Goal: Task Accomplishment & Management: Complete application form

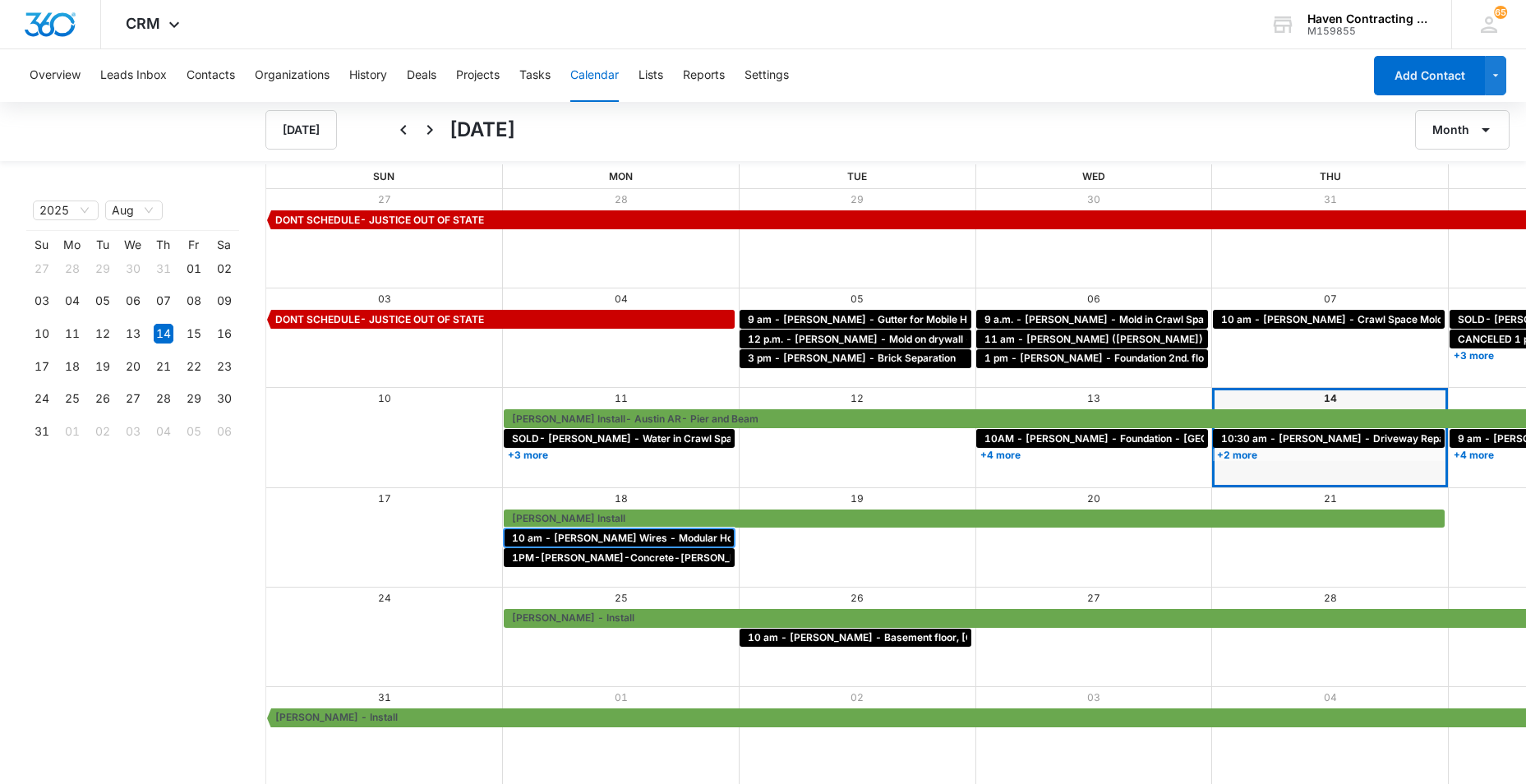
click at [523, 535] on span "10 am - [PERSON_NAME] Wires - Modular Home uneven floors - [GEOGRAPHIC_DATA]" at bounding box center [722, 538] width 421 height 14
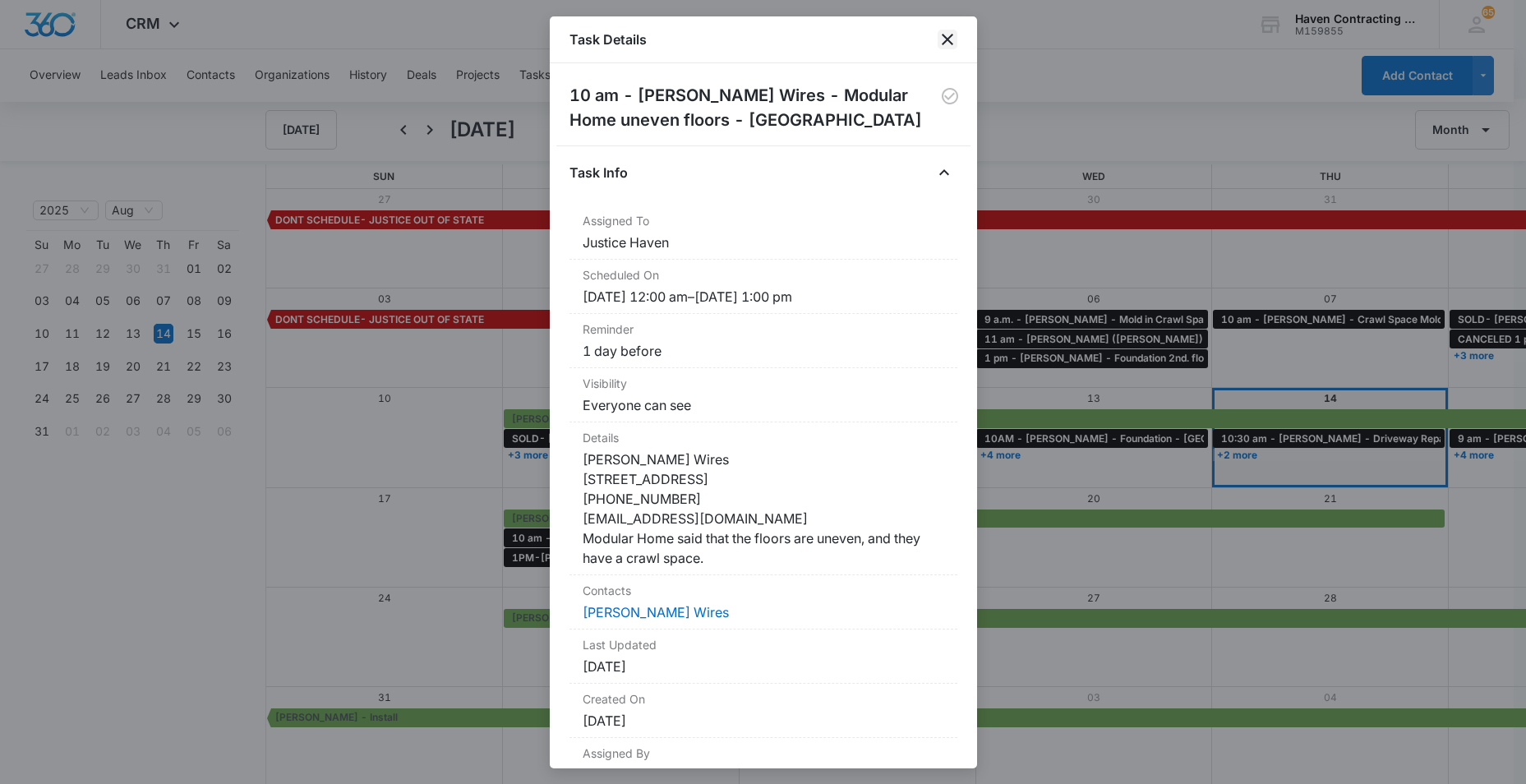
click at [947, 35] on icon "close" at bounding box center [947, 39] width 20 height 20
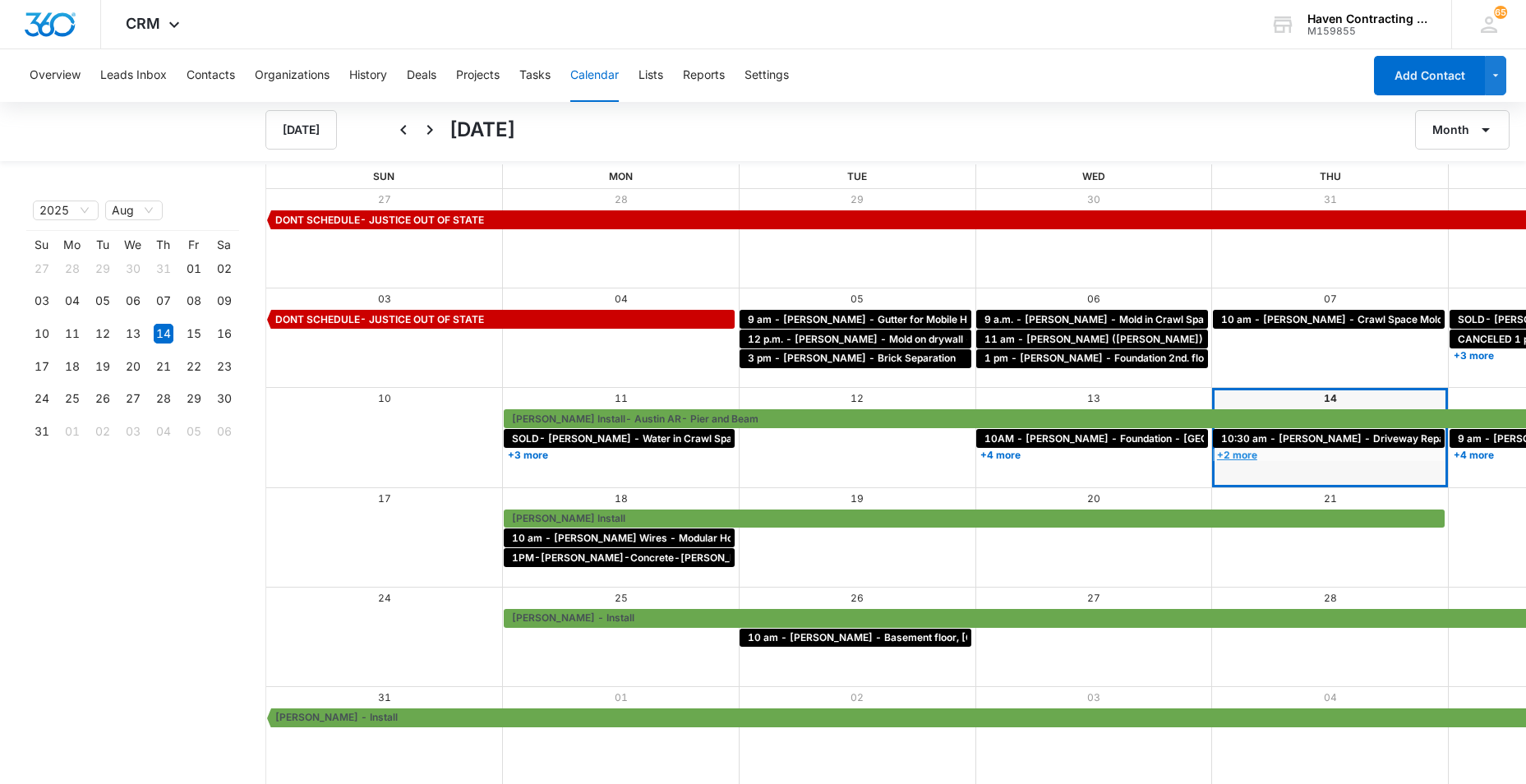
click at [1214, 451] on link "+2 more" at bounding box center [1329, 454] width 232 height 12
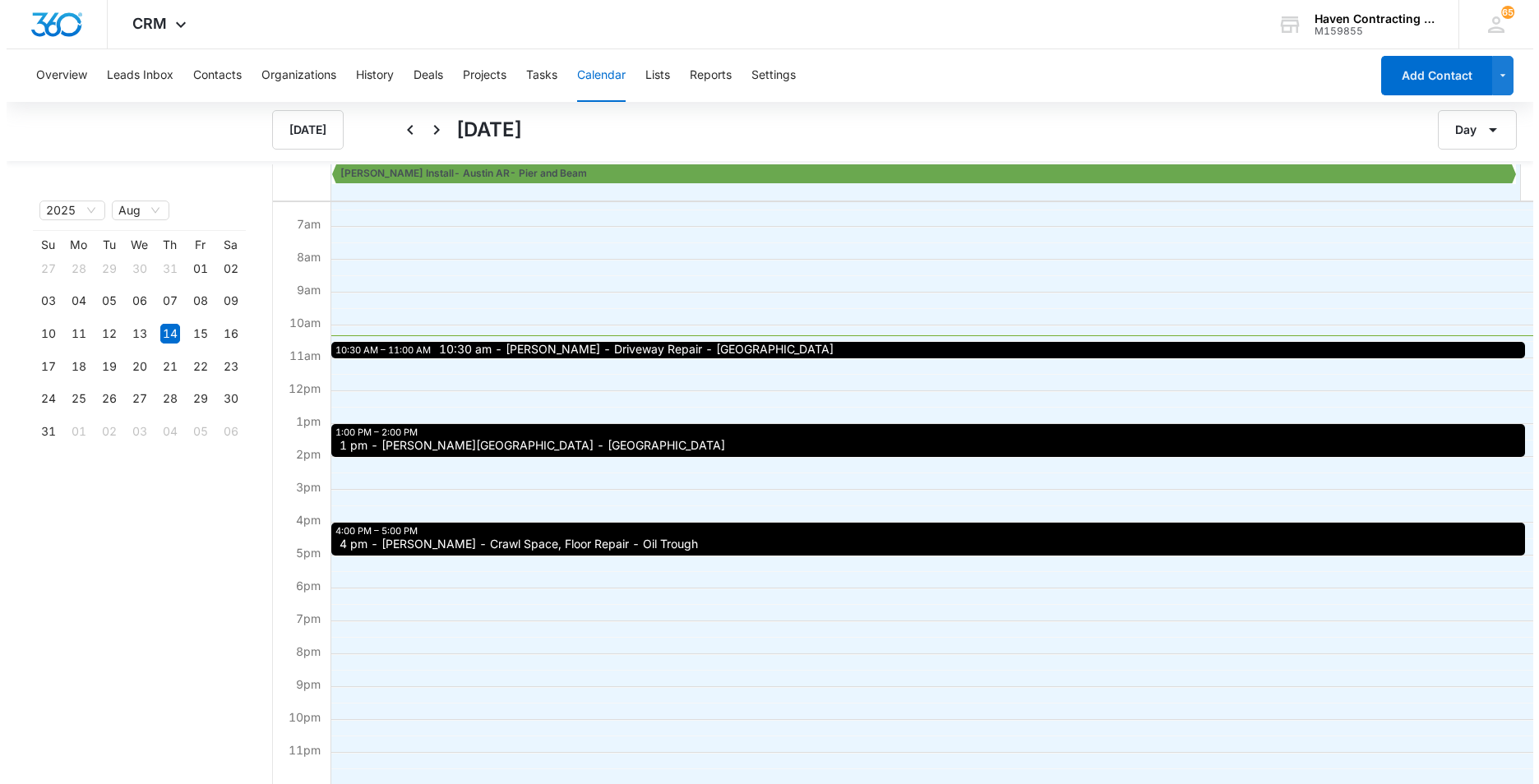
scroll to position [124, 0]
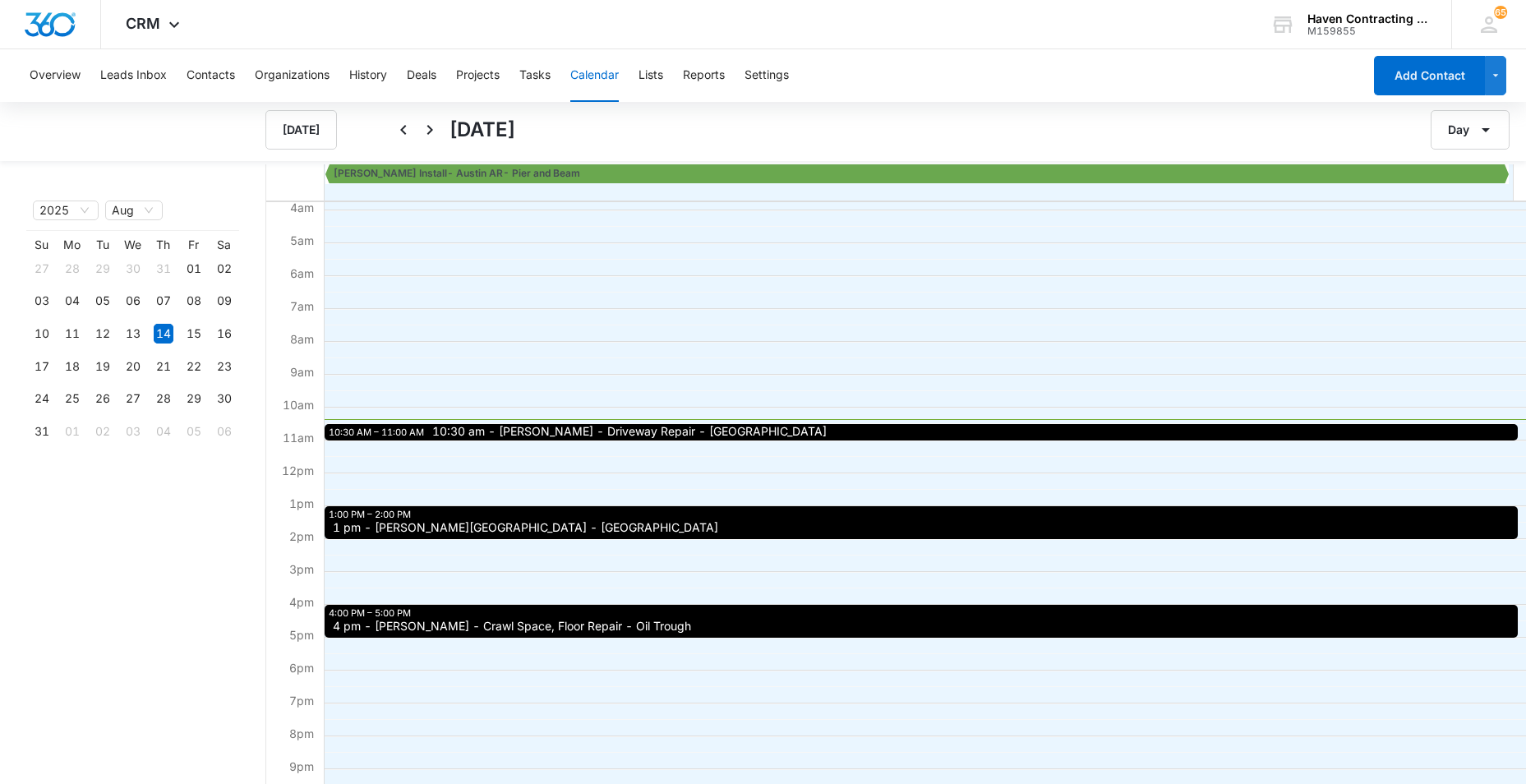
click at [587, 72] on button "Calendar" at bounding box center [594, 75] width 49 height 53
click at [592, 72] on button "Calendar" at bounding box center [594, 75] width 49 height 53
click at [535, 74] on button "Tasks" at bounding box center [535, 75] width 32 height 53
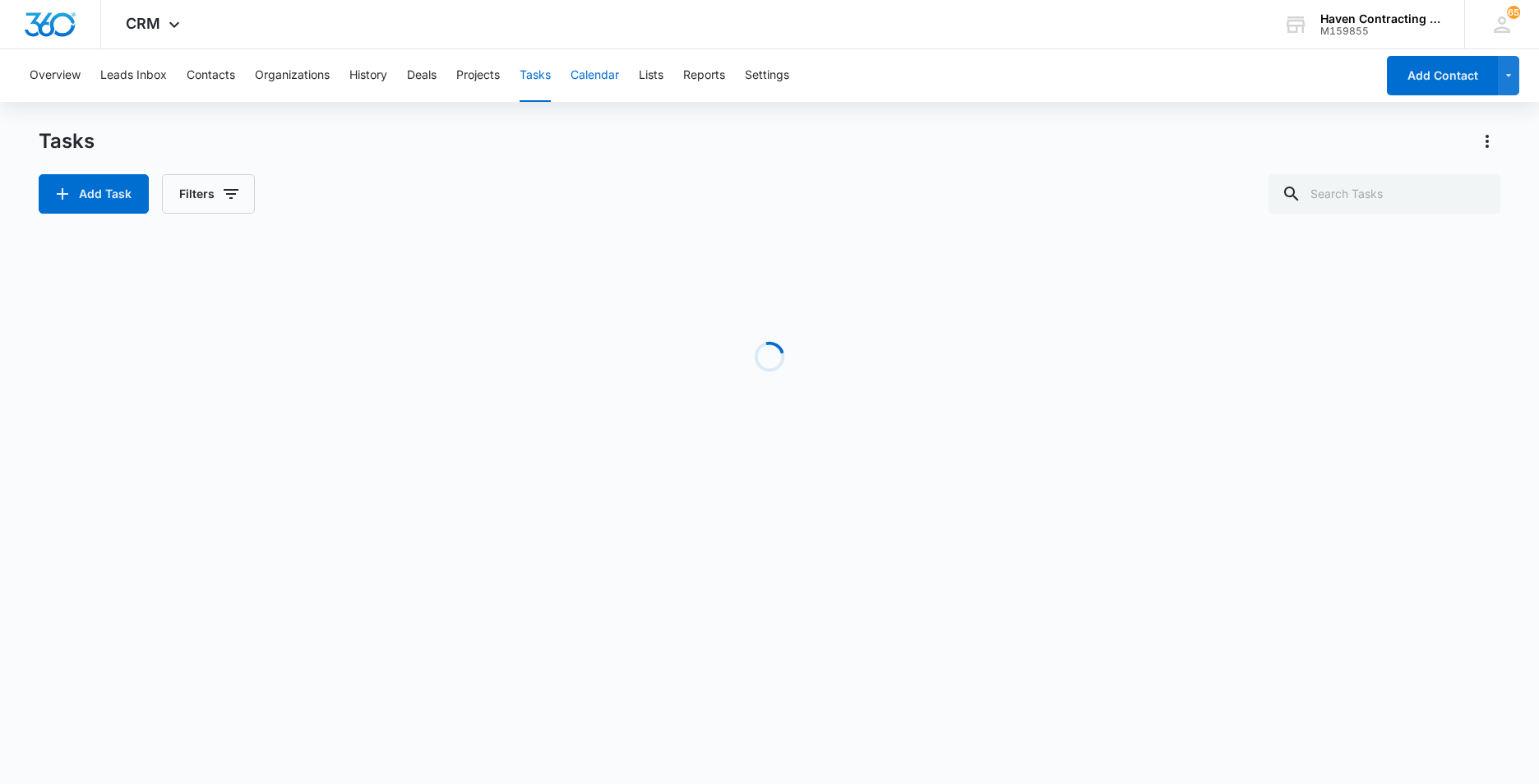
click at [597, 72] on button "Calendar" at bounding box center [595, 75] width 49 height 53
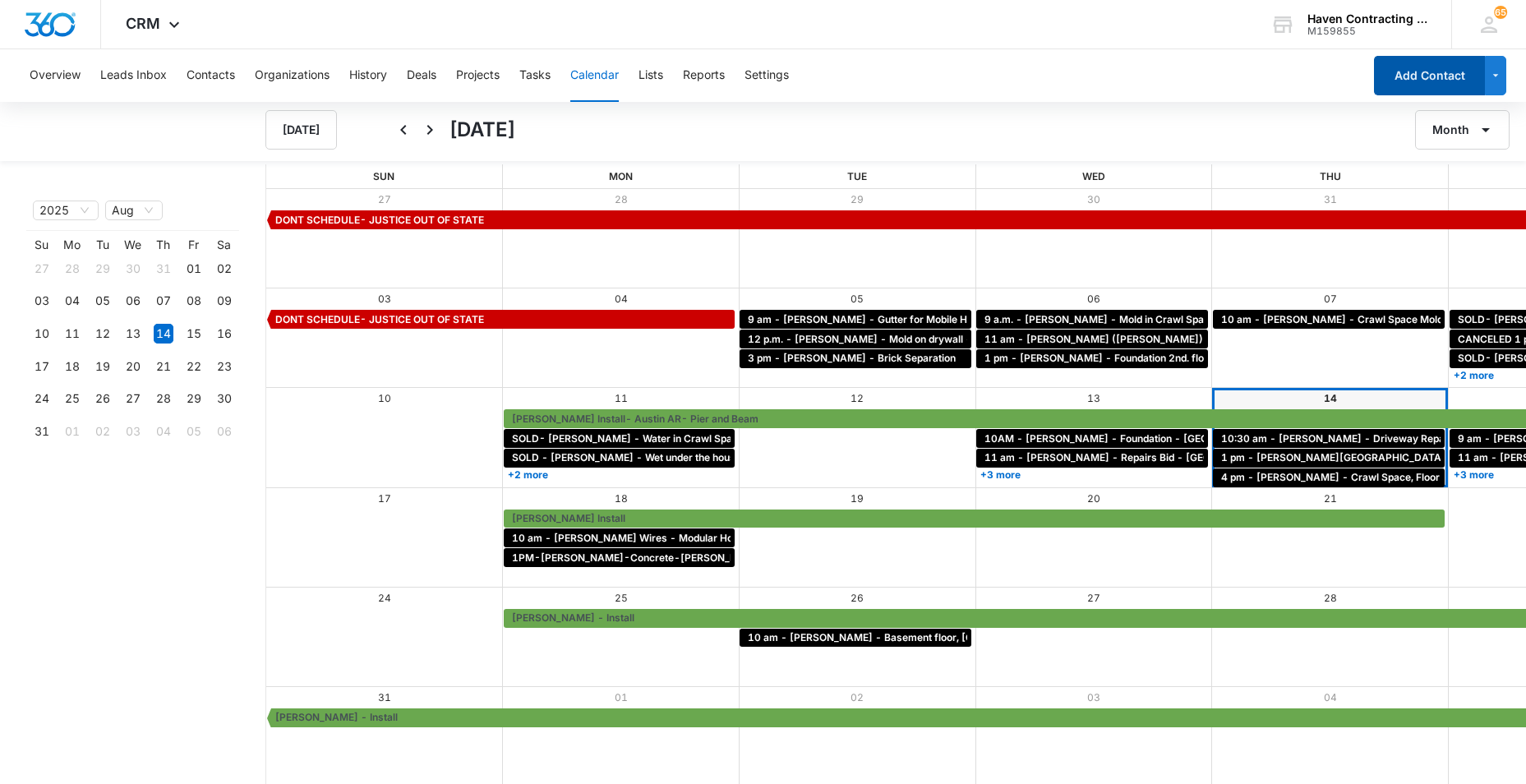
click at [1422, 67] on button "Add Contact" at bounding box center [1430, 75] width 111 height 39
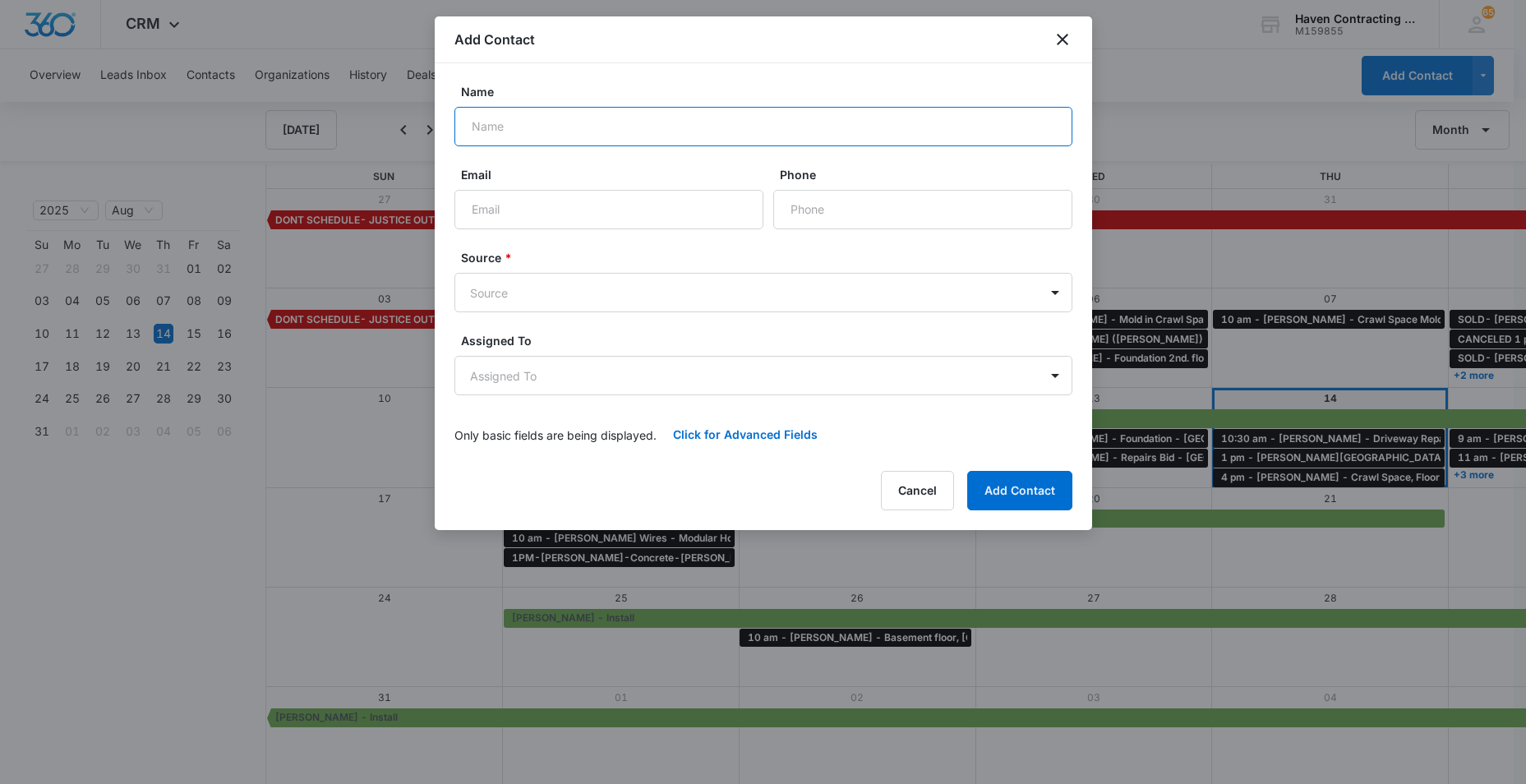
click at [490, 126] on input "Name" at bounding box center [763, 126] width 618 height 39
type input "Cole Yake"
click at [485, 214] on input "Email" at bounding box center [609, 209] width 309 height 39
type input "gdovinr@gmail.com"
type input "(417) 559-1405"
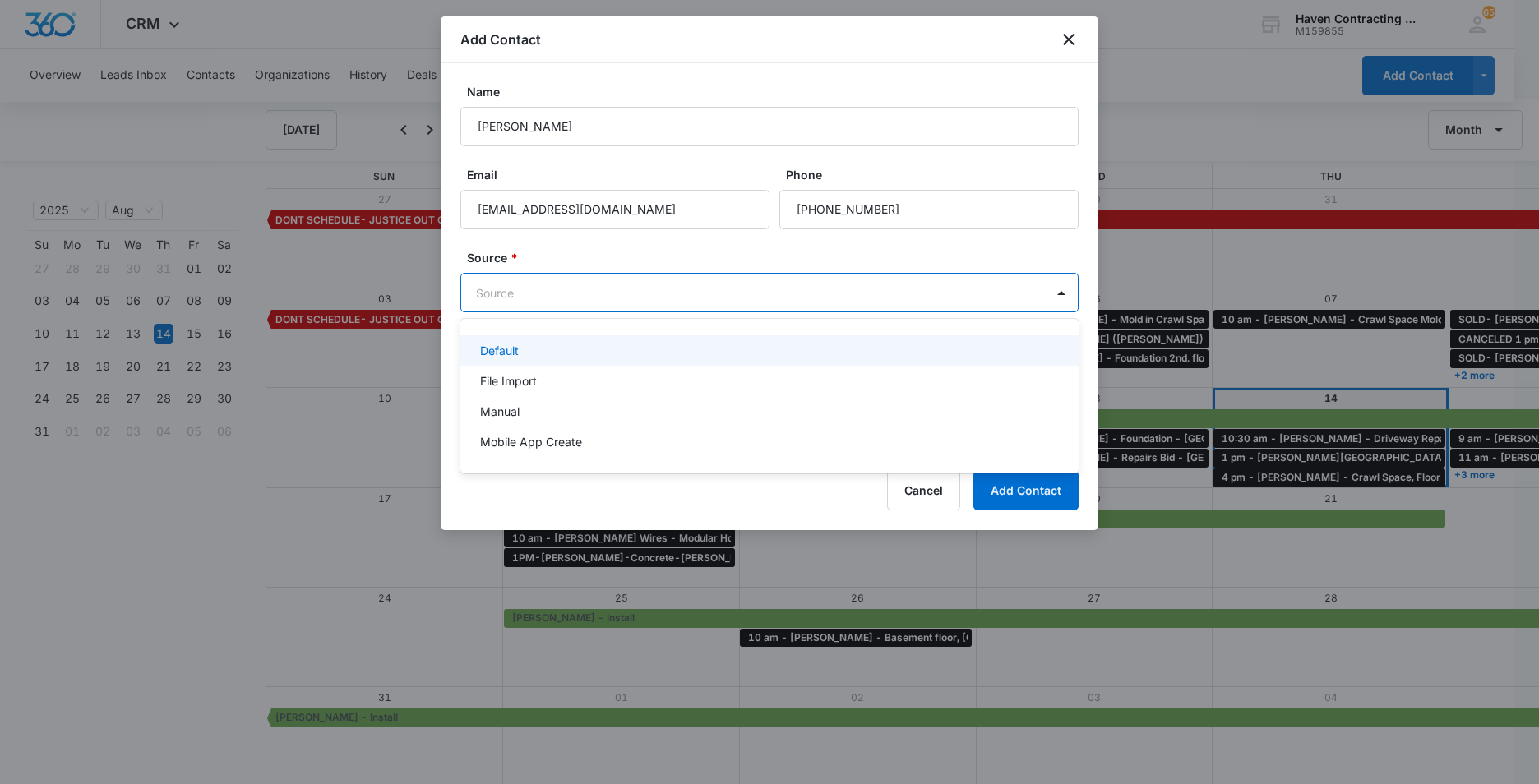
click at [491, 286] on body "CRM Apps Reputation Websites Forms CRM Email Social Ads Intelligence Brand Sett…" at bounding box center [769, 392] width 1539 height 784
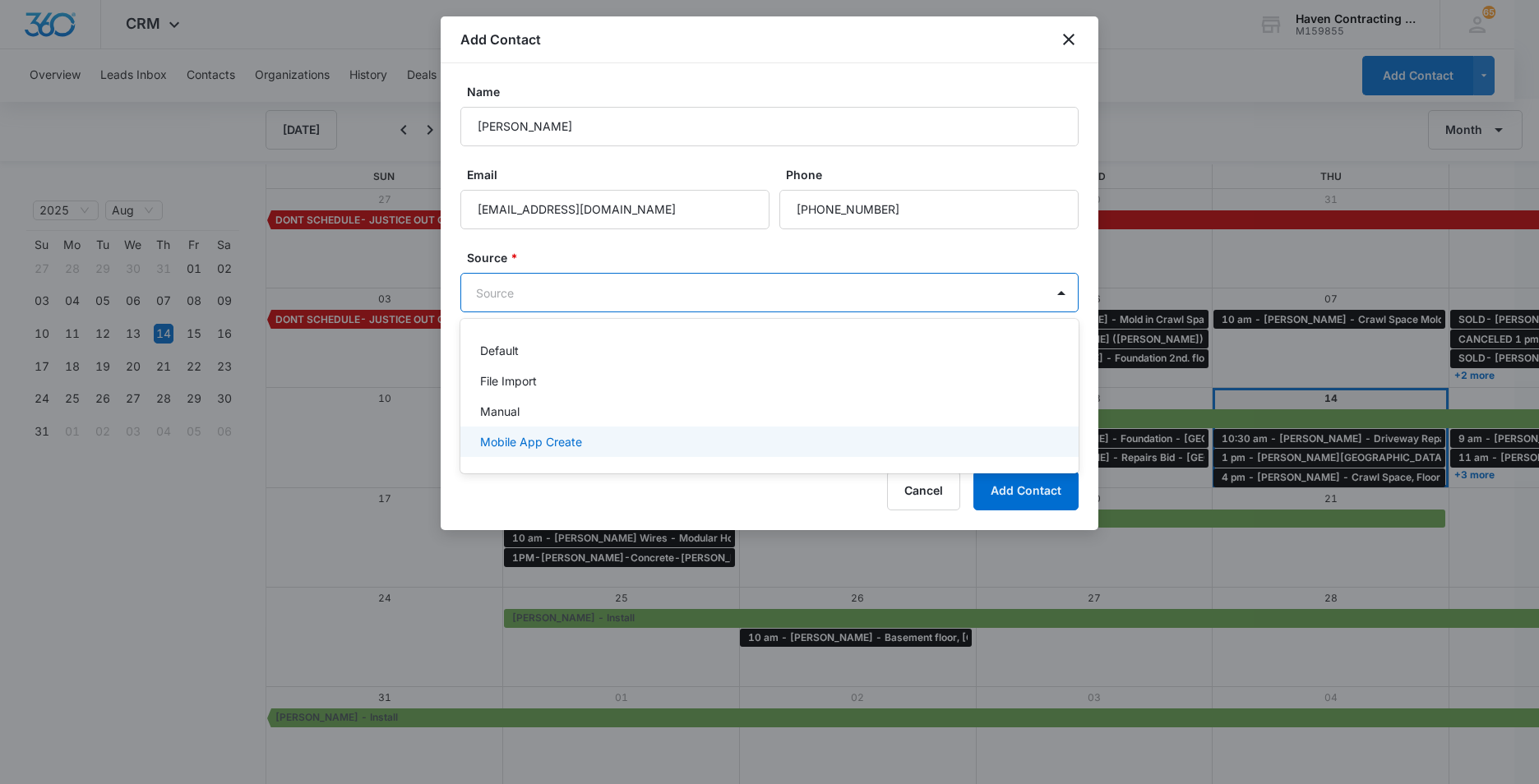
click at [489, 439] on p "Mobile App Create" at bounding box center [531, 442] width 102 height 17
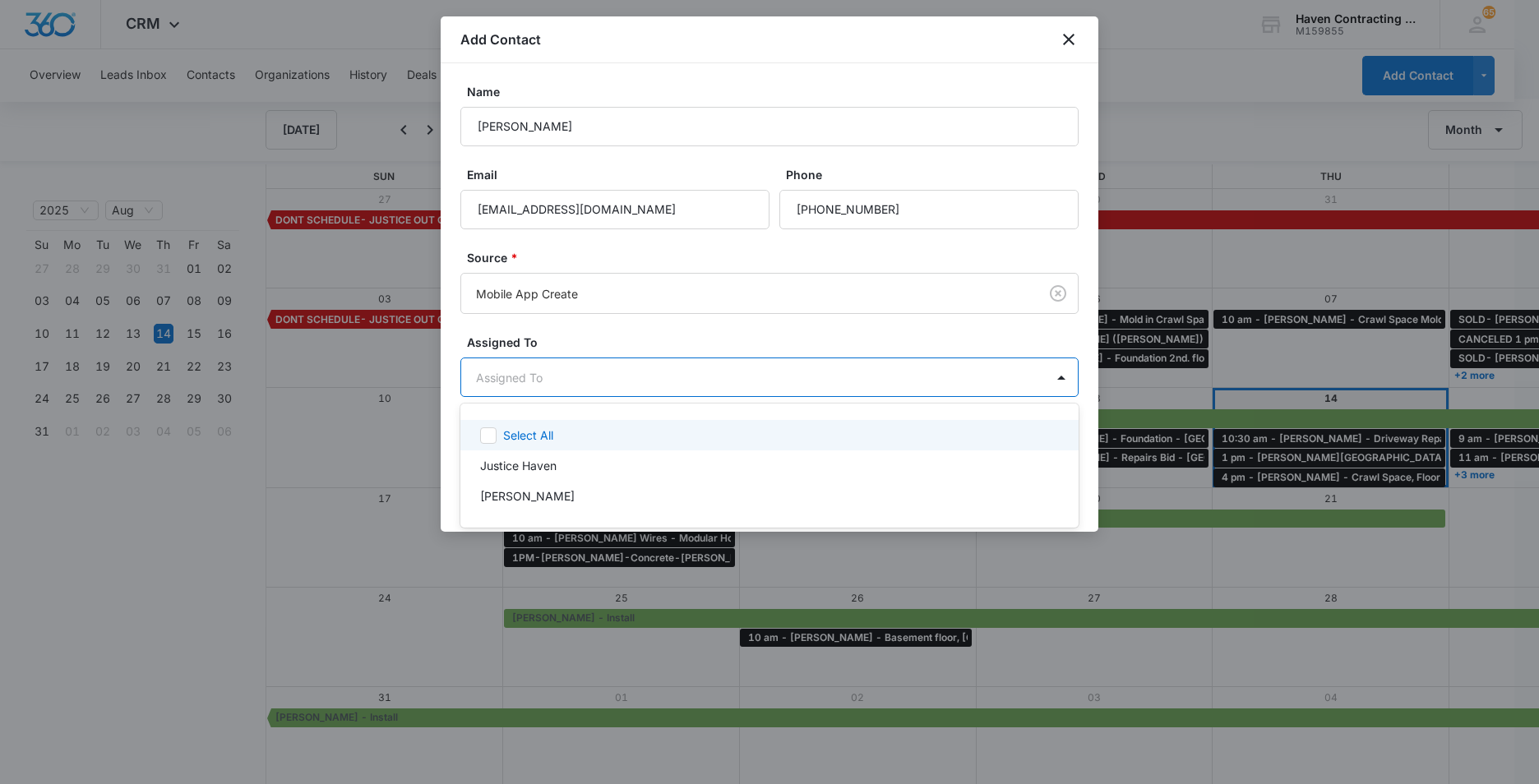
click at [473, 376] on body "CRM Apps Reputation Websites Forms CRM Email Social Ads Intelligence Brand Sett…" at bounding box center [769, 392] width 1539 height 784
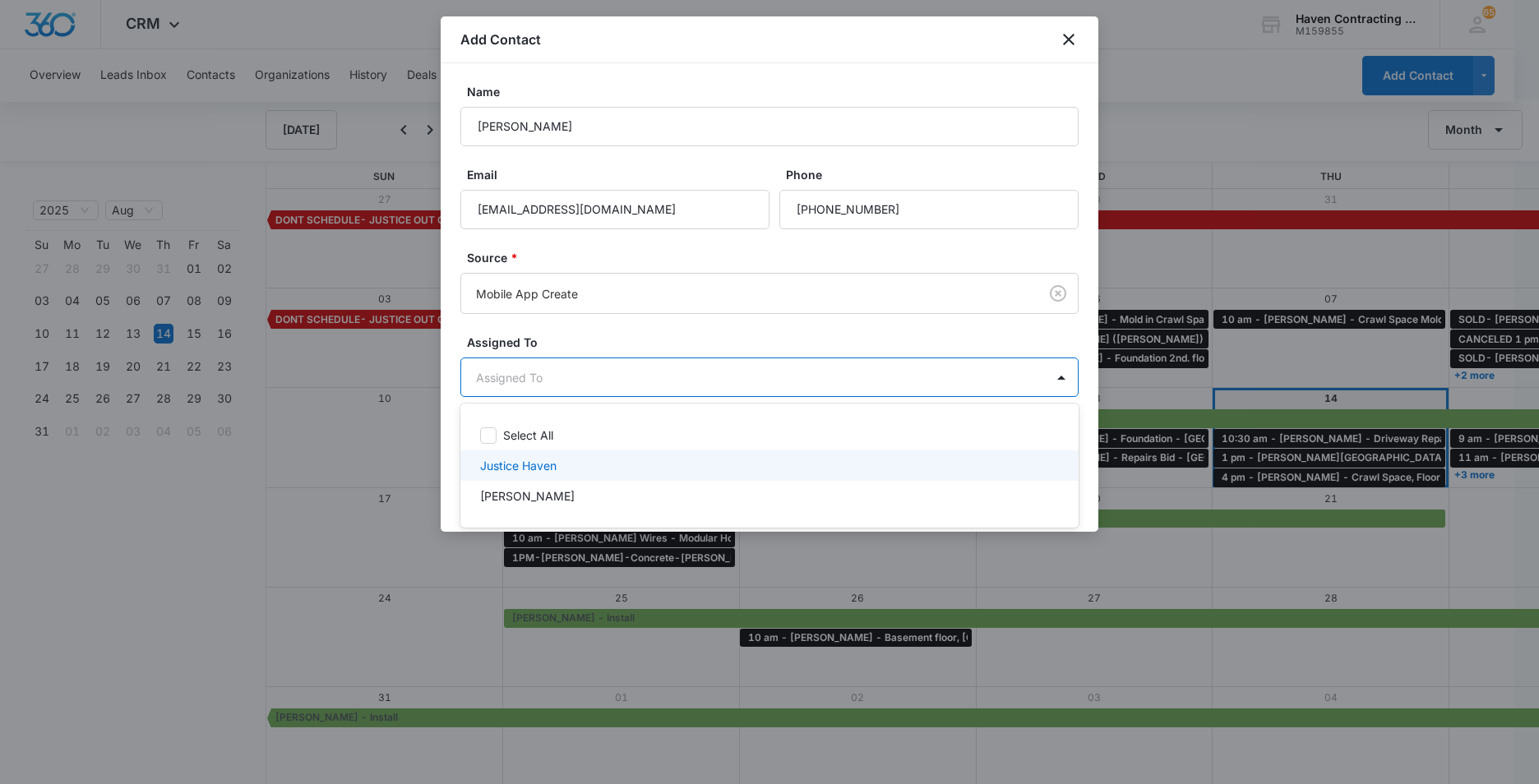
drag, startPoint x: 493, startPoint y: 461, endPoint x: 475, endPoint y: 468, distance: 19.3
click at [492, 461] on p "Justice Haven" at bounding box center [519, 466] width 77 height 17
click at [447, 452] on div at bounding box center [769, 392] width 1539 height 784
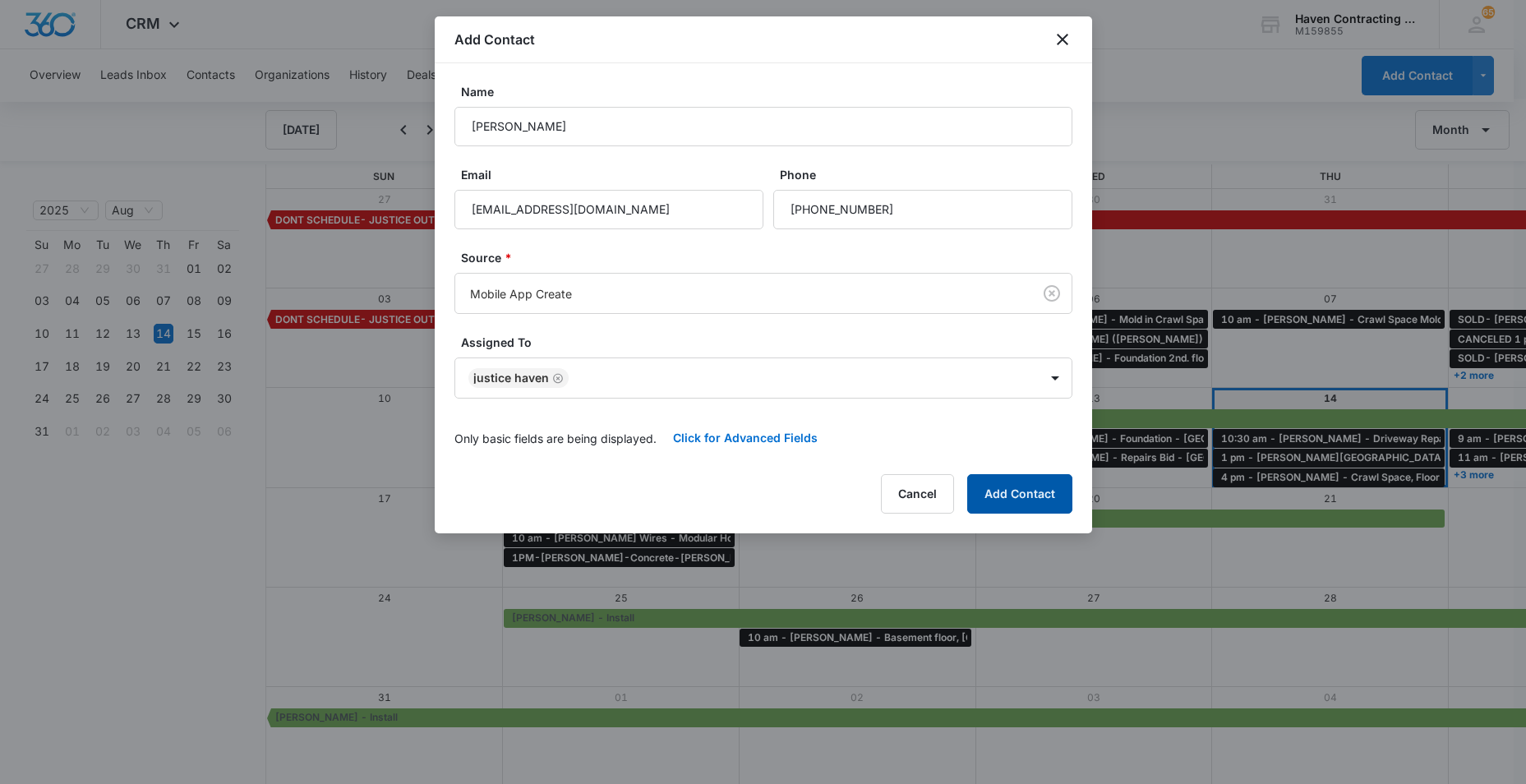
click at [1017, 485] on button "Add Contact" at bounding box center [1020, 494] width 105 height 39
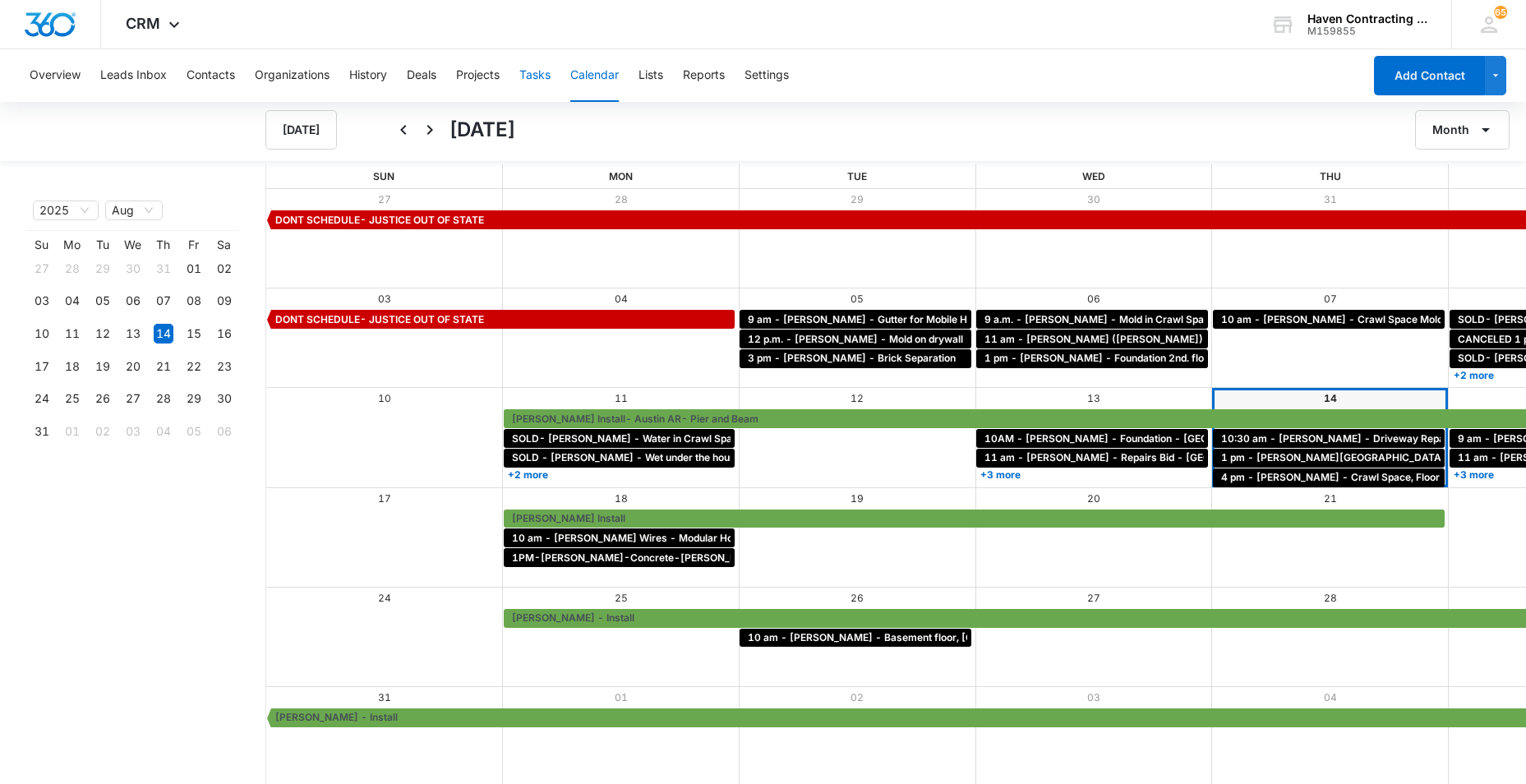
click at [533, 78] on button "Tasks" at bounding box center [535, 75] width 32 height 53
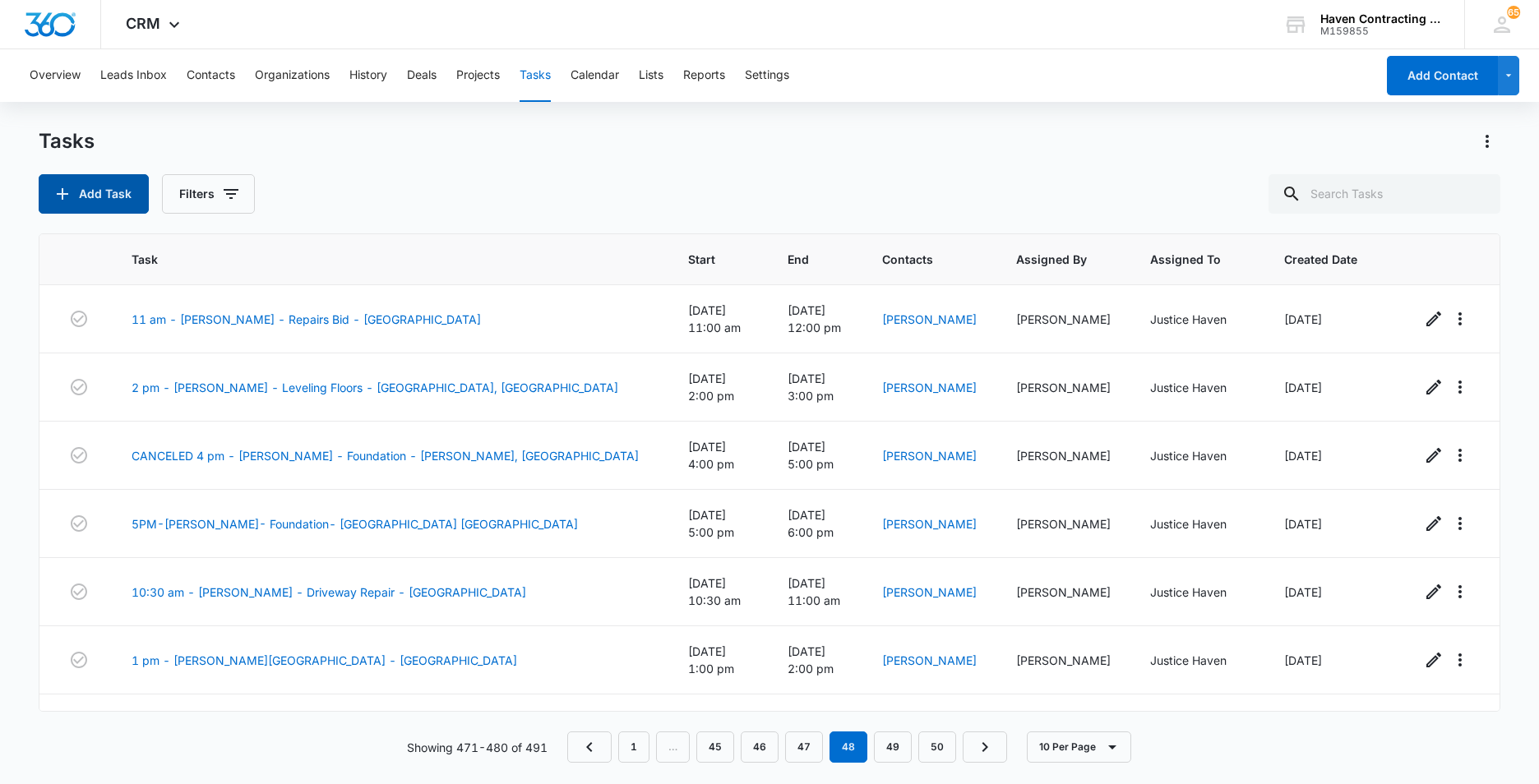
click at [94, 194] on button "Add Task" at bounding box center [93, 194] width 110 height 39
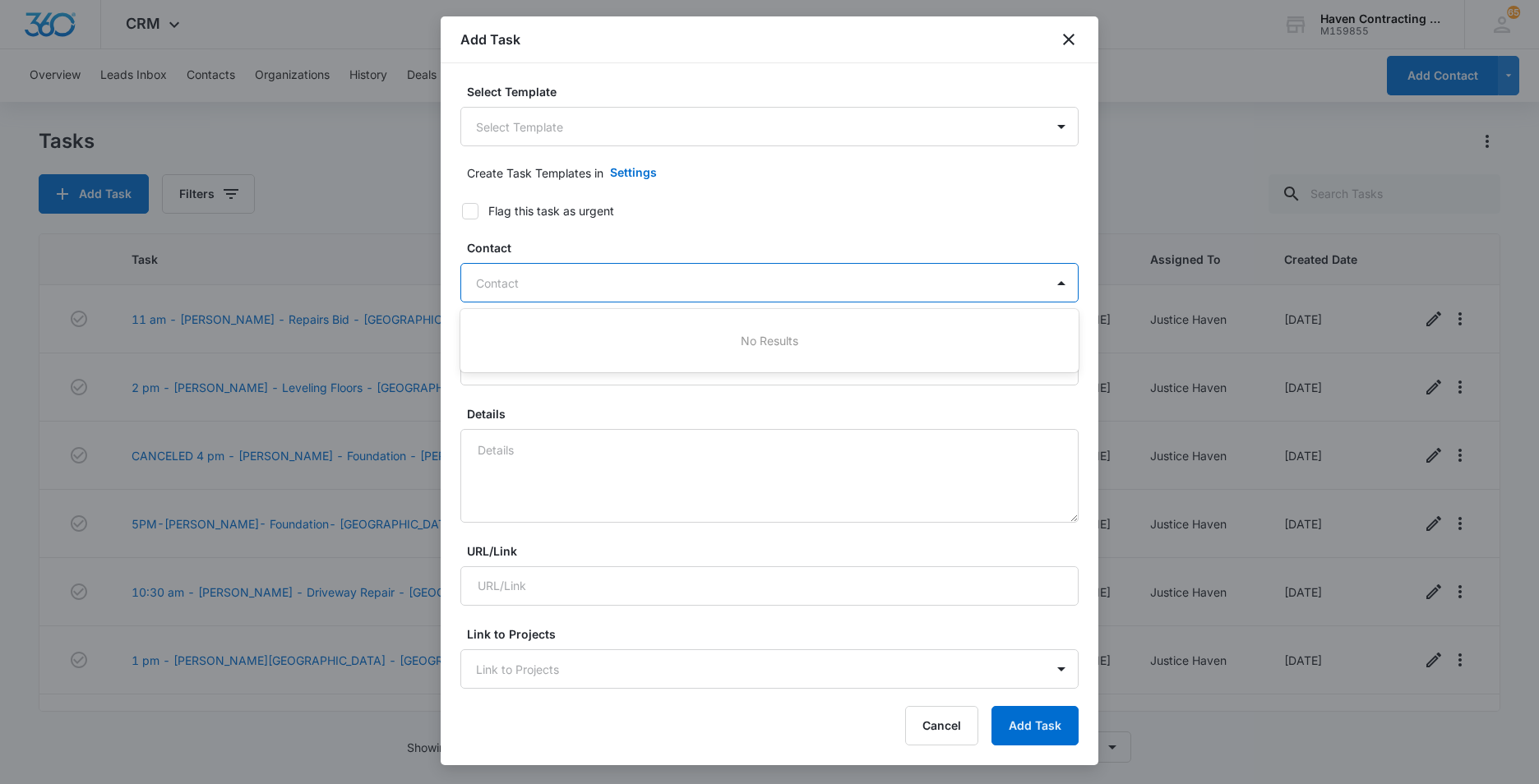
click at [487, 277] on div at bounding box center [759, 283] width 568 height 20
type input "Cole Yake"
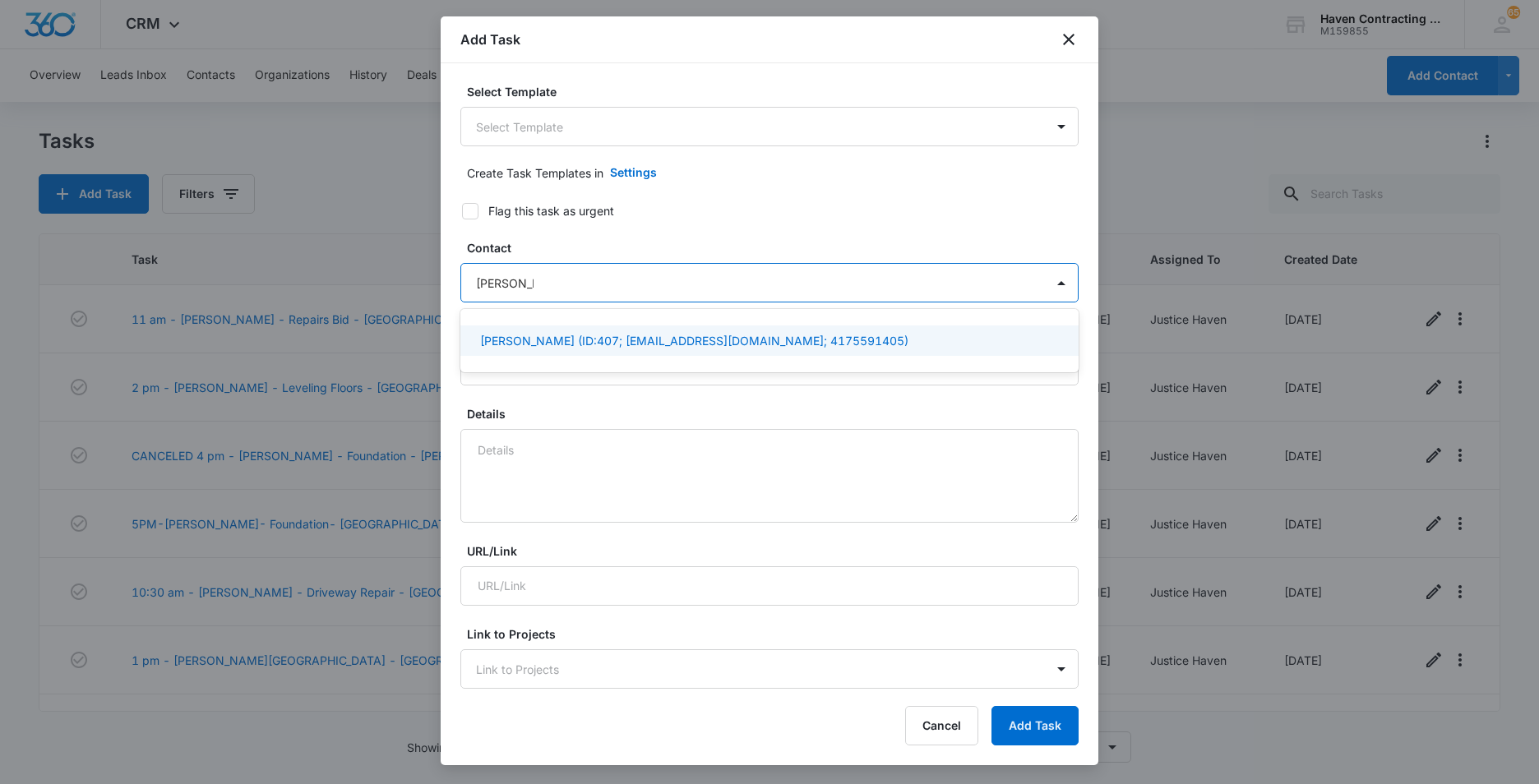
click at [513, 341] on p "Cole Yake (ID:407; gdovinr@gmail.com; 4175591405)" at bounding box center [694, 340] width 429 height 17
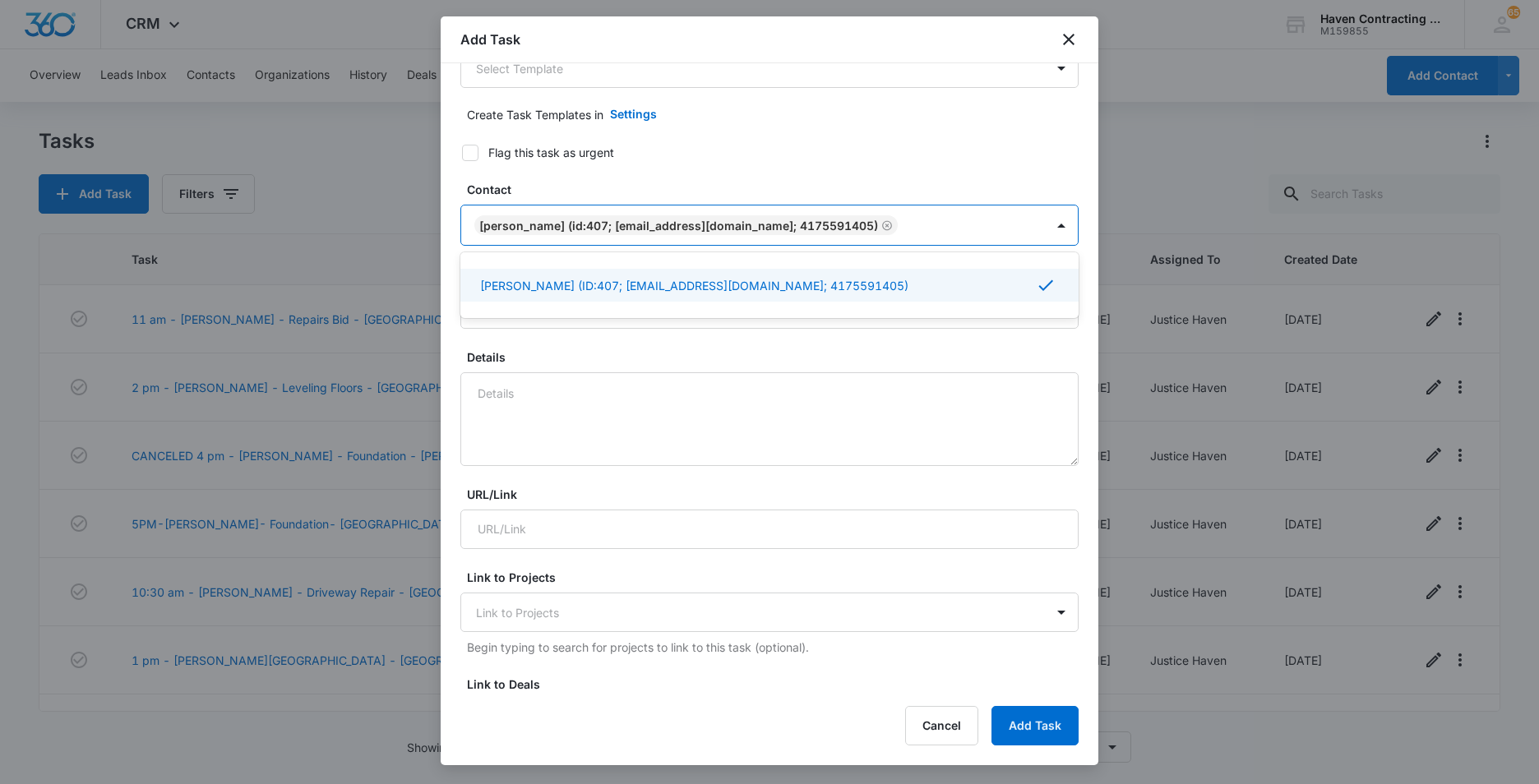
scroll to position [82, 0]
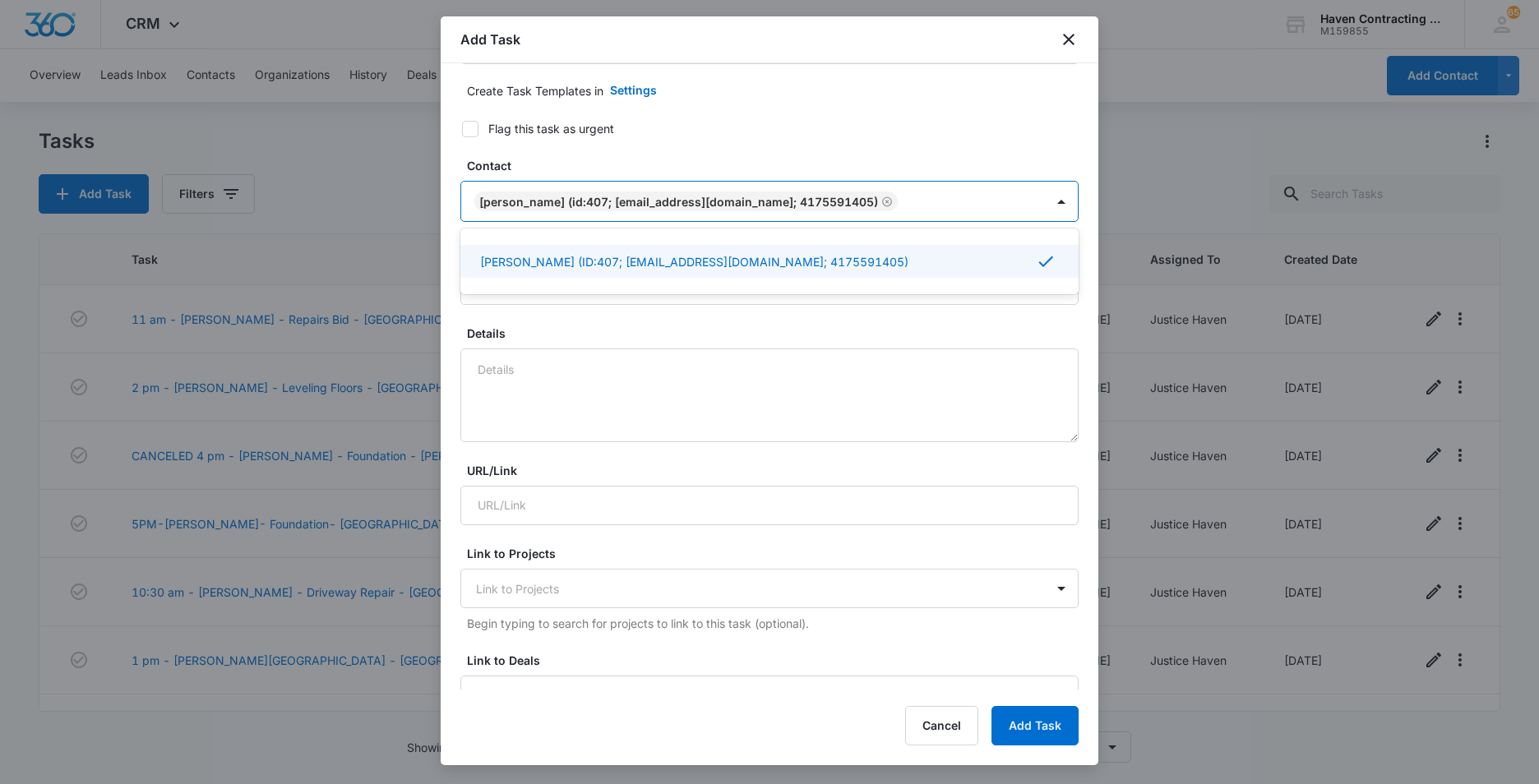
click at [448, 329] on div "Select Template Select Template Create Task Templates in Settings Flag this tas…" at bounding box center [770, 376] width 658 height 626
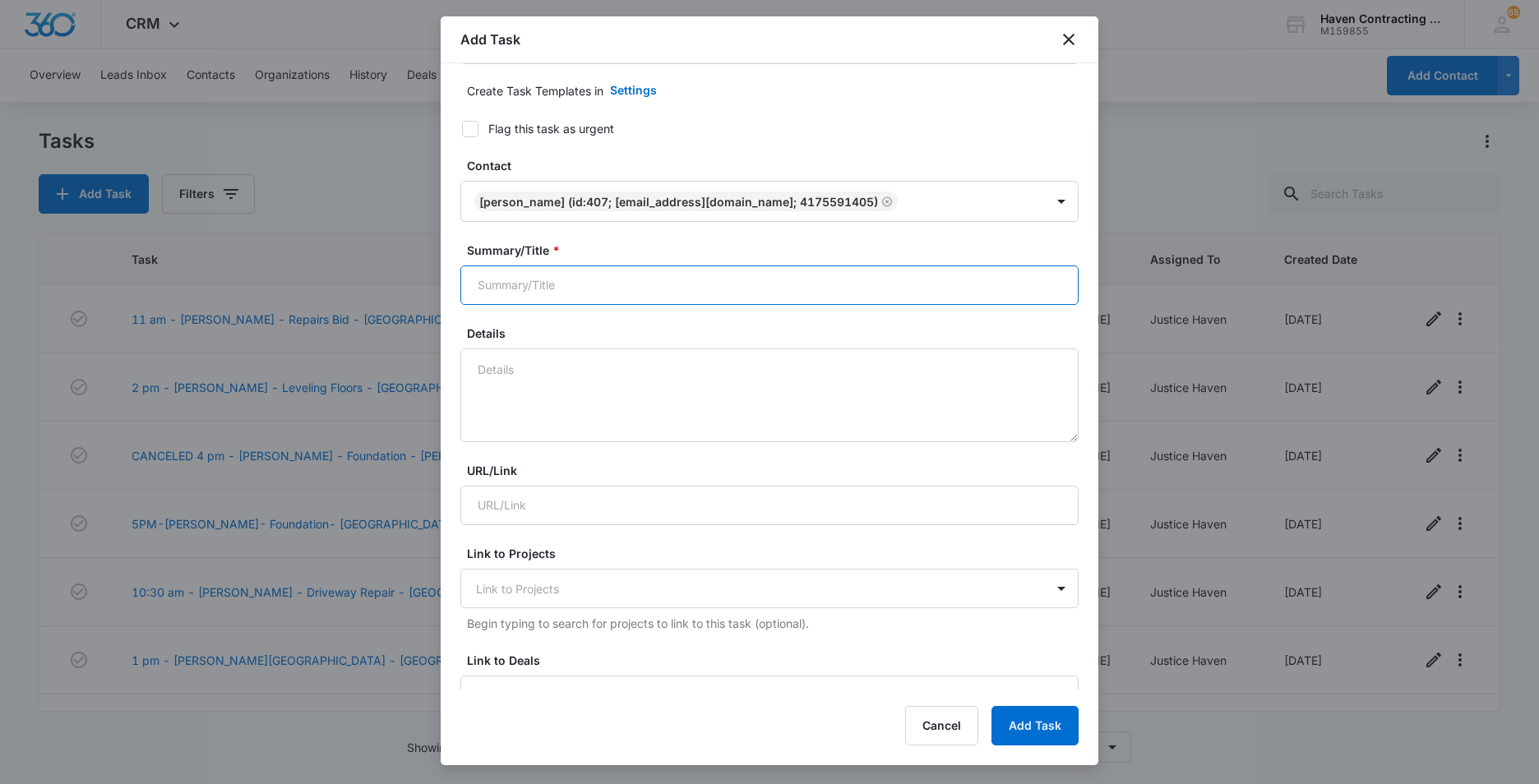
drag, startPoint x: 487, startPoint y: 291, endPoint x: 542, endPoint y: 291, distance: 55.0
click at [487, 291] on input "Summary/Title *" at bounding box center [769, 285] width 618 height 39
type input "11 am - Cole Yake - Hot Tub Install - Holister MO"
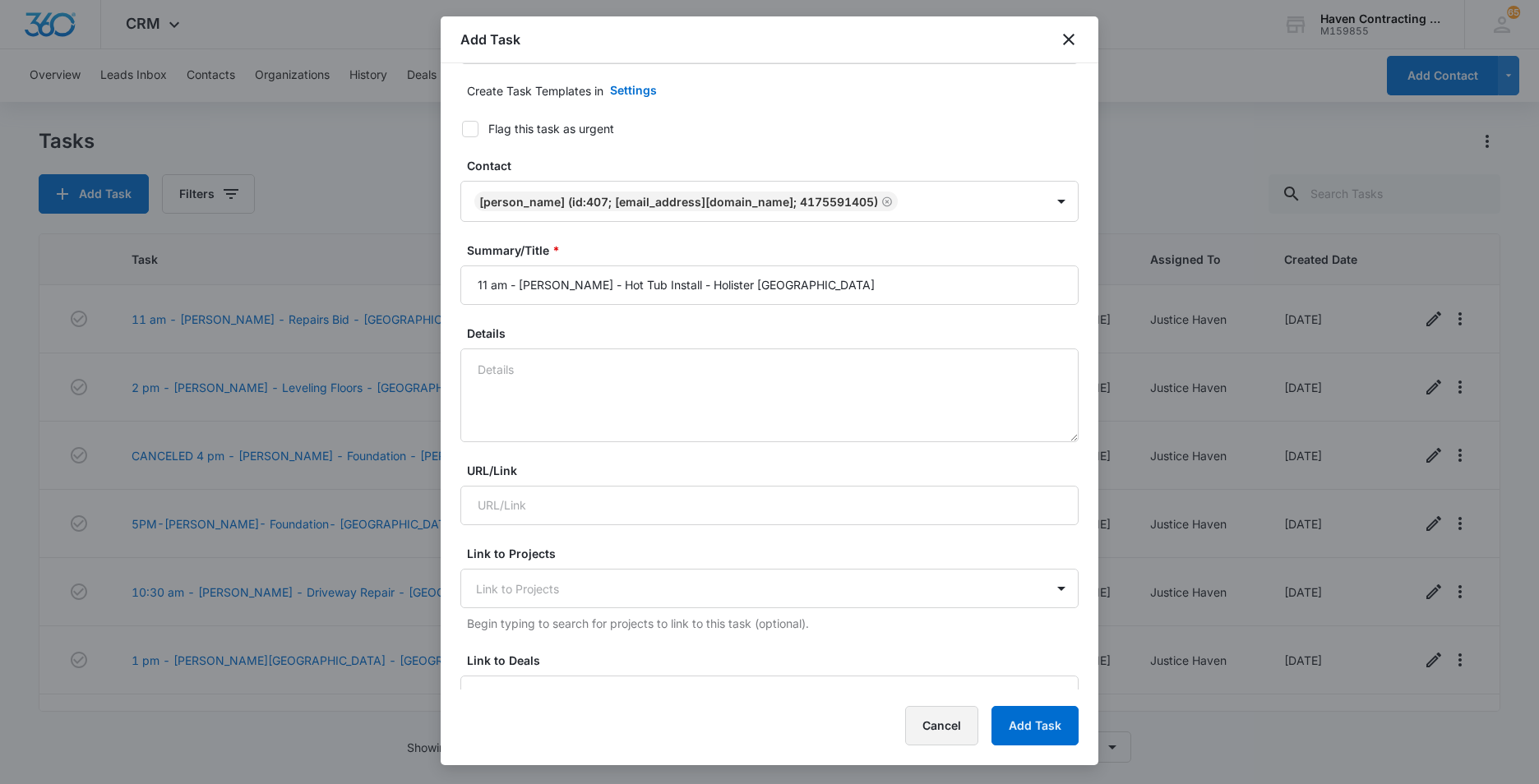
click at [923, 731] on button "Cancel" at bounding box center [942, 726] width 73 height 39
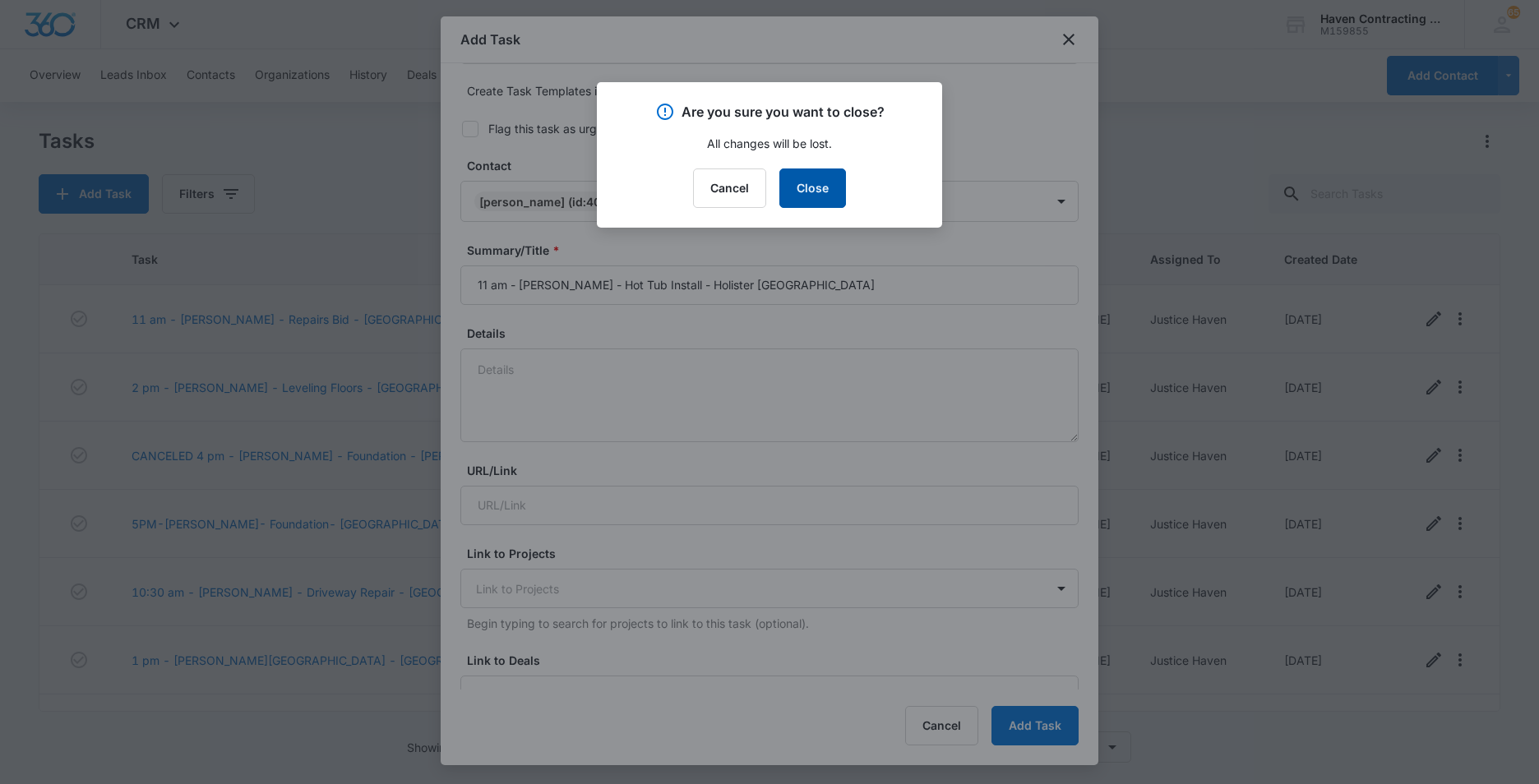
click at [801, 185] on button "Close" at bounding box center [812, 188] width 66 height 39
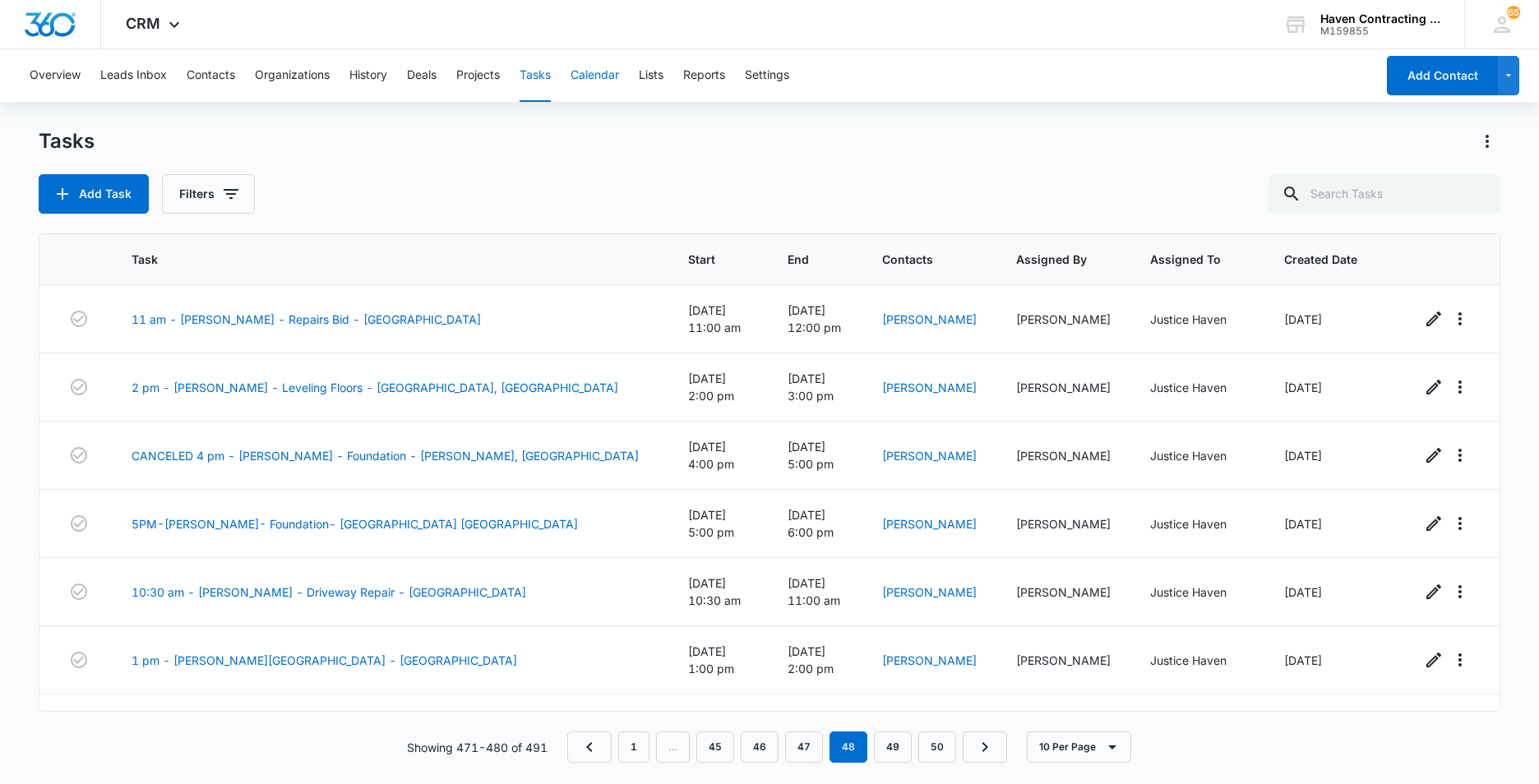
click at [598, 75] on button "Calendar" at bounding box center [595, 75] width 49 height 53
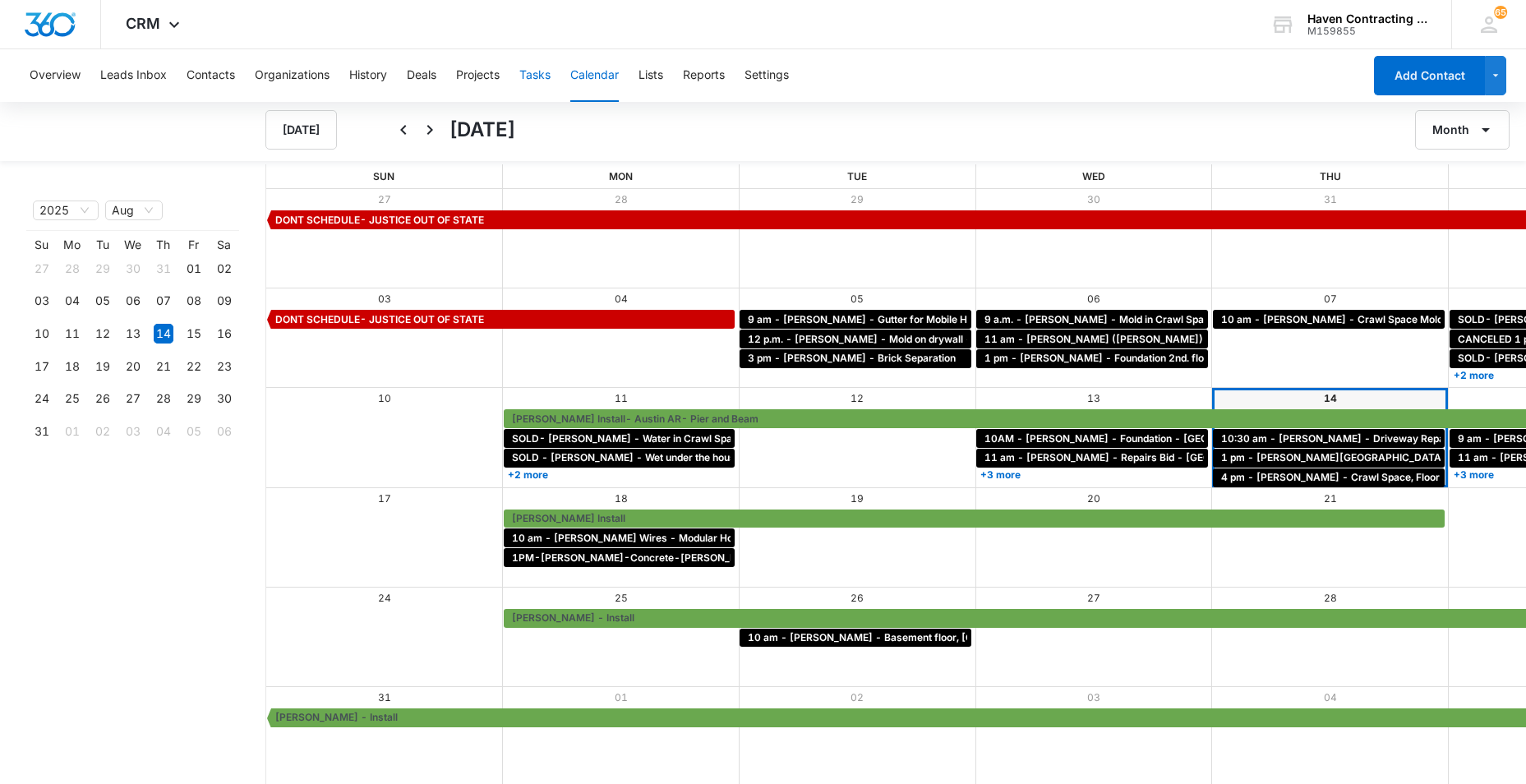
click at [535, 77] on button "Tasks" at bounding box center [535, 75] width 32 height 53
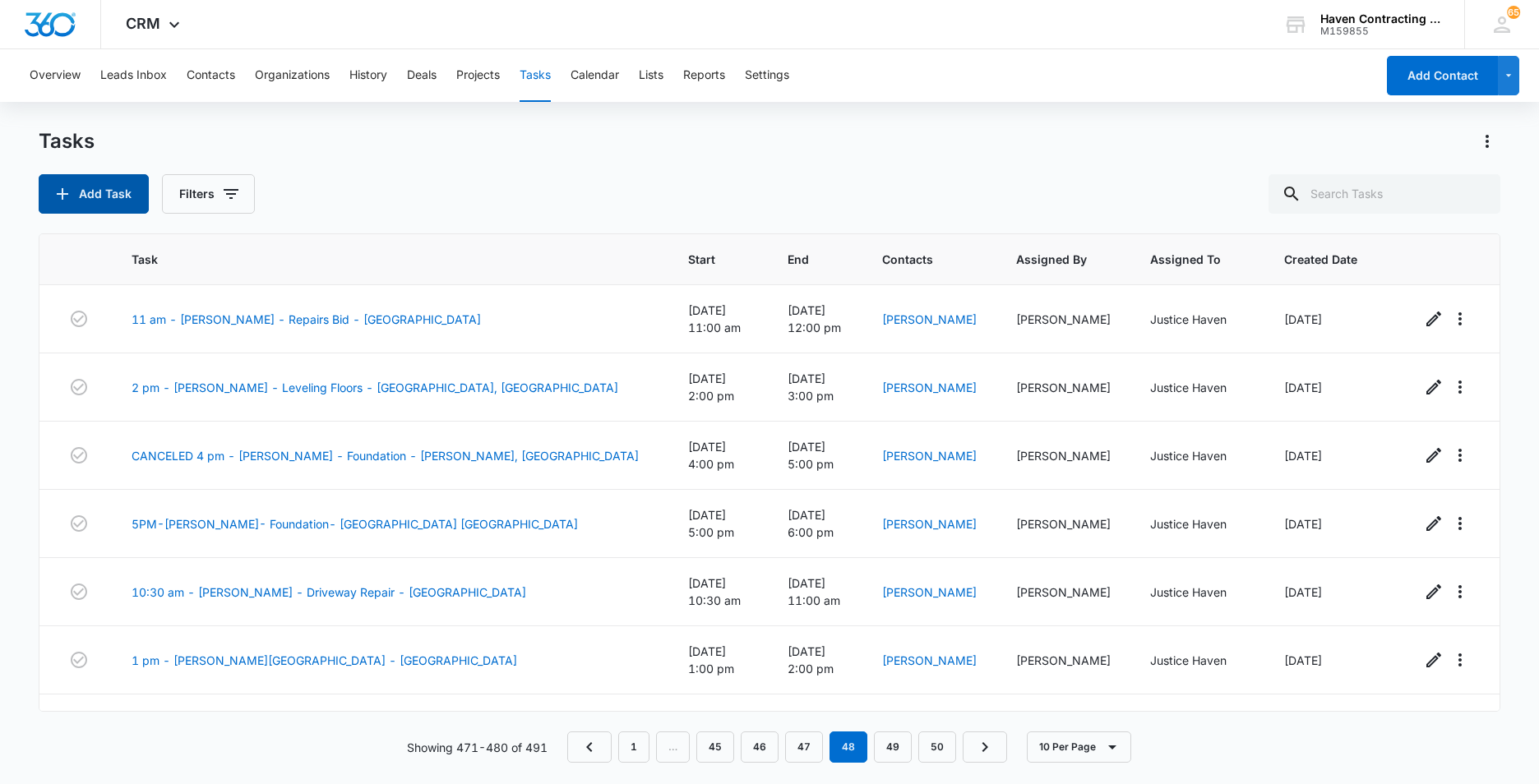
click at [82, 205] on button "Add Task" at bounding box center [93, 194] width 110 height 39
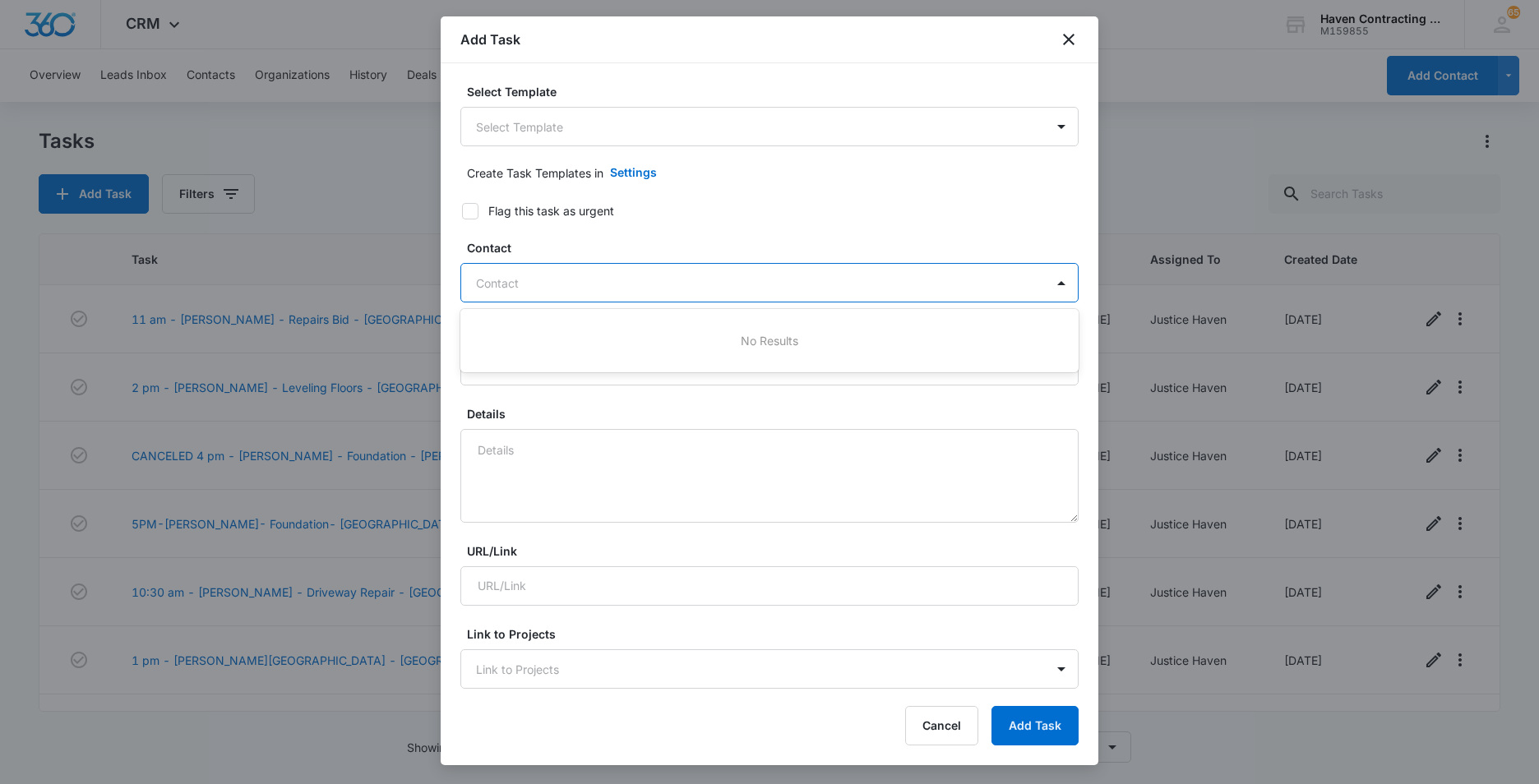
click at [489, 288] on div at bounding box center [759, 283] width 568 height 20
type input "Cole Yake"
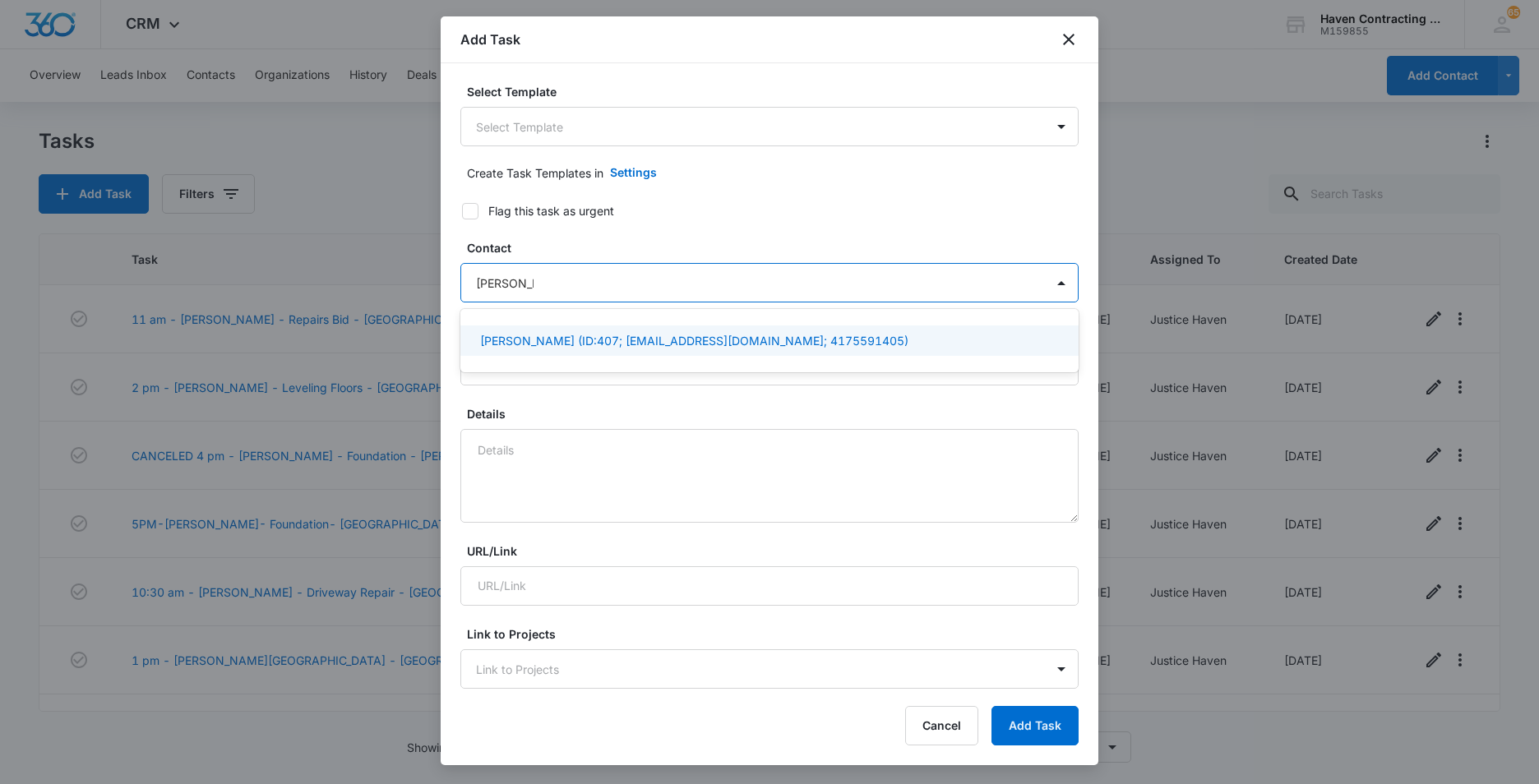
click at [516, 337] on p "Cole Yake (ID:407; gdovinr@gmail.com; 4175591405)" at bounding box center [694, 340] width 429 height 17
click at [446, 362] on div "Select Template Select Template Create Task Templates in Settings Flag this tas…" at bounding box center [770, 376] width 658 height 626
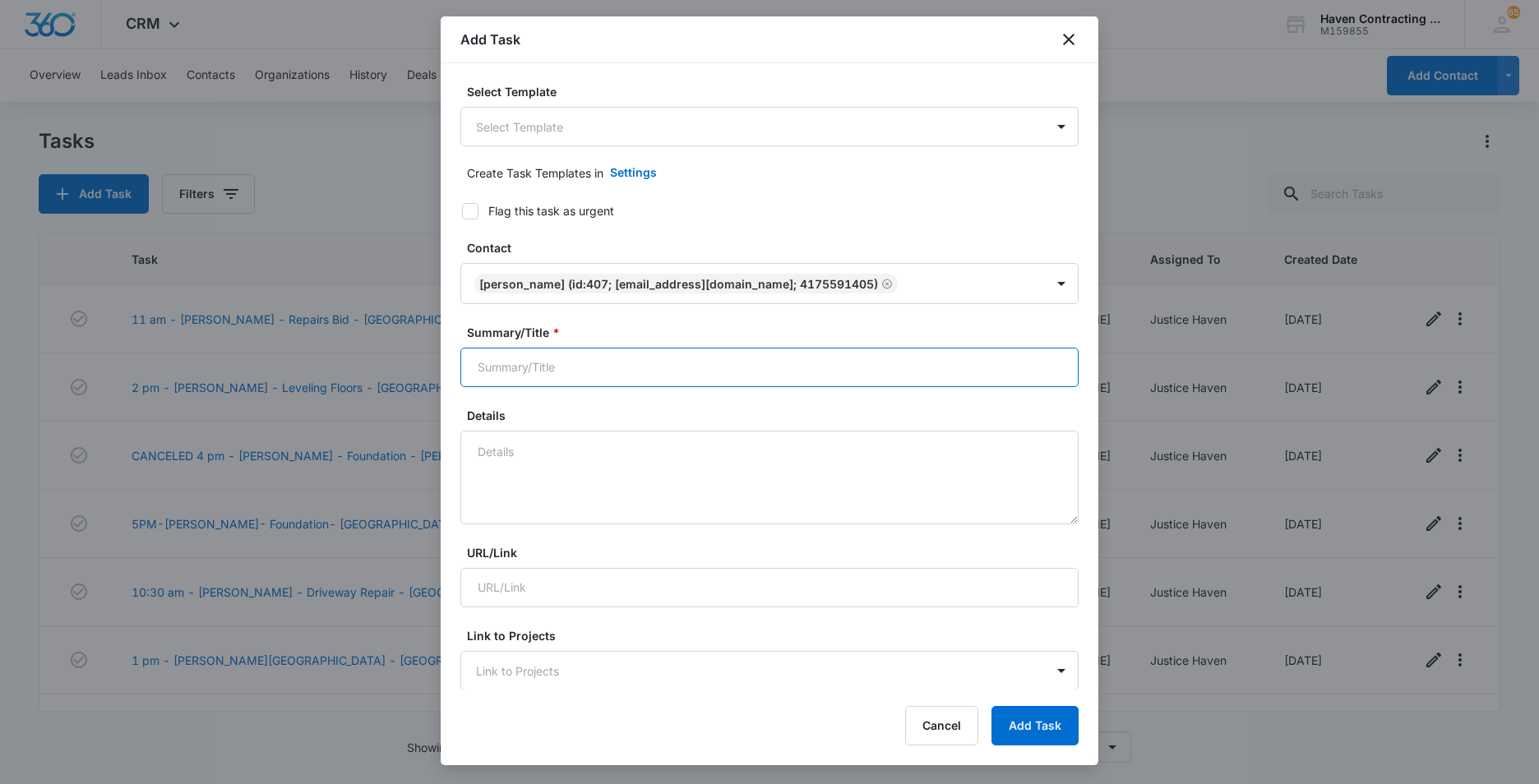
click at [480, 371] on input "Summary/Title *" at bounding box center [769, 367] width 618 height 39
type input "11 am - Cole Yake - Hot Tub Install - Holister MO"
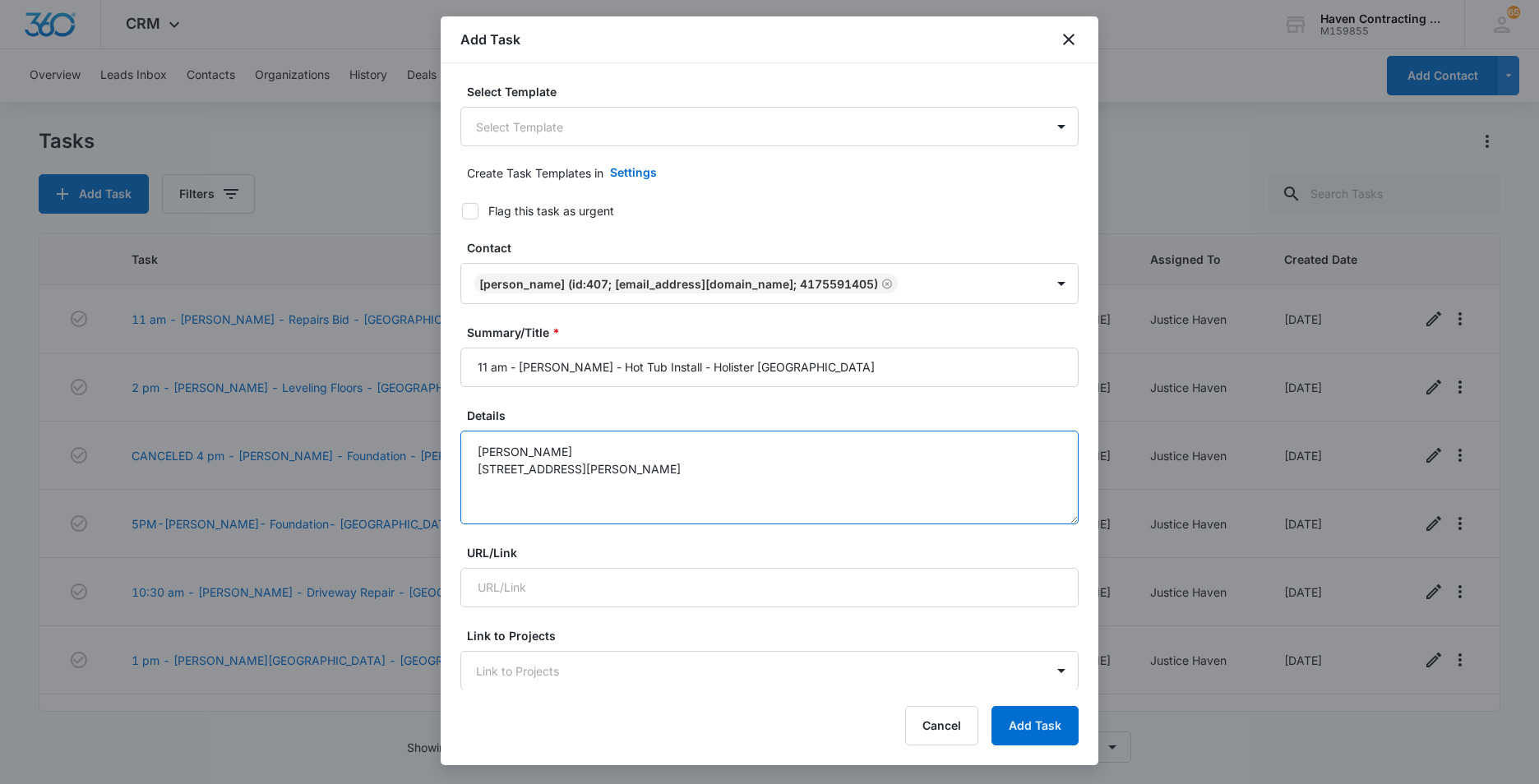
drag, startPoint x: 495, startPoint y: 487, endPoint x: 543, endPoint y: 473, distance: 50.0
click at [592, 484] on textarea "Cole Yake 825 Freeman Lane Hollister, MO 65672" at bounding box center [769, 477] width 618 height 94
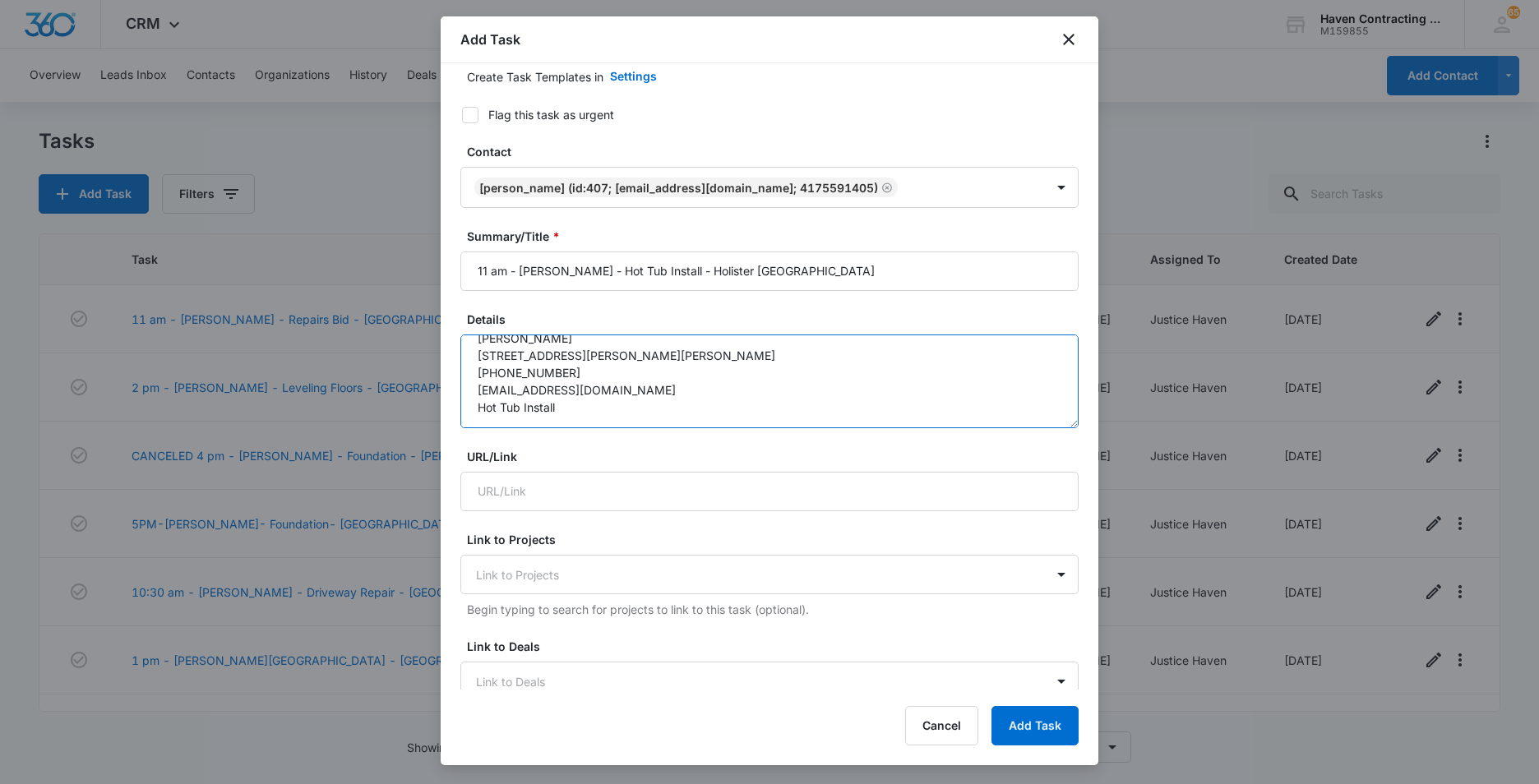
scroll to position [329, 0]
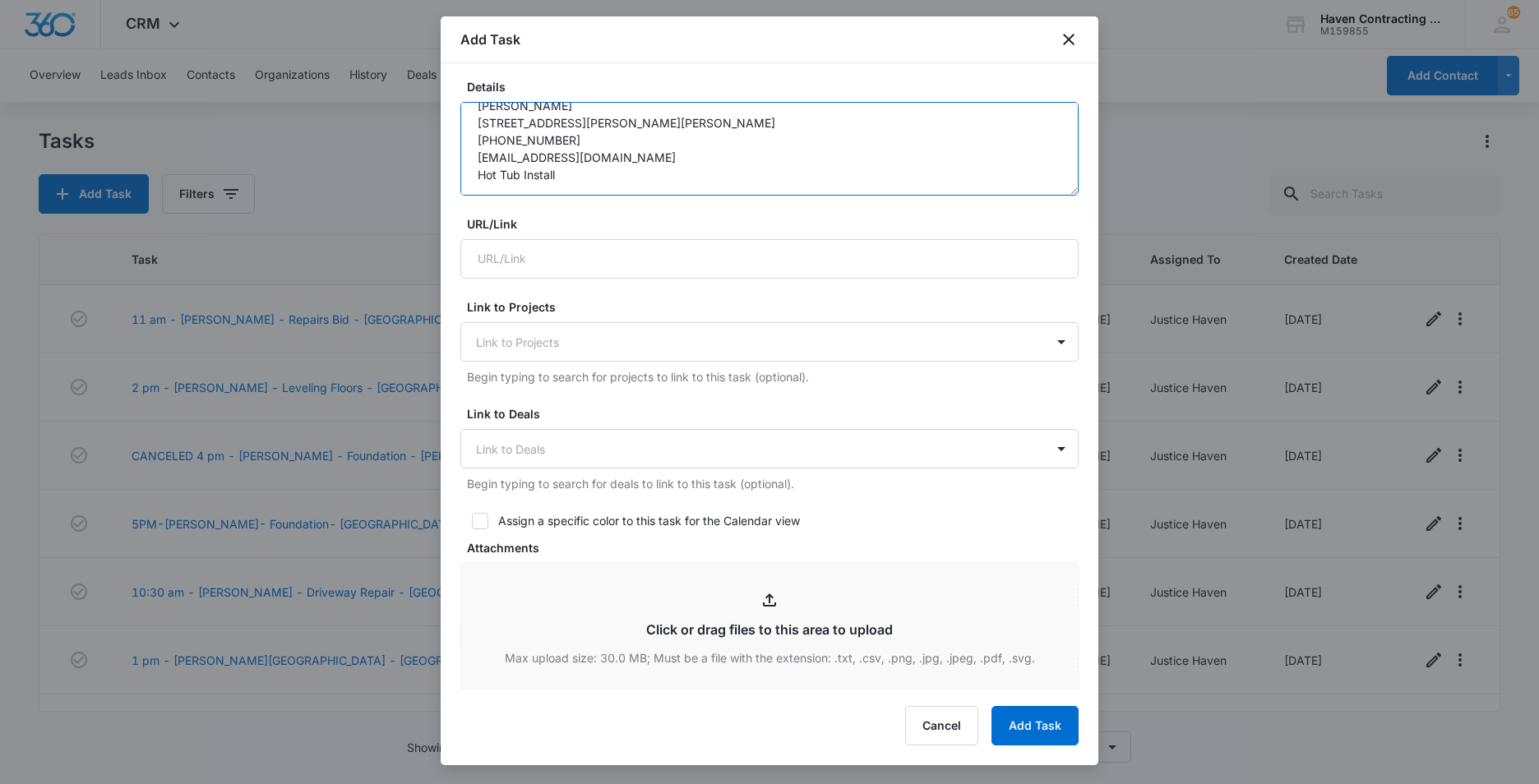
type textarea "Cole Yake 825 Freeman Lane Hollister, MO 65672 417-559-1405 gdovinr@gmail.com H…"
click at [478, 525] on icon at bounding box center [479, 520] width 14 height 14
click at [472, 525] on input "Assign a specific color to this task for the Calendar view" at bounding box center [466, 521] width 12 height 12
checkbox input "true"
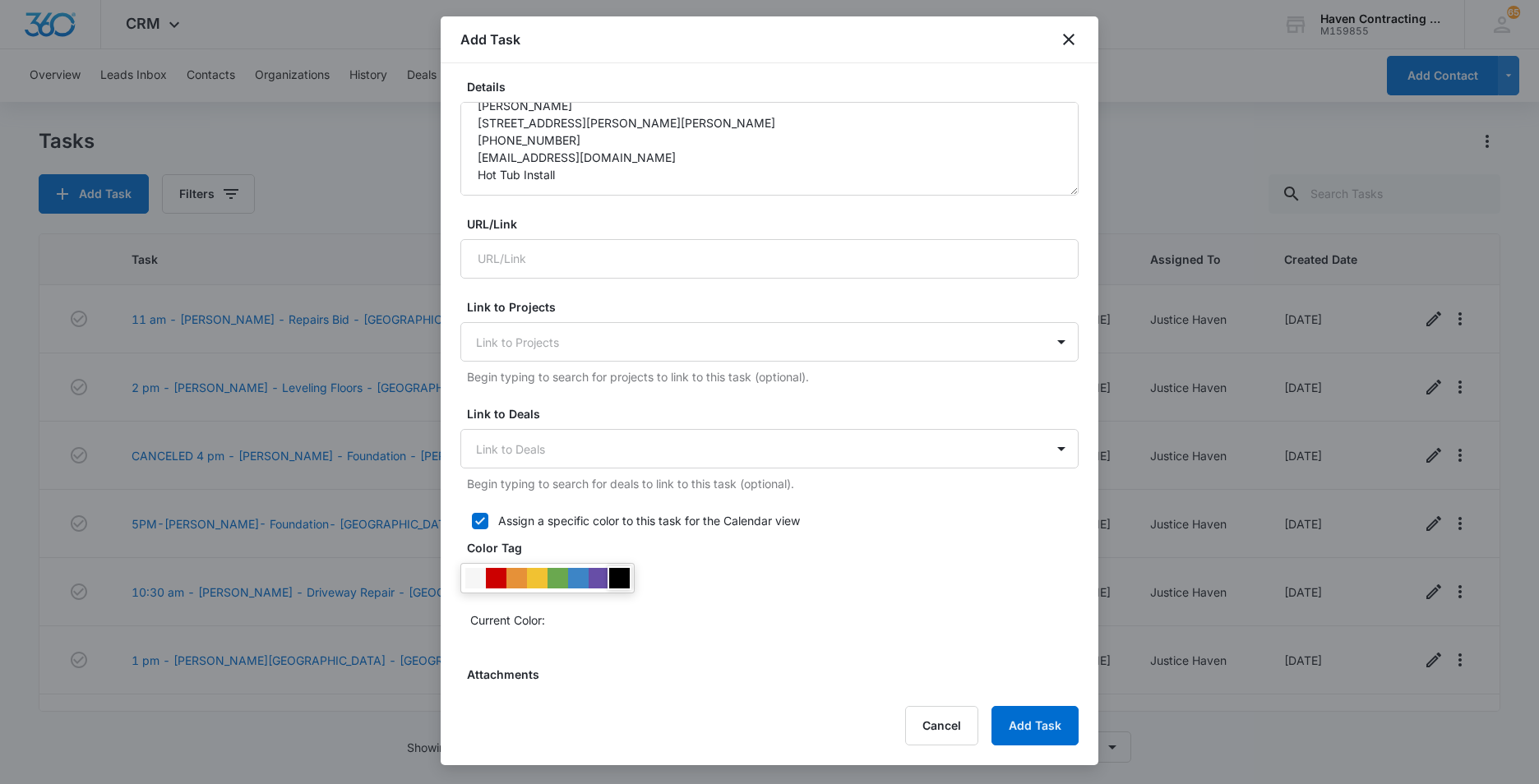
click at [619, 581] on div at bounding box center [618, 578] width 20 height 20
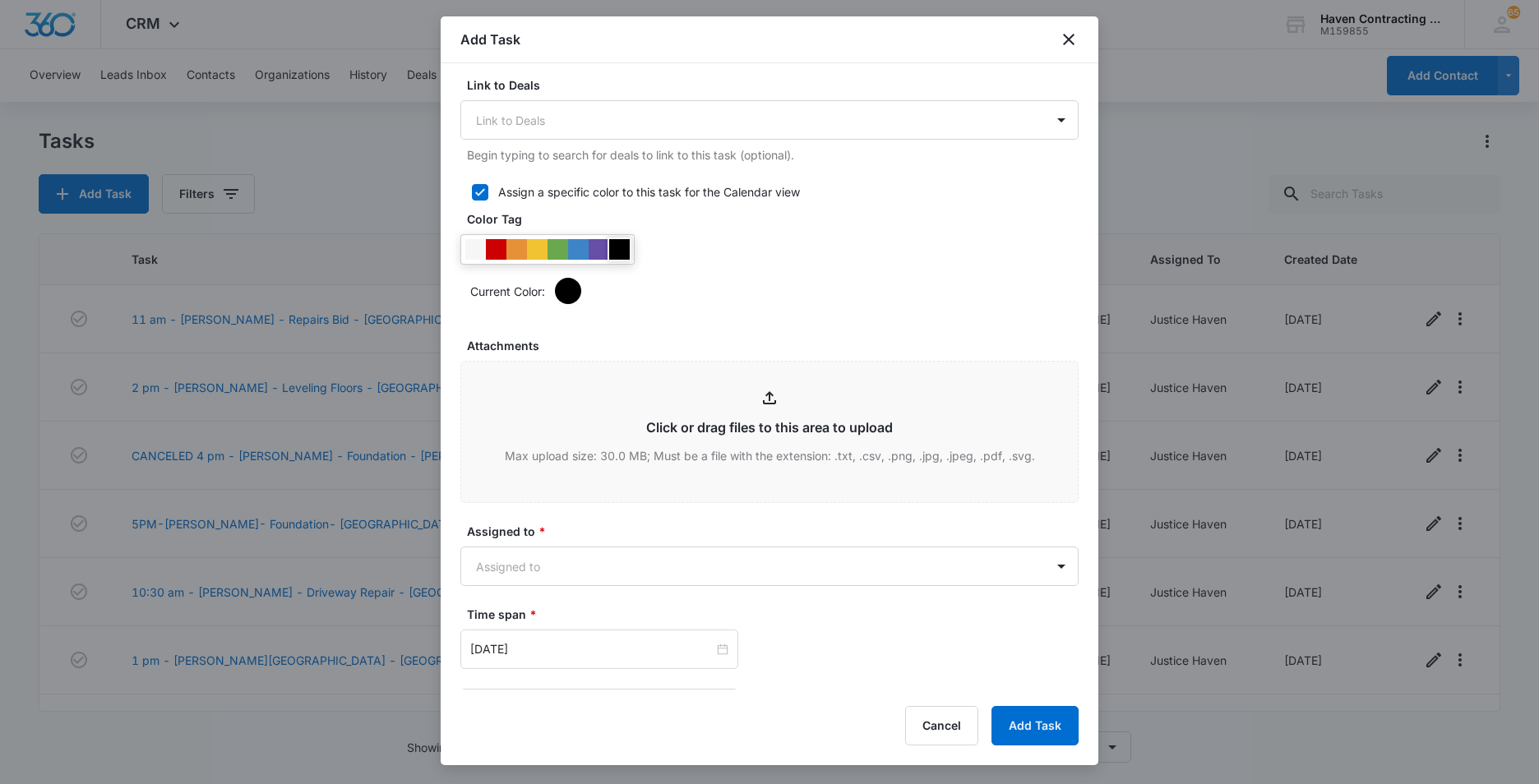
scroll to position [740, 0]
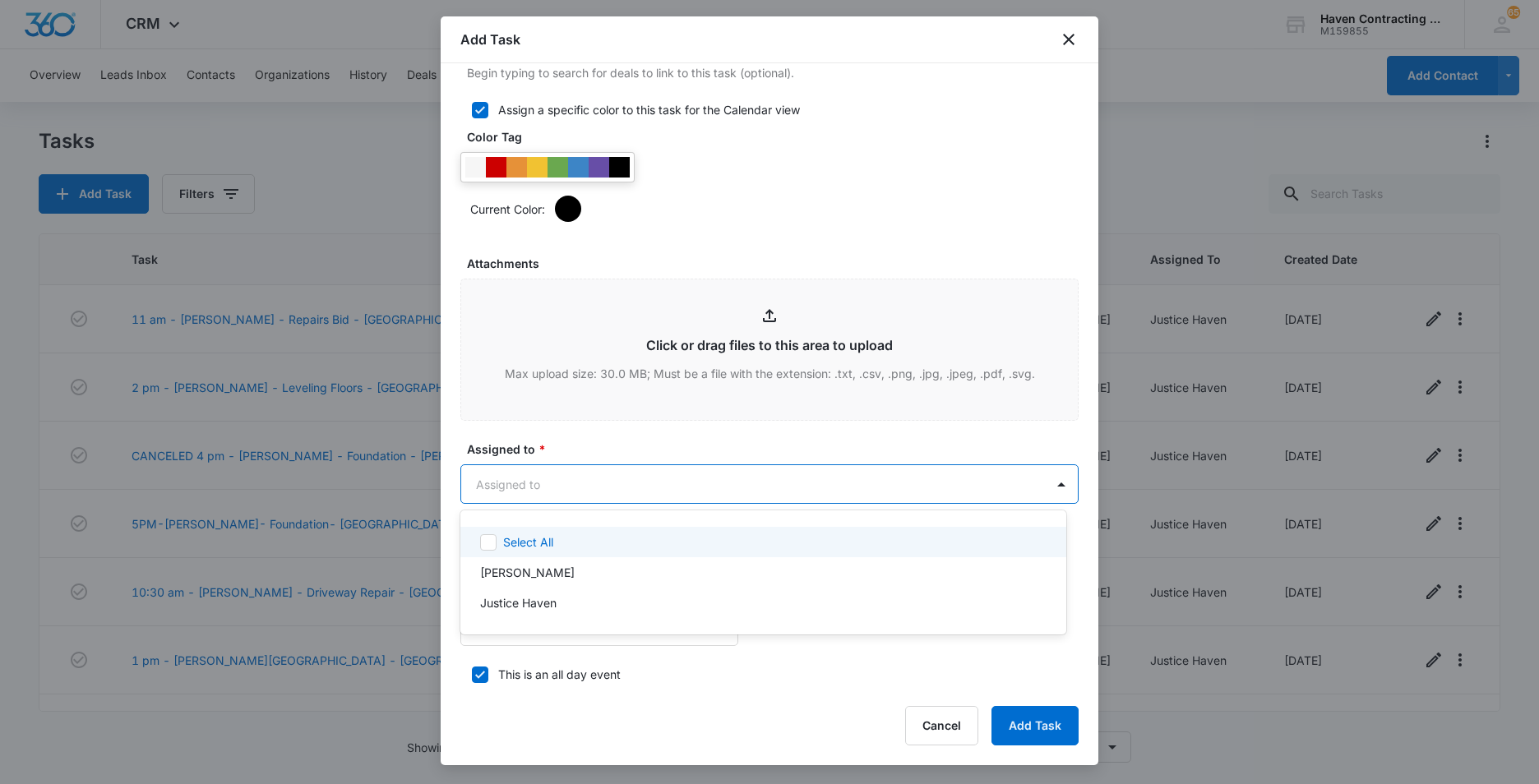
click at [488, 475] on body "CRM Apps Reputation Websites Forms CRM Email Social Ads Intelligence Brand Sett…" at bounding box center [769, 392] width 1539 height 784
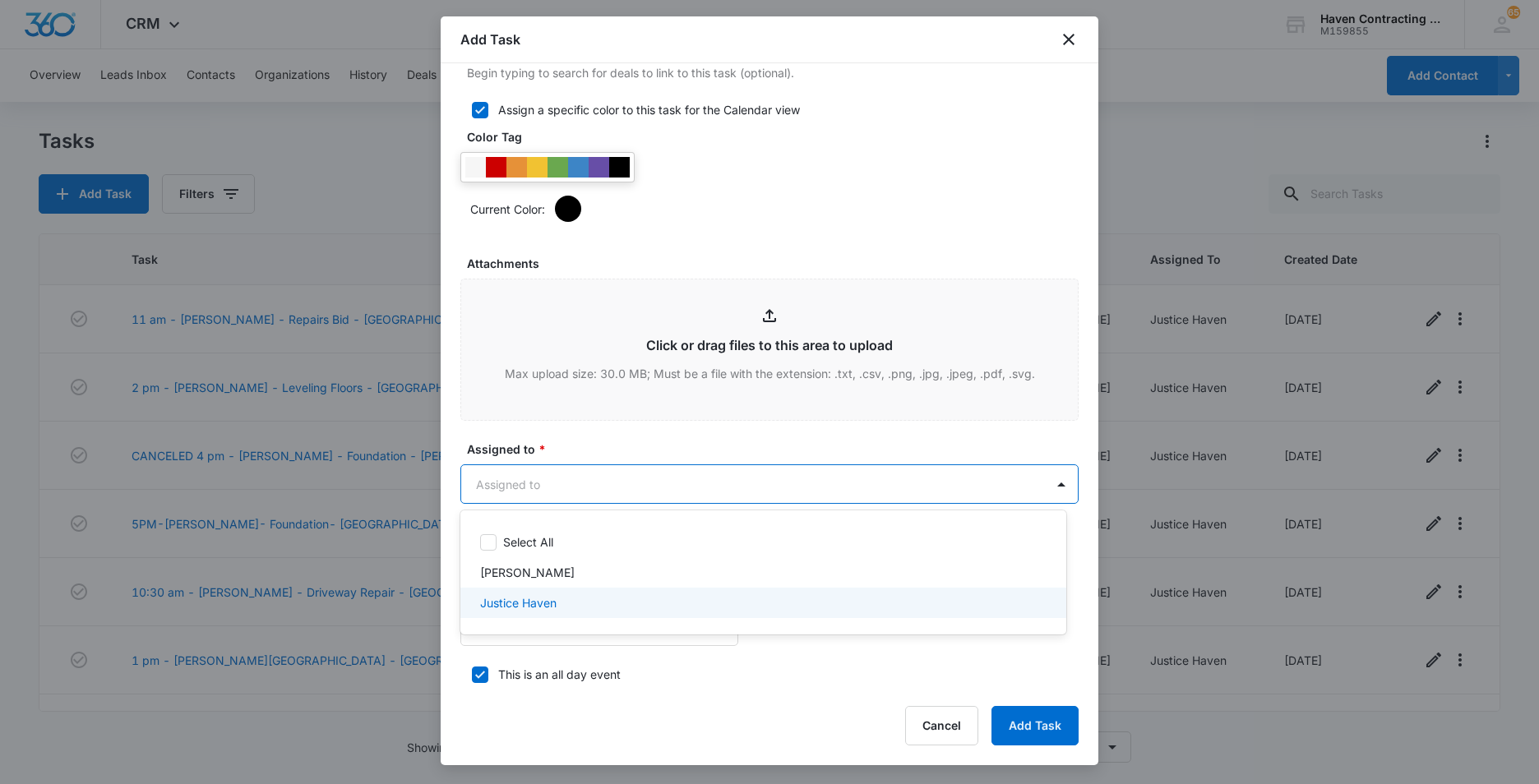
drag, startPoint x: 499, startPoint y: 604, endPoint x: 546, endPoint y: 578, distance: 53.7
click at [499, 604] on p "Justice Haven" at bounding box center [519, 603] width 77 height 17
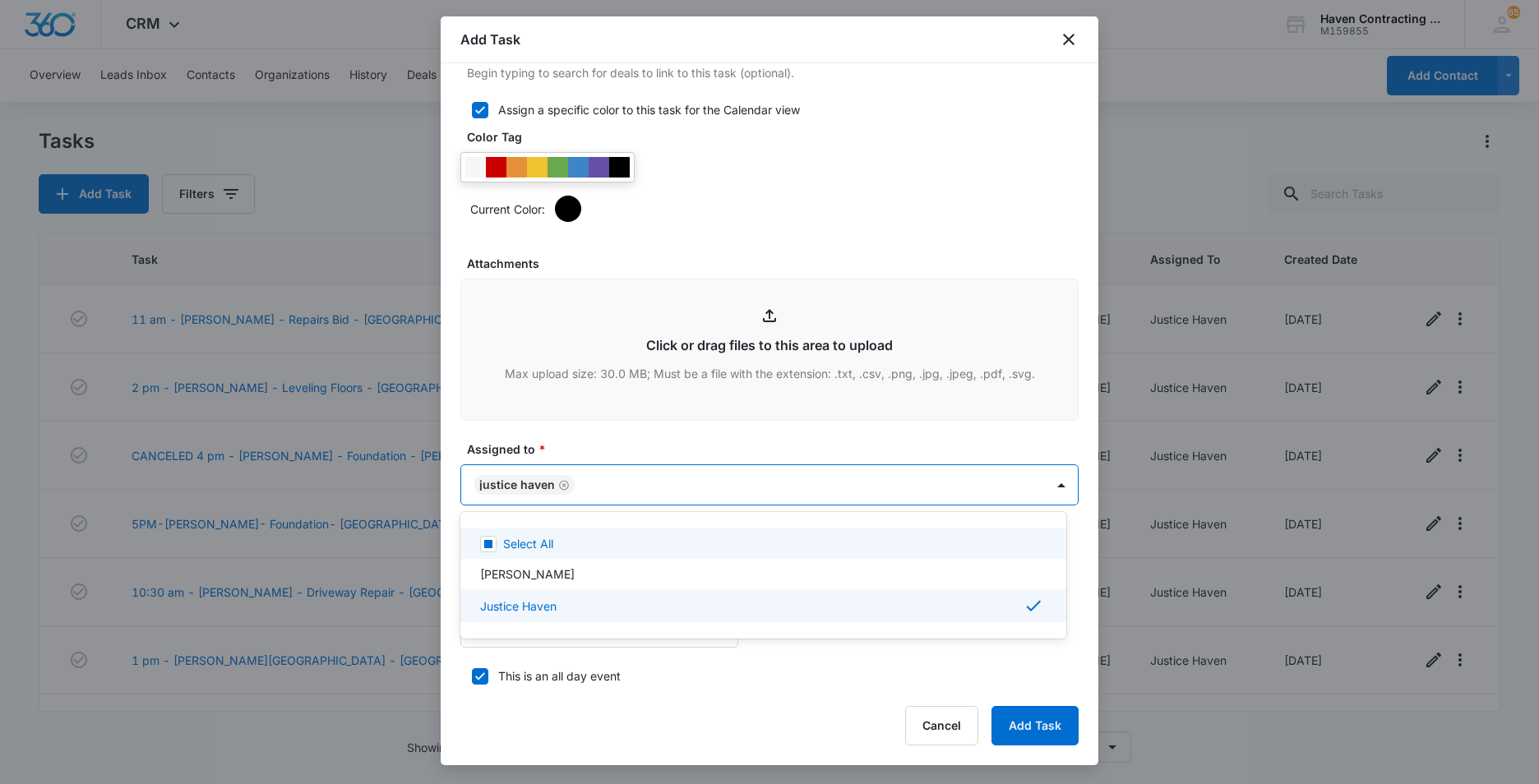
click at [448, 555] on div at bounding box center [769, 392] width 1539 height 784
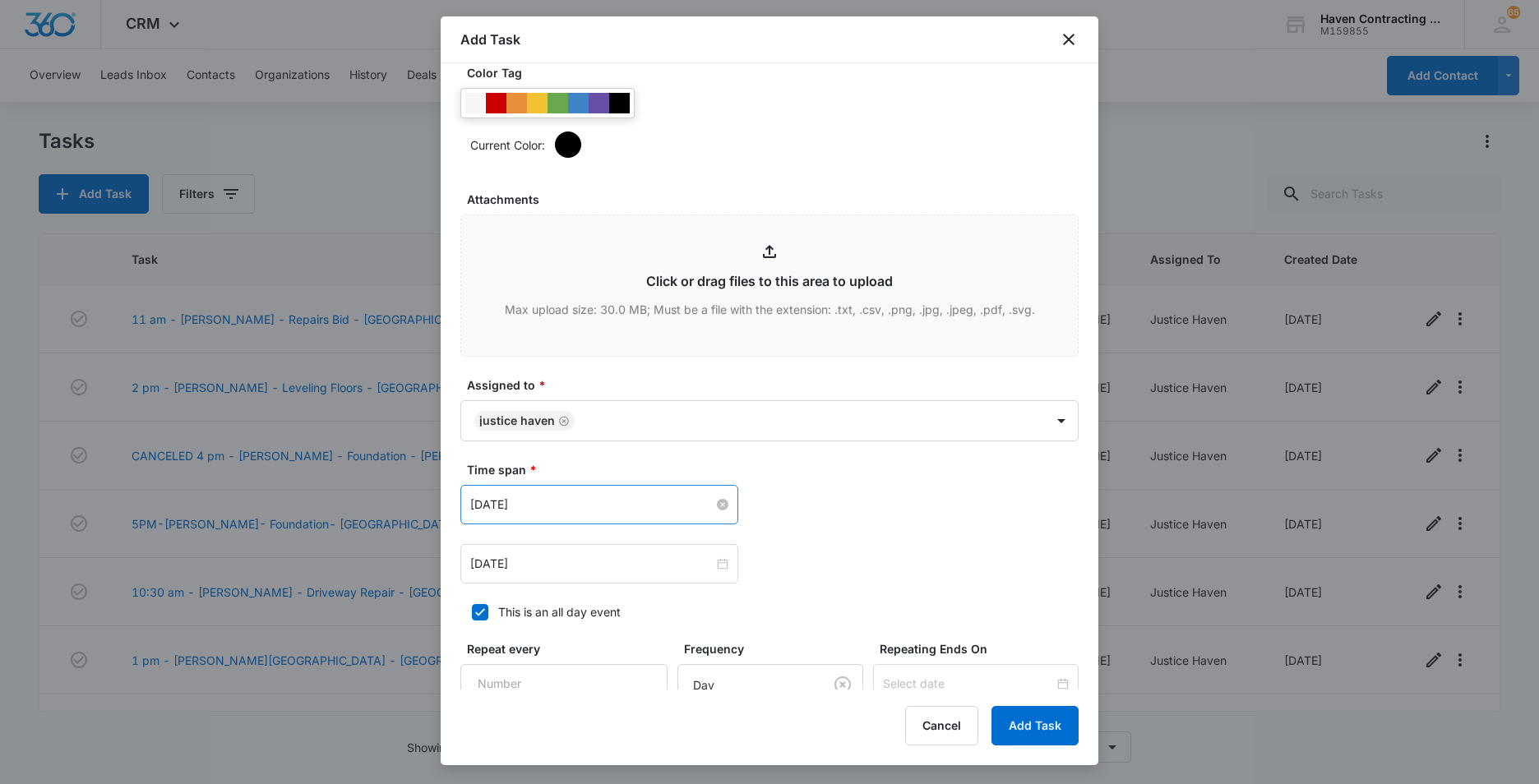
scroll to position [904, 0]
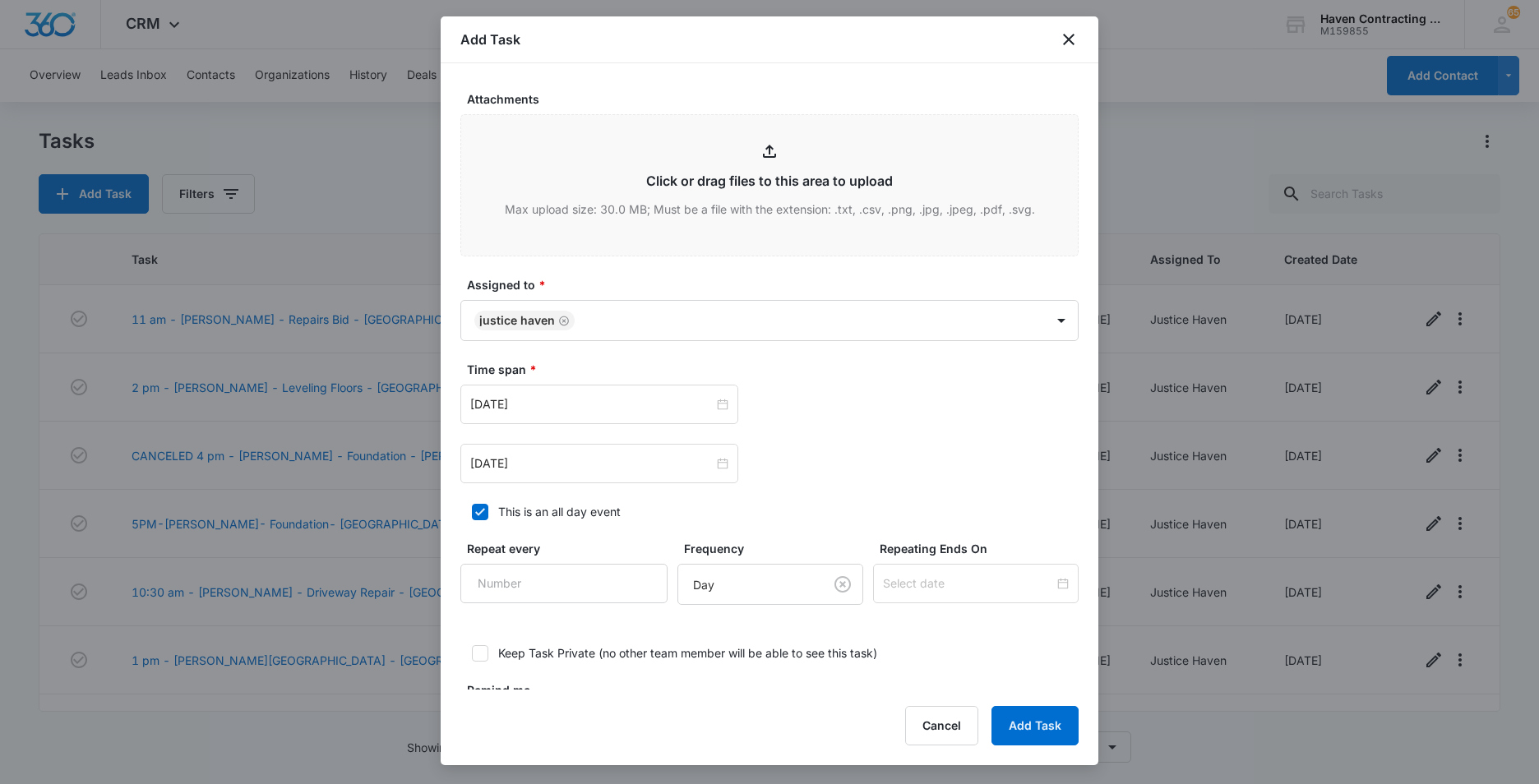
click at [483, 510] on icon at bounding box center [480, 512] width 10 height 8
click at [472, 510] on input "This is an all day event" at bounding box center [466, 512] width 12 height 12
checkbox input "false"
click at [554, 406] on input "Aug 14, 2025" at bounding box center [592, 404] width 244 height 18
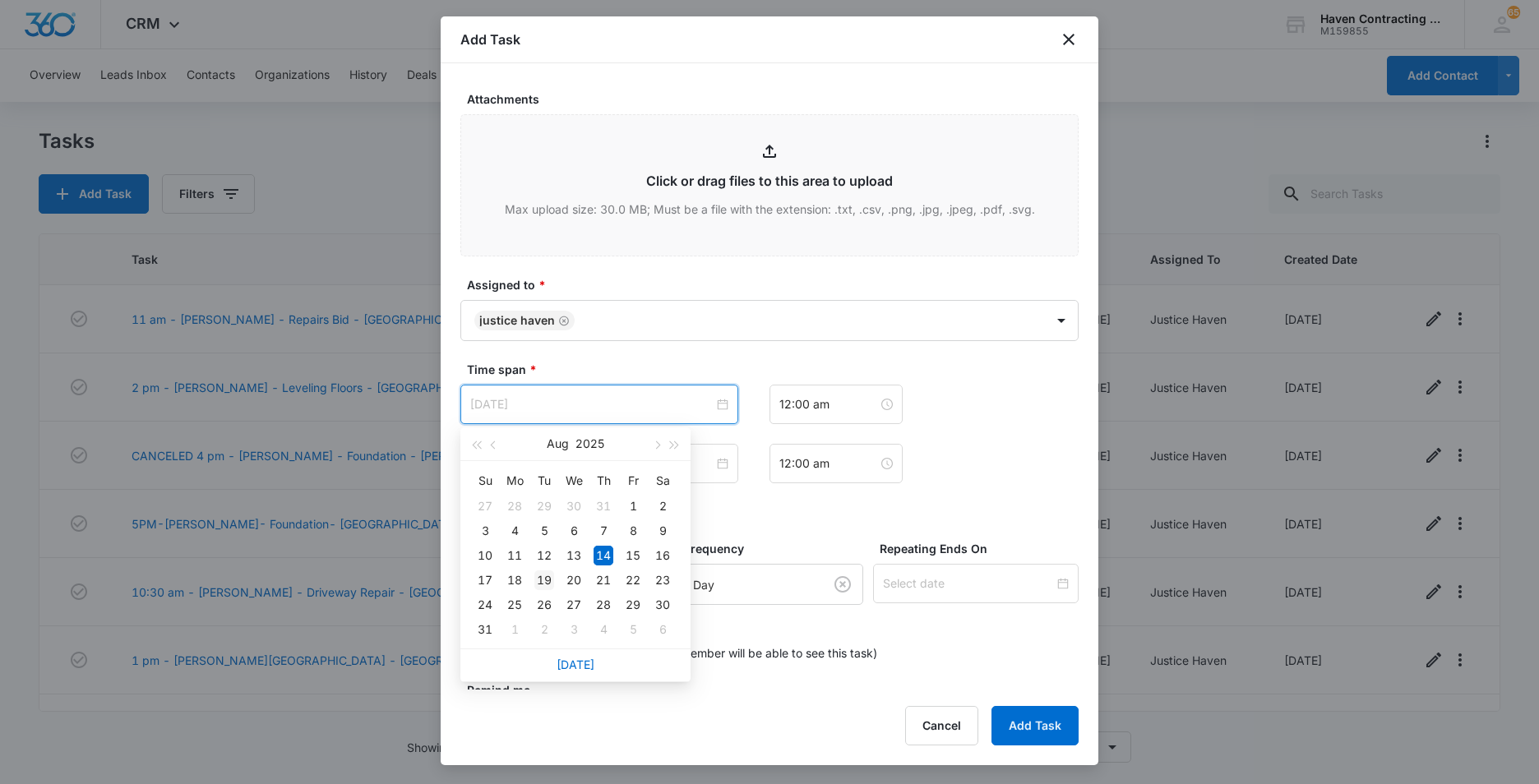
type input "Aug 19, 2025"
click at [546, 579] on div "19" at bounding box center [544, 580] width 20 height 20
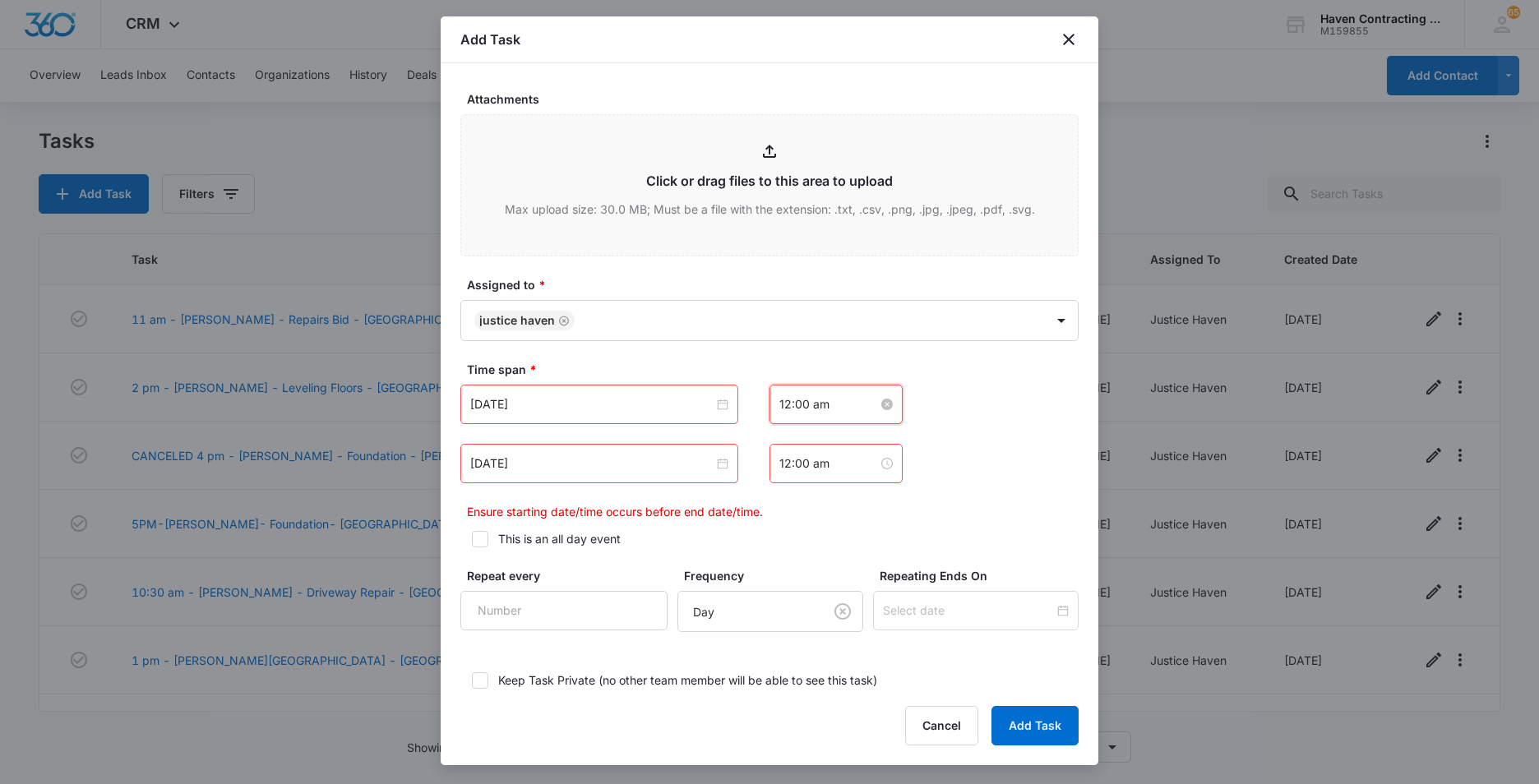
click at [824, 407] on input "12:00 am" at bounding box center [828, 404] width 99 height 18
click at [781, 528] on div "11" at bounding box center [786, 531] width 46 height 23
type input "11:00 am"
click at [872, 441] on div "AM" at bounding box center [878, 442] width 45 height 23
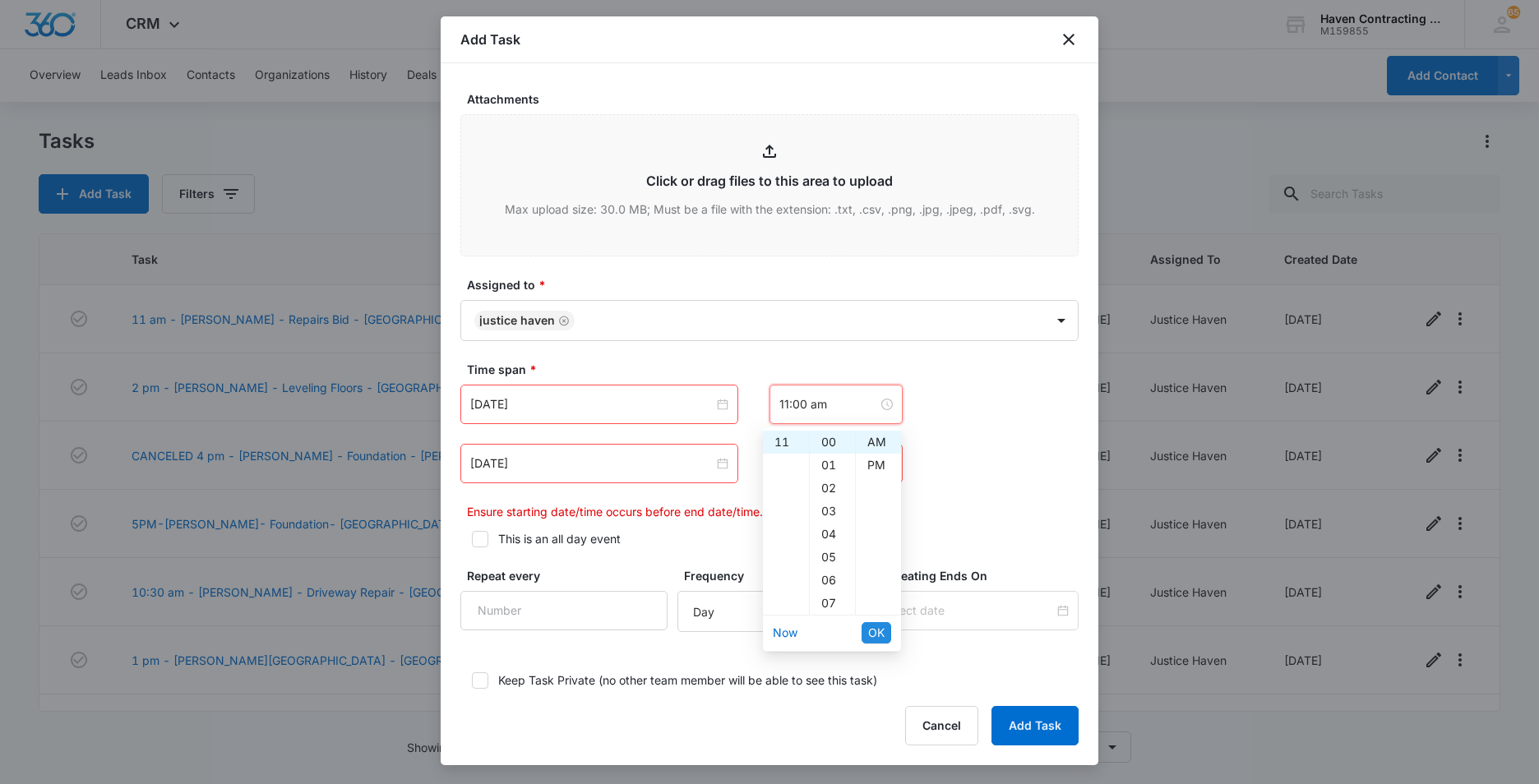
click at [869, 630] on span "OK" at bounding box center [875, 633] width 16 height 18
click at [558, 469] on input "Aug 14, 2025" at bounding box center [592, 463] width 244 height 18
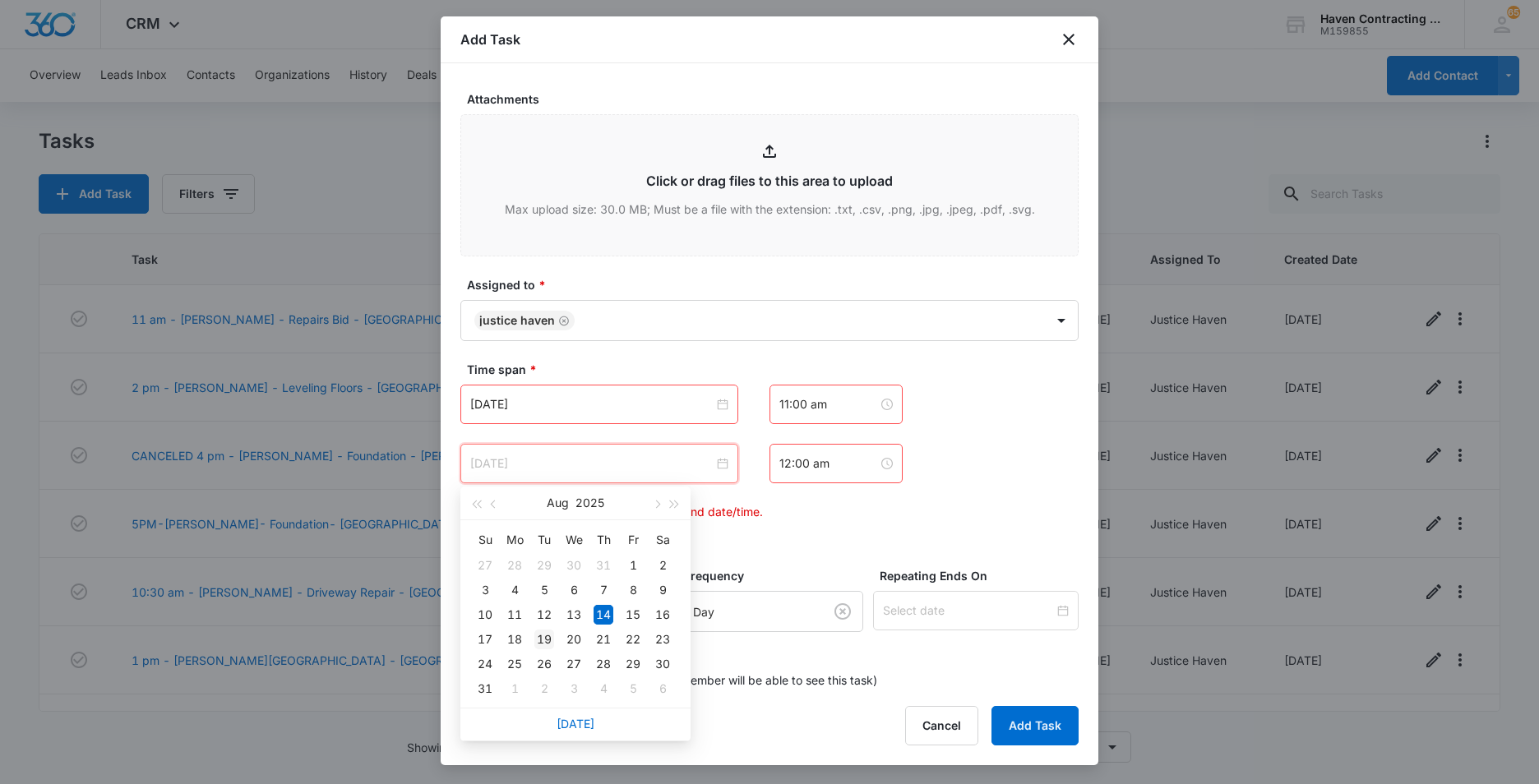
type input "Aug 19, 2025"
click at [546, 642] on div "19" at bounding box center [544, 639] width 20 height 20
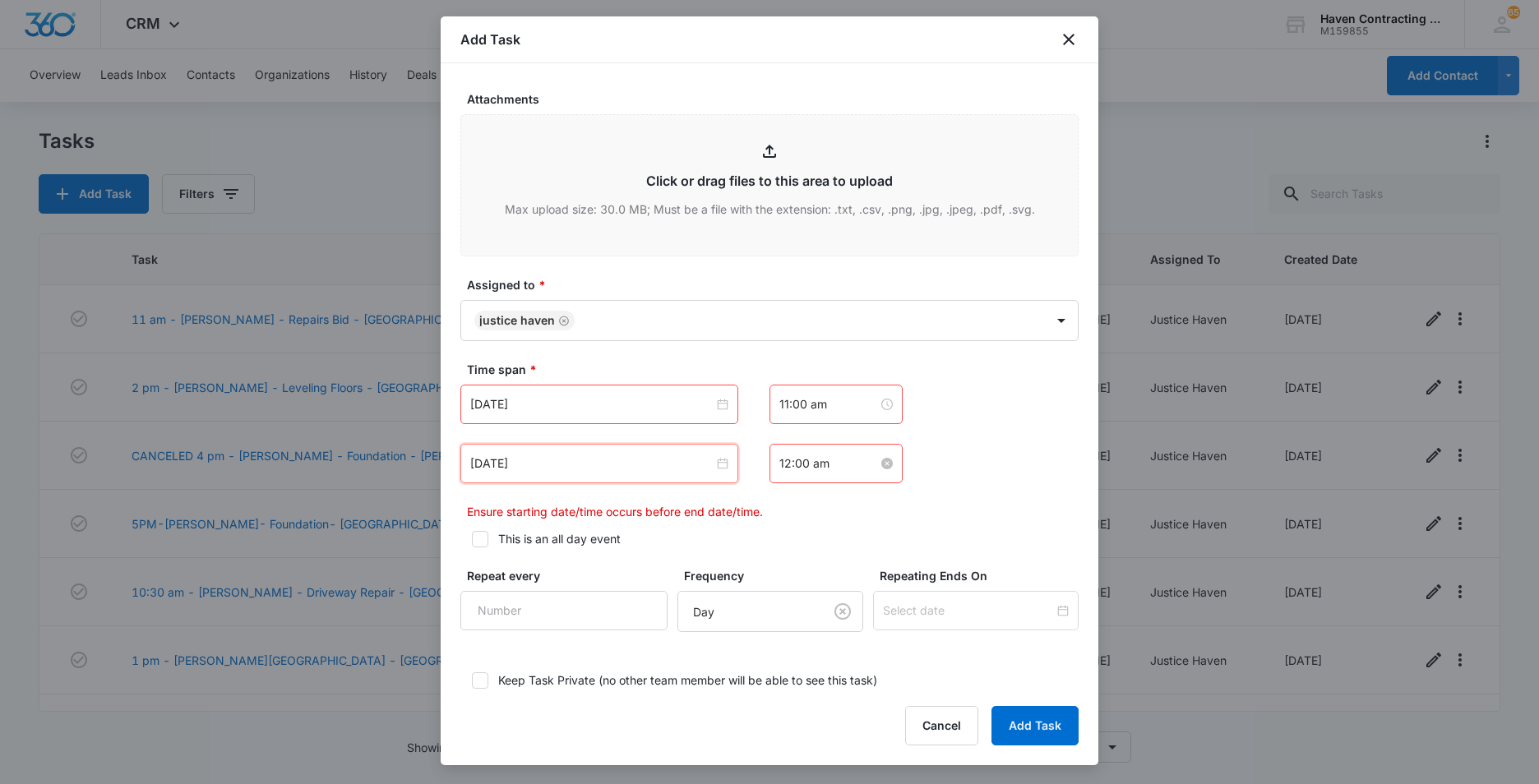
click at [843, 463] on input "12:00 am" at bounding box center [828, 463] width 99 height 18
click at [874, 517] on div "PM" at bounding box center [878, 524] width 45 height 23
type input "12:00 pm"
click at [881, 680] on li "OK" at bounding box center [876, 691] width 30 height 28
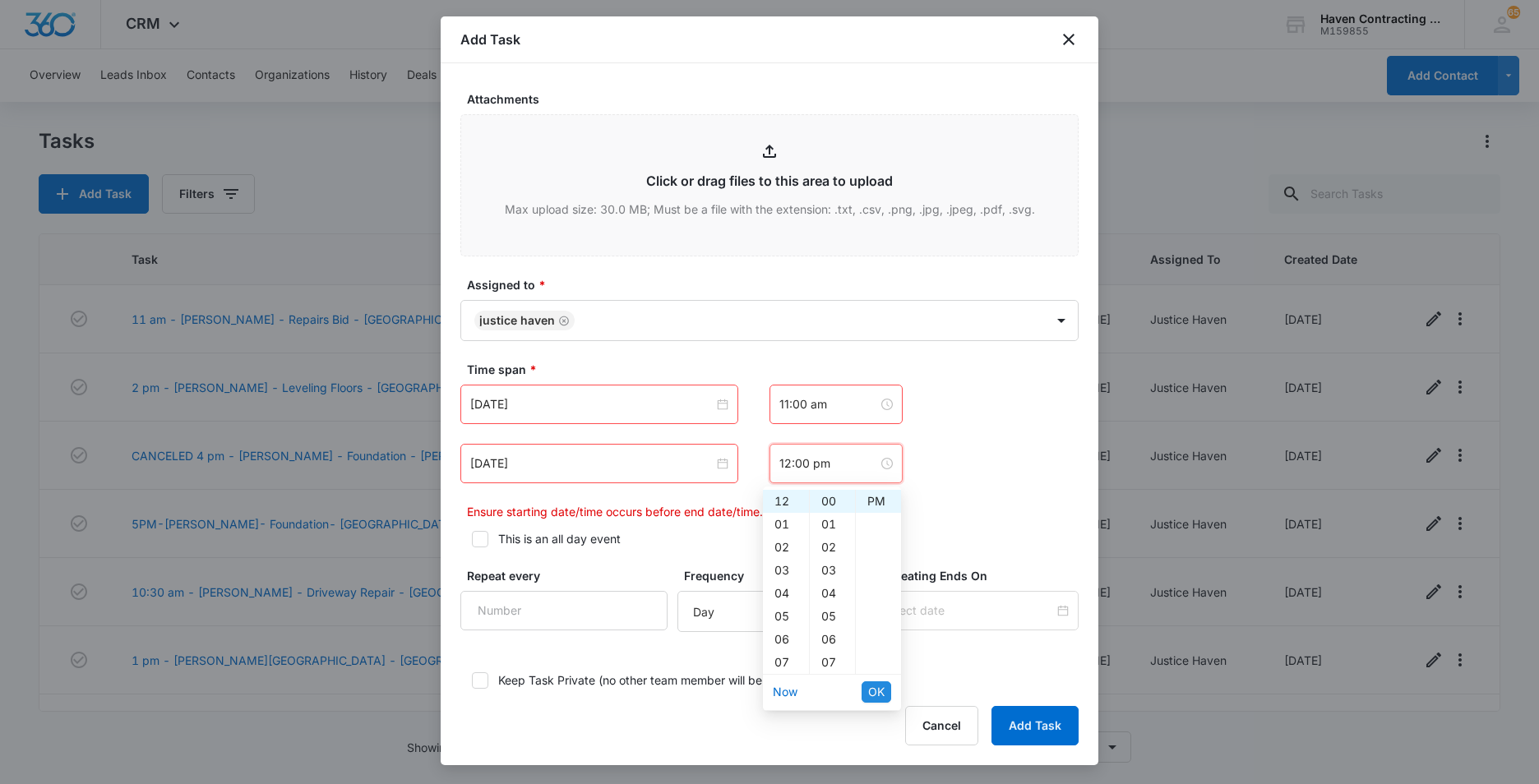
click at [877, 688] on span "OK" at bounding box center [875, 692] width 16 height 18
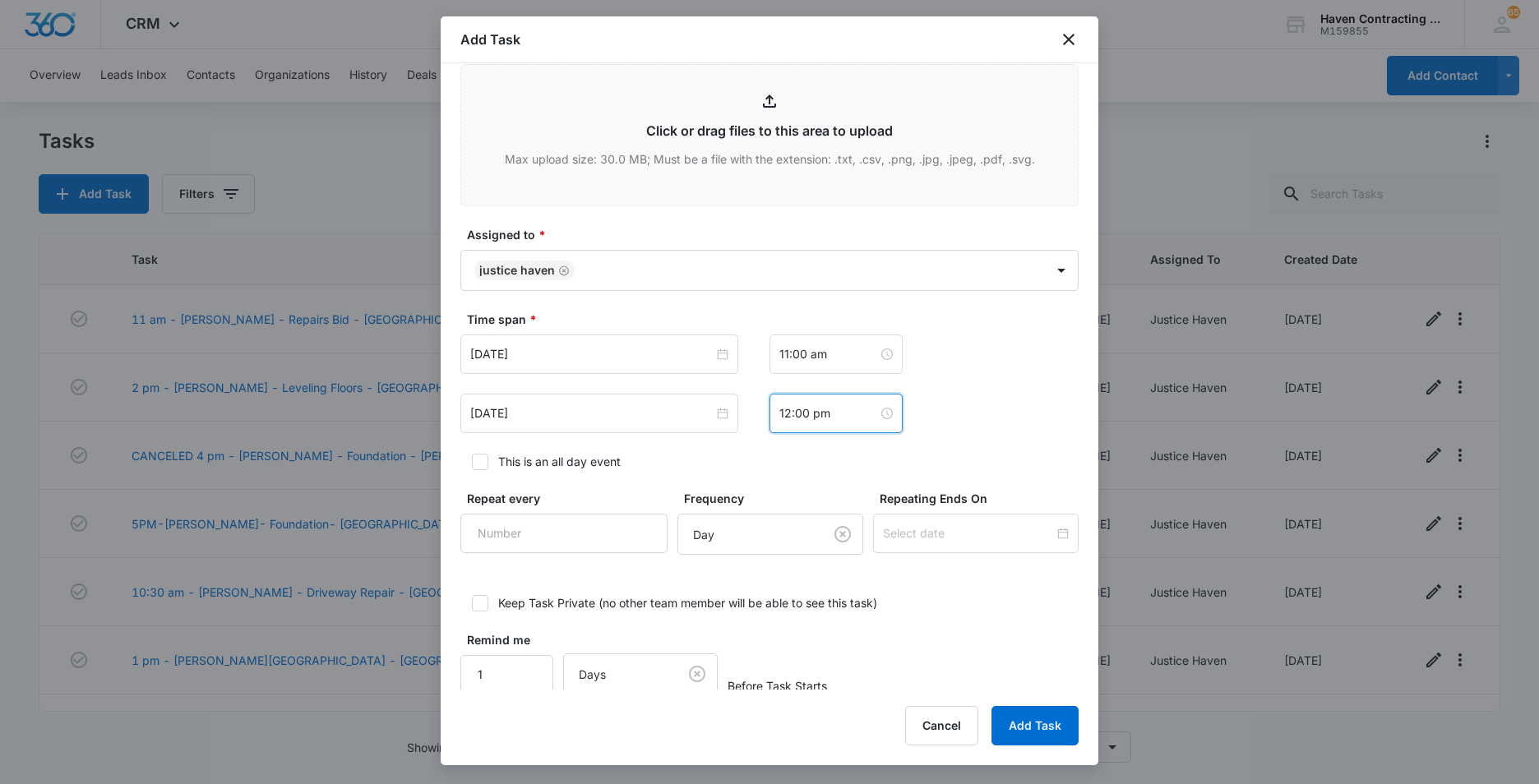
scroll to position [979, 0]
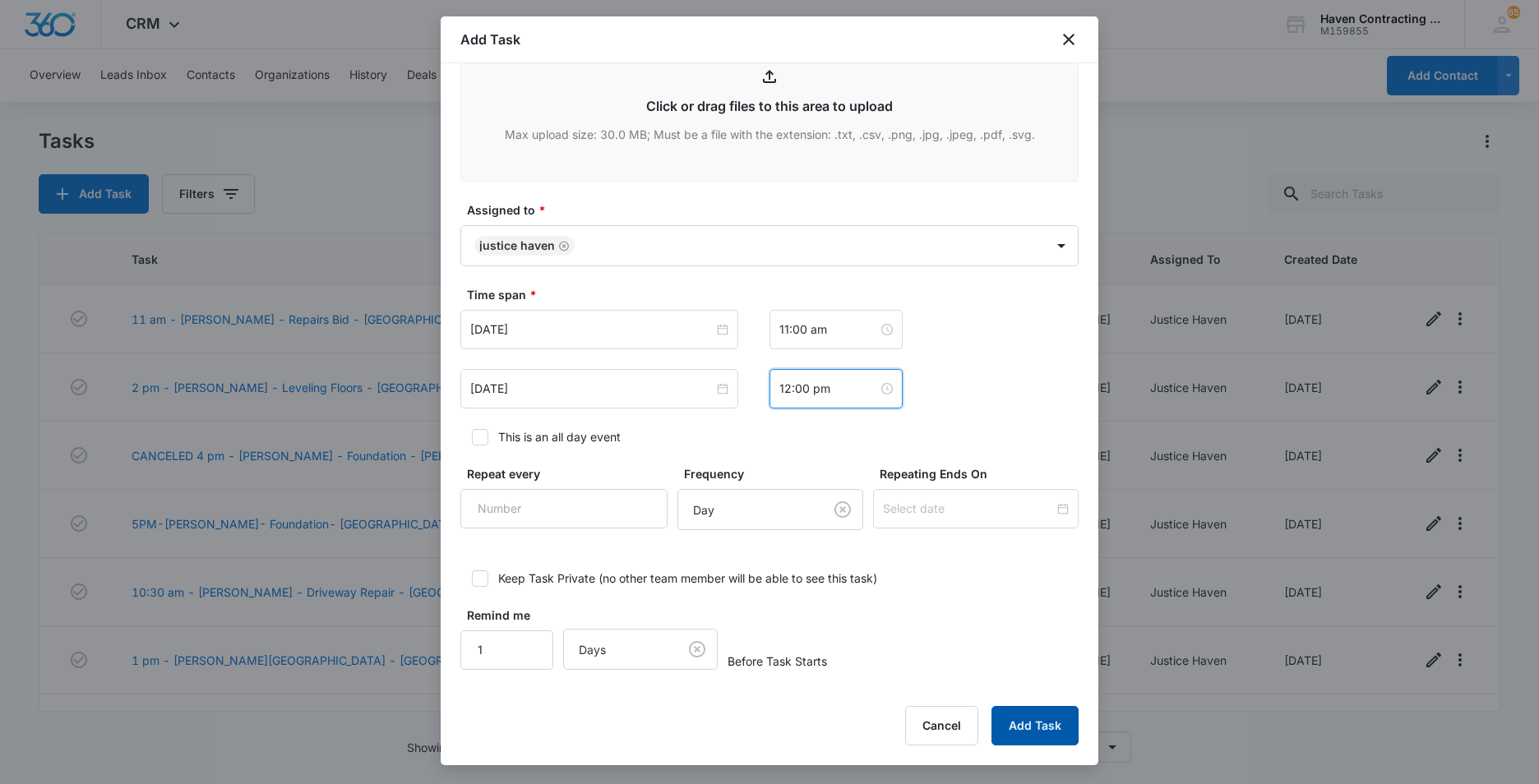
click at [1026, 728] on button "Add Task" at bounding box center [1035, 726] width 87 height 39
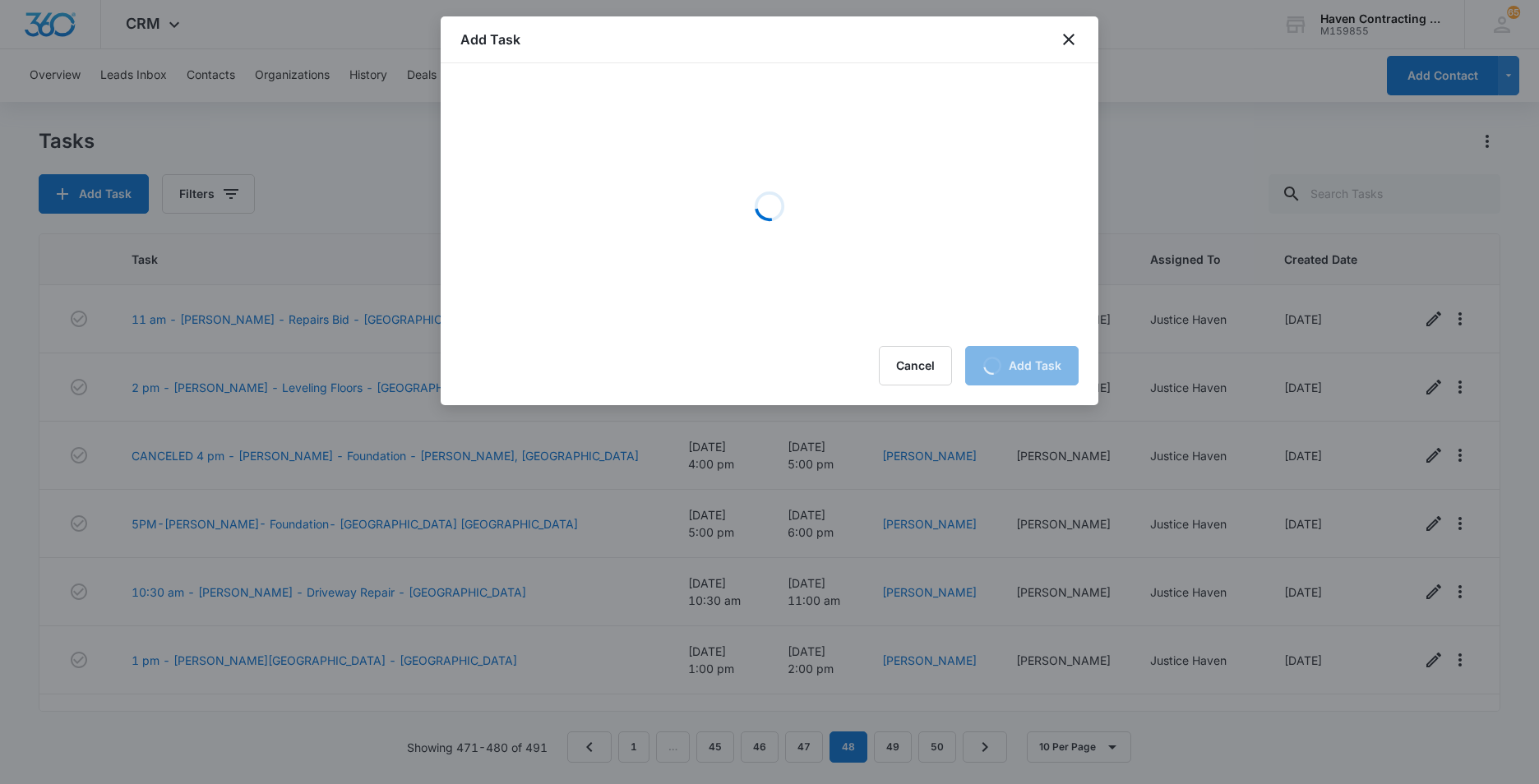
scroll to position [0, 0]
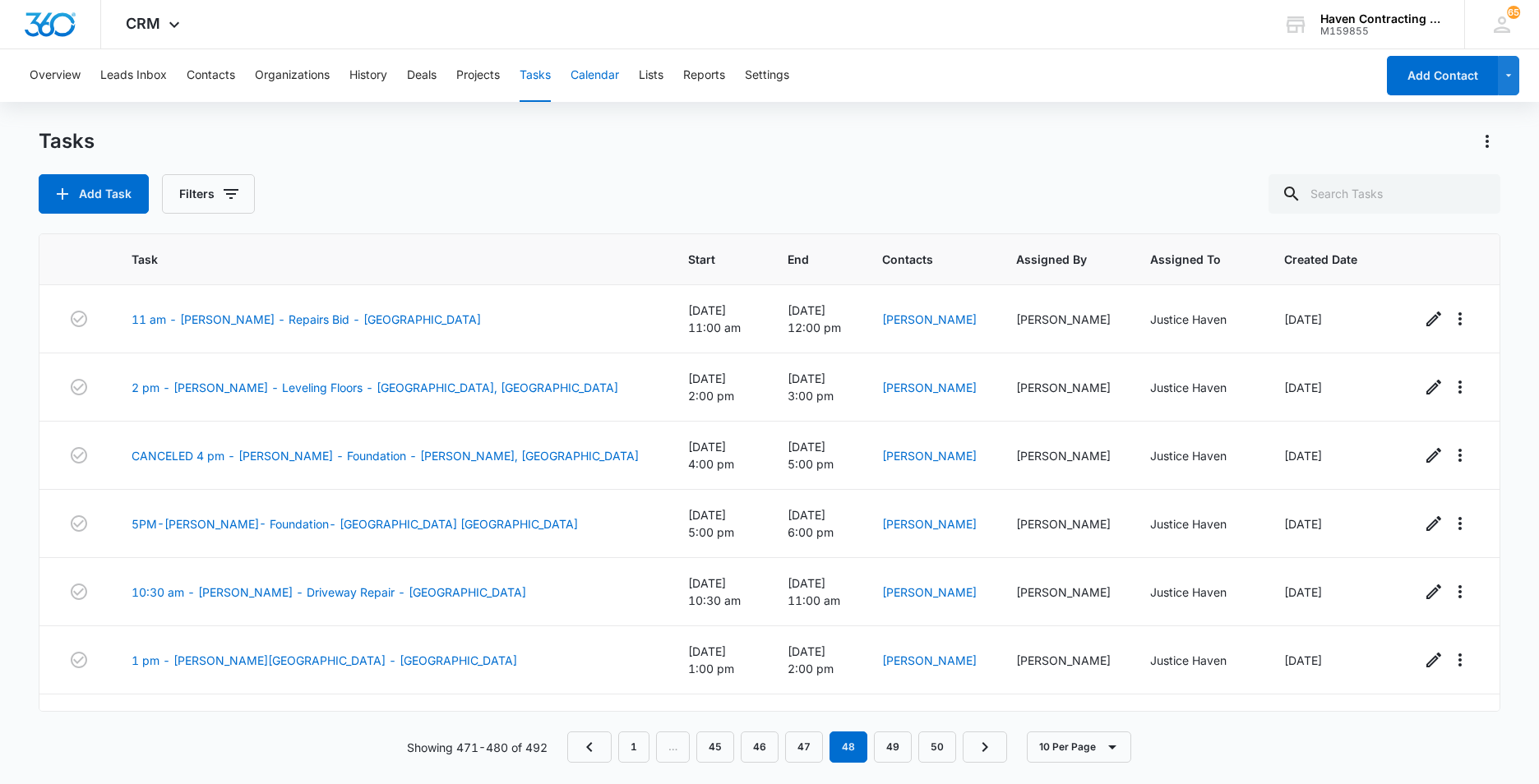
click at [595, 78] on button "Calendar" at bounding box center [595, 75] width 49 height 53
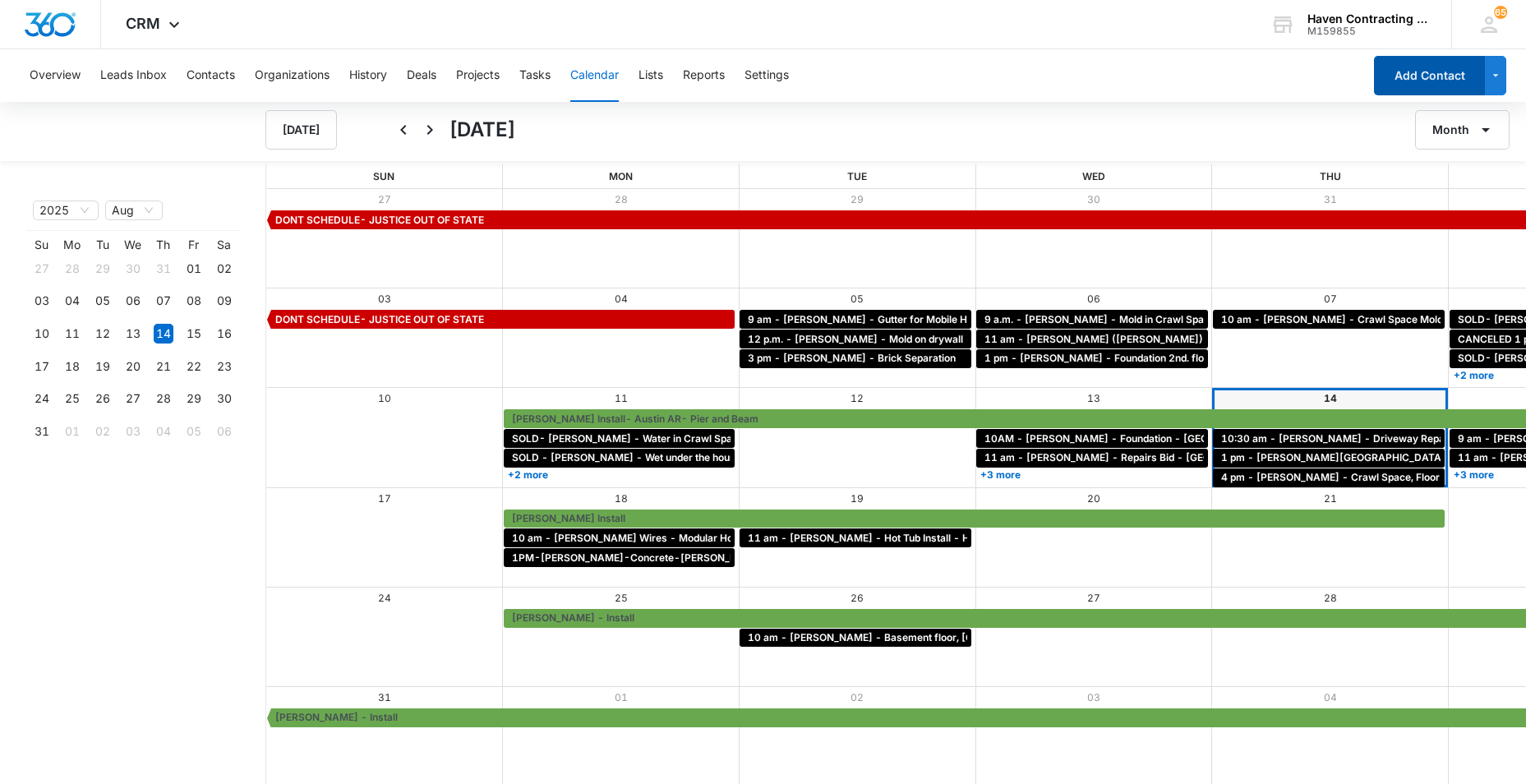
click at [1414, 78] on button "Add Contact" at bounding box center [1430, 75] width 111 height 39
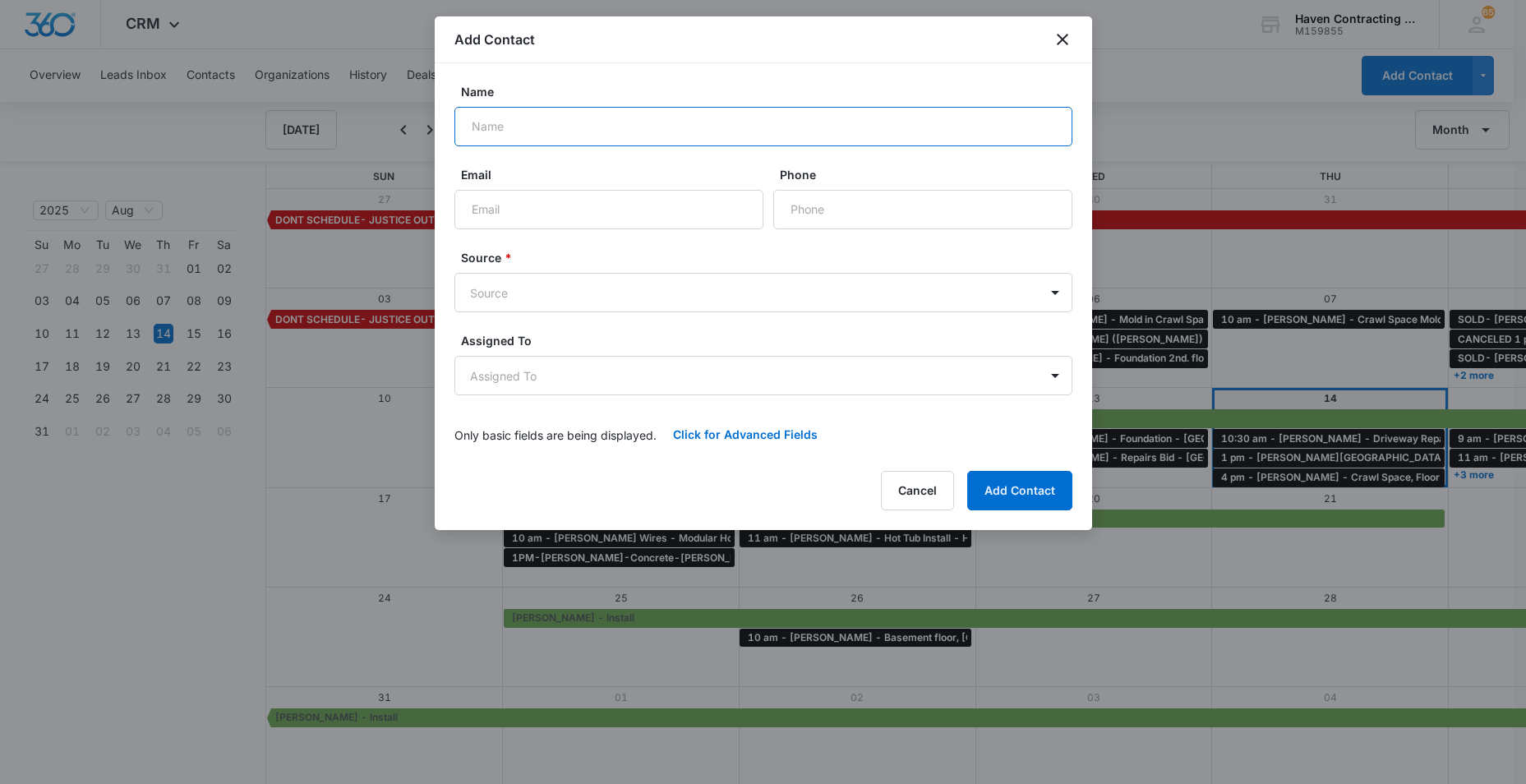
click at [476, 126] on input "Name" at bounding box center [763, 126] width 618 height 39
type input "Mallory Hooper"
click at [525, 207] on input "Email" at bounding box center [609, 209] width 309 height 39
type input "mdhoop2513@gmail.com"
type input "(870) 834-6594"
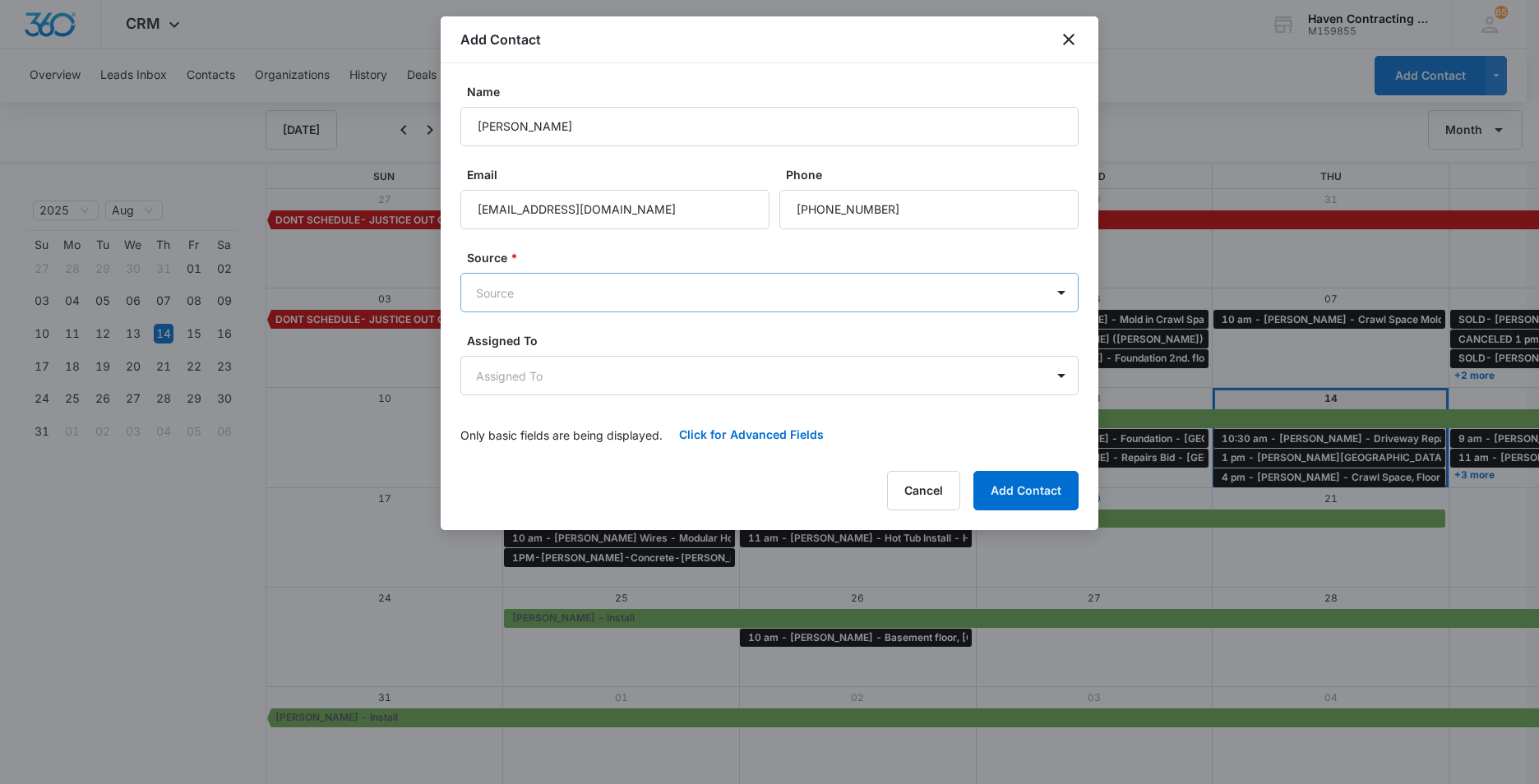
click at [466, 299] on body "CRM Apps Reputation Websites Forms CRM Email Social Ads Intelligence Brand Sett…" at bounding box center [769, 393] width 1539 height 786
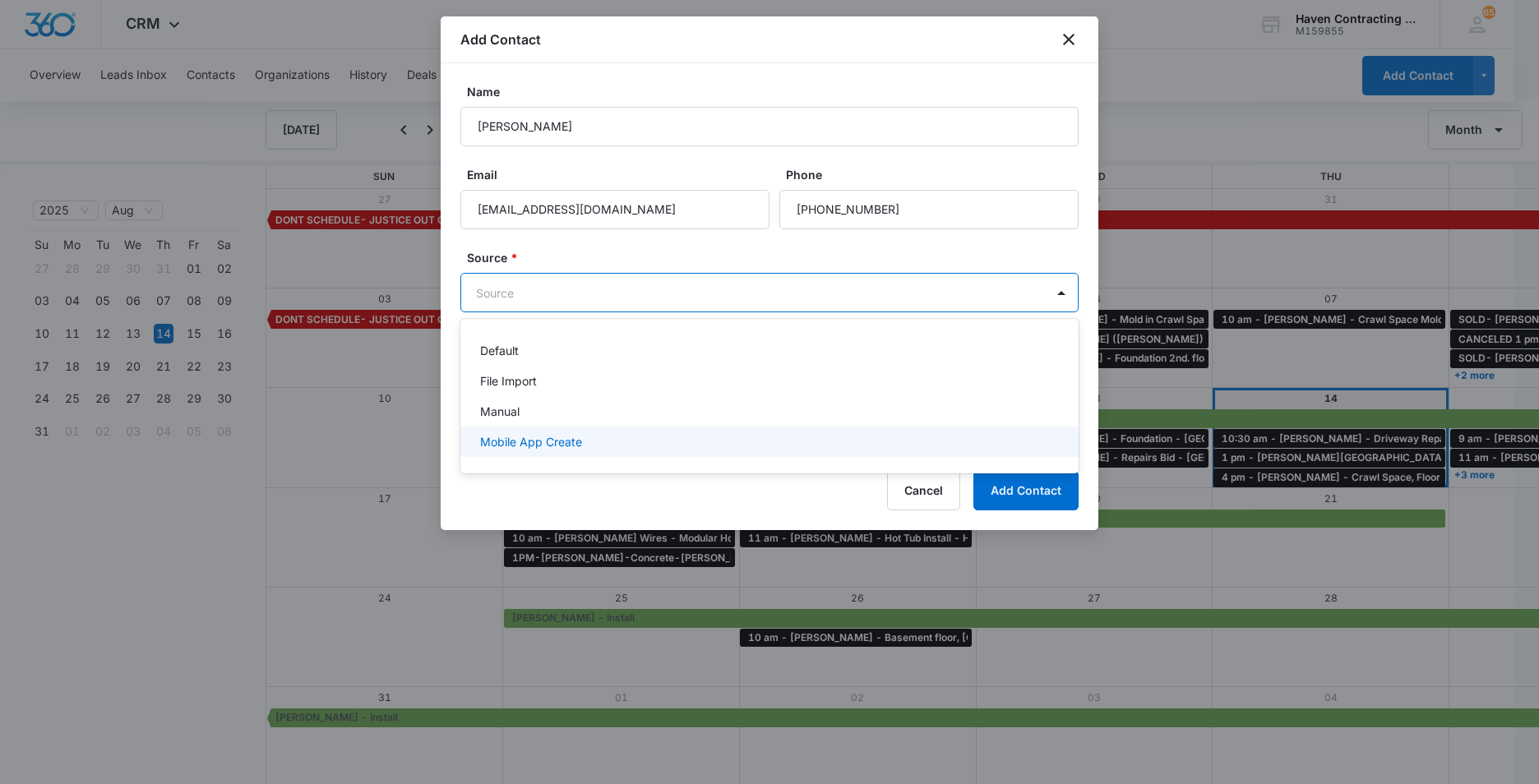
click at [500, 439] on p "Mobile App Create" at bounding box center [531, 442] width 102 height 17
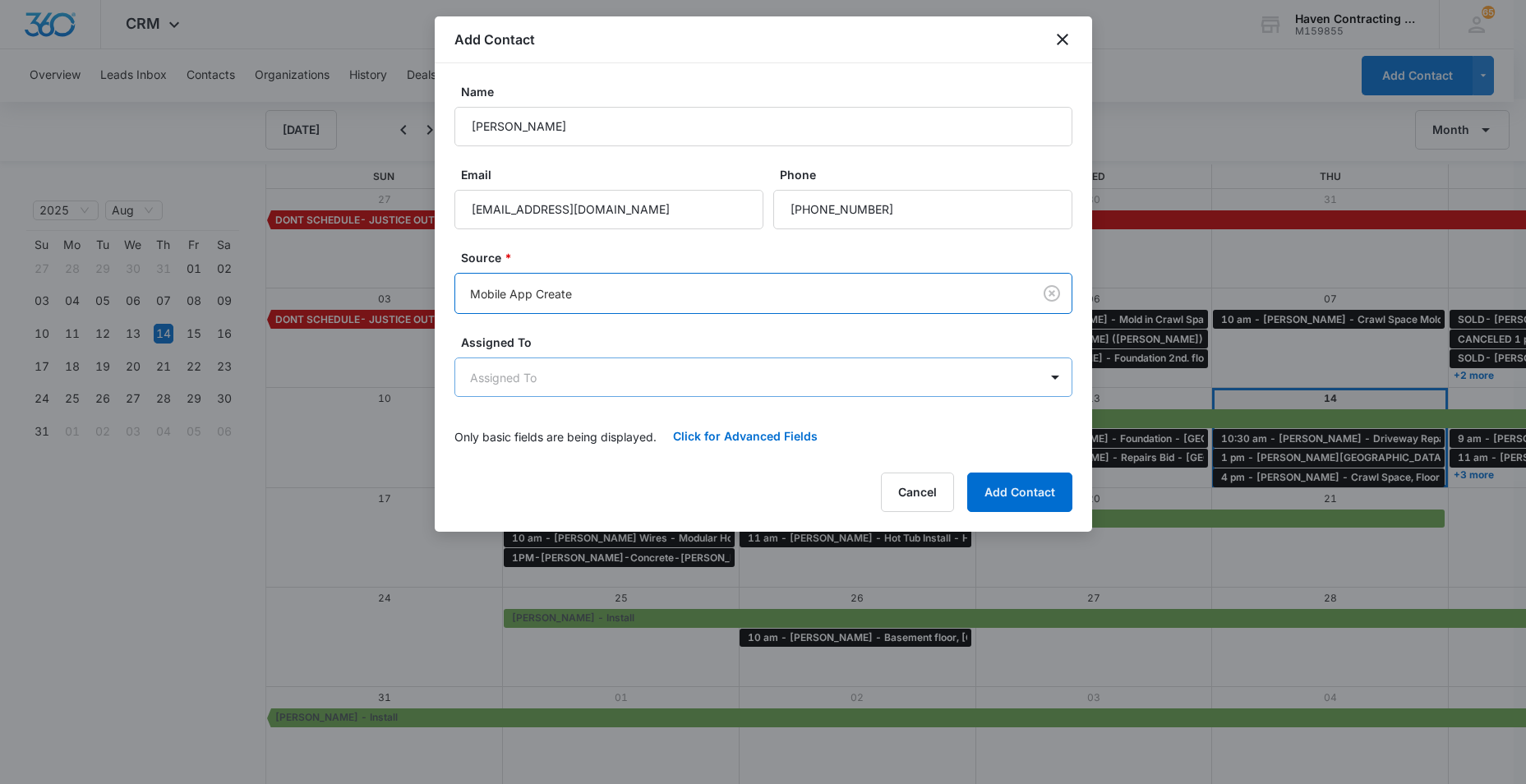
click at [475, 381] on body "CRM Apps Reputation Websites Forms CRM Email Social Ads Intelligence Brand Sett…" at bounding box center [763, 393] width 1526 height 786
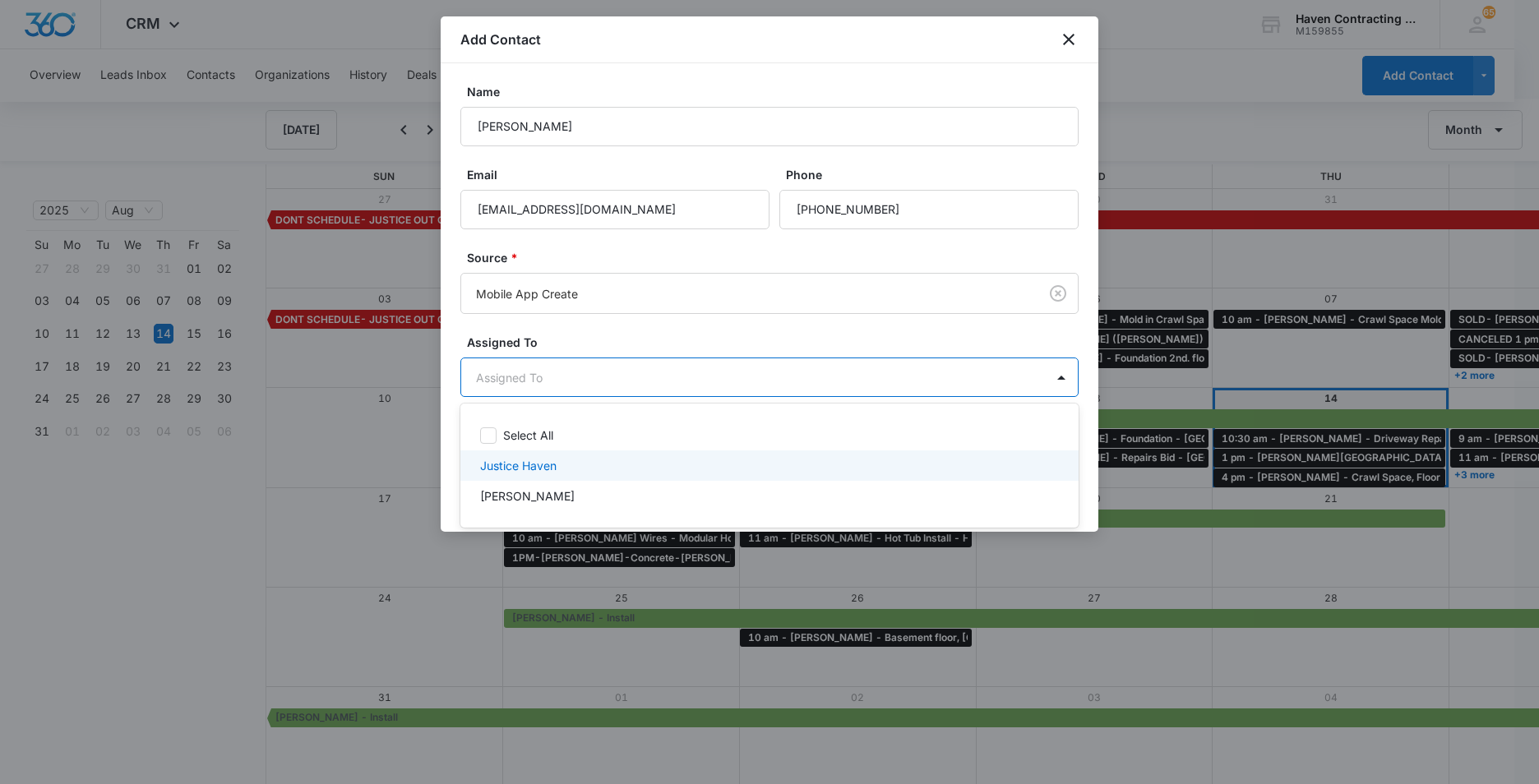
click at [495, 471] on p "Justice Haven" at bounding box center [519, 466] width 77 height 17
click at [450, 427] on div at bounding box center [769, 392] width 1539 height 784
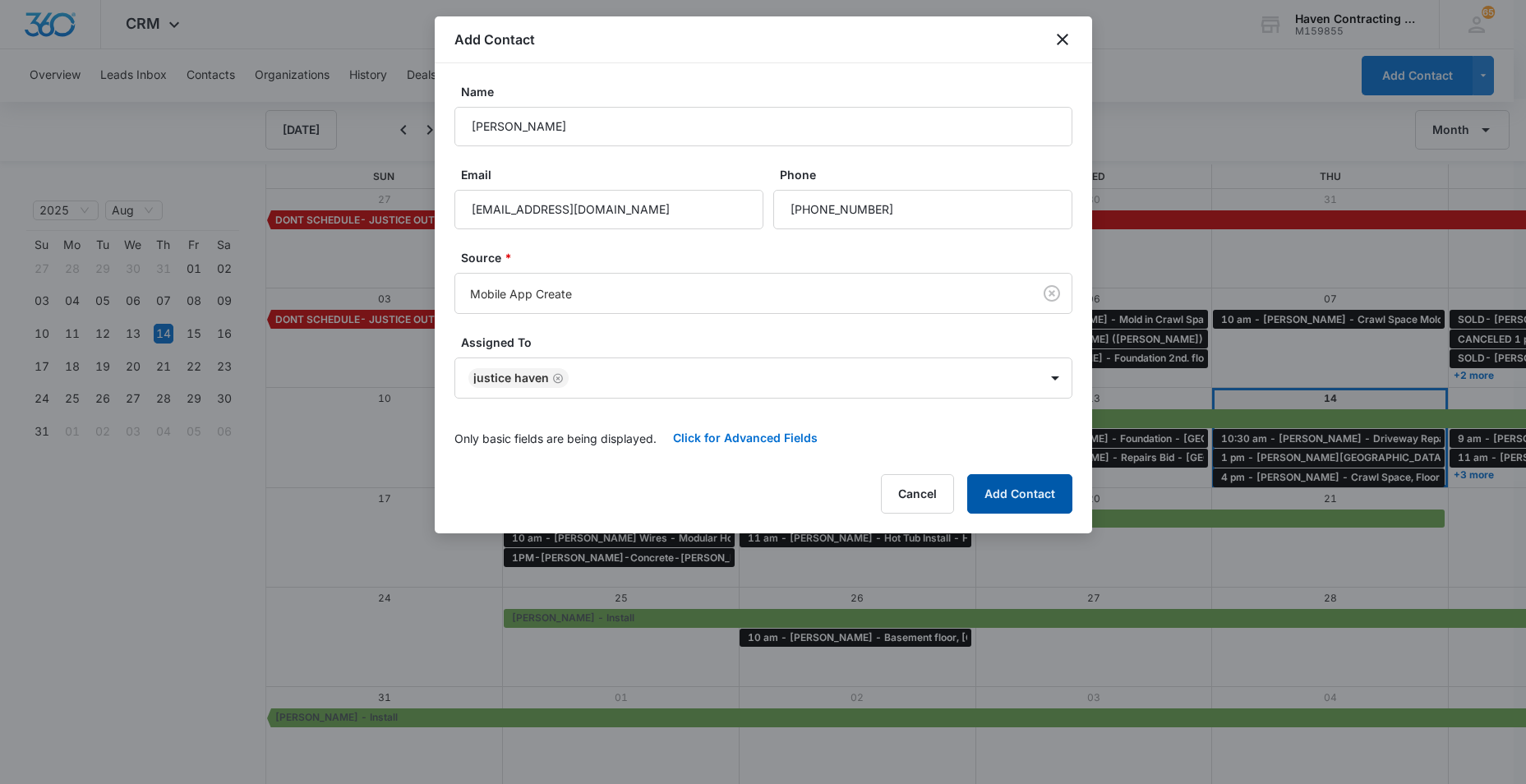
click at [1036, 496] on button "Add Contact" at bounding box center [1020, 494] width 105 height 39
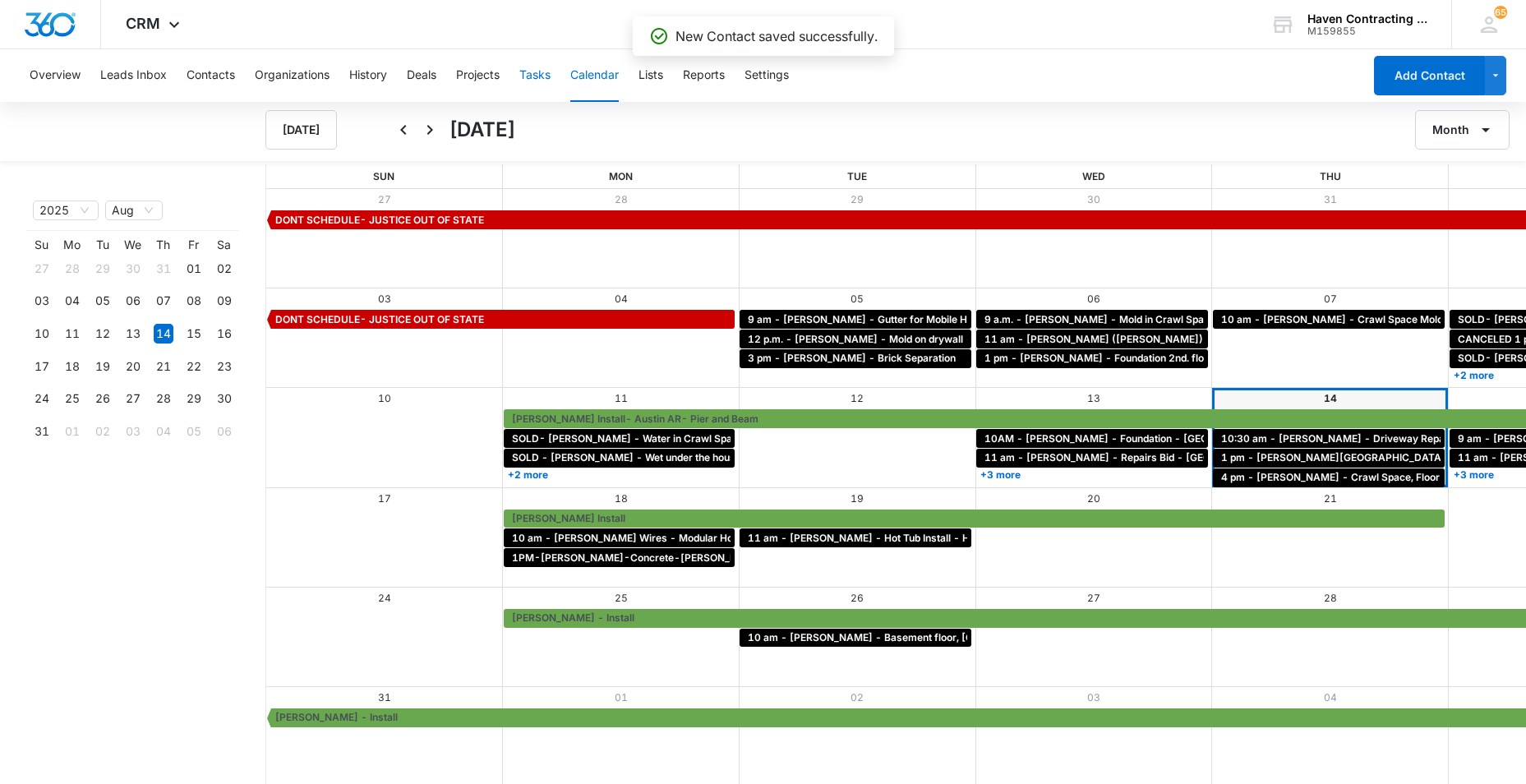
click at [531, 80] on button "Tasks" at bounding box center [535, 75] width 32 height 53
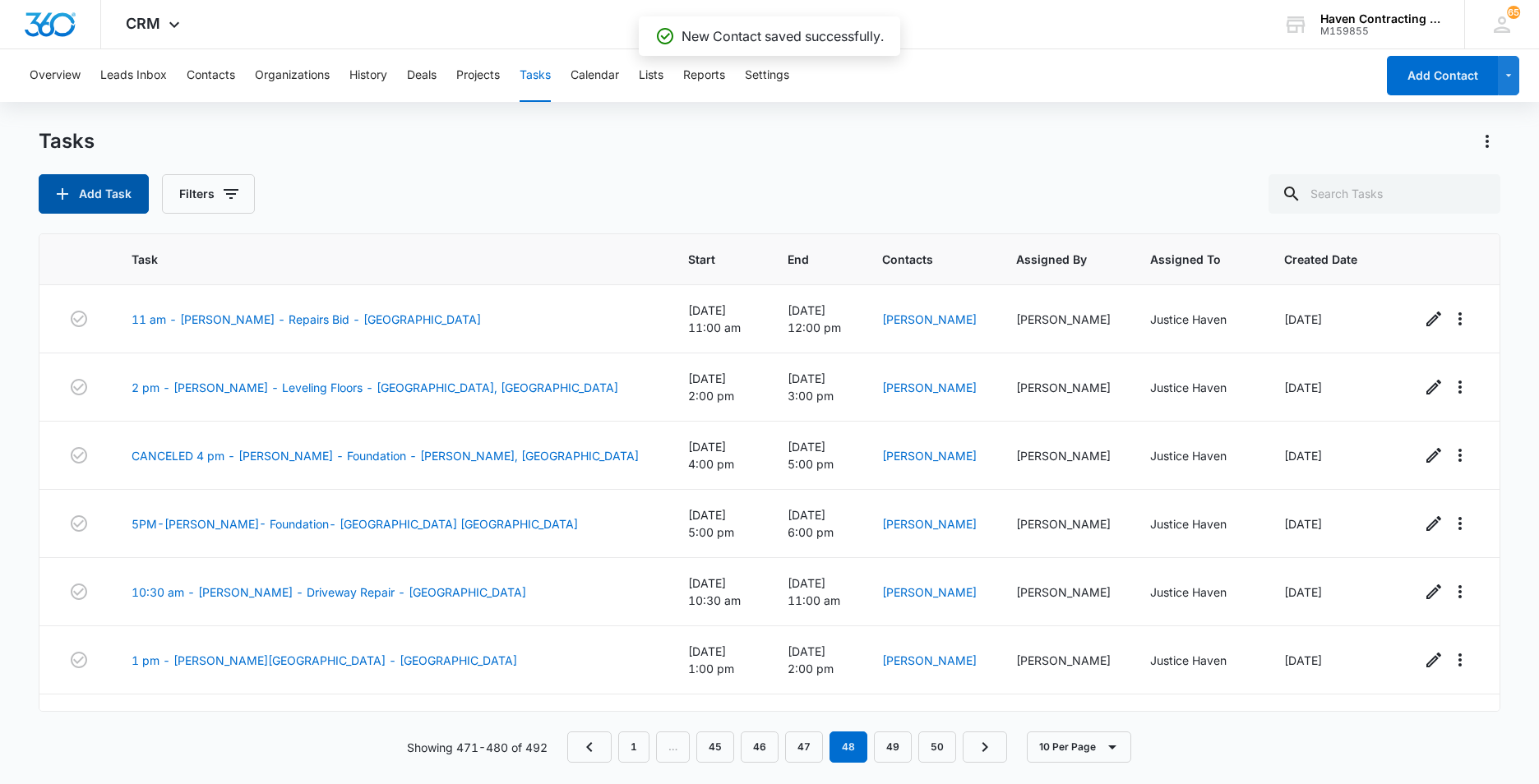
click at [82, 204] on button "Add Task" at bounding box center [93, 194] width 110 height 39
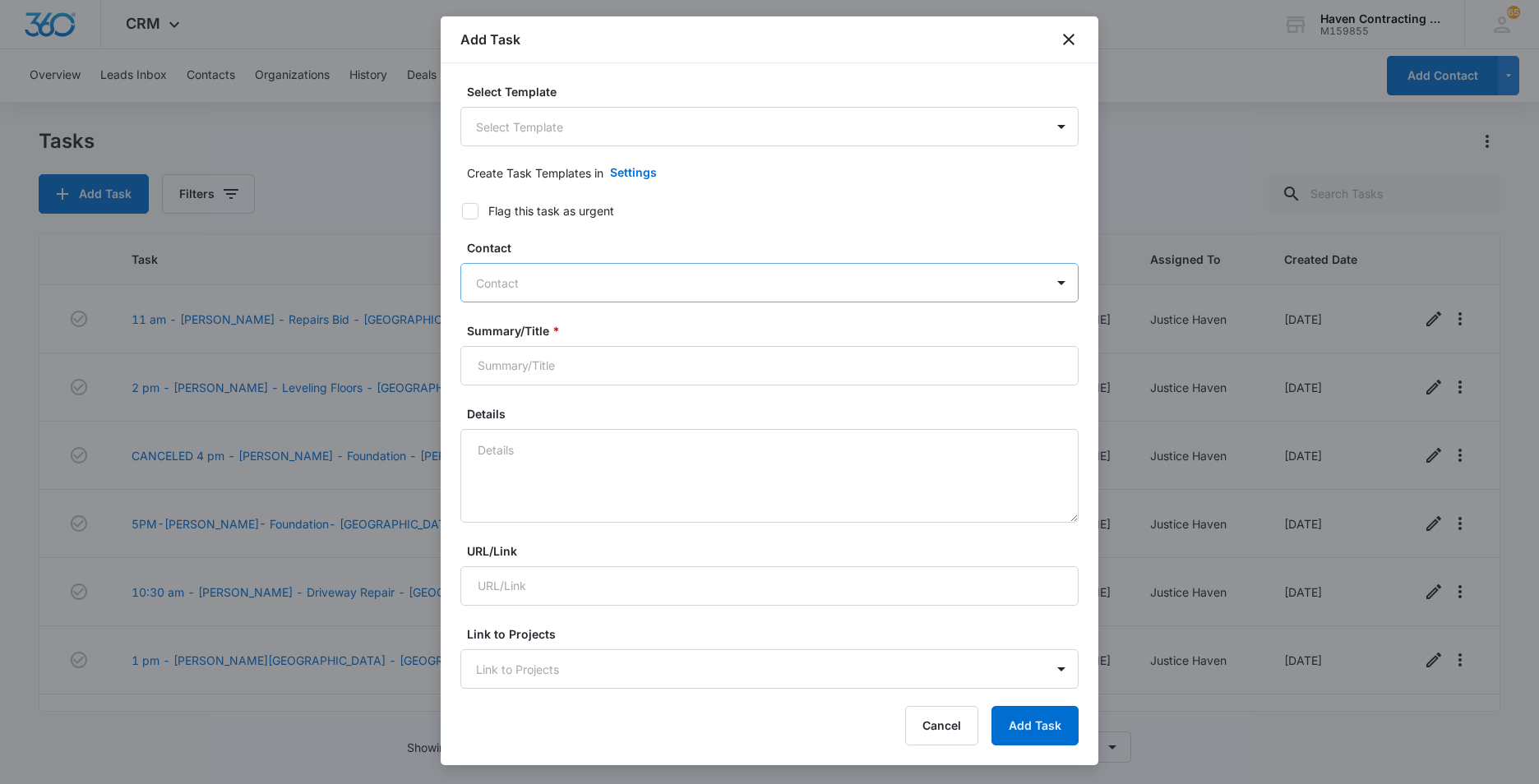
click at [485, 286] on div at bounding box center [759, 283] width 568 height 20
type input "Mallory Hooper"
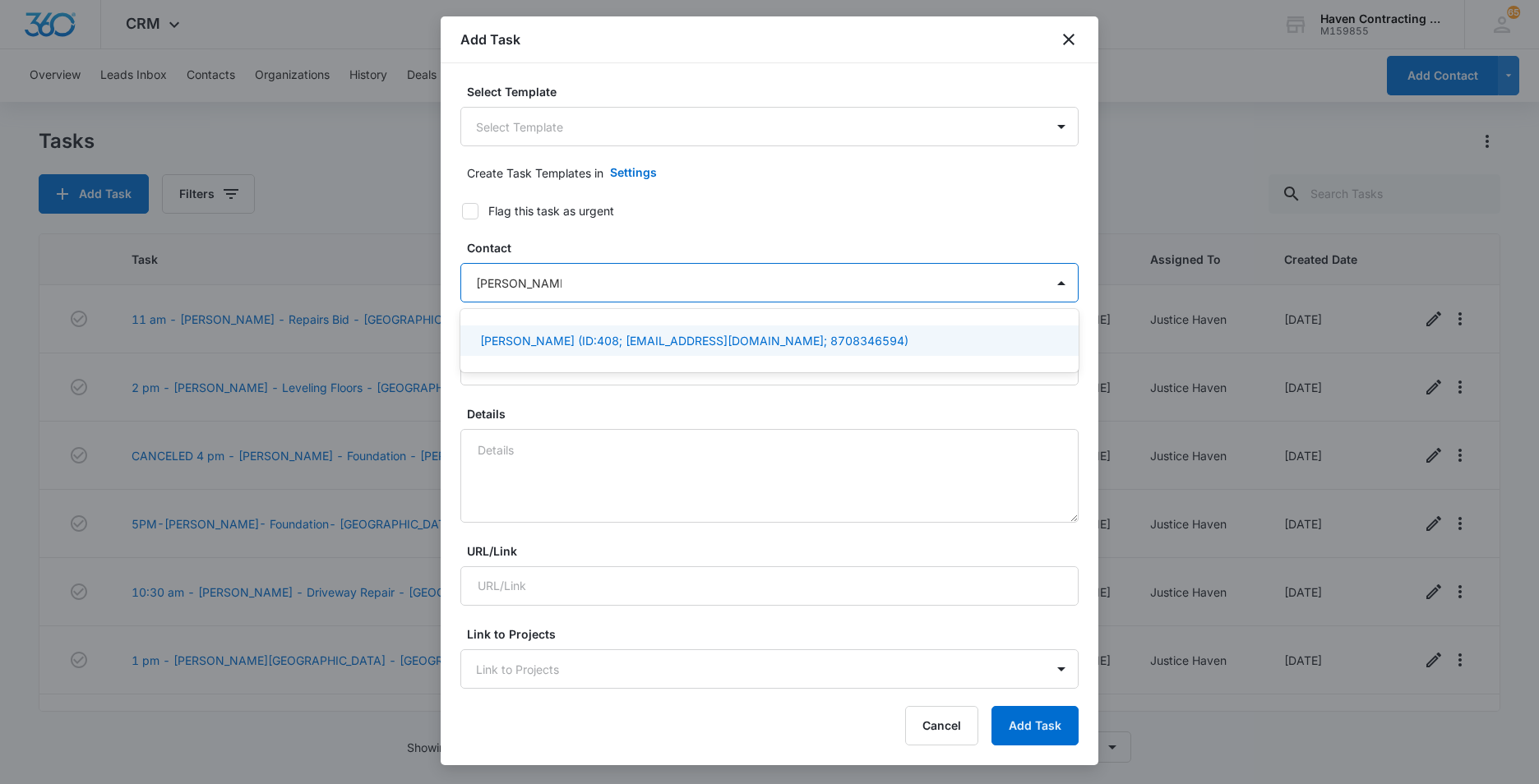
click at [546, 341] on p "Mallory Hooper (ID:408; mdhoop2513@gmail.com; 8708346594)" at bounding box center [694, 340] width 429 height 17
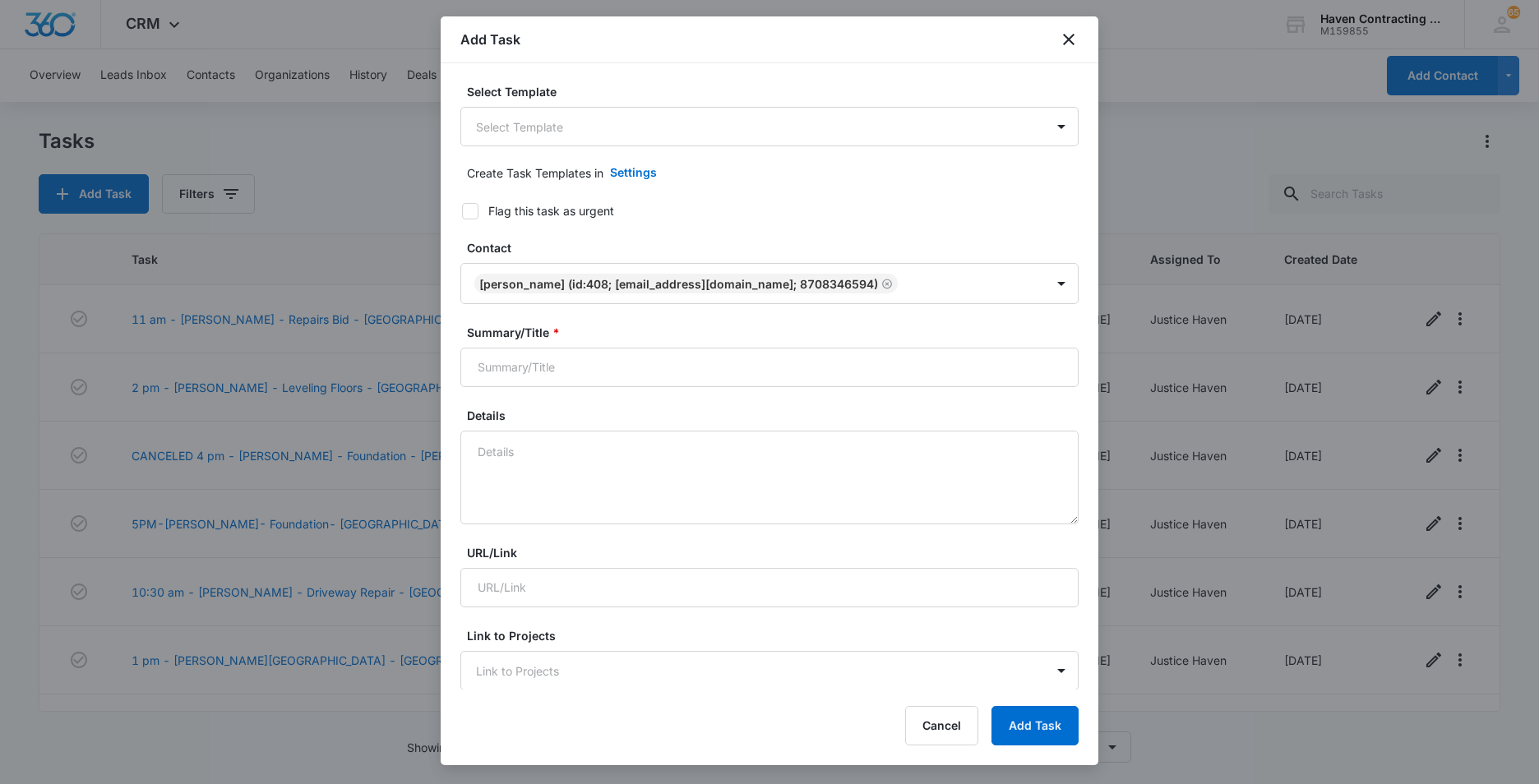
click at [450, 393] on div "Select Template Select Template Create Task Templates in Settings Flag this tas…" at bounding box center [770, 376] width 658 height 626
drag, startPoint x: 478, startPoint y: 374, endPoint x: 505, endPoint y: 371, distance: 27.2
click at [482, 373] on input "Summary/Title *" at bounding box center [769, 367] width 618 height 39
type input "4 pm - Mallory Hooper - Water Leak/Floor damage - Locust Grove"
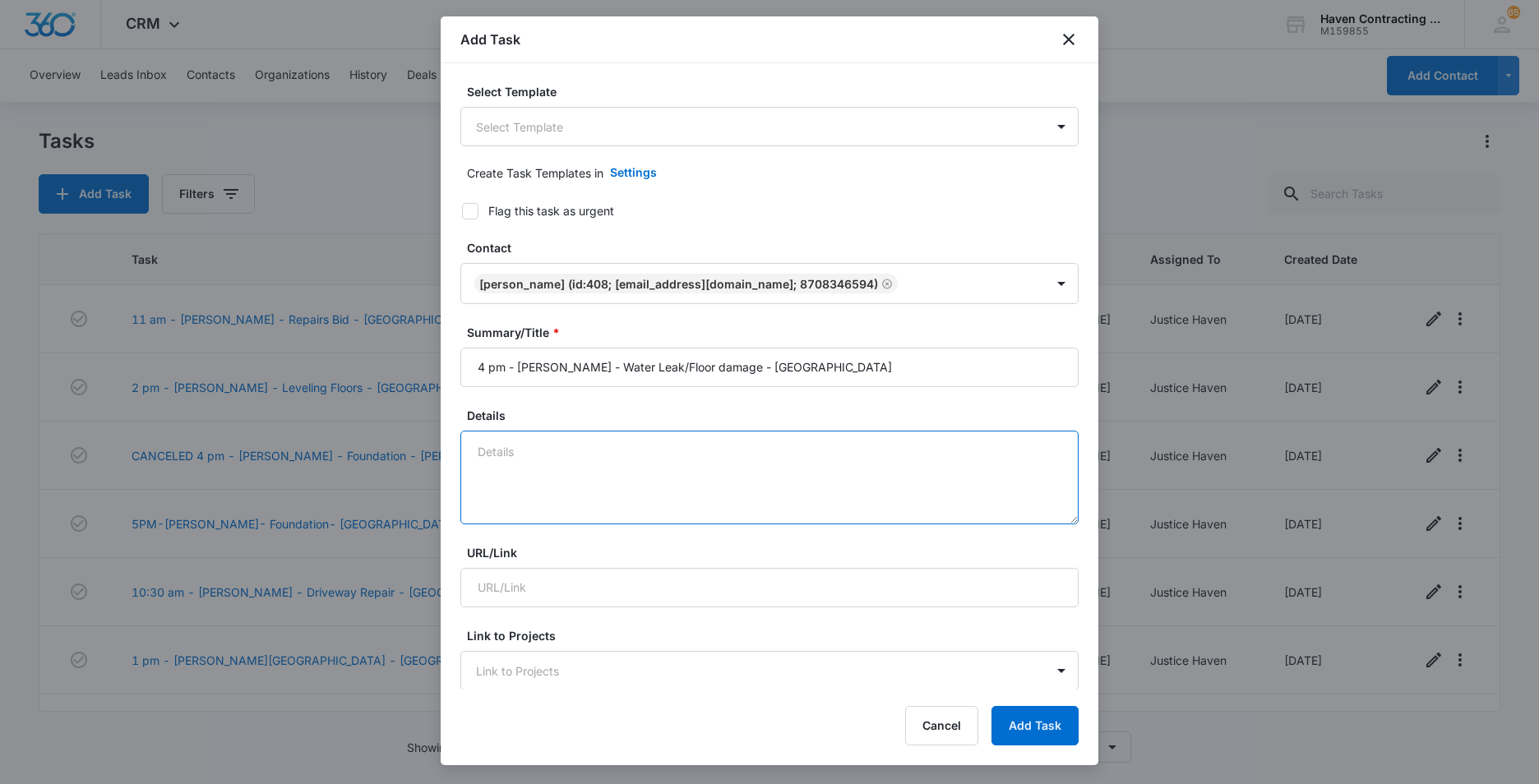
drag, startPoint x: 481, startPoint y: 456, endPoint x: 495, endPoint y: 456, distance: 14.0
click at [481, 456] on textarea "Details" at bounding box center [769, 477] width 618 height 94
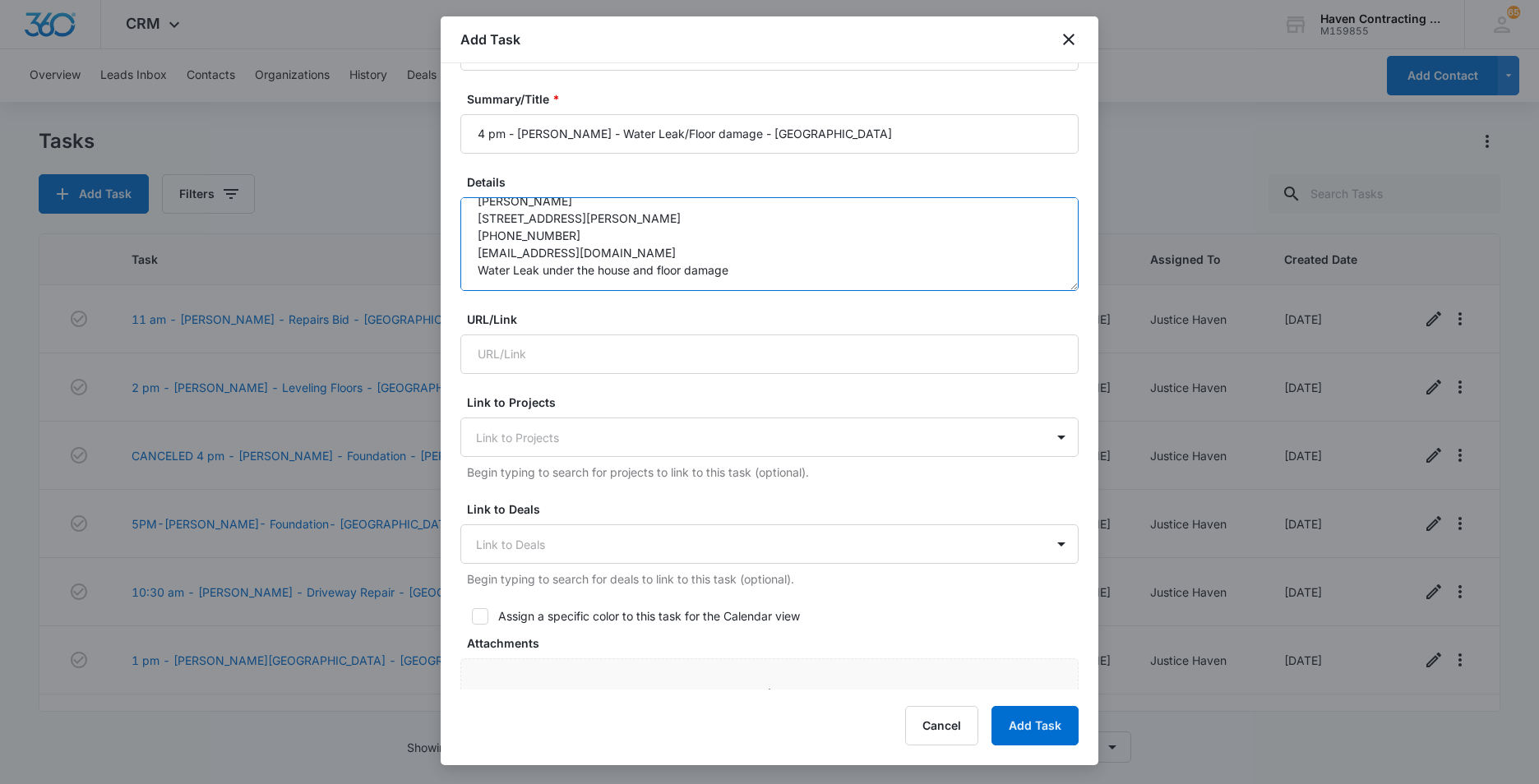
scroll to position [329, 0]
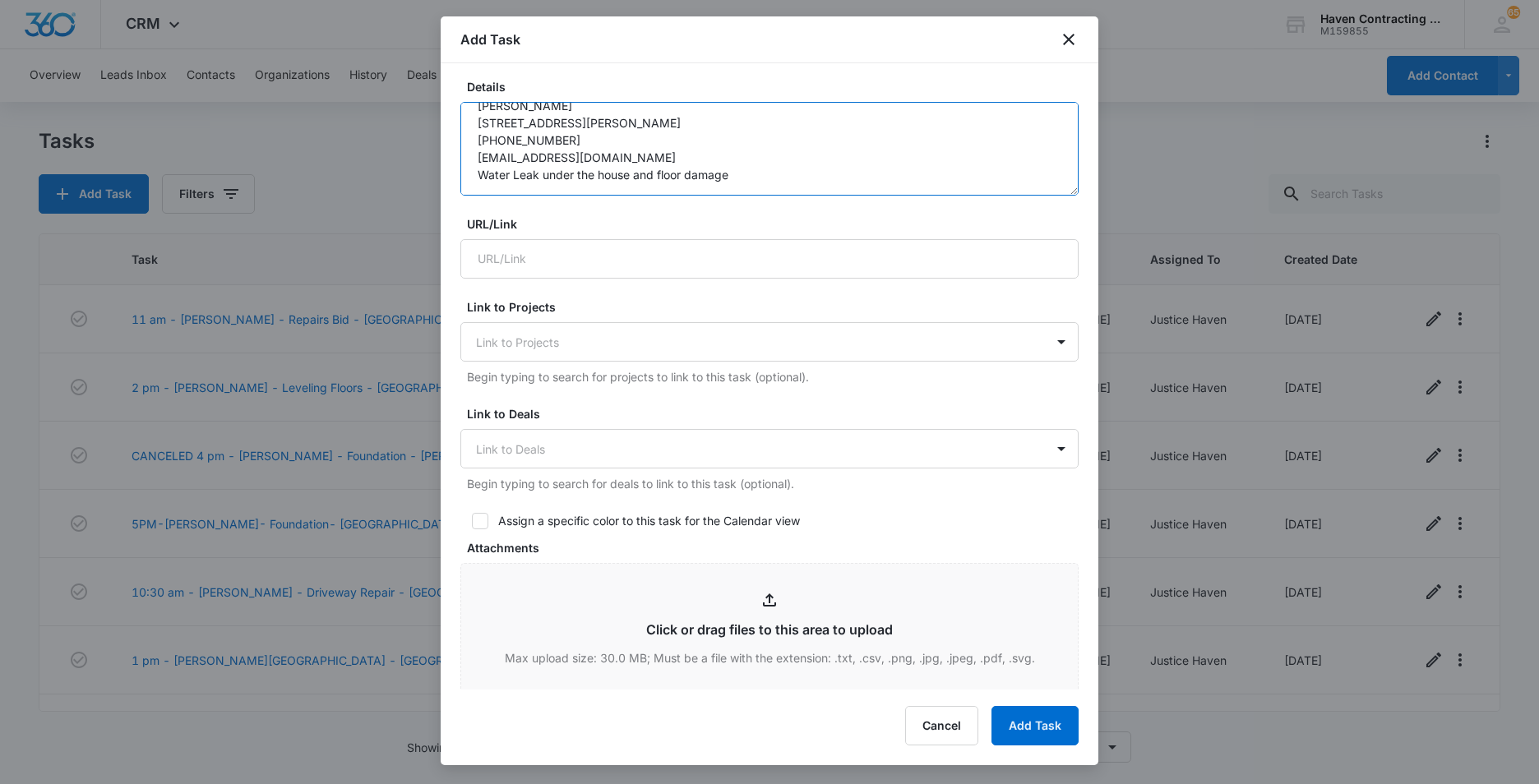
type textarea "Mallory Hooper 5150 Heber Springs Road Locust Grove, AR 72550 870-834-6594 mdho…"
click at [478, 525] on icon at bounding box center [479, 520] width 14 height 14
click at [472, 525] on input "Assign a specific color to this task for the Calendar view" at bounding box center [466, 521] width 12 height 12
checkbox input "true"
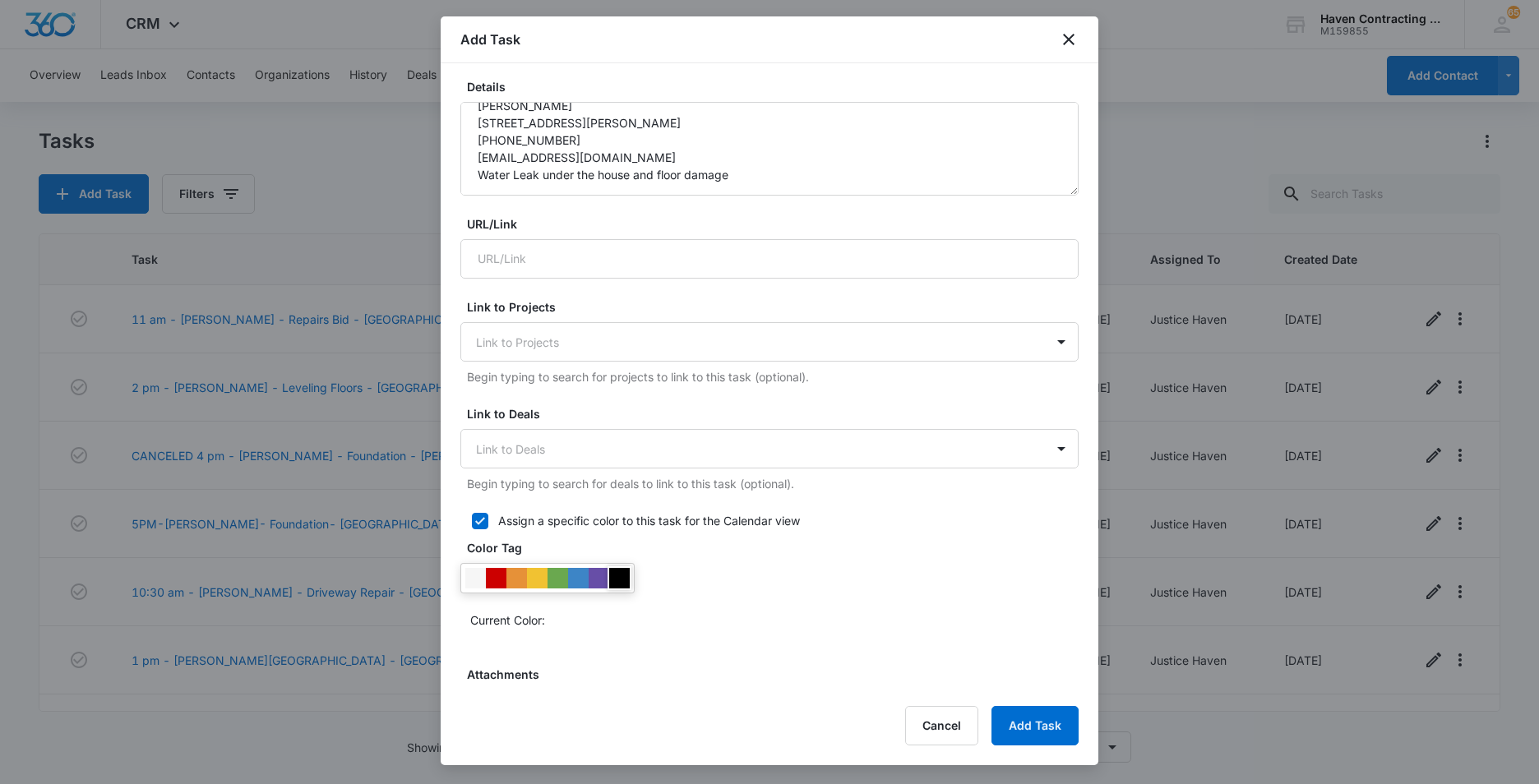
click at [622, 579] on div at bounding box center [618, 578] width 20 height 20
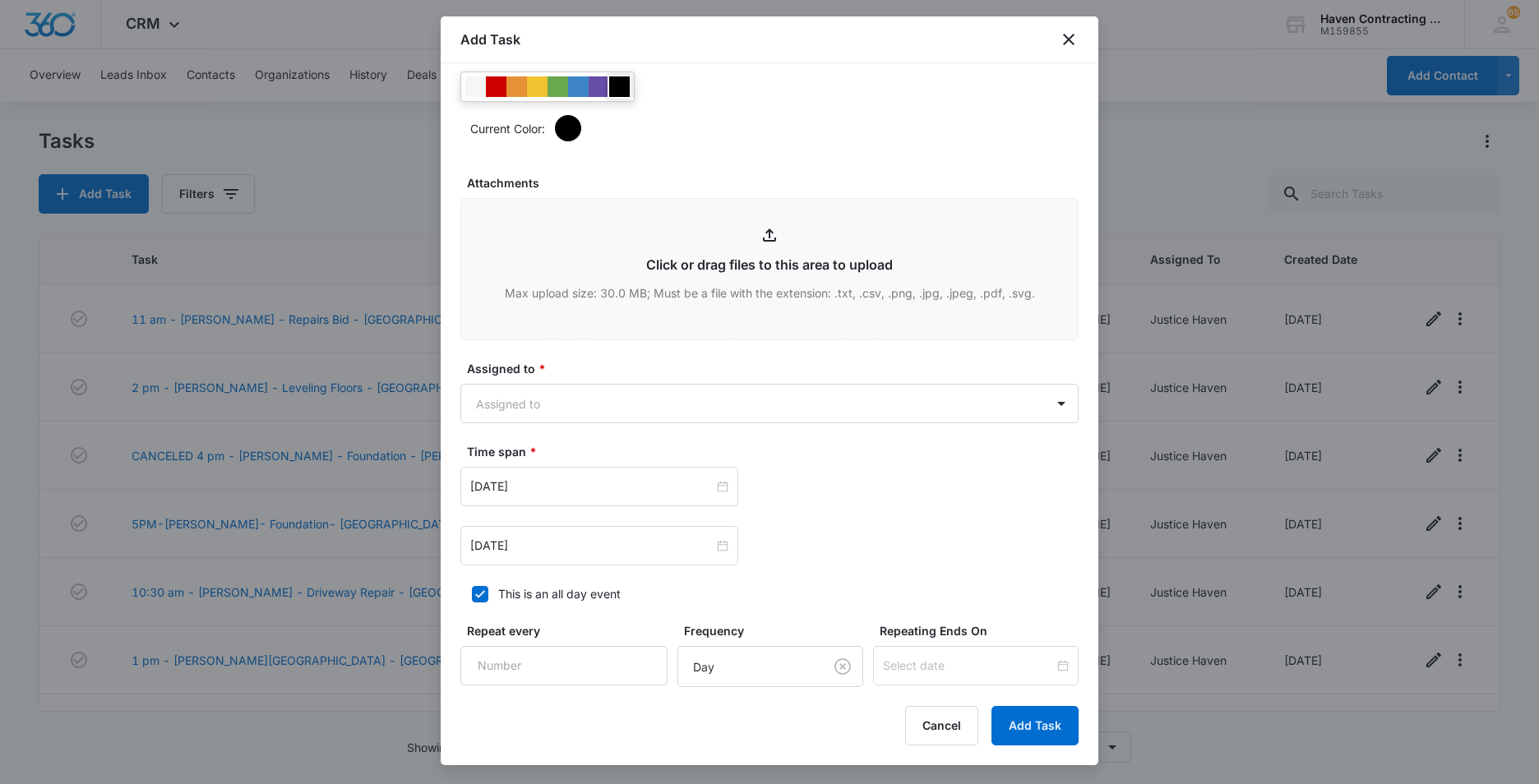
scroll to position [821, 0]
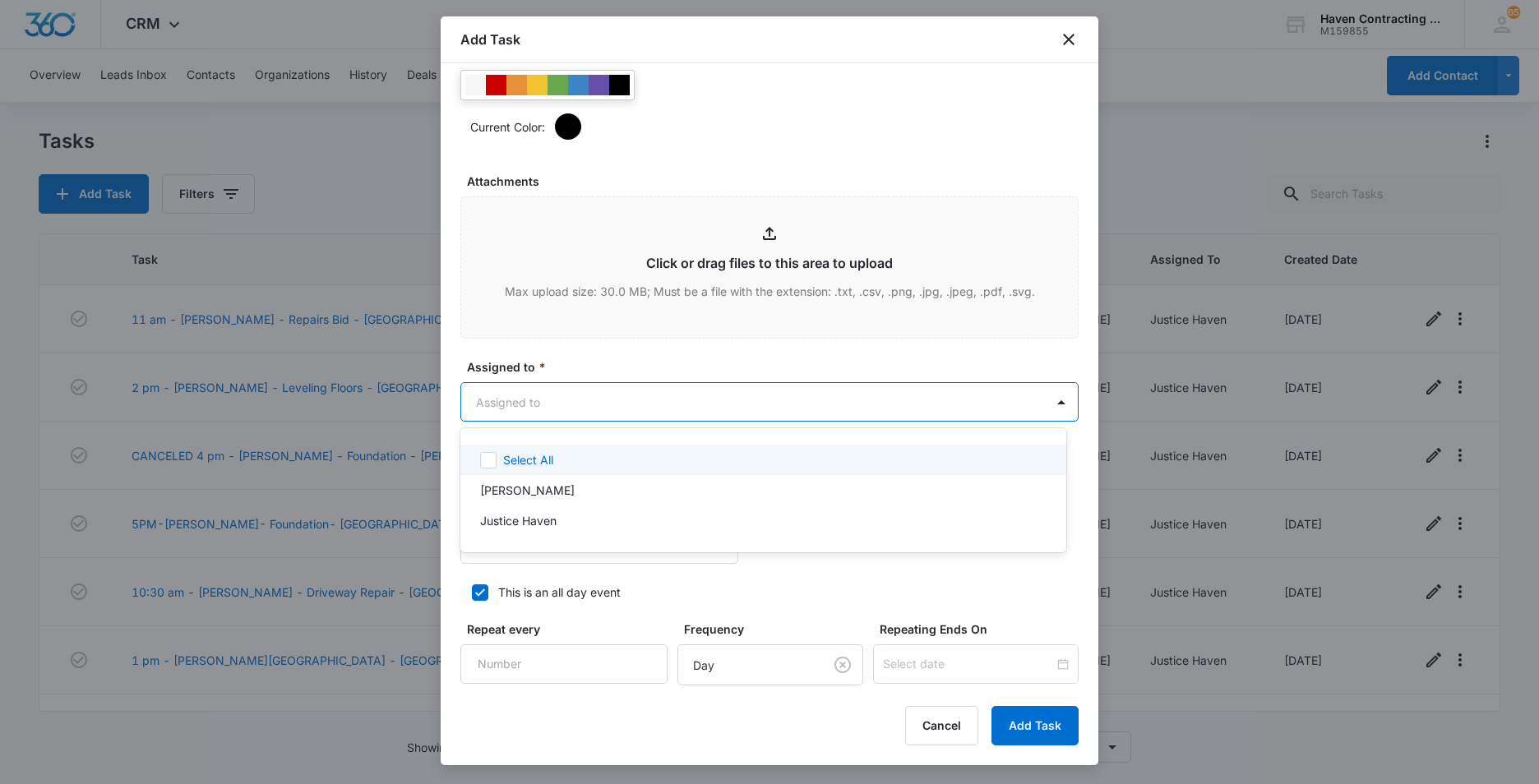
click at [485, 411] on body "CRM Apps Reputation Websites Forms CRM Email Social Ads Intelligence Brand Sett…" at bounding box center [769, 392] width 1539 height 784
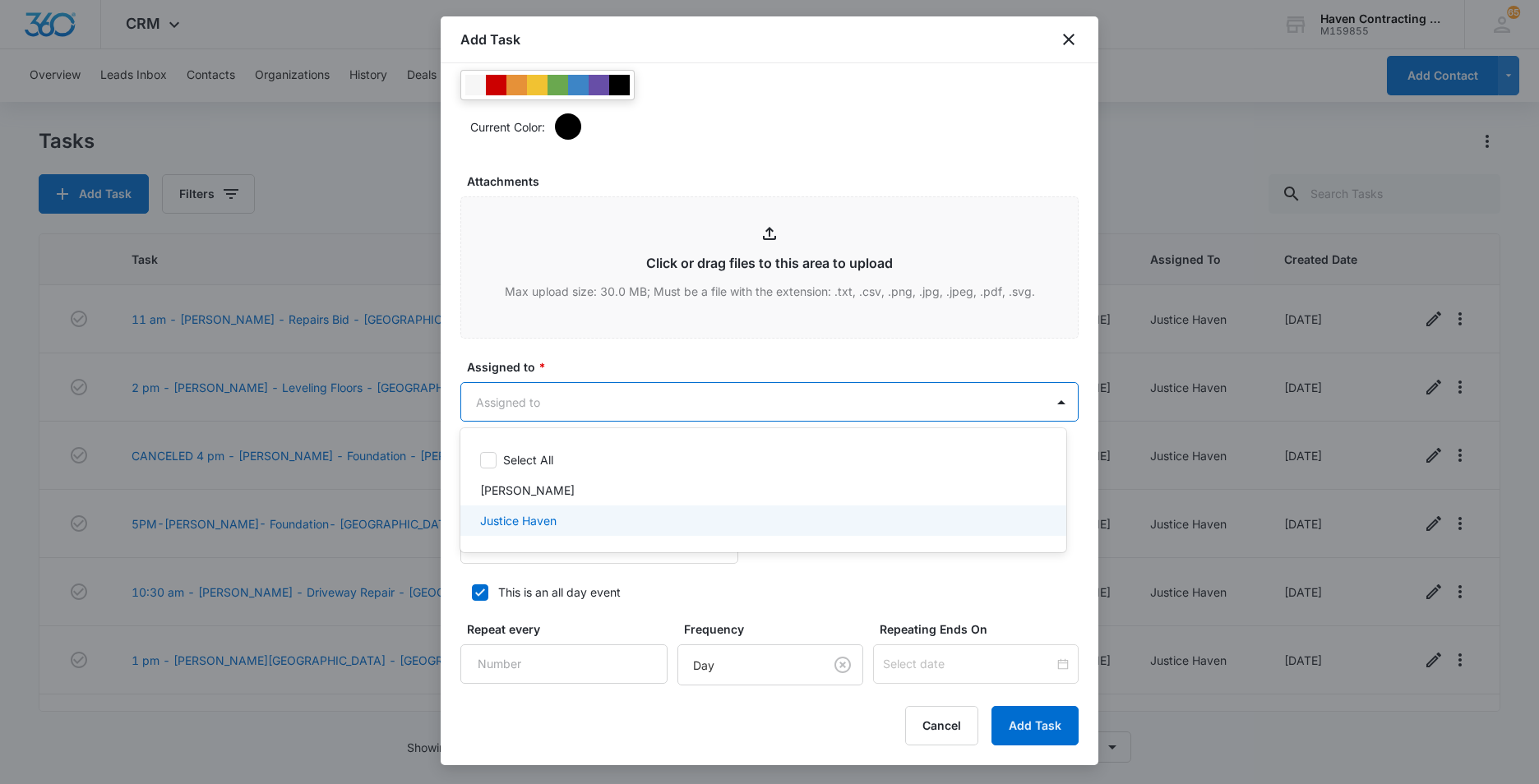
click at [492, 522] on p "Justice Haven" at bounding box center [519, 520] width 77 height 17
click at [457, 561] on div at bounding box center [769, 392] width 1539 height 784
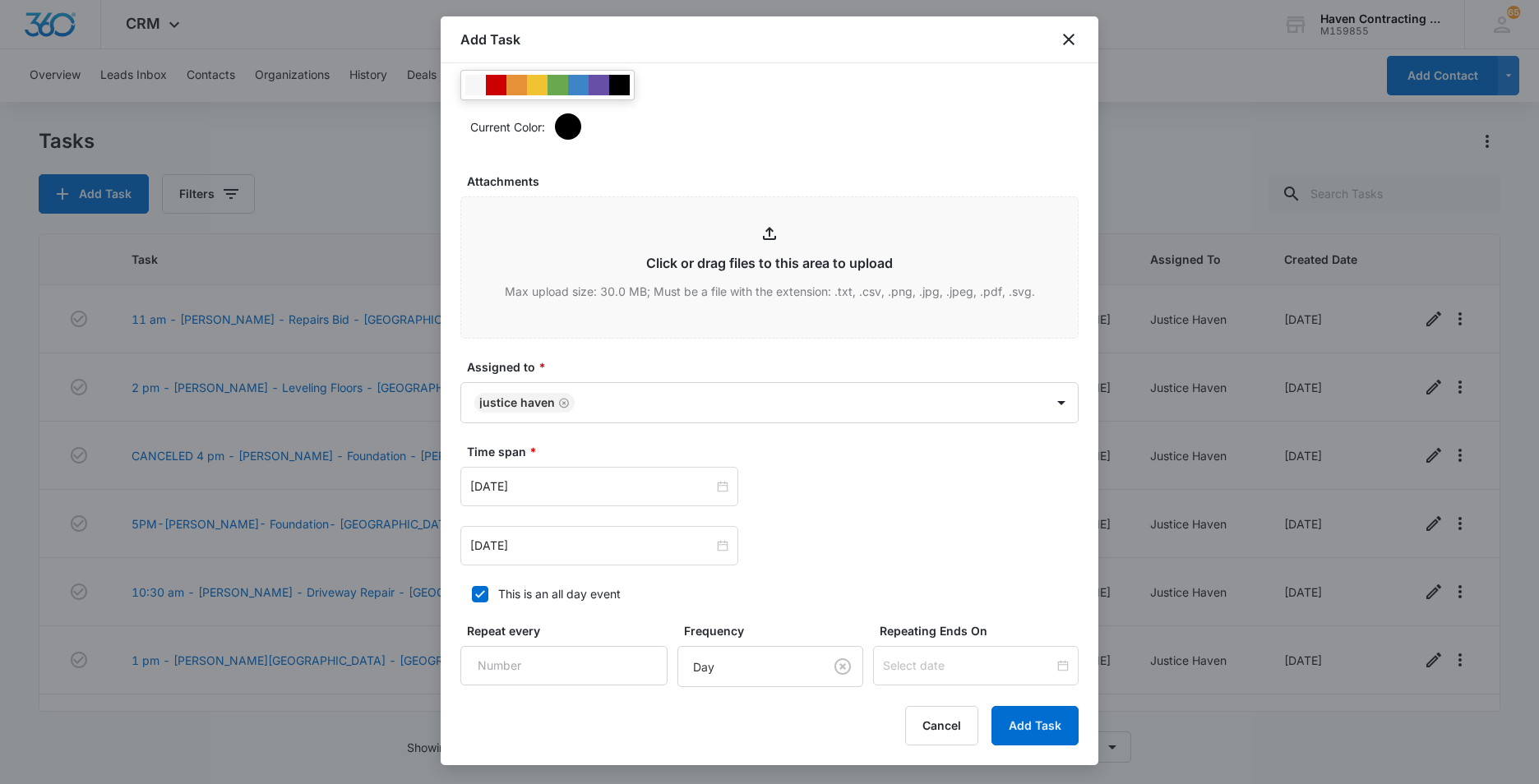
click at [478, 594] on icon at bounding box center [479, 593] width 14 height 14
click at [472, 594] on input "This is an all day event" at bounding box center [466, 594] width 12 height 12
checkbox input "false"
click at [564, 487] on input "Aug 14, 2025" at bounding box center [592, 486] width 244 height 18
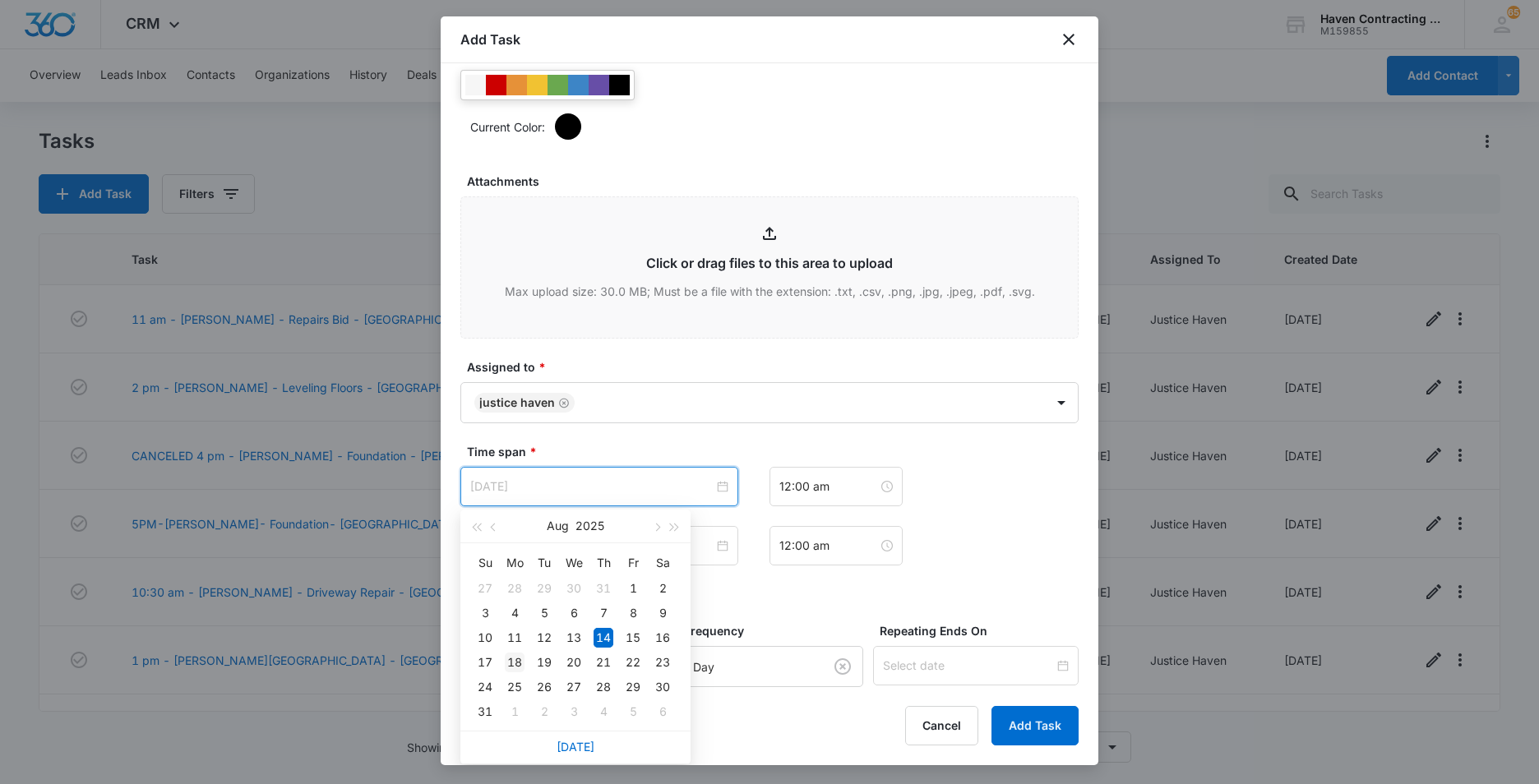
type input "Aug 18, 2025"
click at [511, 665] on div "18" at bounding box center [514, 662] width 20 height 20
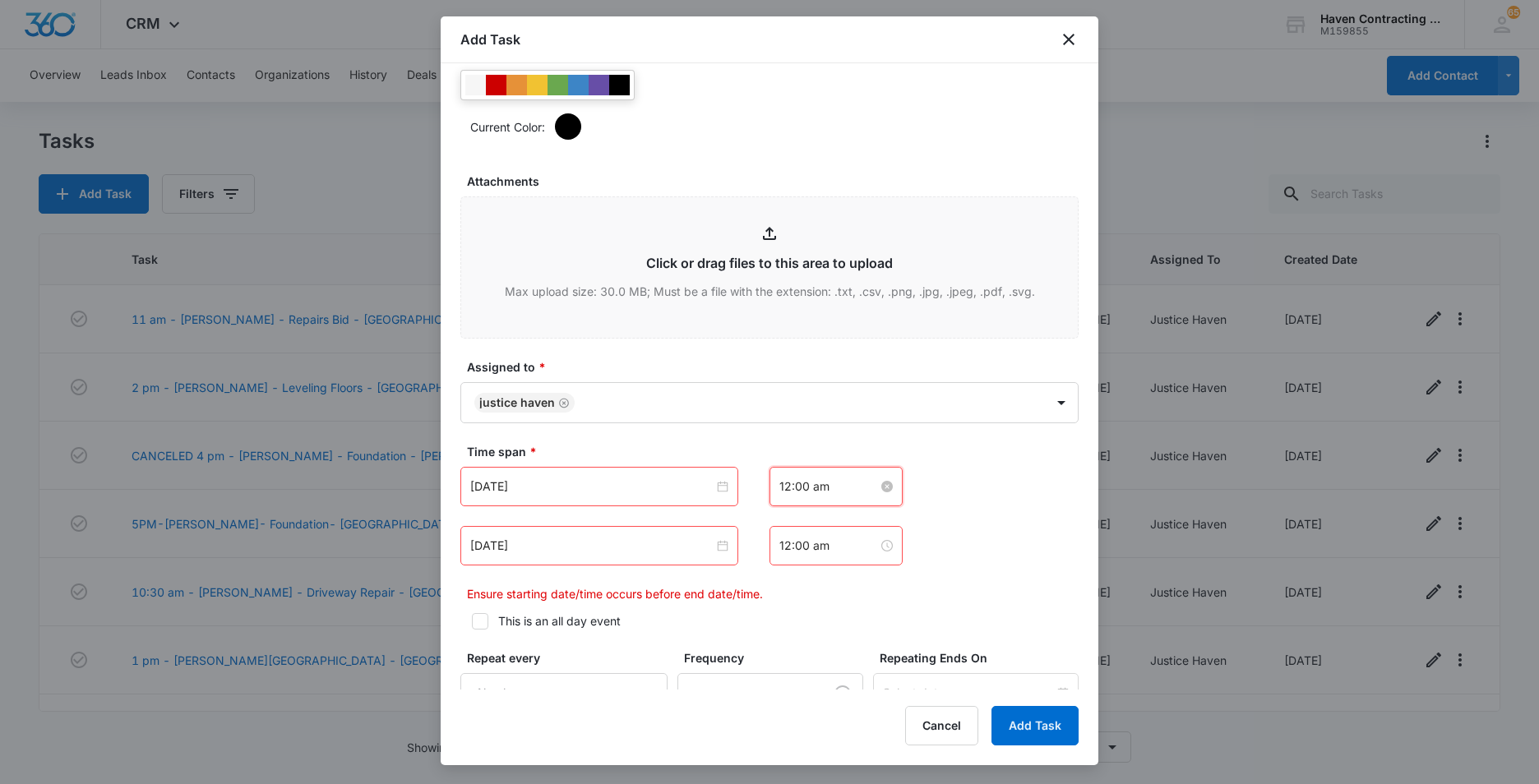
click at [828, 488] on input "12:00 am" at bounding box center [828, 486] width 99 height 18
click at [780, 618] on div "04" at bounding box center [786, 616] width 46 height 23
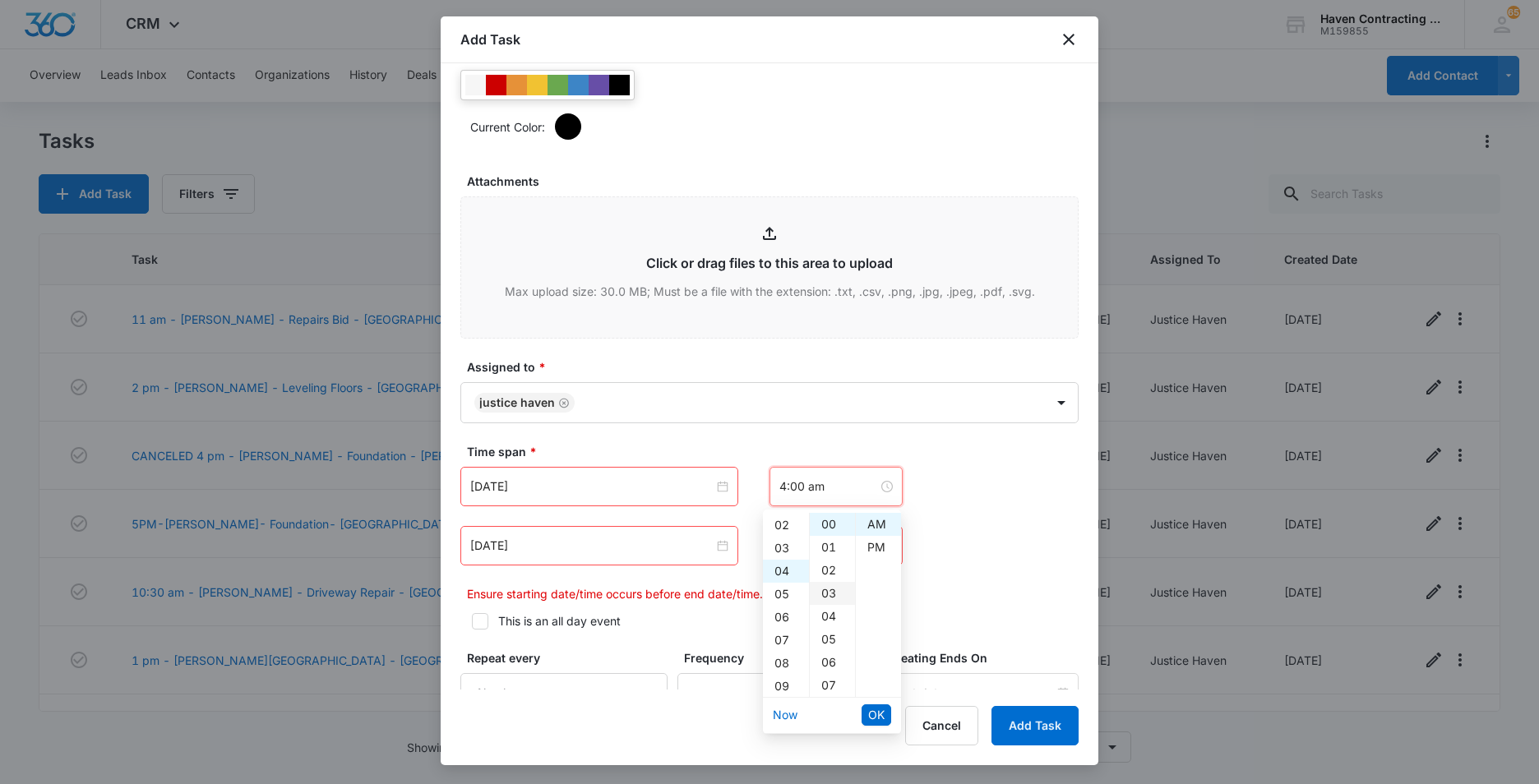
scroll to position [92, 0]
click at [874, 545] on div "PM" at bounding box center [878, 547] width 45 height 23
type input "12:00 am"
click at [563, 549] on input "Aug 14, 2025" at bounding box center [592, 545] width 244 height 18
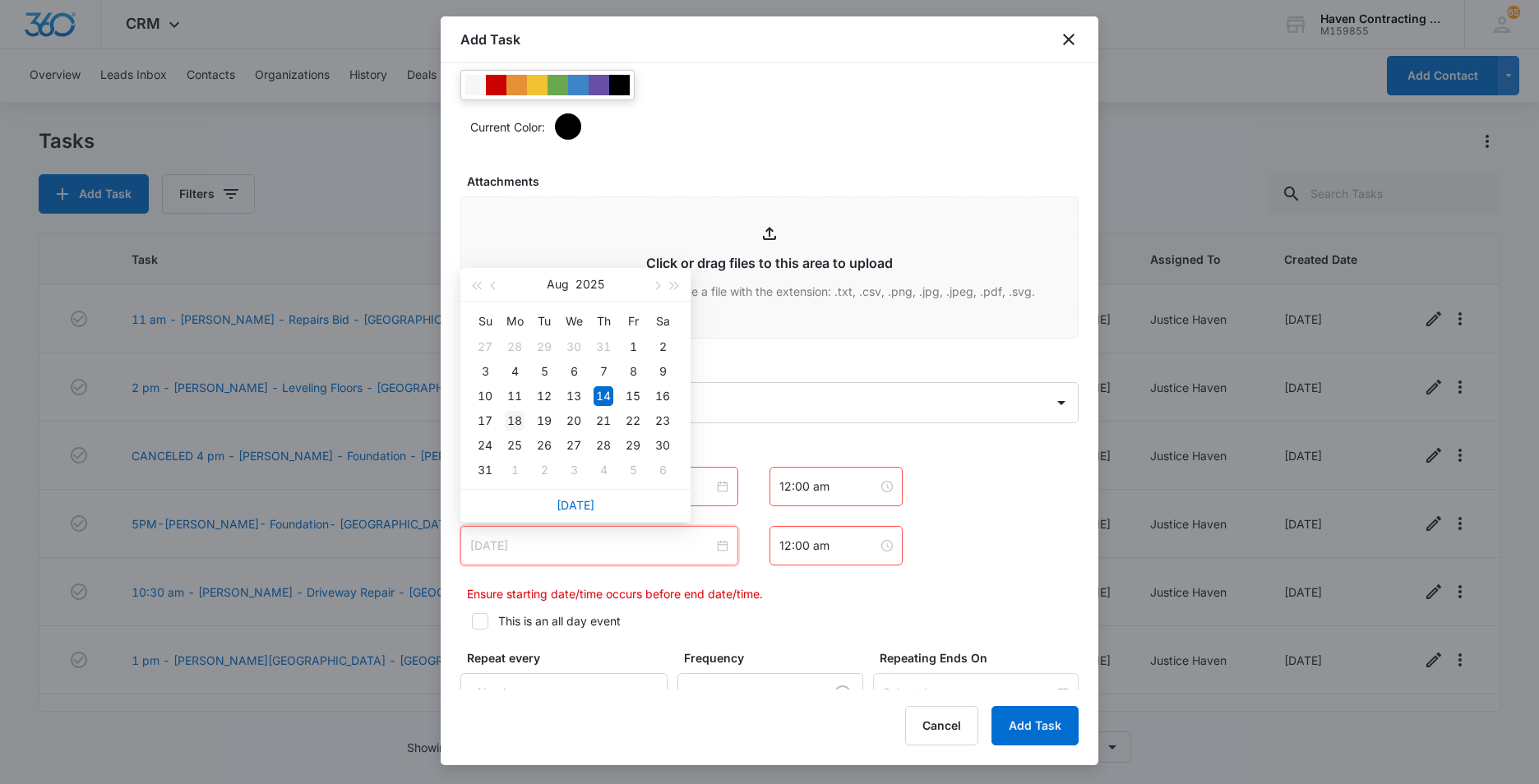
type input "Aug 18, 2025"
click at [514, 421] on div "18" at bounding box center [514, 421] width 20 height 20
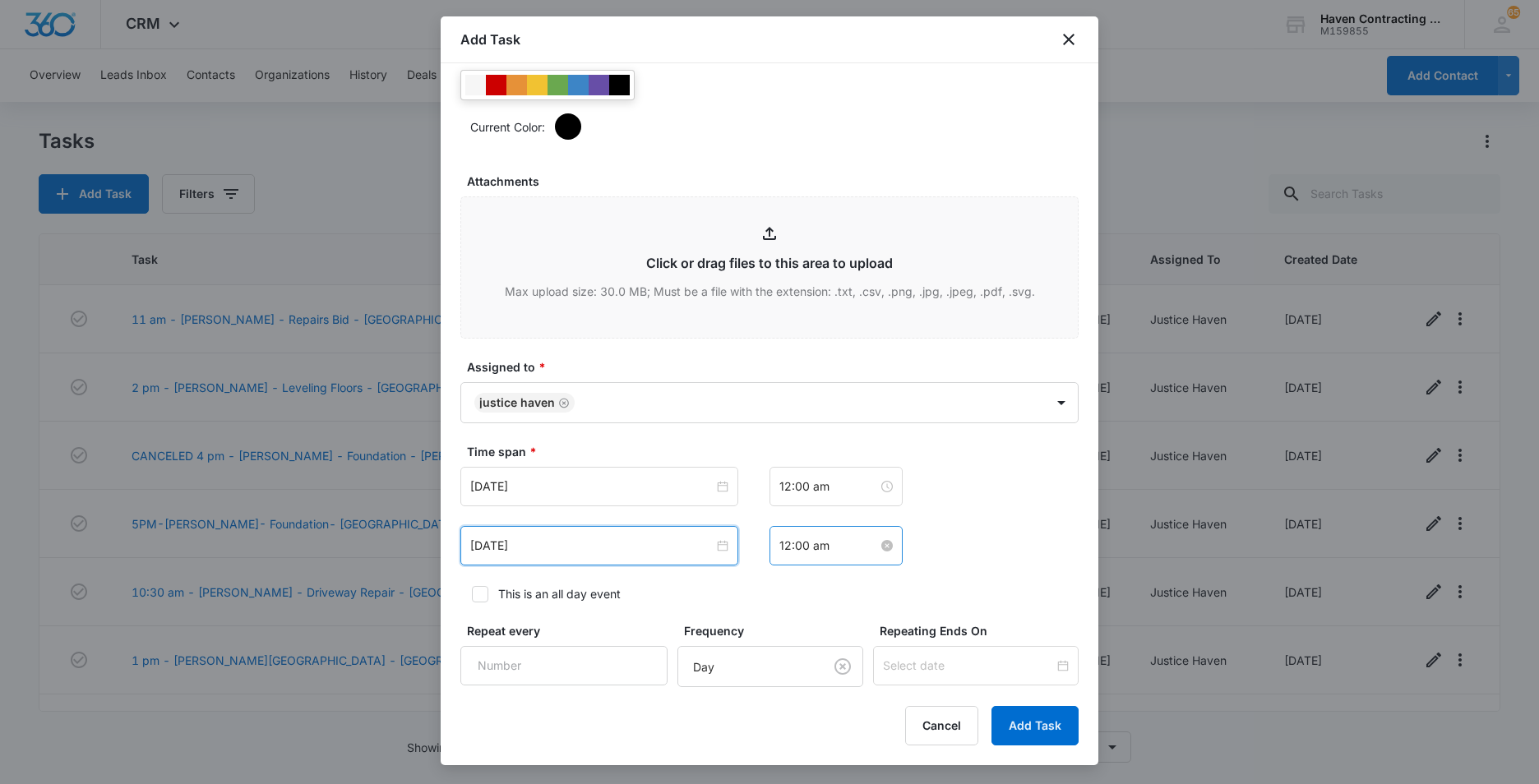
click at [835, 542] on input "12:00 am" at bounding box center [828, 545] width 99 height 18
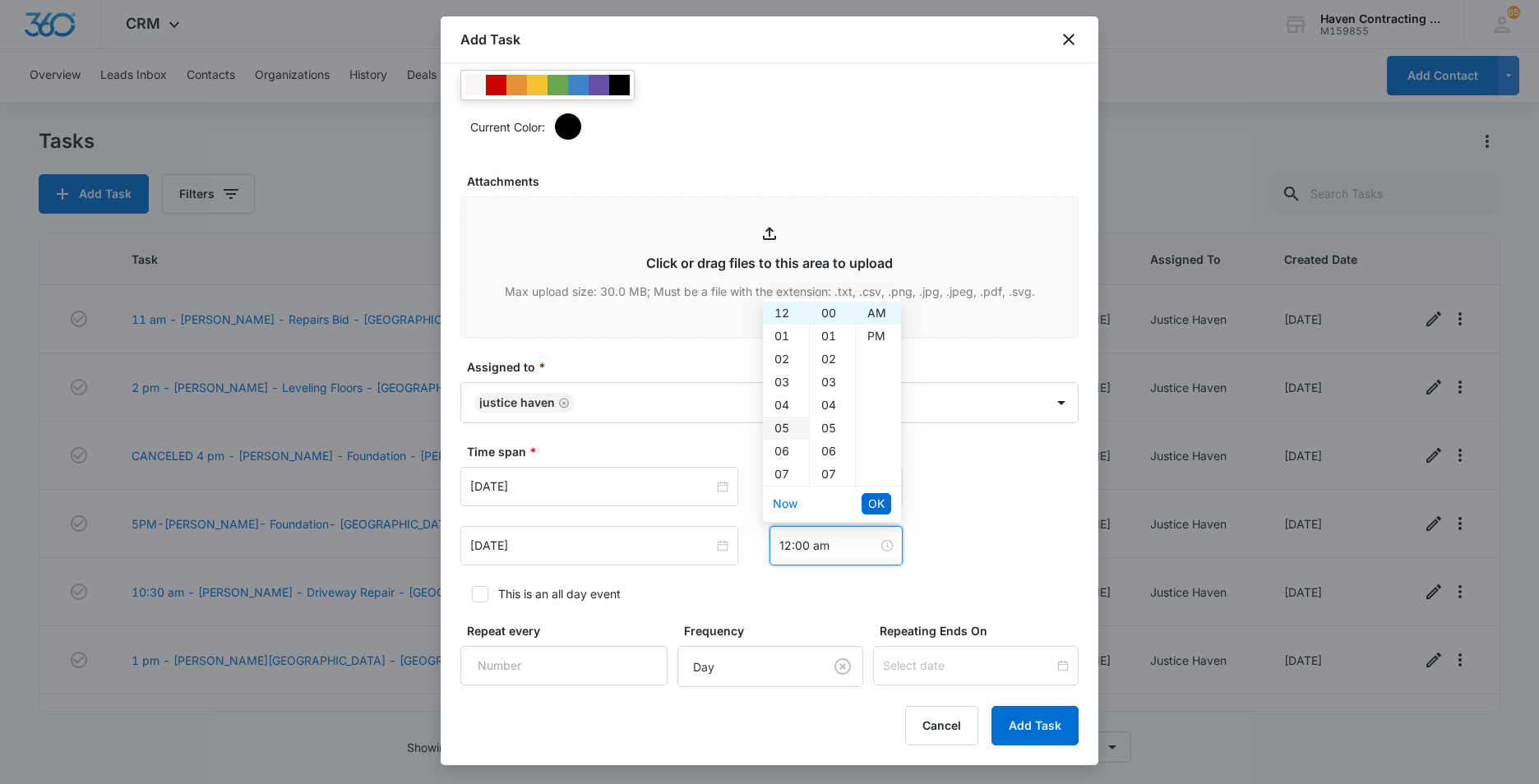
click at [781, 425] on div "05" at bounding box center [786, 428] width 46 height 23
click at [869, 334] on div "PM" at bounding box center [878, 336] width 45 height 23
type input "5:00 pm"
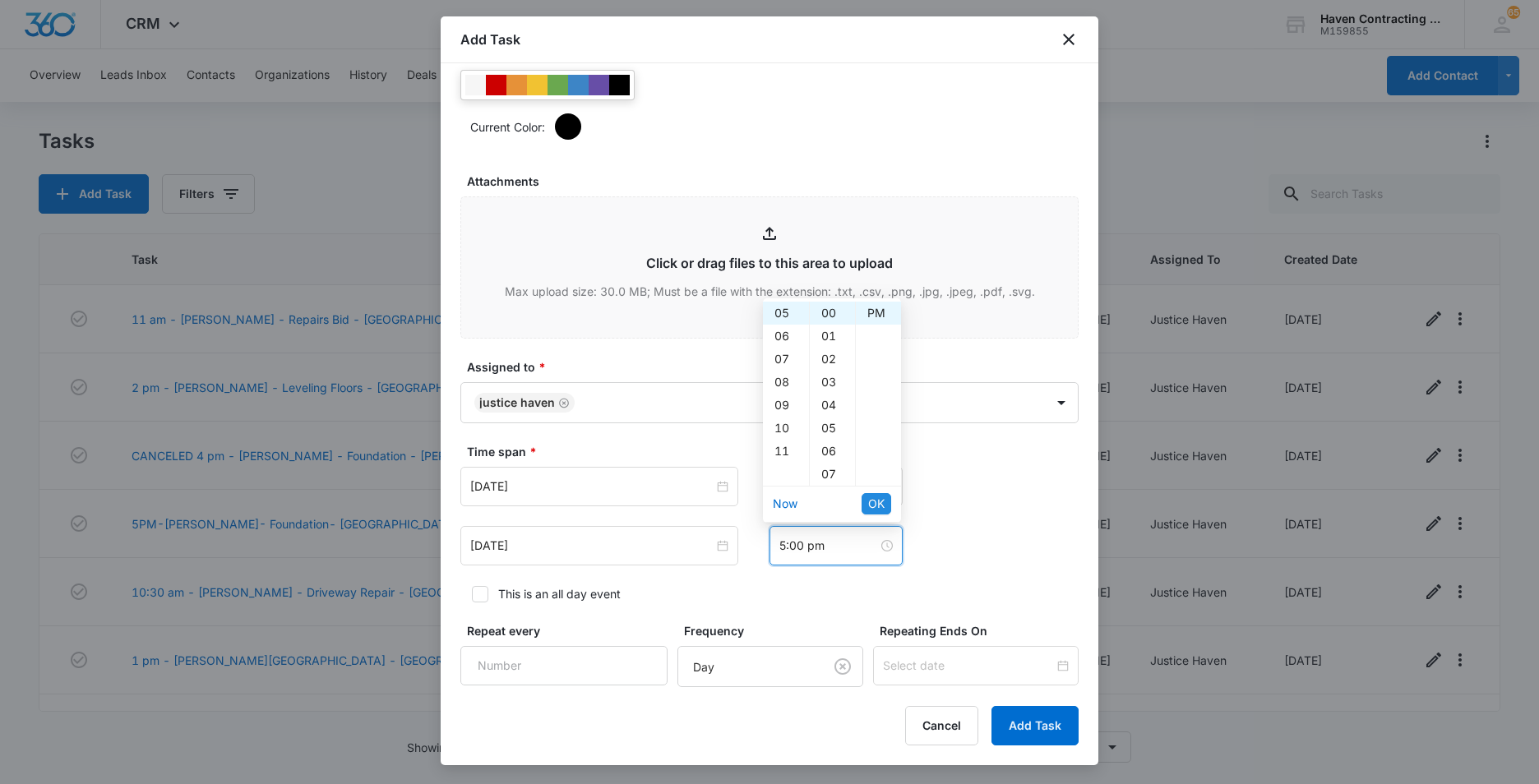
click at [878, 496] on span "OK" at bounding box center [875, 503] width 16 height 18
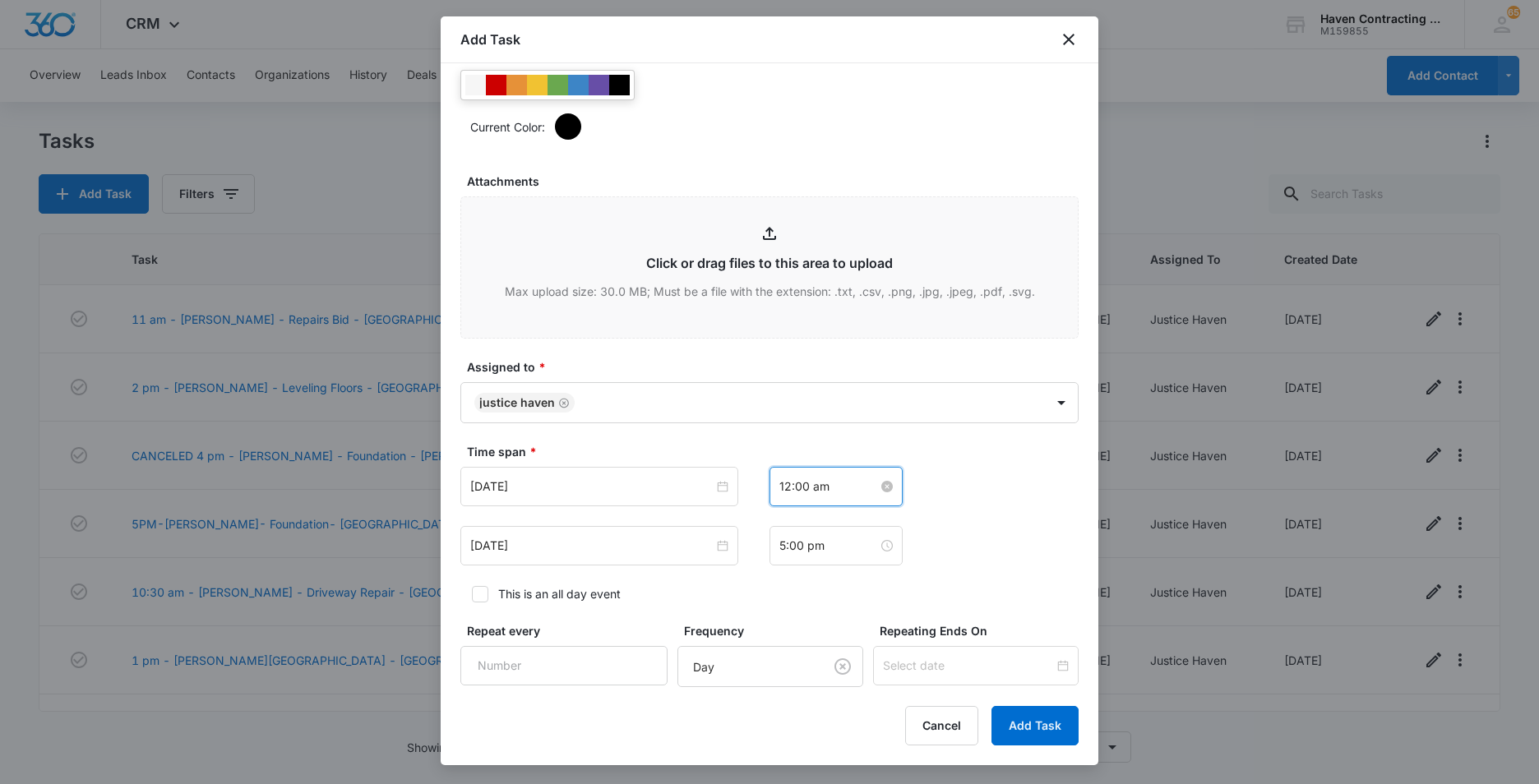
click at [828, 487] on input "12:00 am" at bounding box center [828, 486] width 99 height 18
click at [781, 621] on div "04" at bounding box center [786, 616] width 46 height 23
click at [869, 548] on div "PM" at bounding box center [878, 547] width 45 height 23
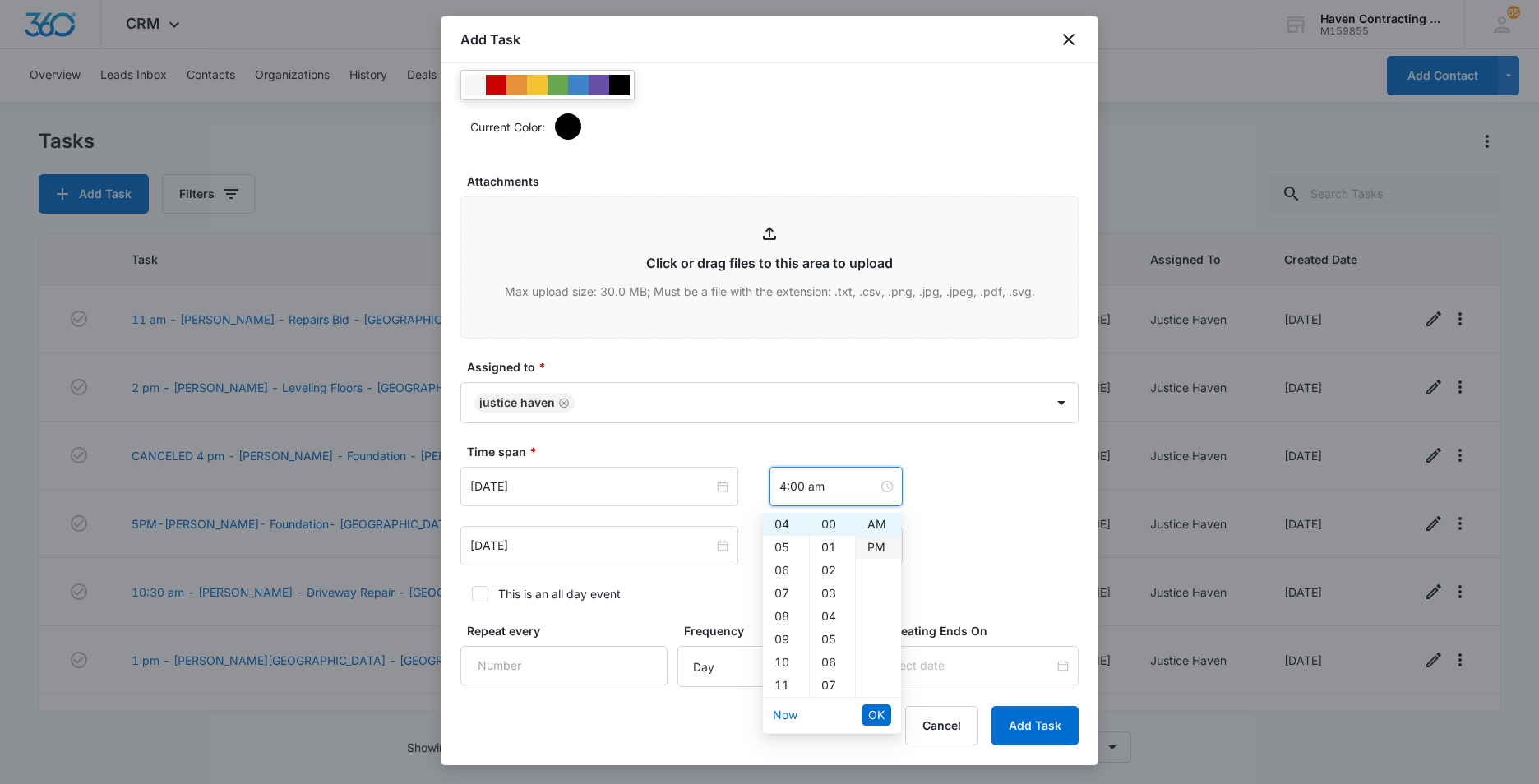
type input "4:00 pm"
click at [874, 714] on span "OK" at bounding box center [875, 715] width 16 height 18
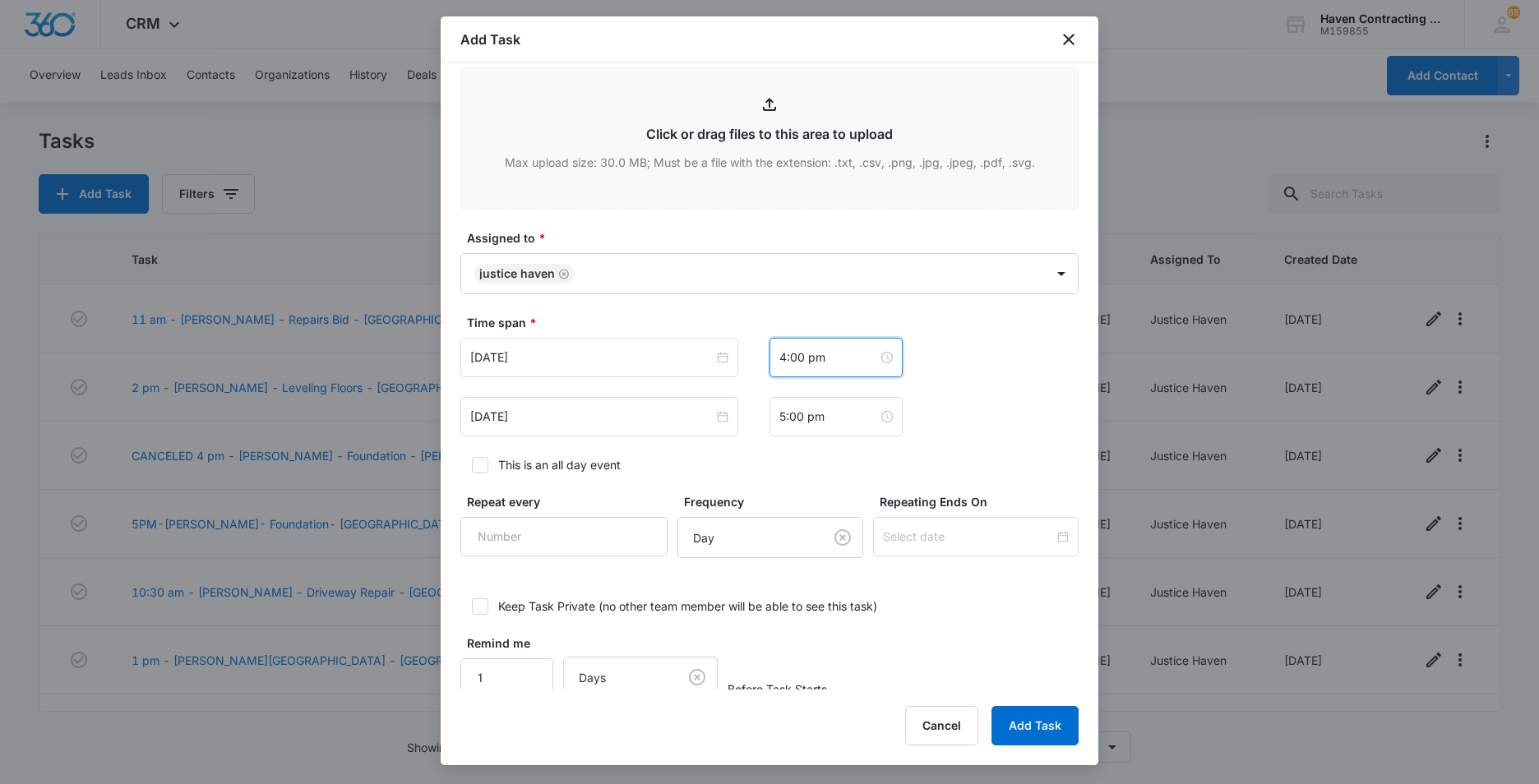
scroll to position [979, 0]
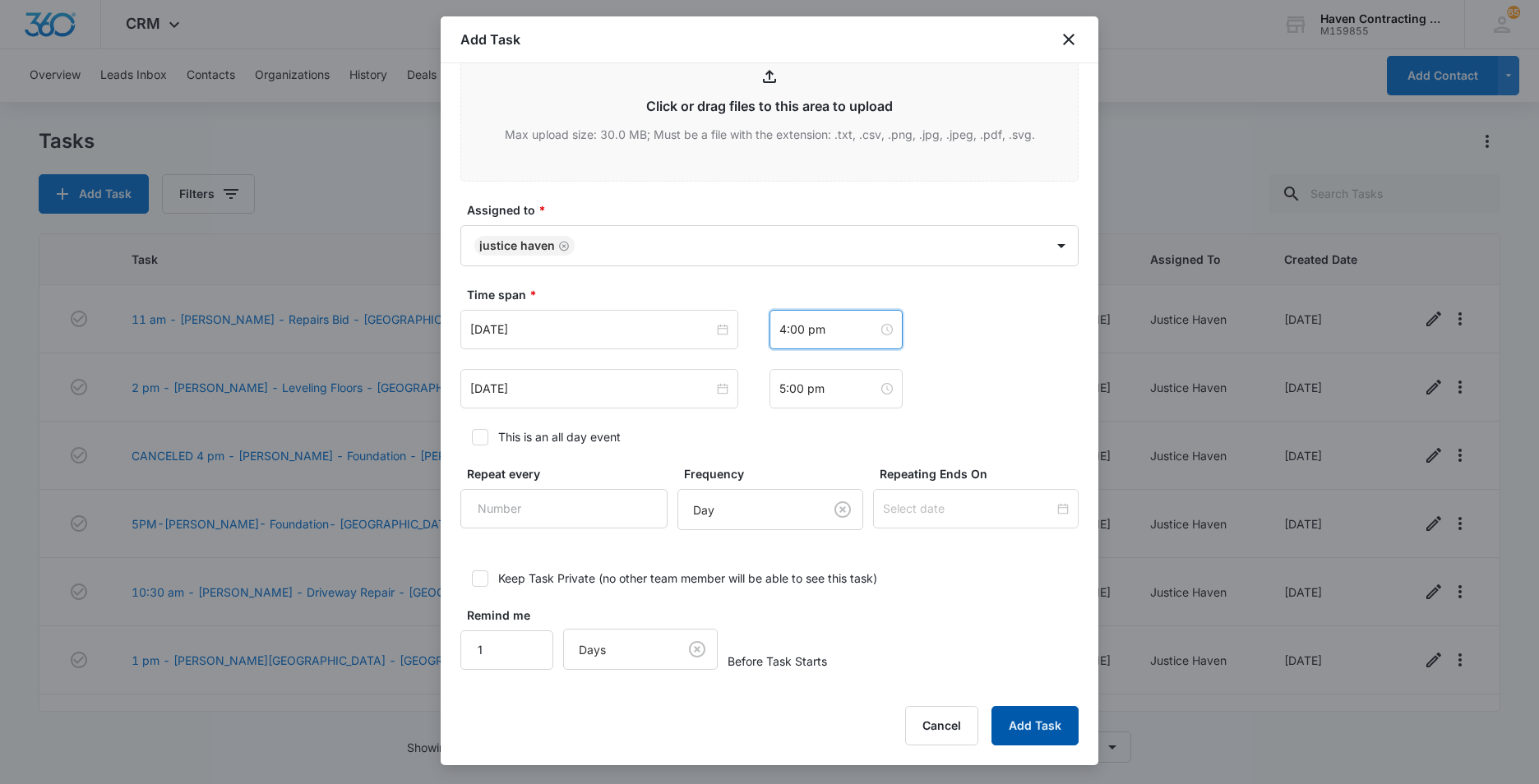
click at [1012, 714] on button "Add Task" at bounding box center [1035, 726] width 87 height 39
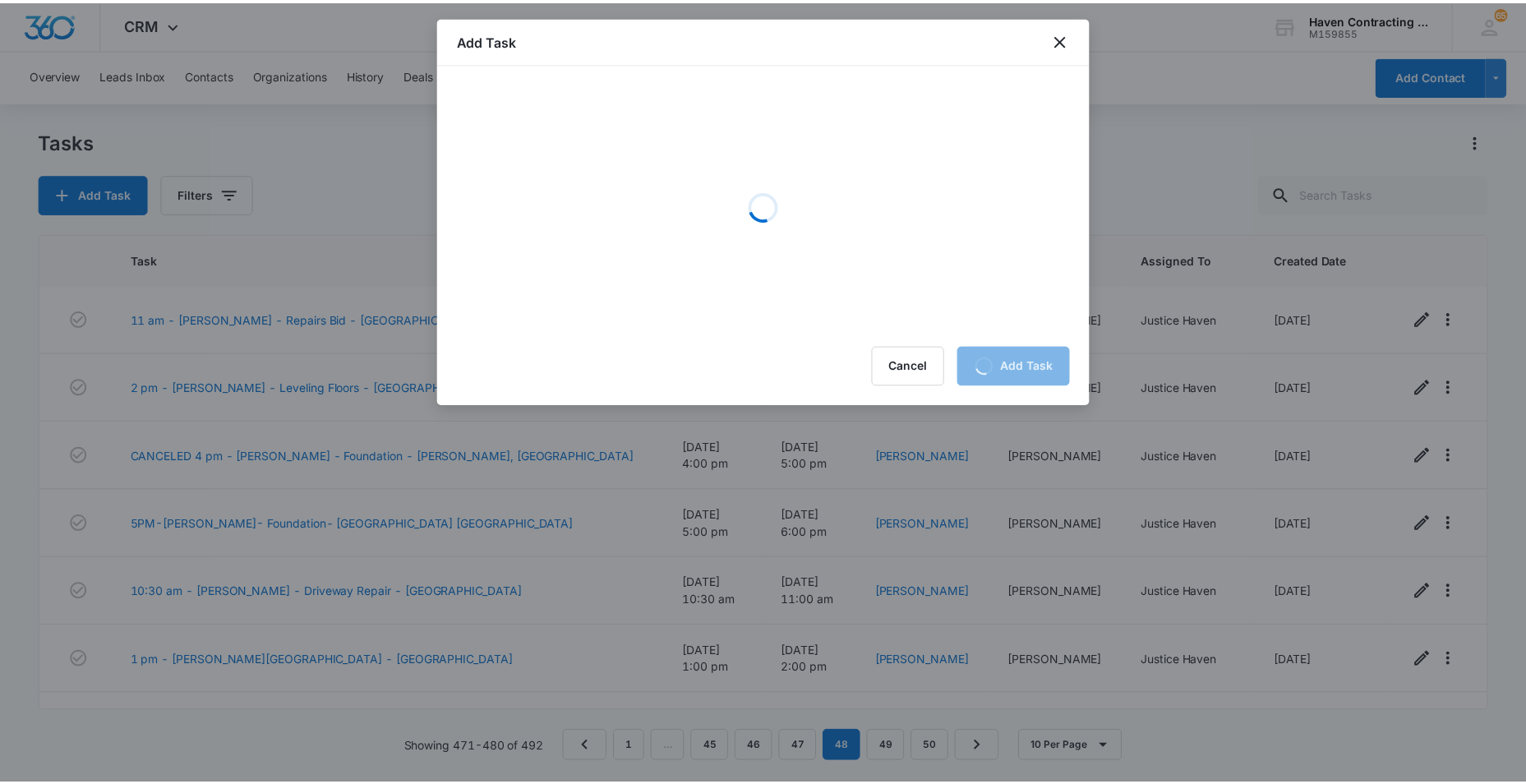
scroll to position [0, 0]
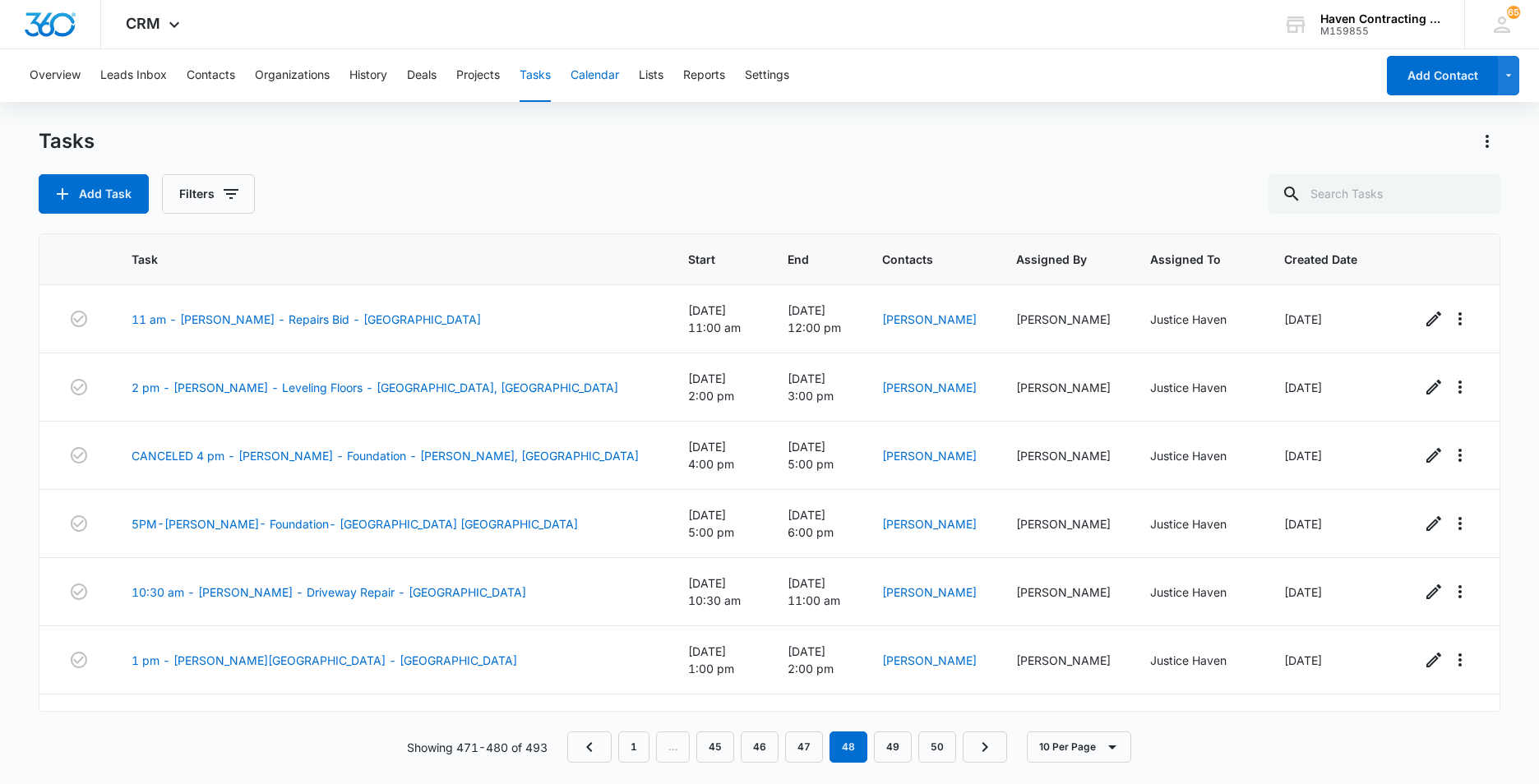
click at [604, 72] on button "Calendar" at bounding box center [595, 75] width 49 height 53
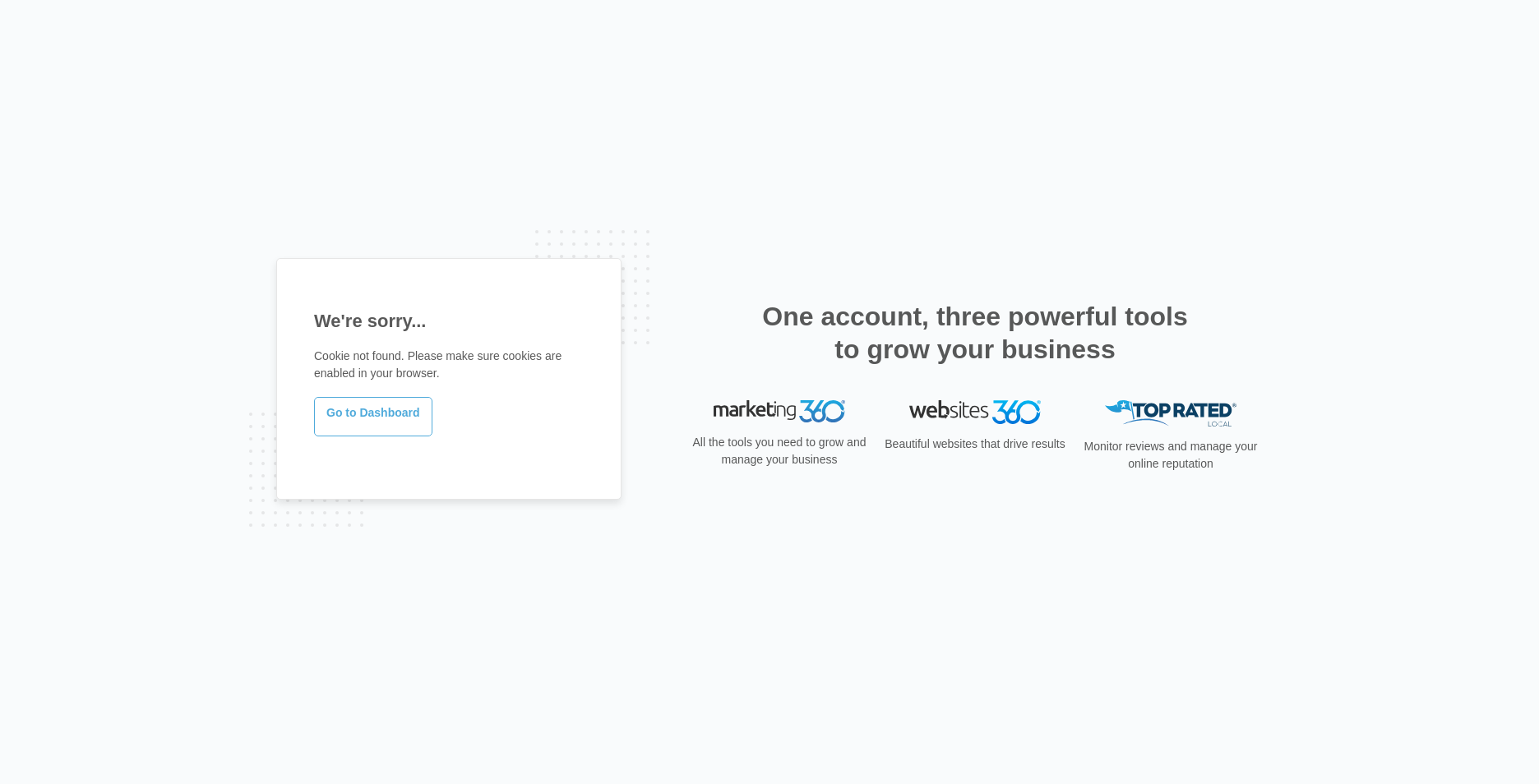
click at [366, 416] on link "Go to Dashboard" at bounding box center [373, 416] width 118 height 39
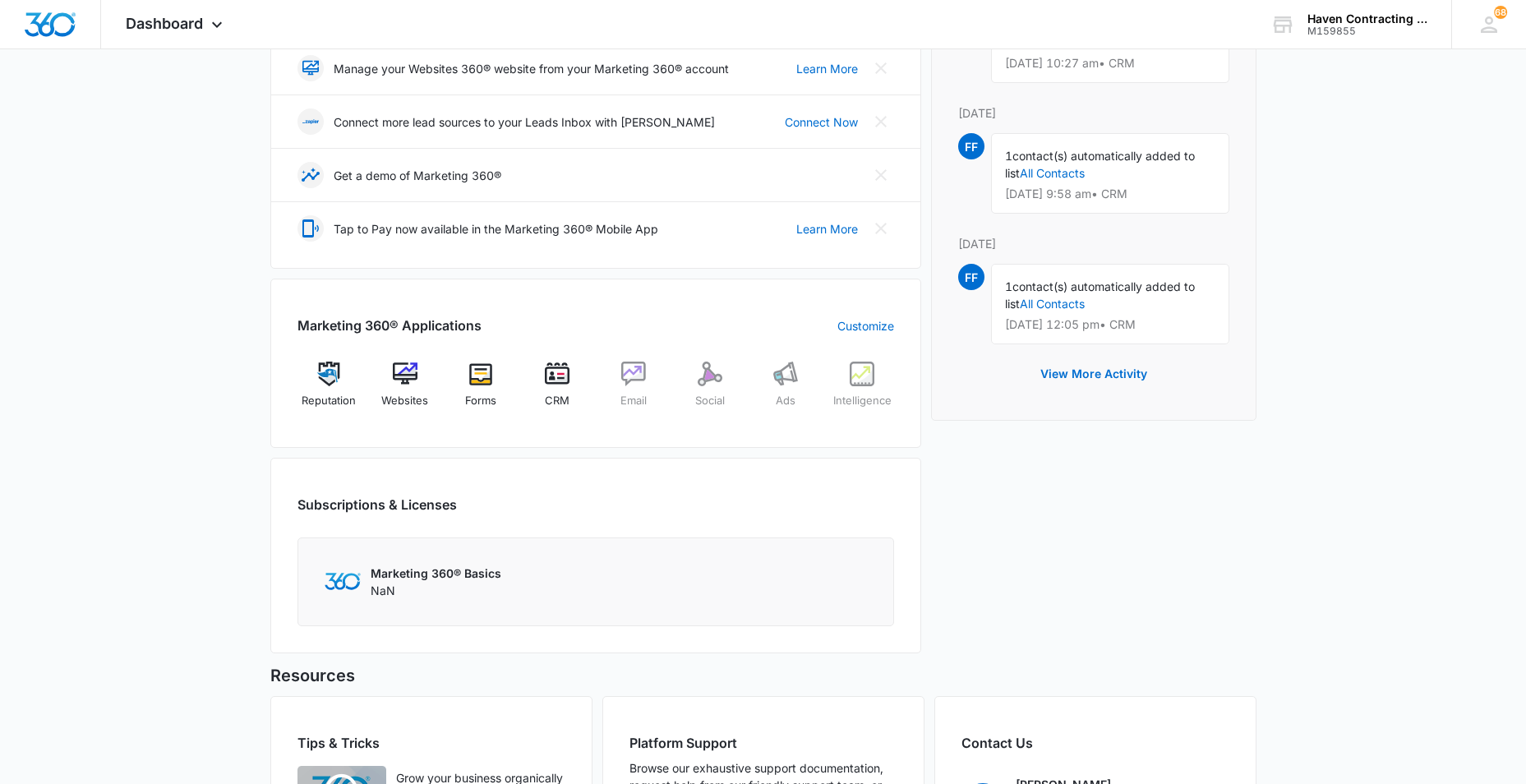
scroll to position [411, 0]
click at [550, 383] on img at bounding box center [558, 373] width 25 height 25
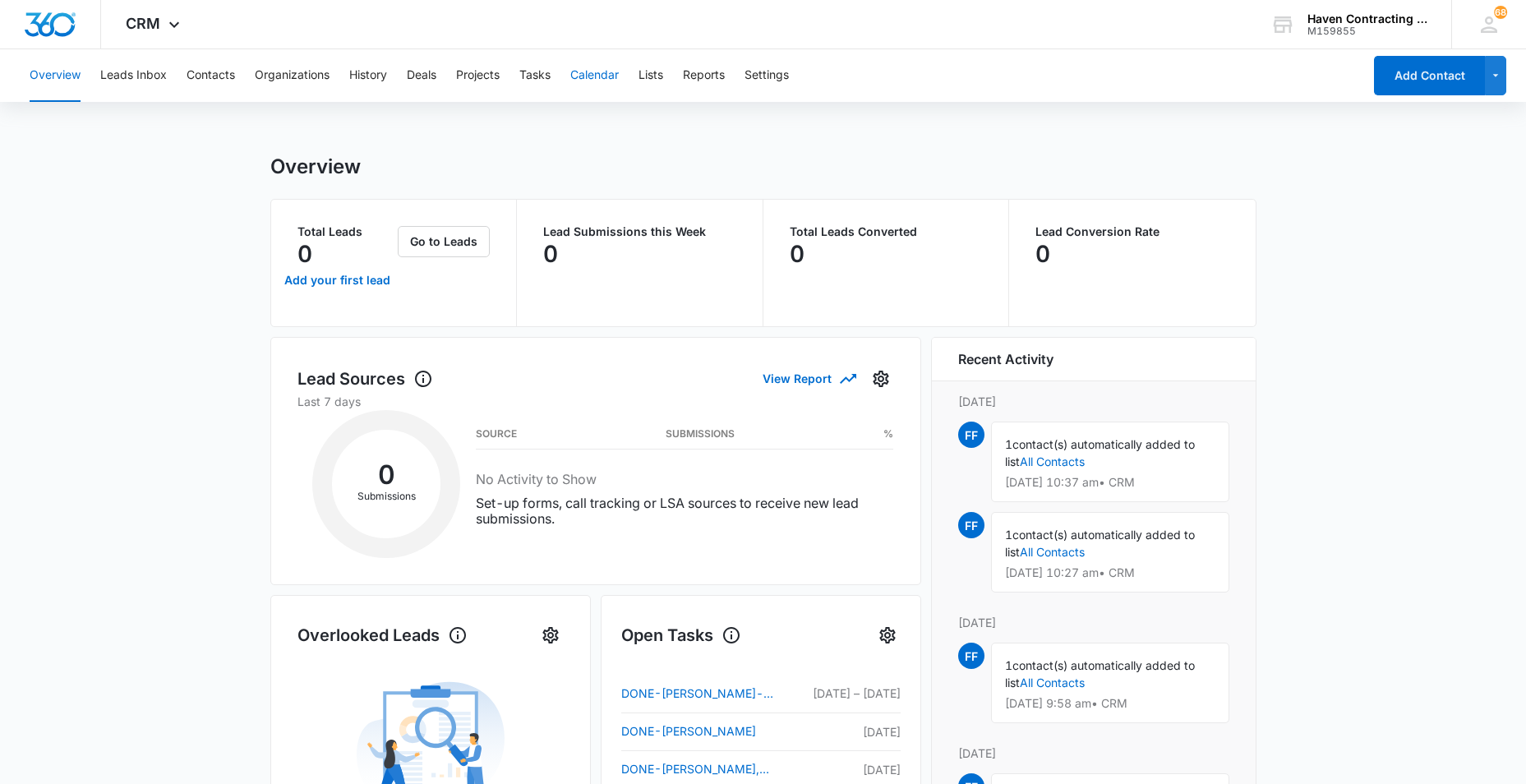
click at [597, 69] on button "Calendar" at bounding box center [594, 75] width 49 height 53
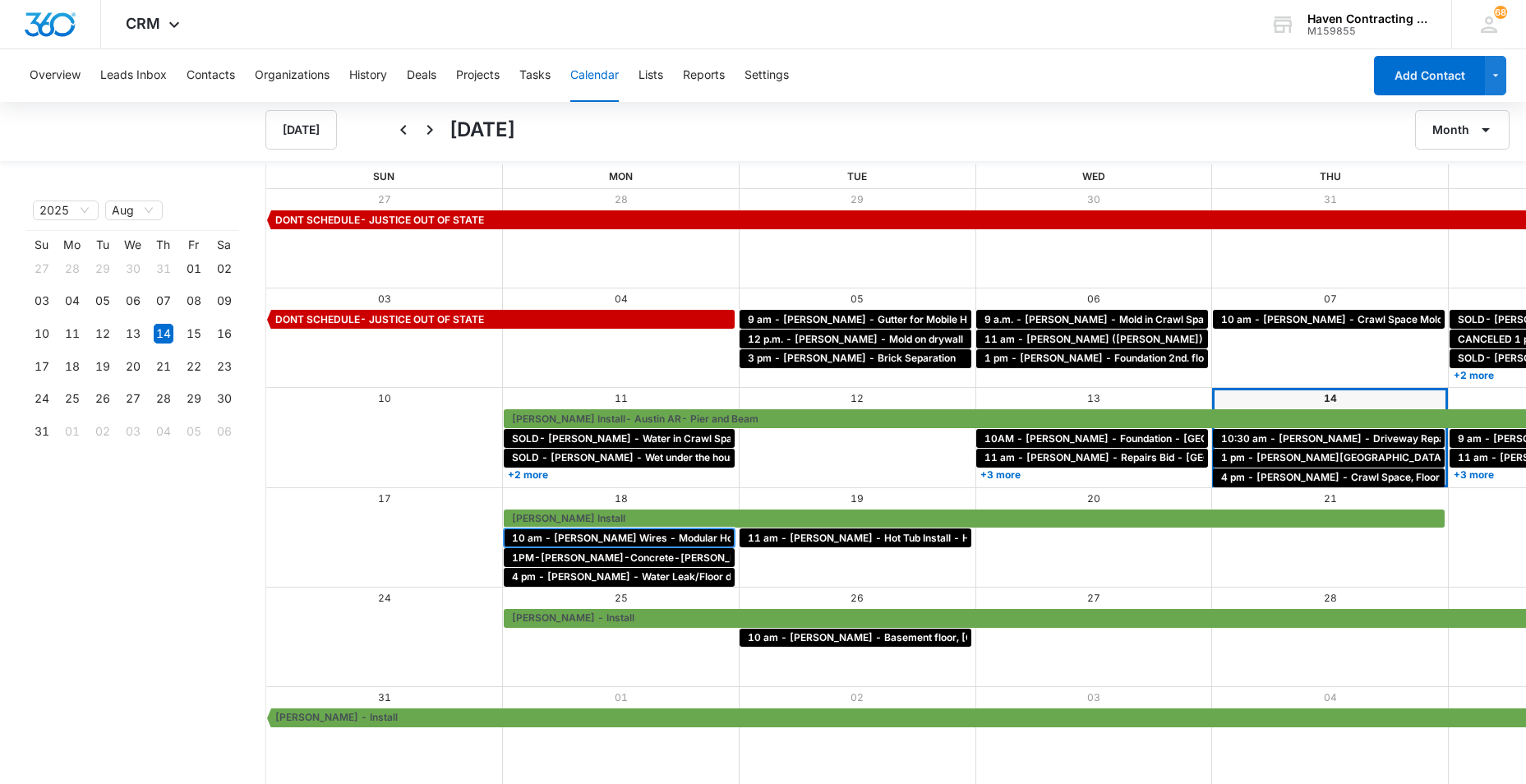
click at [515, 533] on span "10 am - Corrina Wires - Modular Home uneven floors - Jonesboro" at bounding box center [722, 538] width 421 height 14
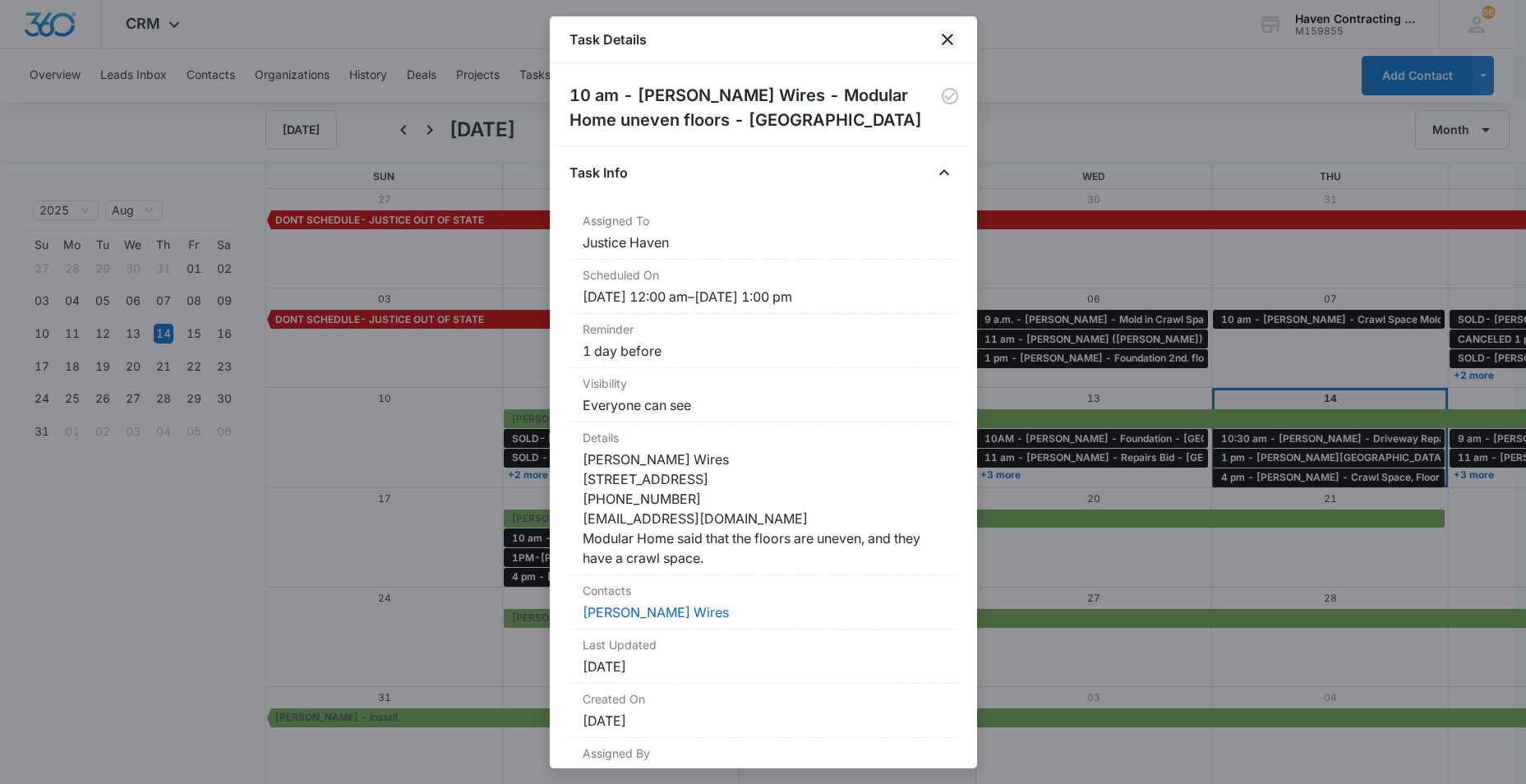
click at [949, 37] on icon "close" at bounding box center [947, 39] width 20 height 20
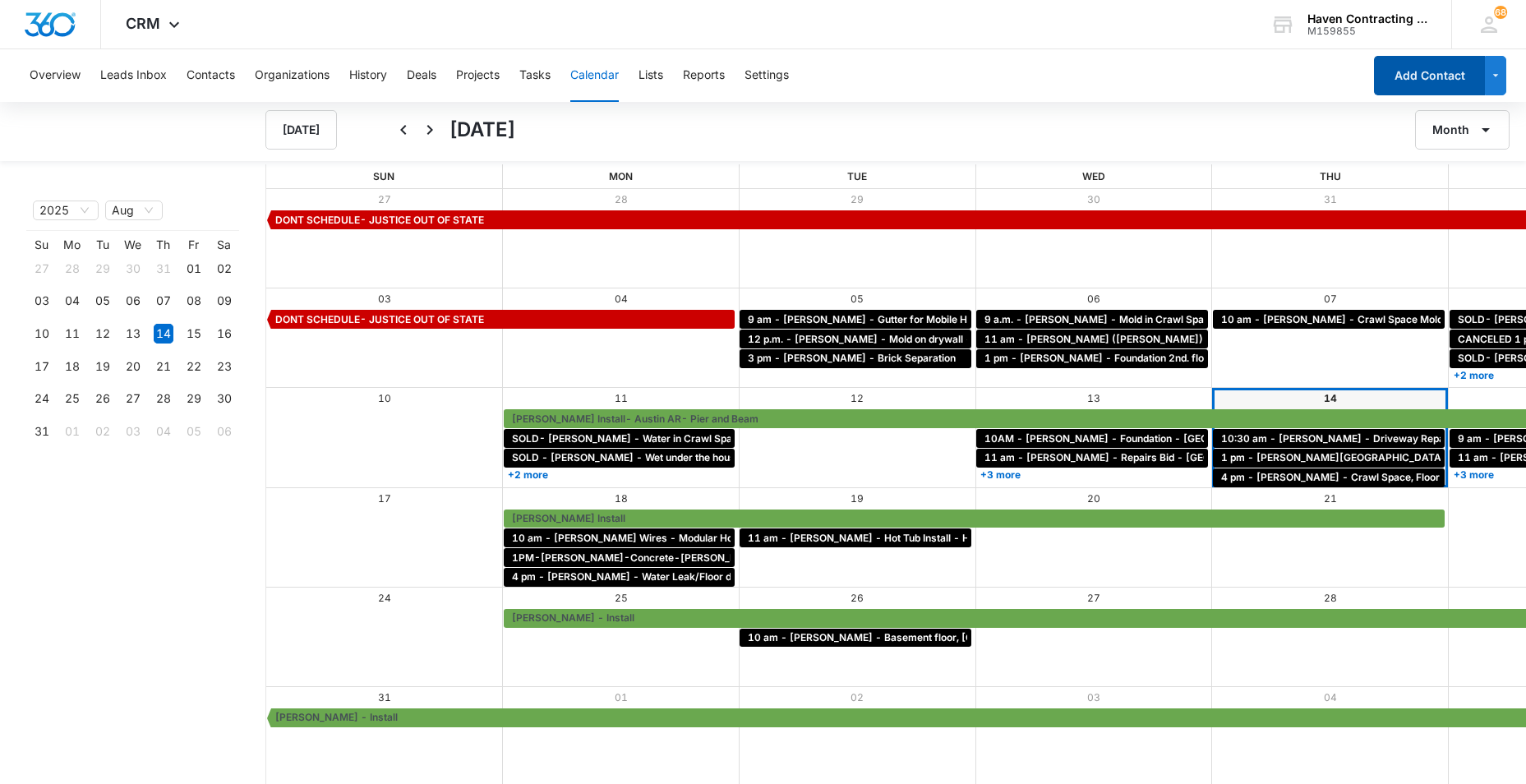
click at [1452, 73] on button "Add Contact" at bounding box center [1430, 75] width 111 height 39
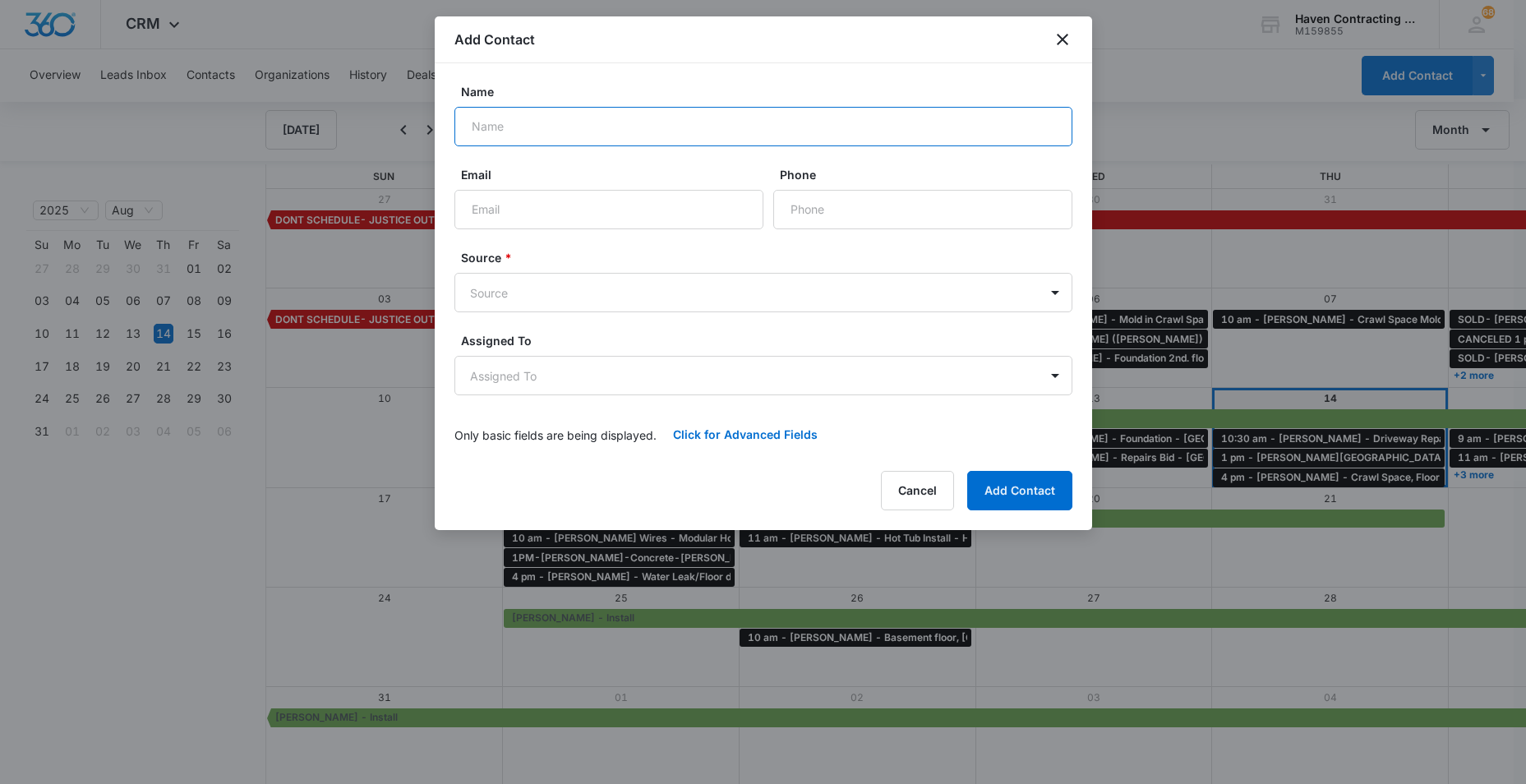
drag, startPoint x: 515, startPoint y: 132, endPoint x: 1156, endPoint y: 224, distance: 647.6
click at [518, 132] on input "Name" at bounding box center [763, 126] width 618 height 39
type input "Tammie Perkins"
drag, startPoint x: 497, startPoint y: 217, endPoint x: 585, endPoint y: 203, distance: 89.1
click at [498, 217] on input "Email" at bounding box center [609, 209] width 309 height 39
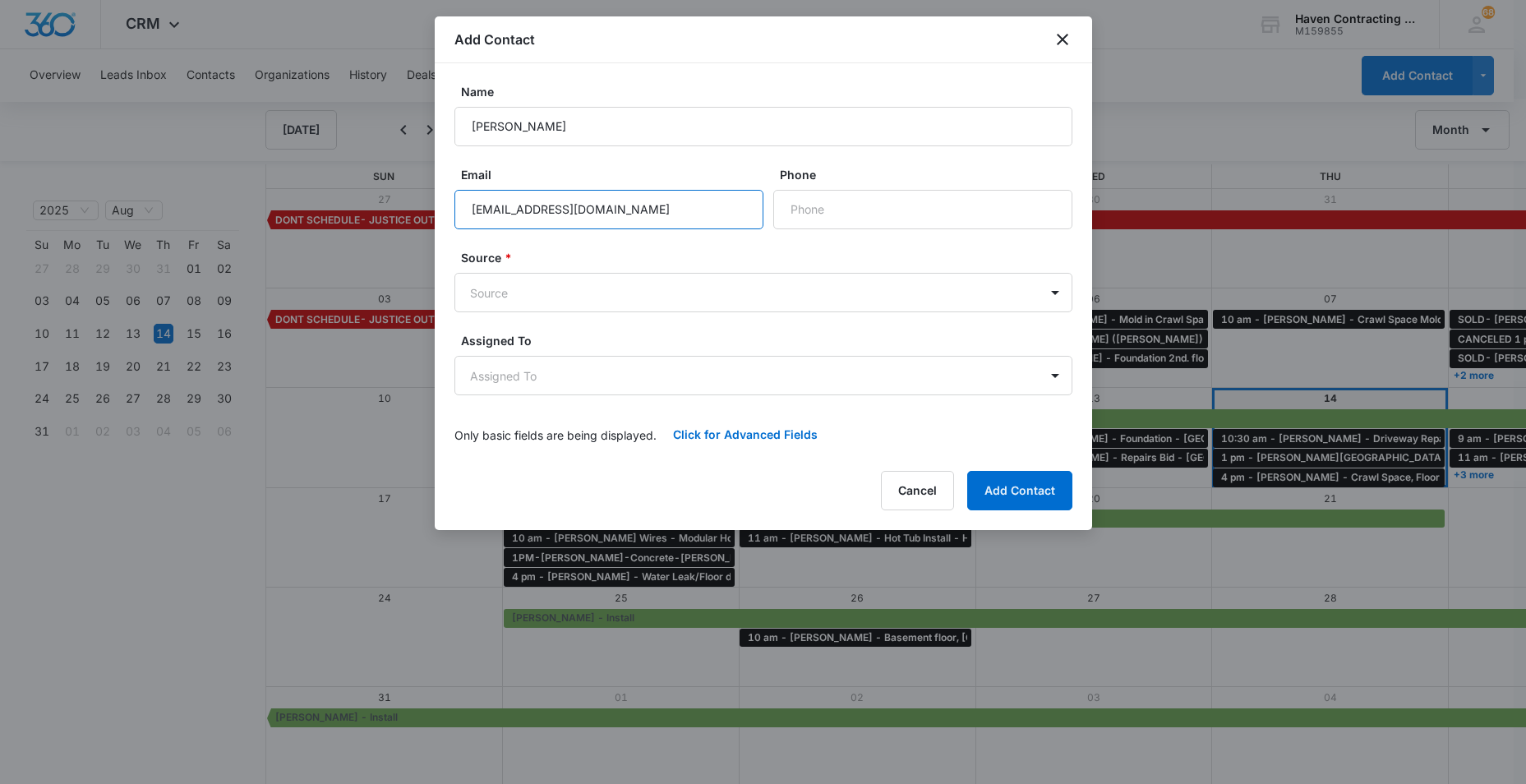
type input "sgperk@yahoo.com"
type input "(913) 703-4449"
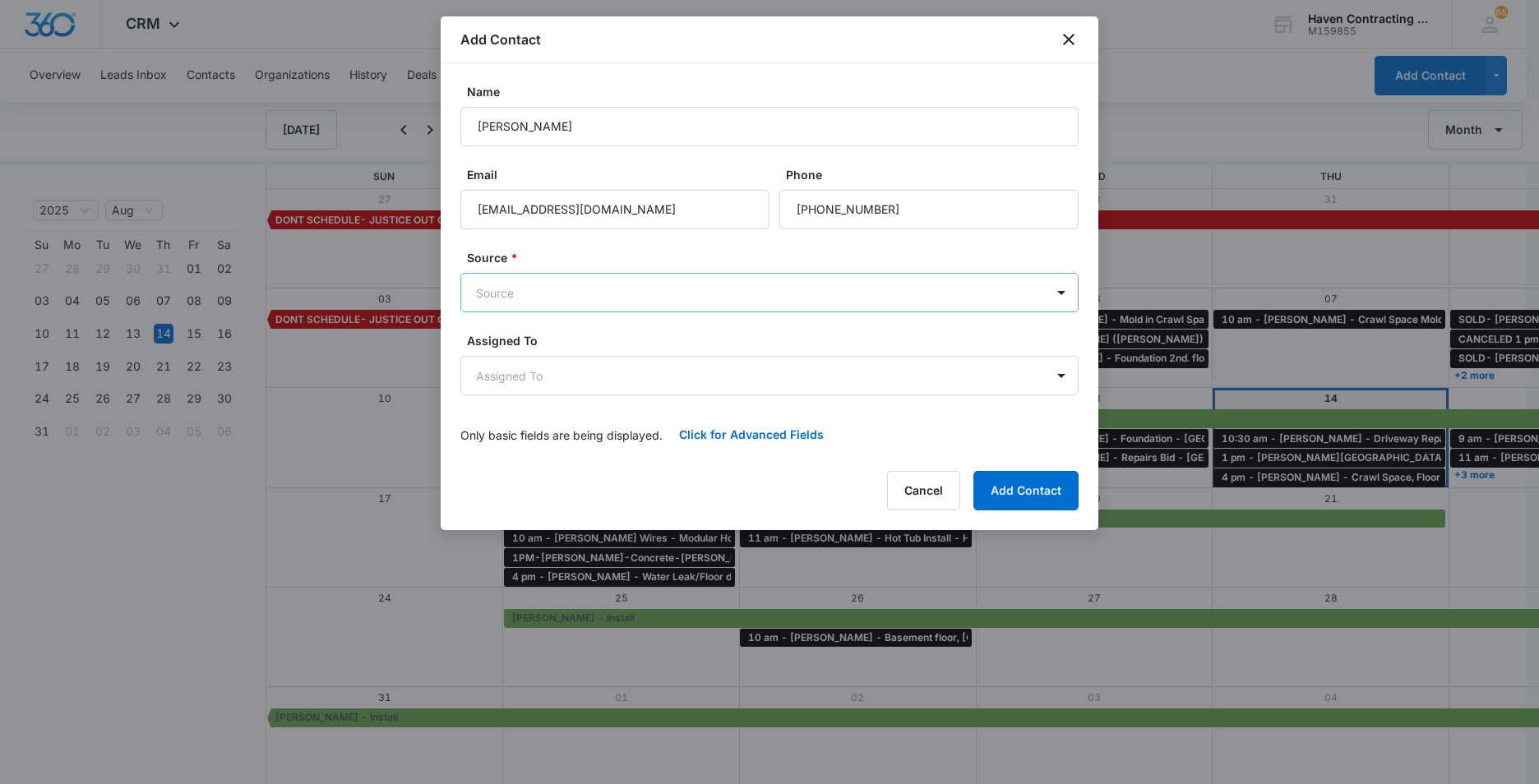
click at [481, 288] on body "CRM Apps Reputation Websites Forms CRM Email Social Ads Intelligence Brand Sett…" at bounding box center [769, 393] width 1539 height 786
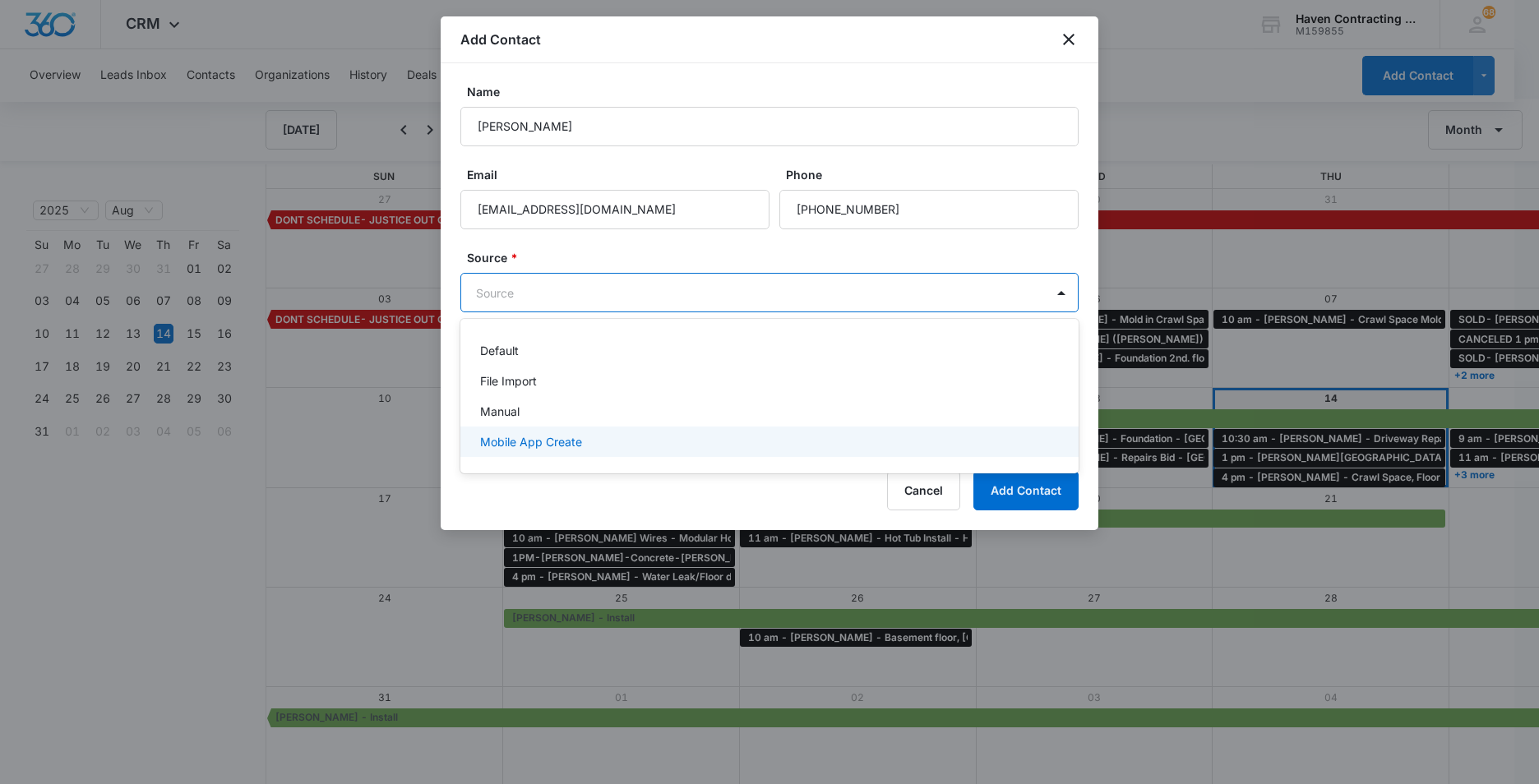
click at [504, 440] on p "Mobile App Create" at bounding box center [531, 442] width 102 height 17
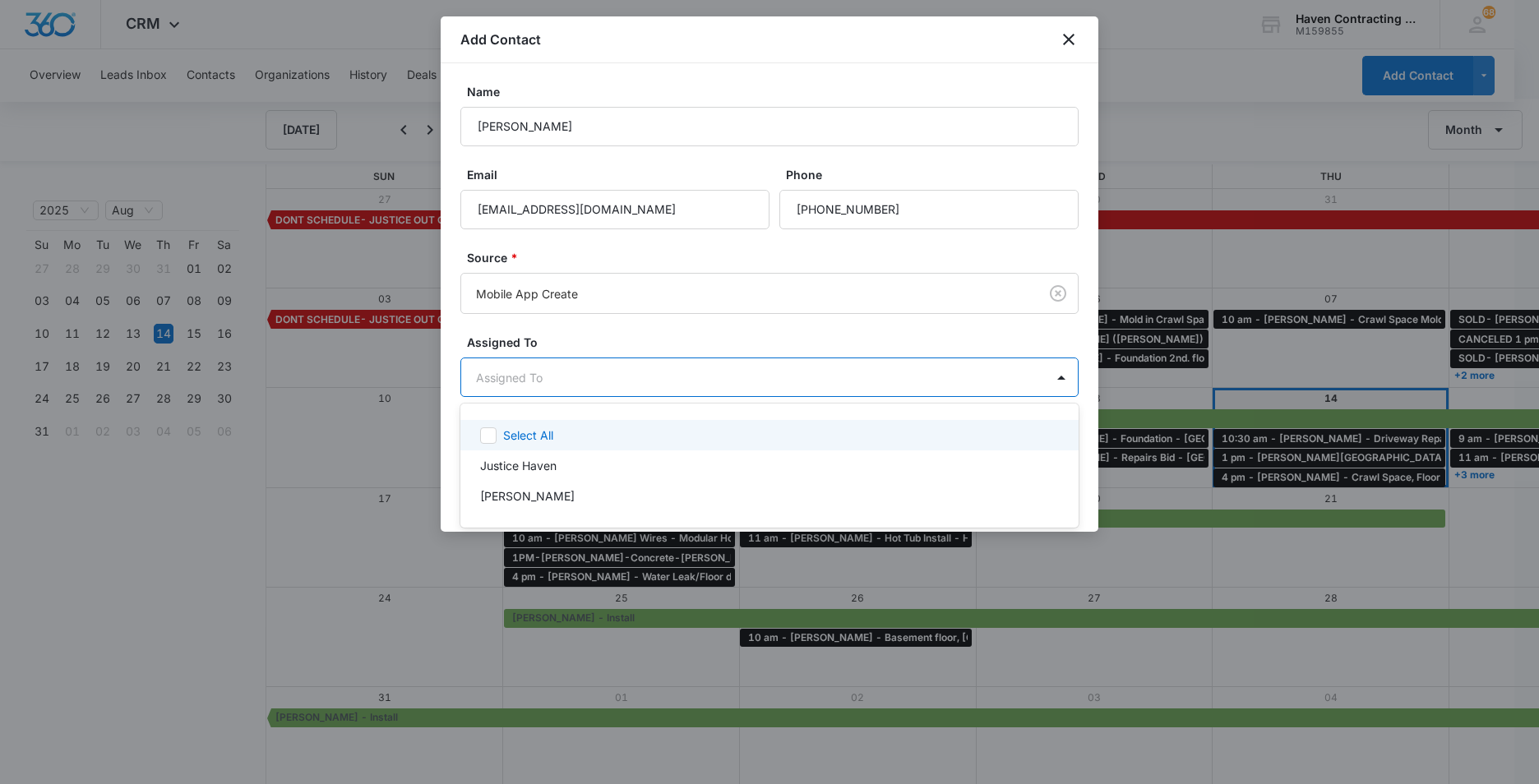
click at [479, 380] on body "CRM Apps Reputation Websites Forms CRM Email Social Ads Intelligence Brand Sett…" at bounding box center [769, 392] width 1539 height 784
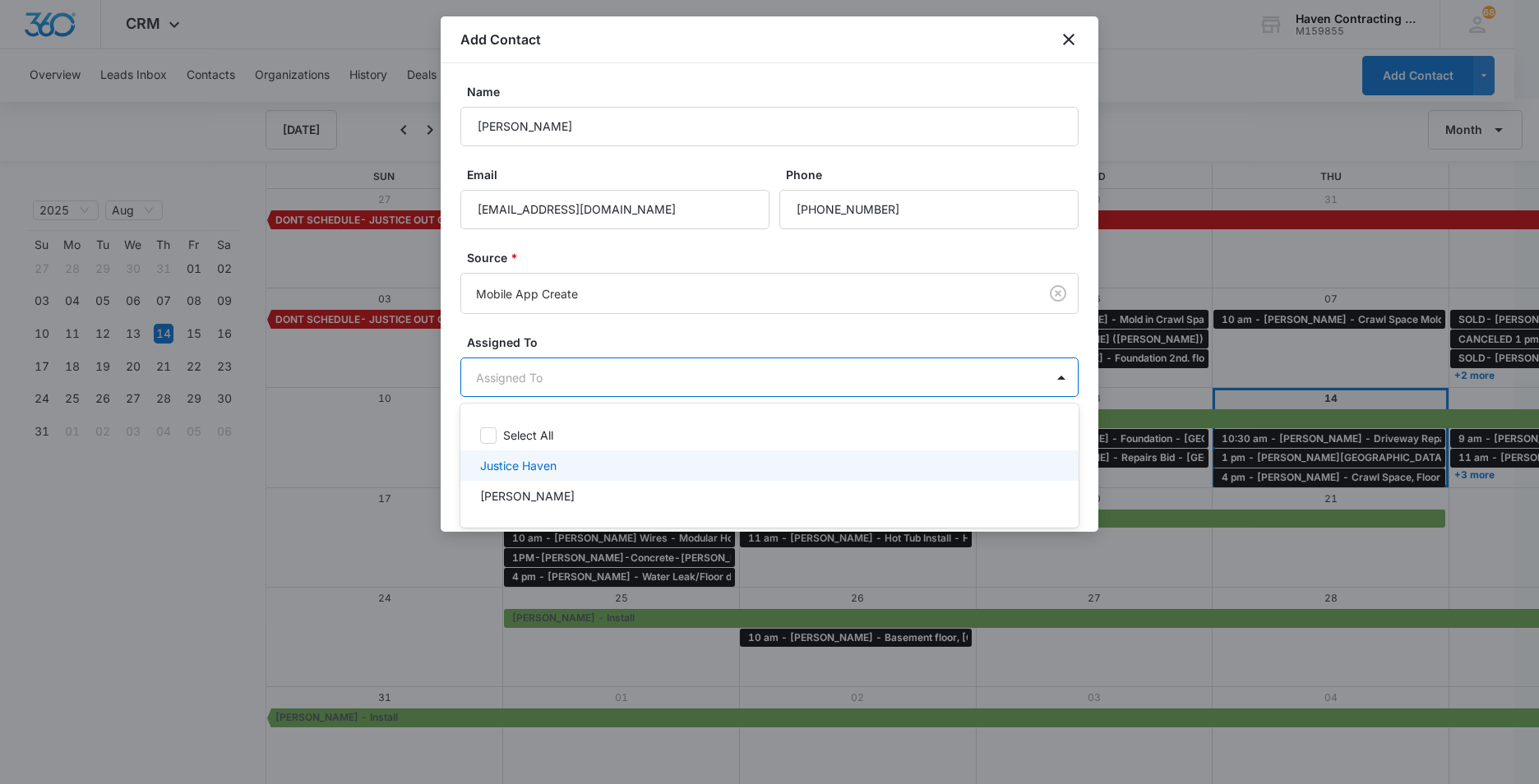
click at [504, 470] on p "Justice Haven" at bounding box center [519, 466] width 77 height 17
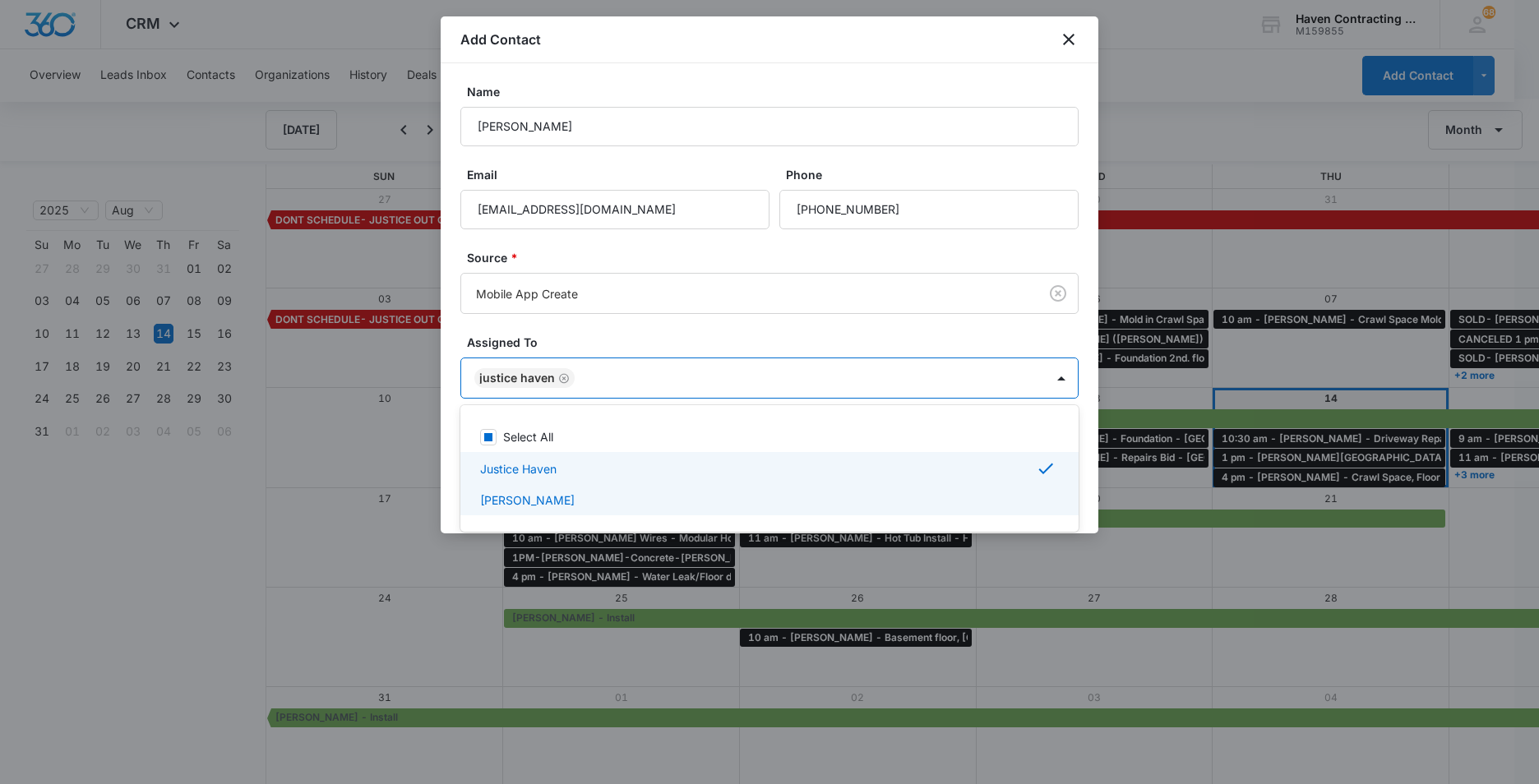
click at [453, 492] on div at bounding box center [769, 392] width 1539 height 784
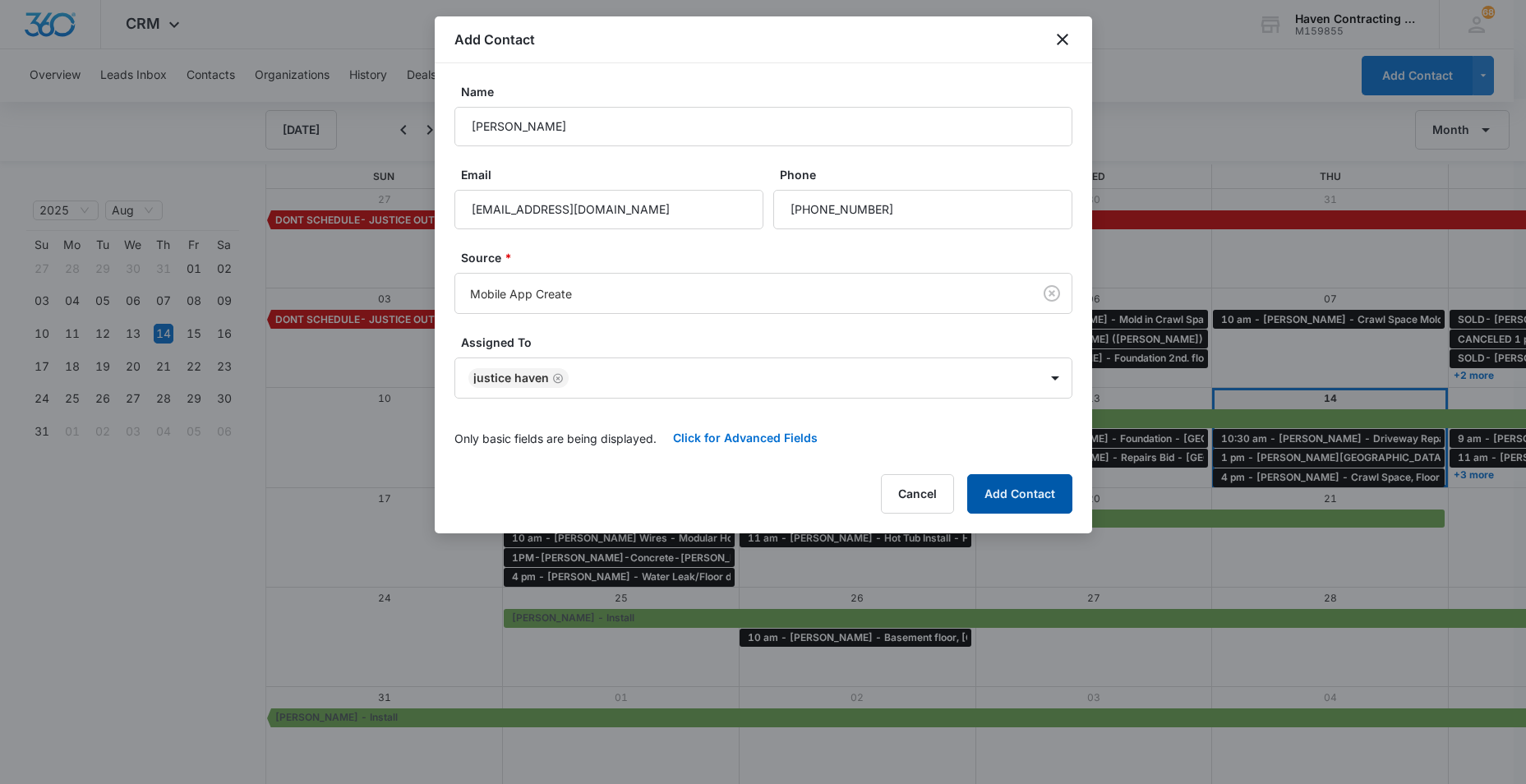
click at [1022, 500] on button "Add Contact" at bounding box center [1020, 494] width 105 height 39
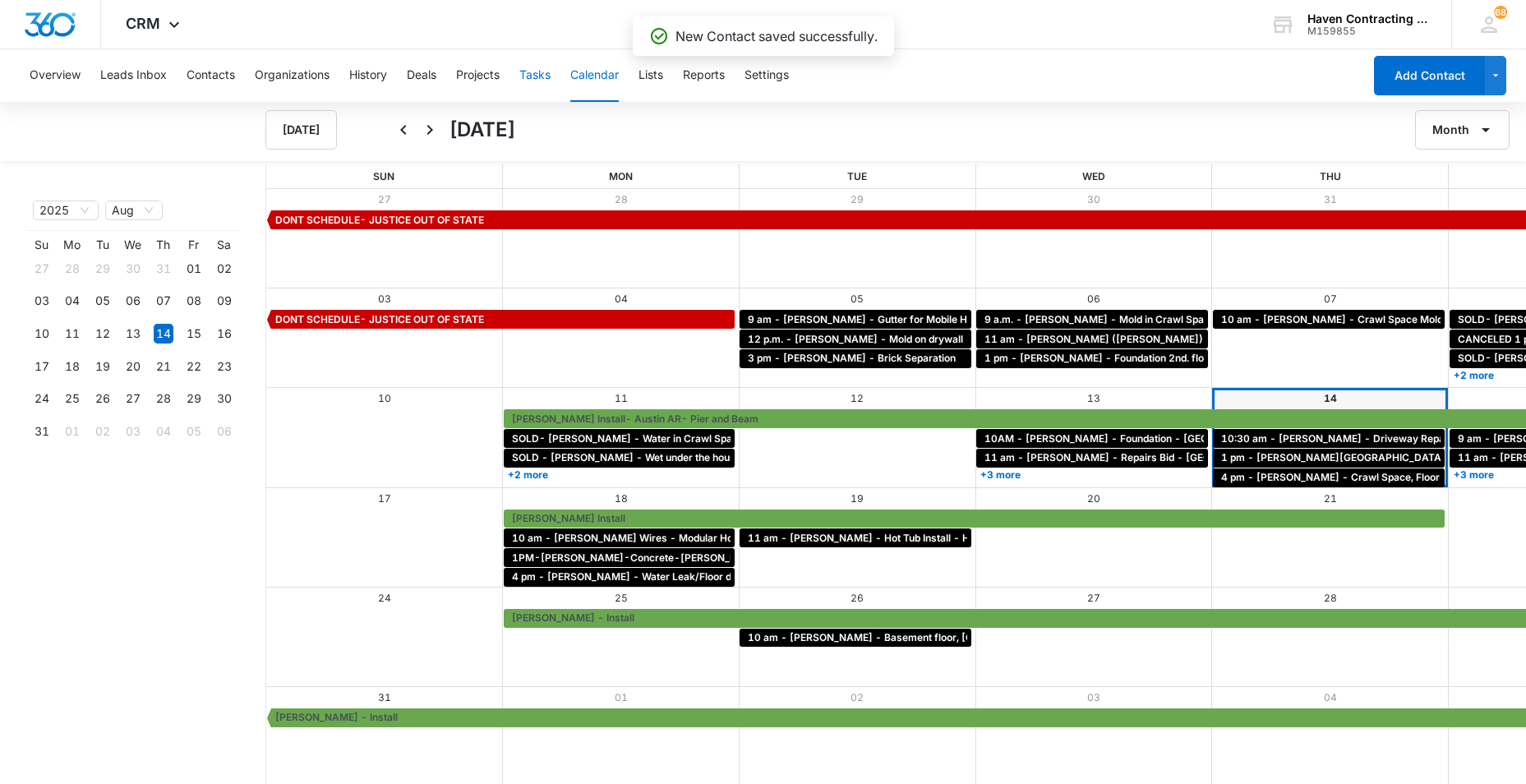
click at [533, 72] on button "Tasks" at bounding box center [535, 75] width 32 height 53
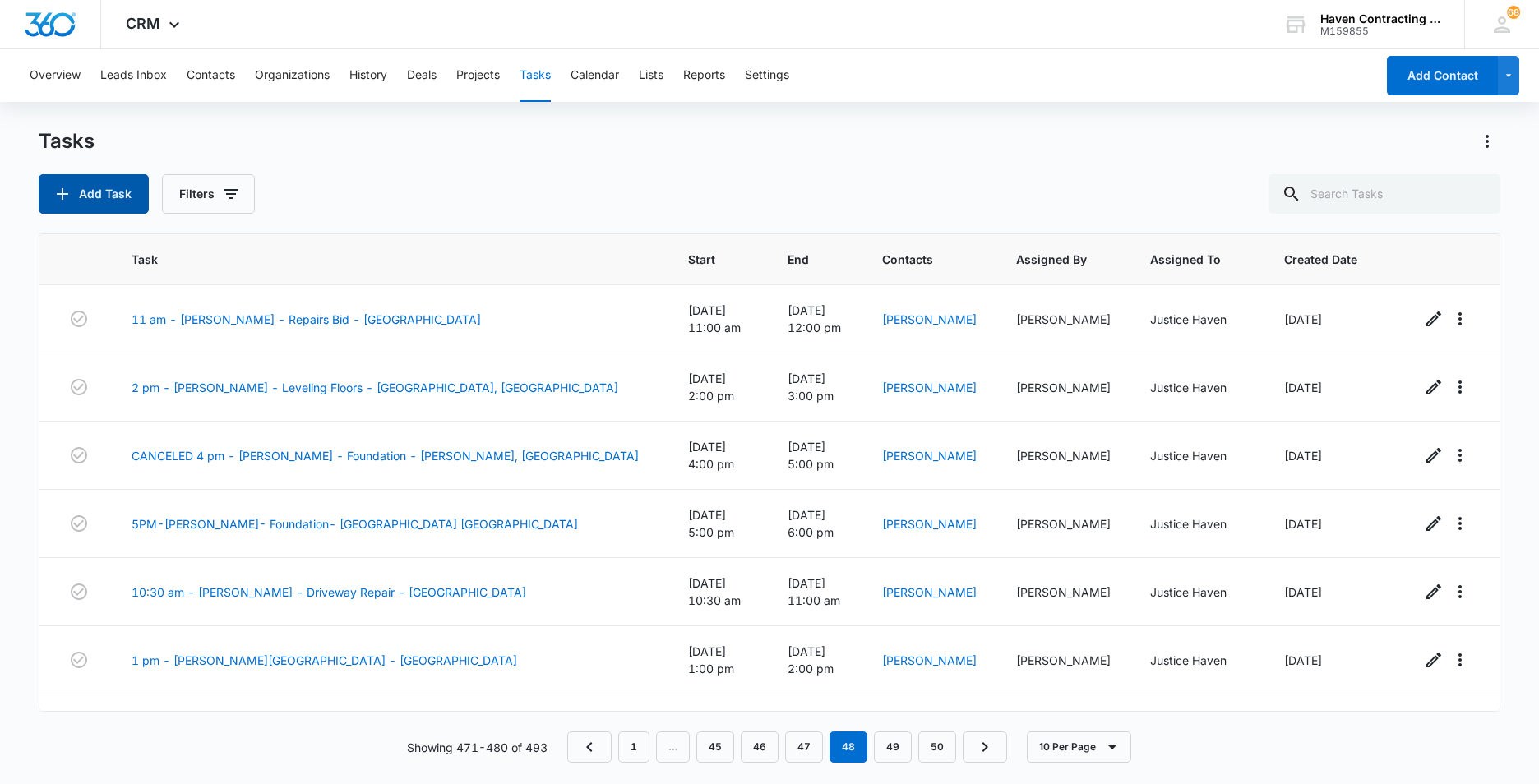
click at [76, 191] on button "Add Task" at bounding box center [93, 194] width 110 height 39
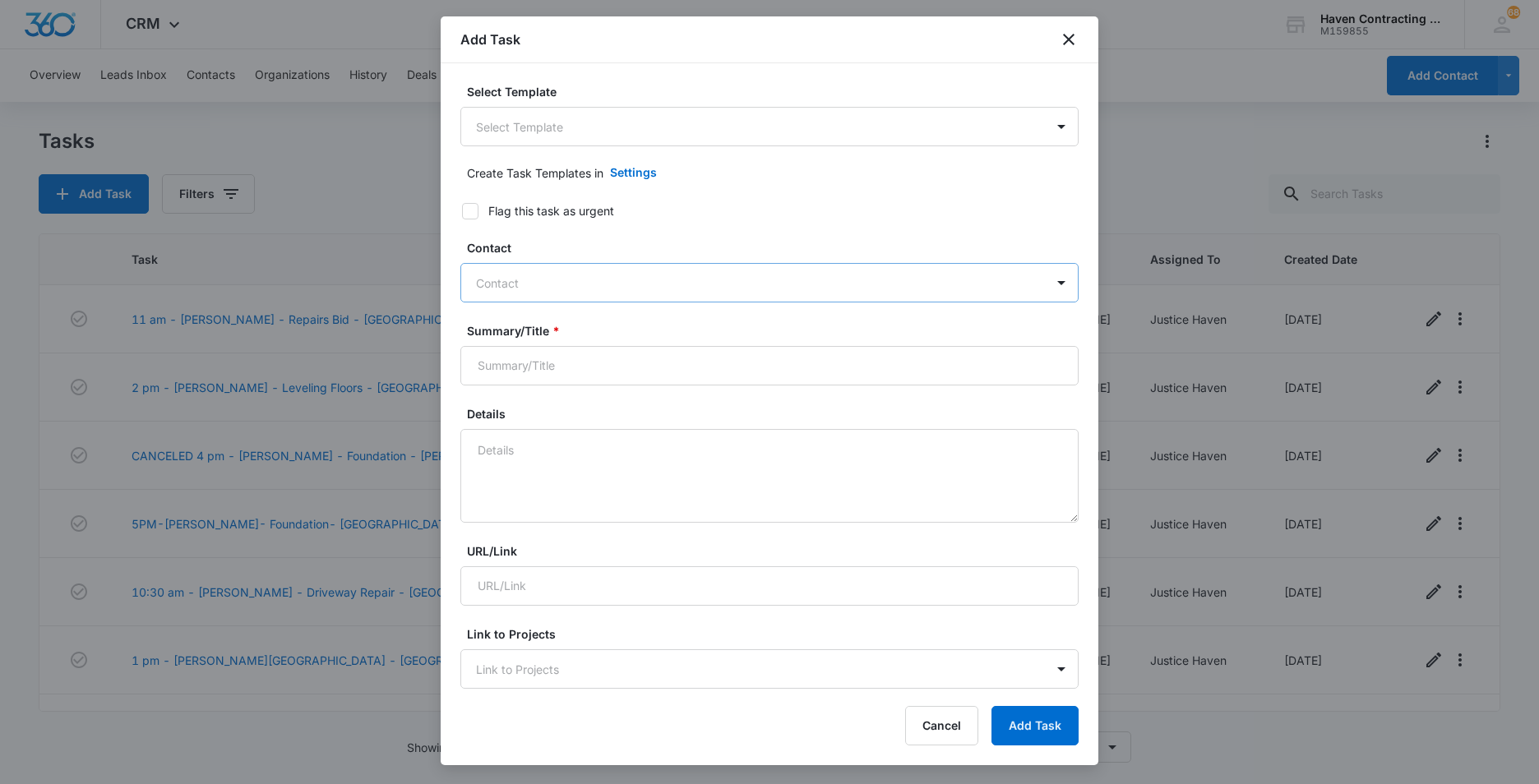
click at [481, 282] on div at bounding box center [759, 283] width 568 height 20
type input "Tammie Perkins"
click at [494, 285] on div at bounding box center [759, 283] width 568 height 20
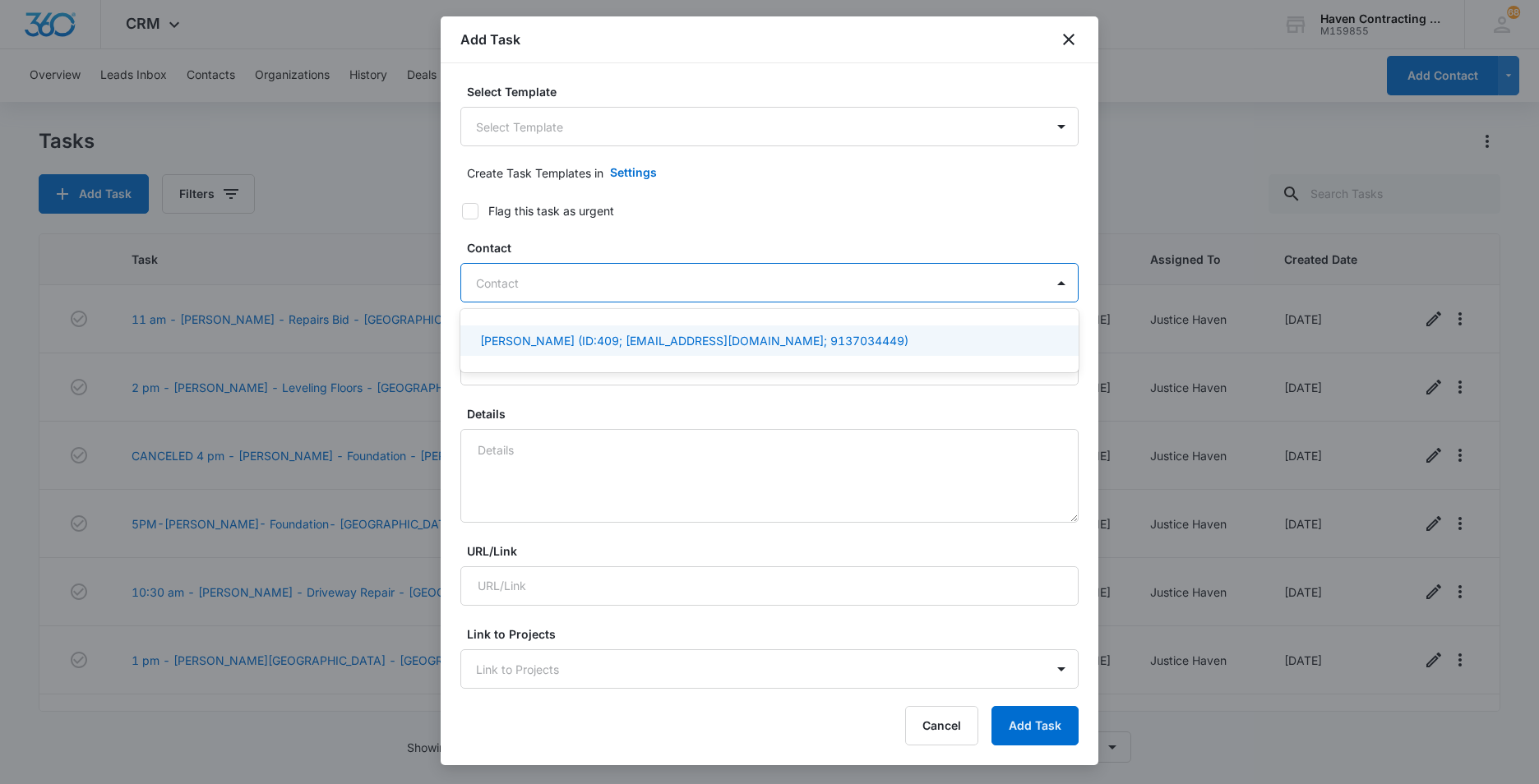
click at [526, 339] on p "Tammie Perkins (ID:409; sgperk@yahoo.com; 9137034449)" at bounding box center [694, 340] width 429 height 17
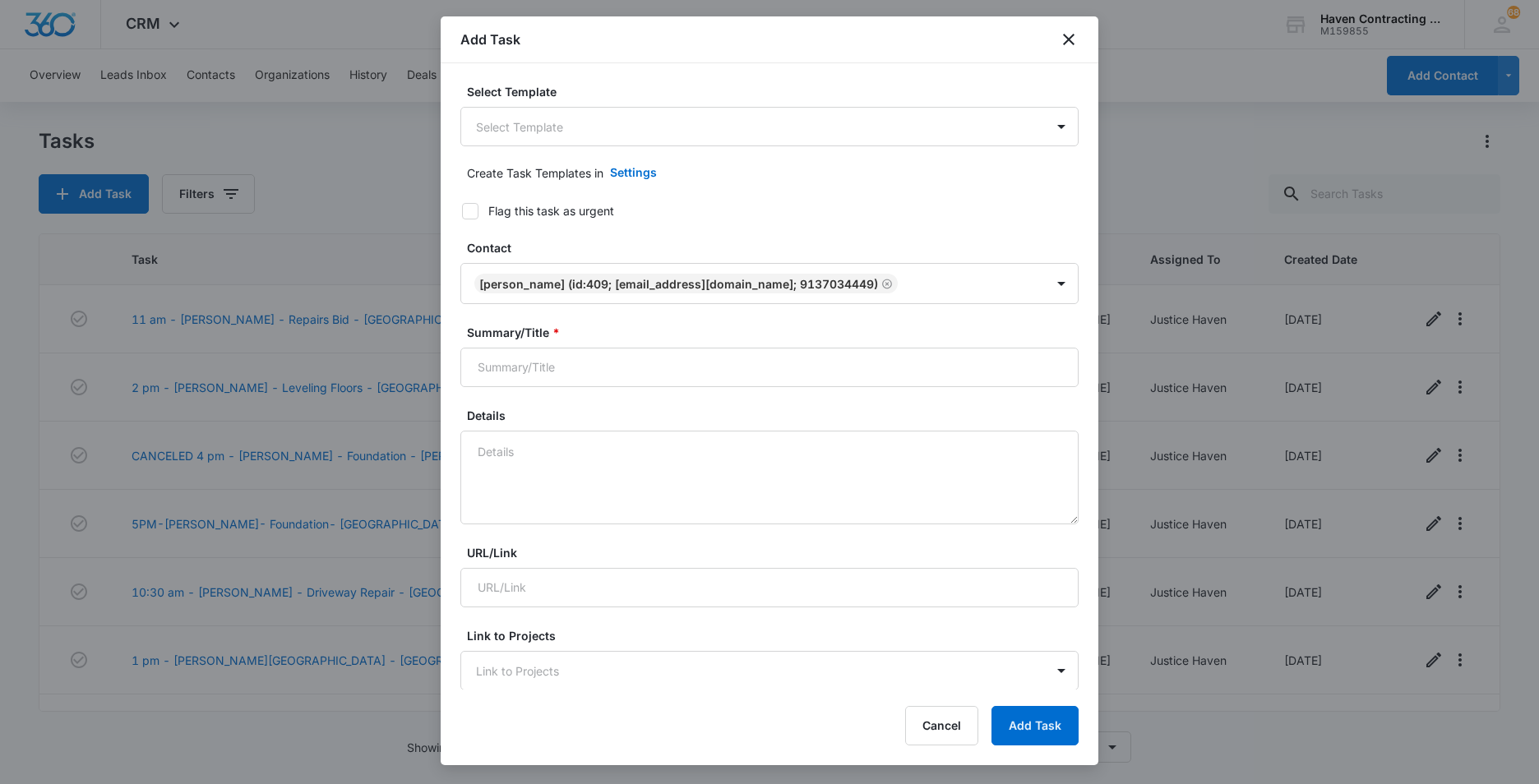
click at [444, 356] on div "Select Template Select Template Create Task Templates in Settings Flag this tas…" at bounding box center [770, 376] width 658 height 626
drag, startPoint x: 481, startPoint y: 365, endPoint x: 542, endPoint y: 379, distance: 62.6
click at [481, 365] on input "Summary/Title *" at bounding box center [769, 367] width 618 height 39
type input "11:30 am - Tammie Perkins - Foundation - Caraway"
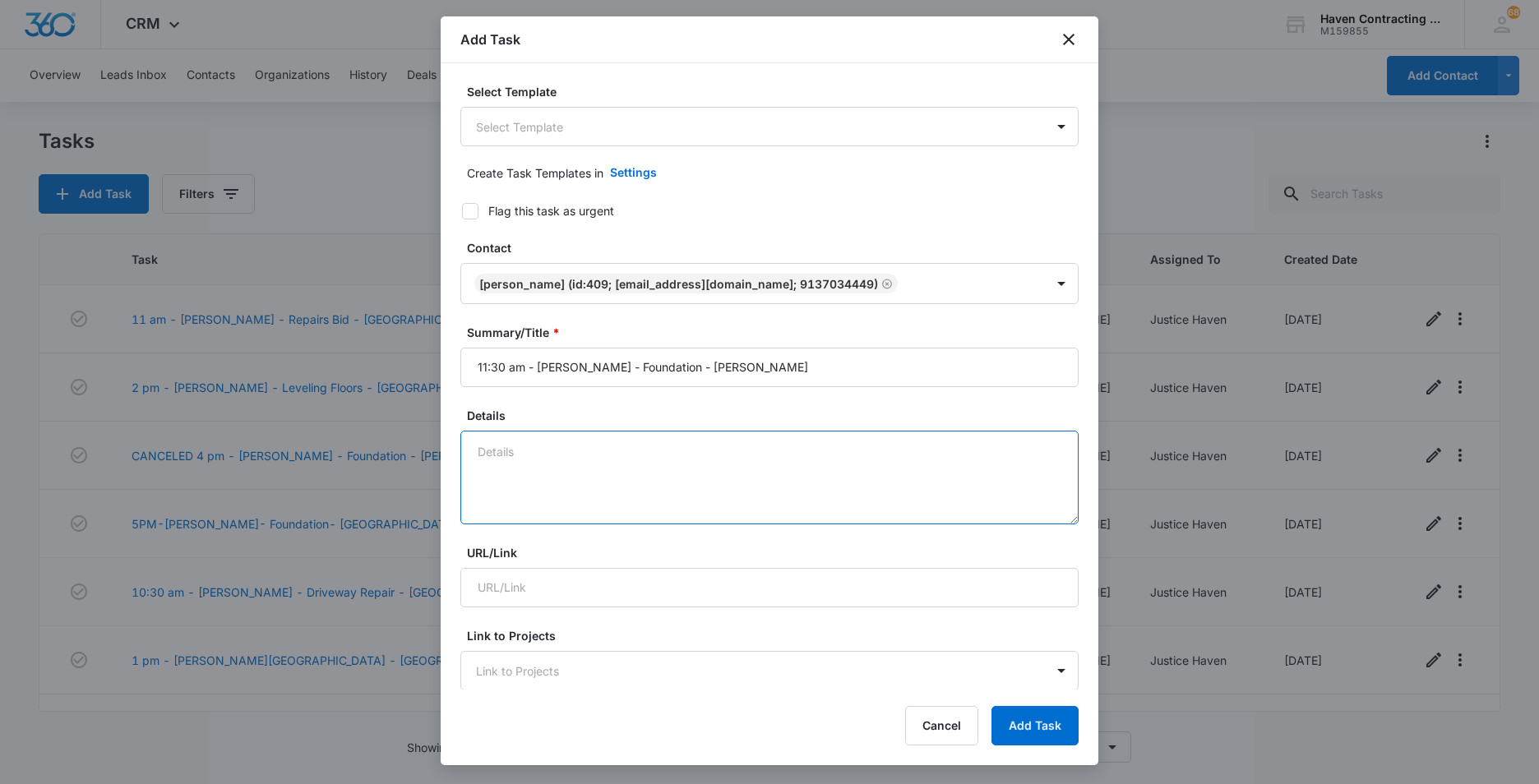
drag, startPoint x: 475, startPoint y: 451, endPoint x: 569, endPoint y: 447, distance: 94.1
click at [475, 450] on textarea "Details" at bounding box center [769, 477] width 618 height 94
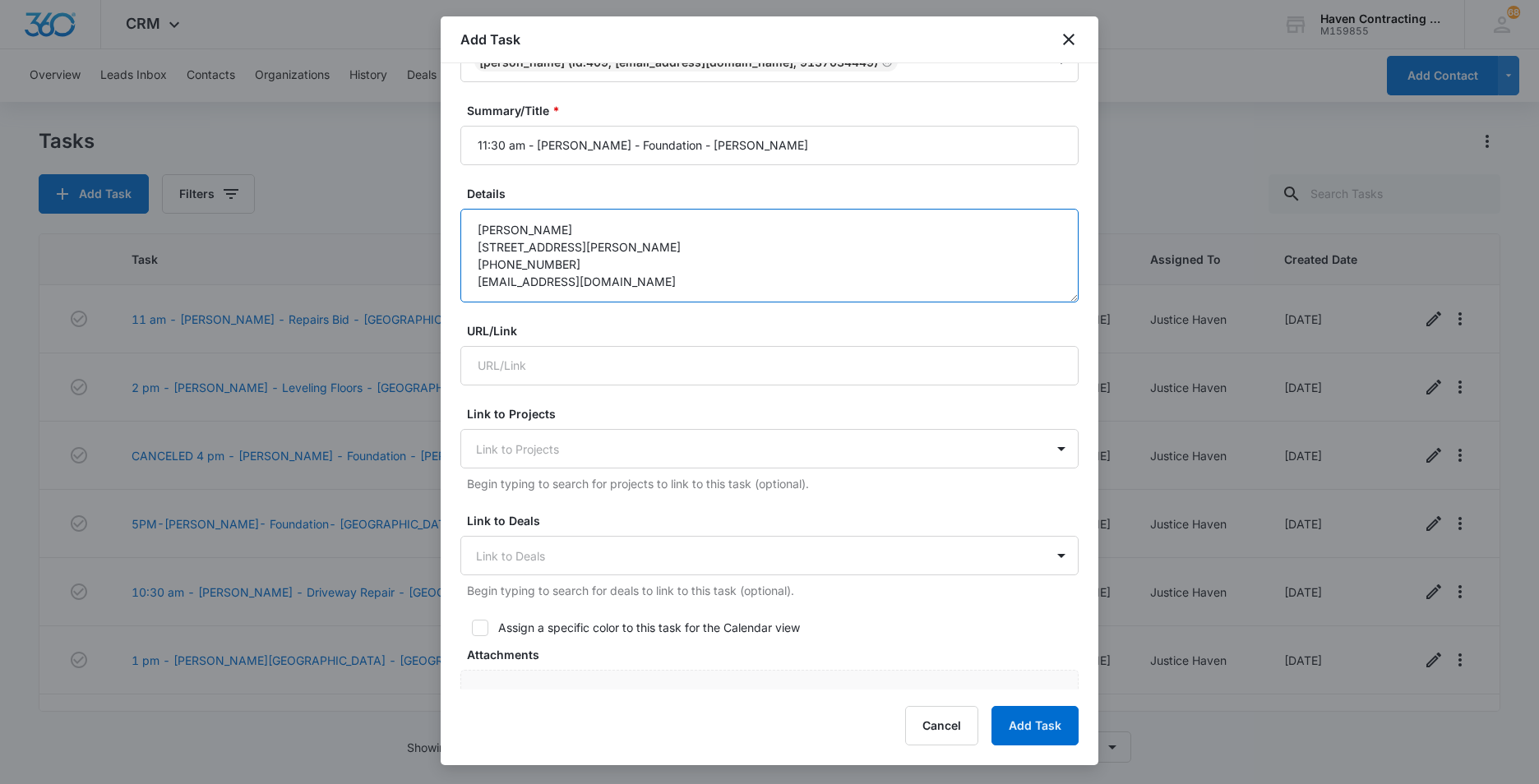
scroll to position [246, 0]
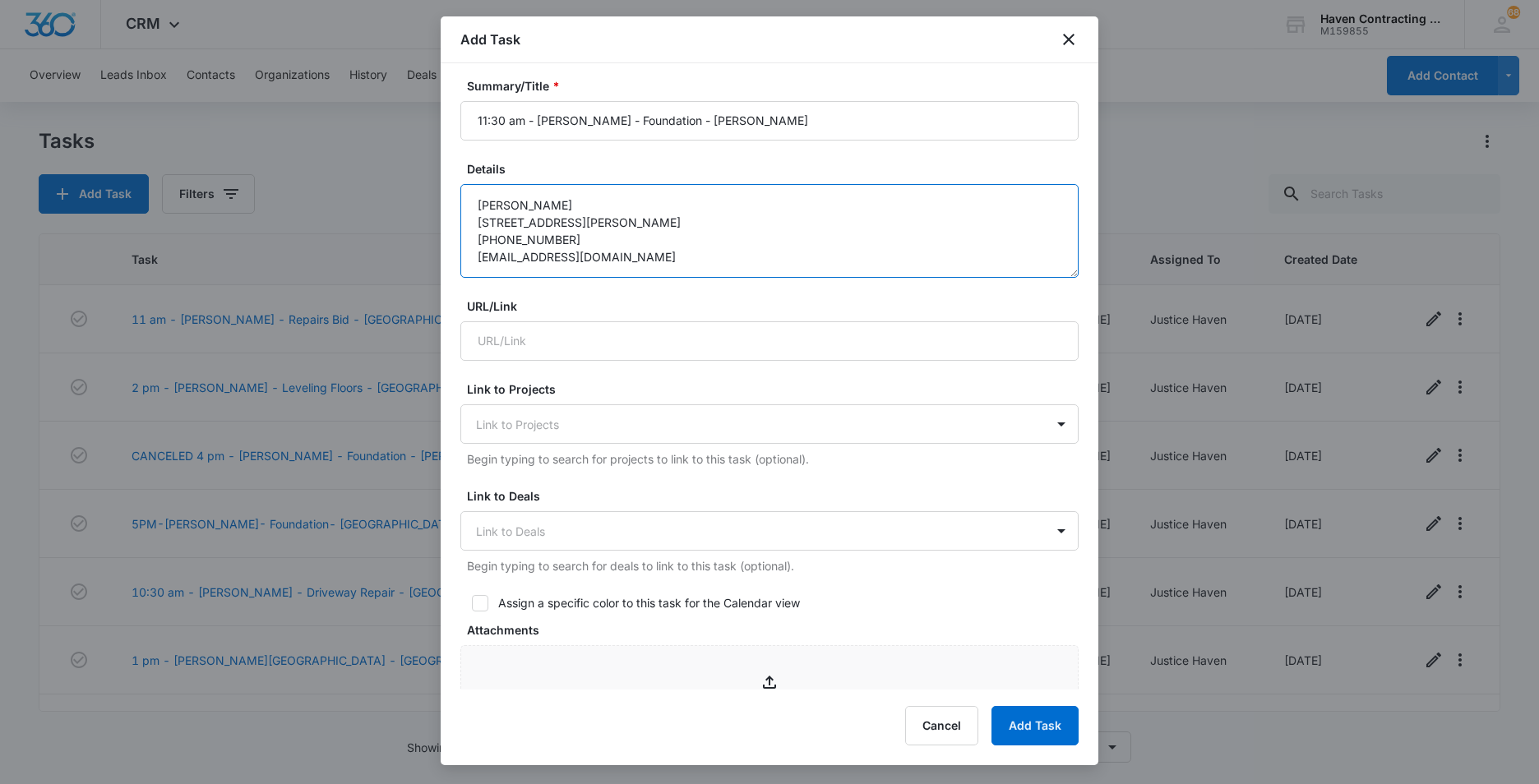
type textarea "Tammie Perkins 8277 Hwy 135 South Caraway, AR 72419 913-703-4449 sgperk@yahoo.c…"
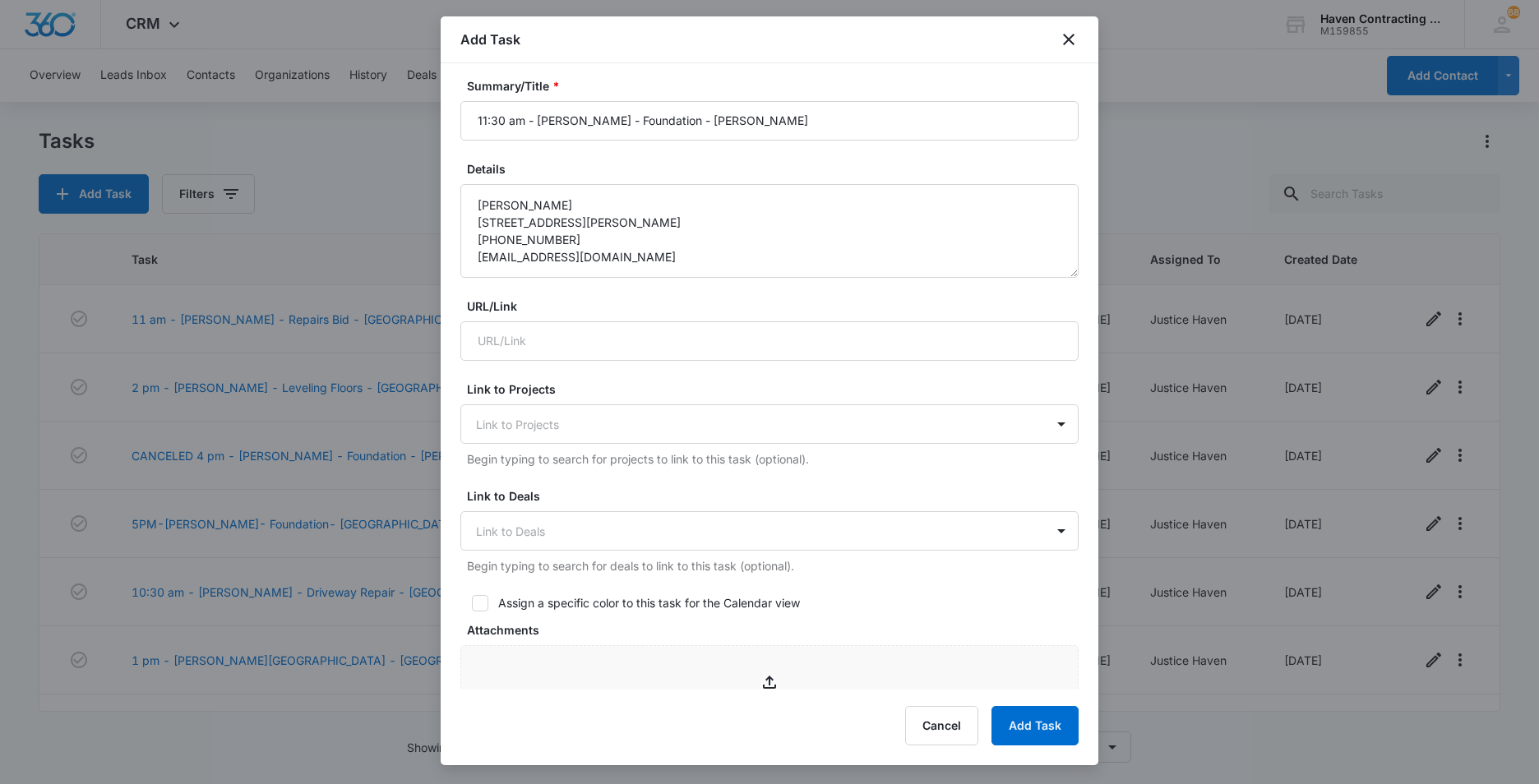
click at [478, 607] on icon at bounding box center [479, 603] width 14 height 14
click at [472, 607] on input "Assign a specific color to this task for the Calendar view" at bounding box center [466, 603] width 12 height 12
checkbox input "true"
click at [625, 663] on div at bounding box center [618, 659] width 20 height 20
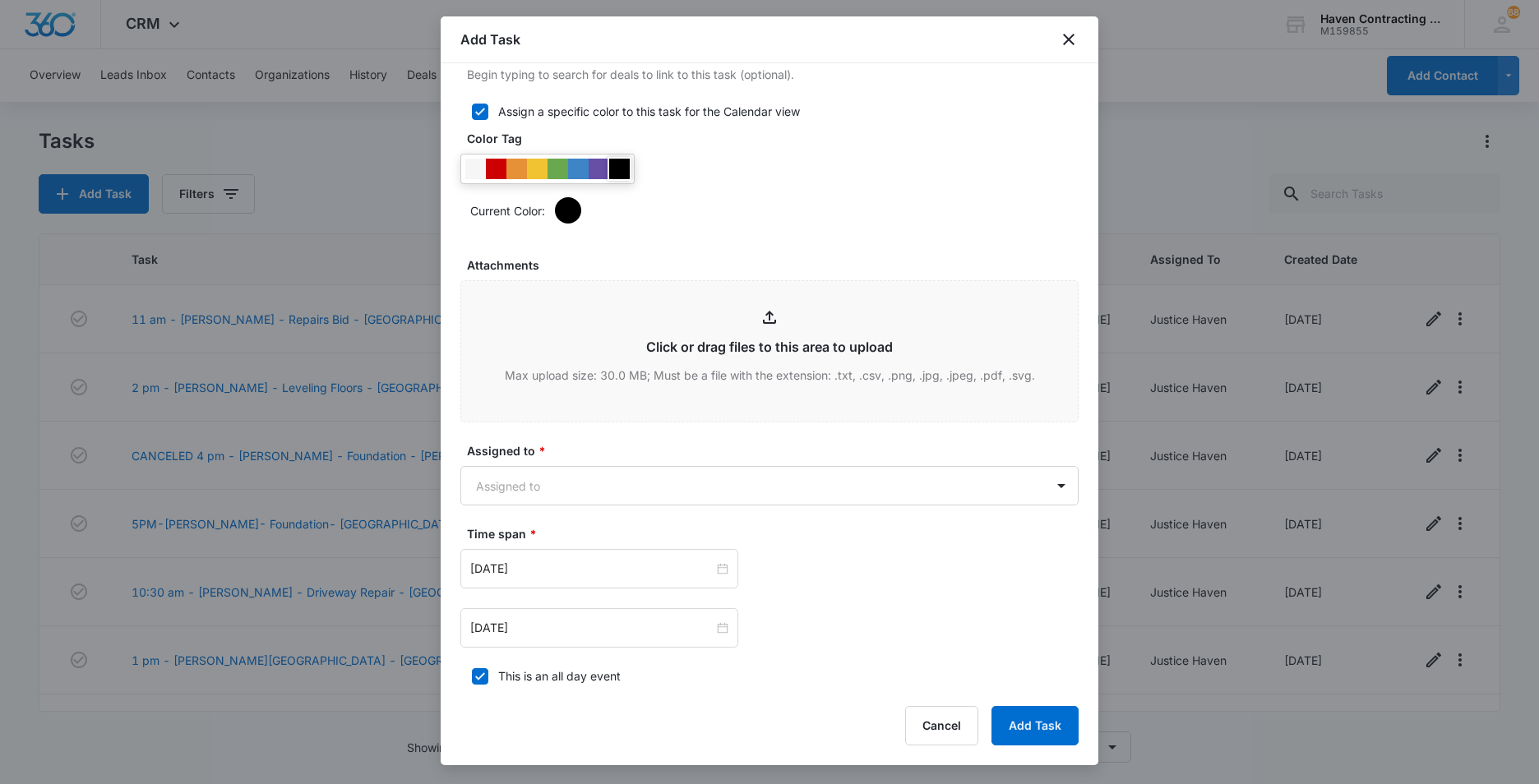
scroll to position [740, 0]
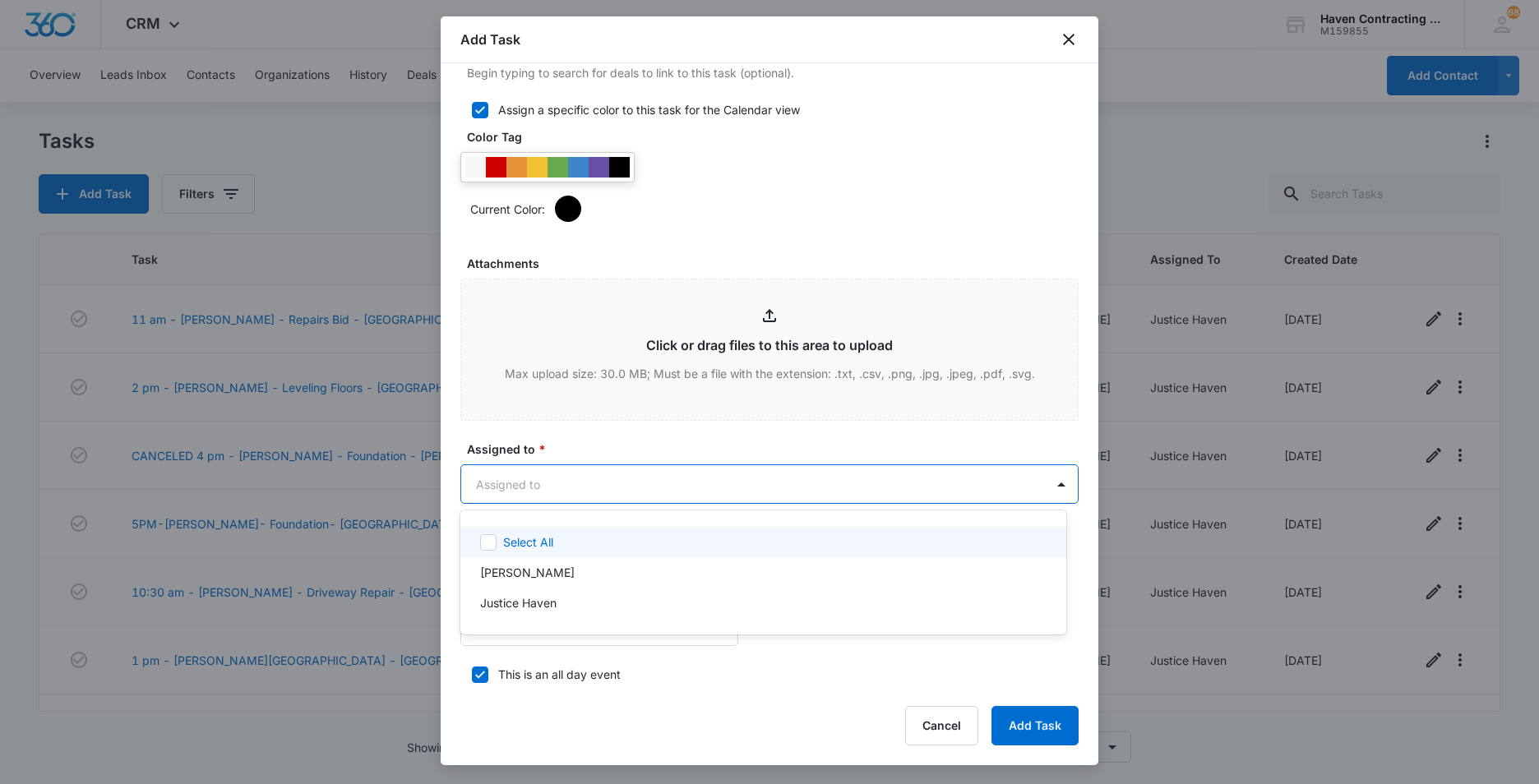
click at [478, 483] on body "CRM Apps Reputation Websites Forms CRM Email Social Ads Intelligence Brand Sett…" at bounding box center [769, 392] width 1539 height 784
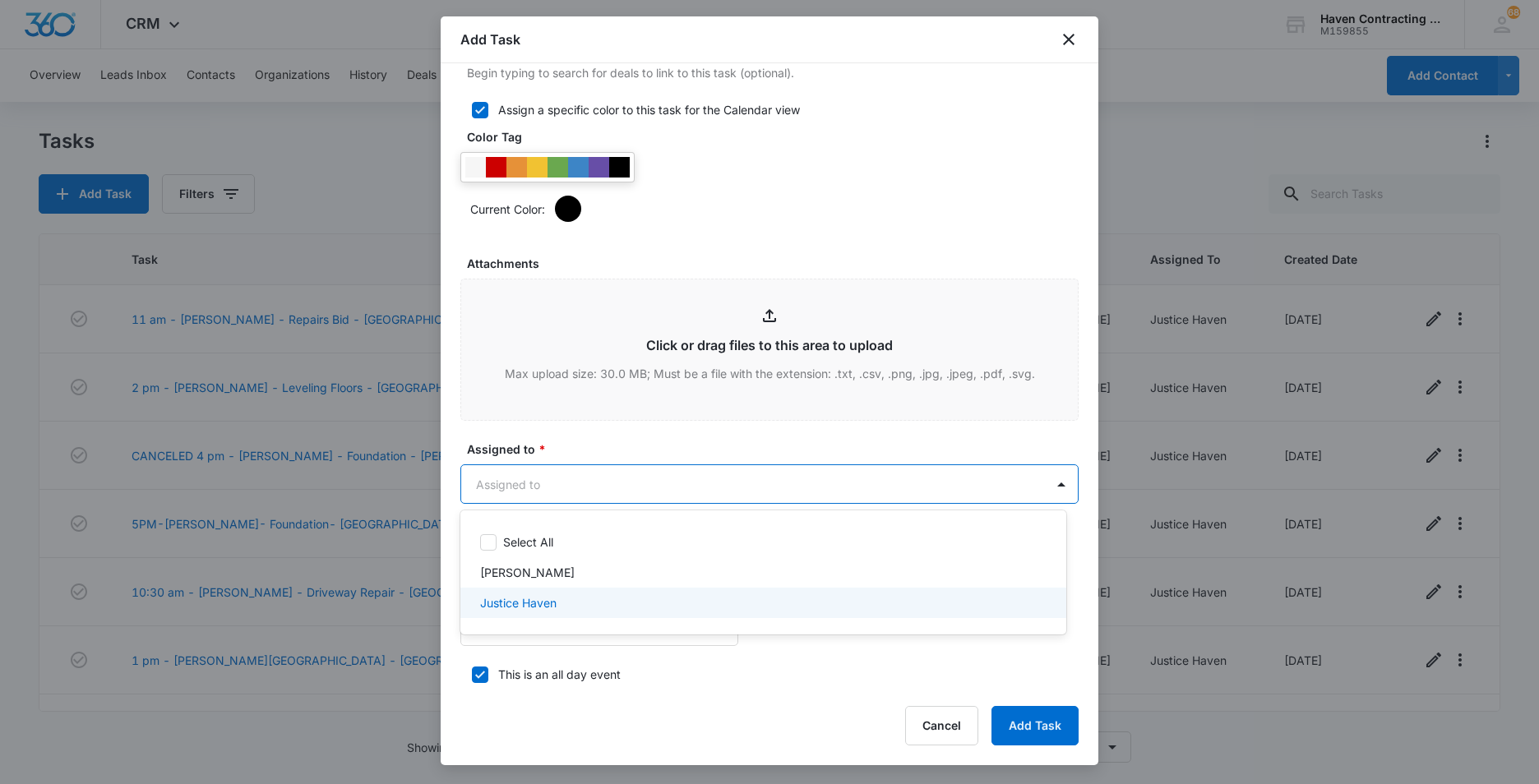
click at [481, 603] on p "Justice Haven" at bounding box center [519, 603] width 77 height 17
click at [449, 643] on div at bounding box center [769, 392] width 1539 height 784
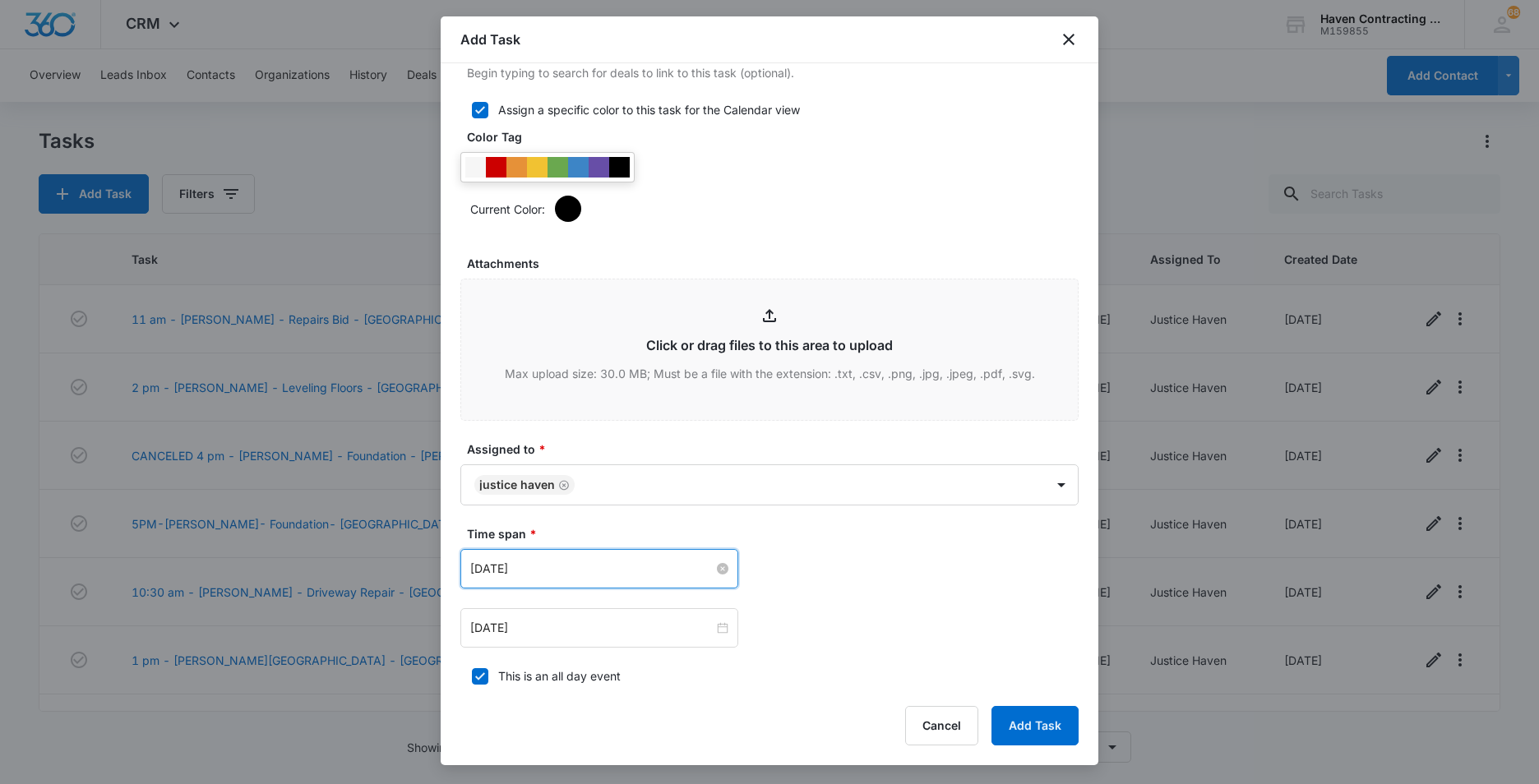
click at [591, 565] on input "Aug 14, 2025" at bounding box center [592, 568] width 244 height 18
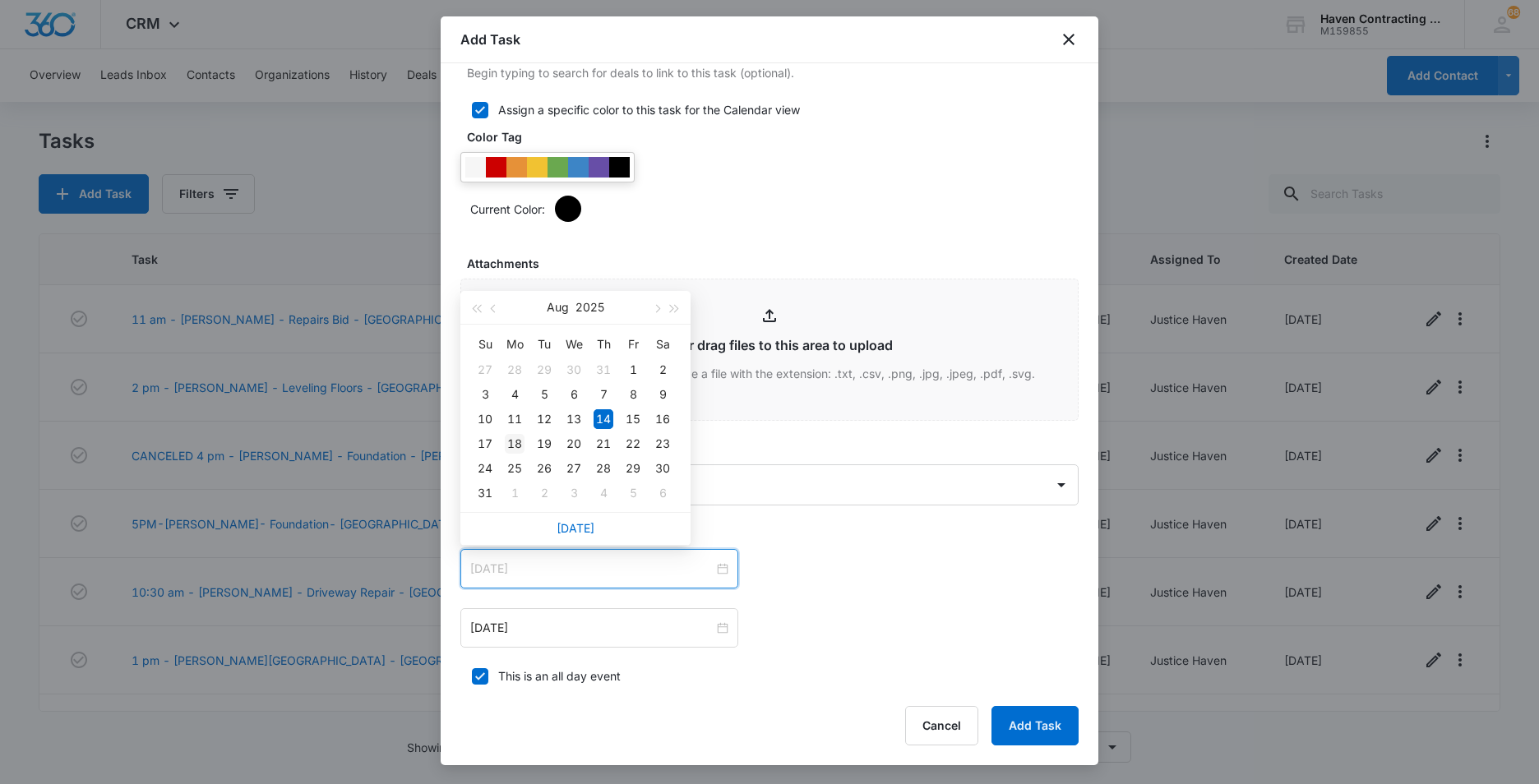
type input "Aug 18, 2025"
click at [512, 439] on div "18" at bounding box center [514, 444] width 20 height 20
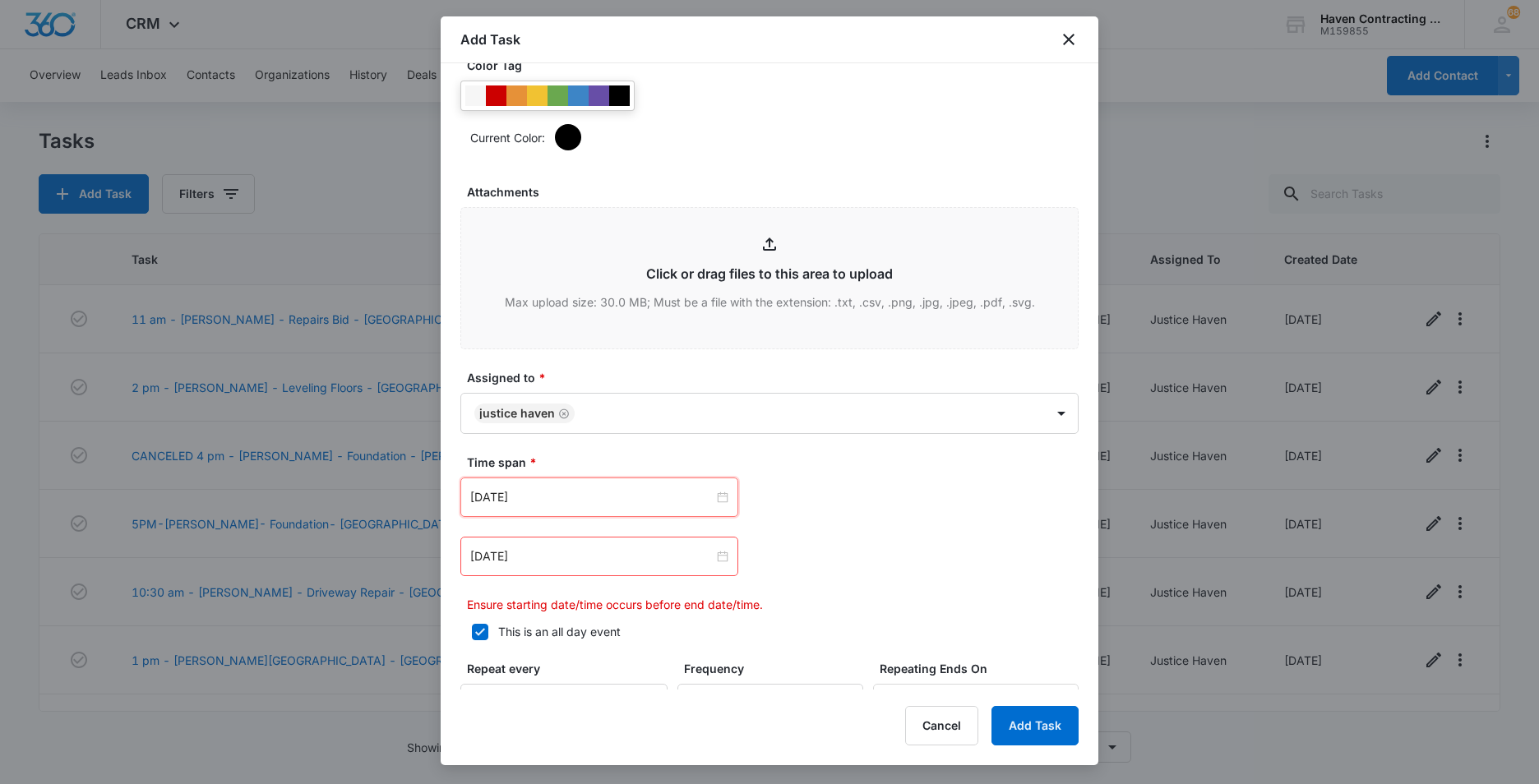
scroll to position [904, 0]
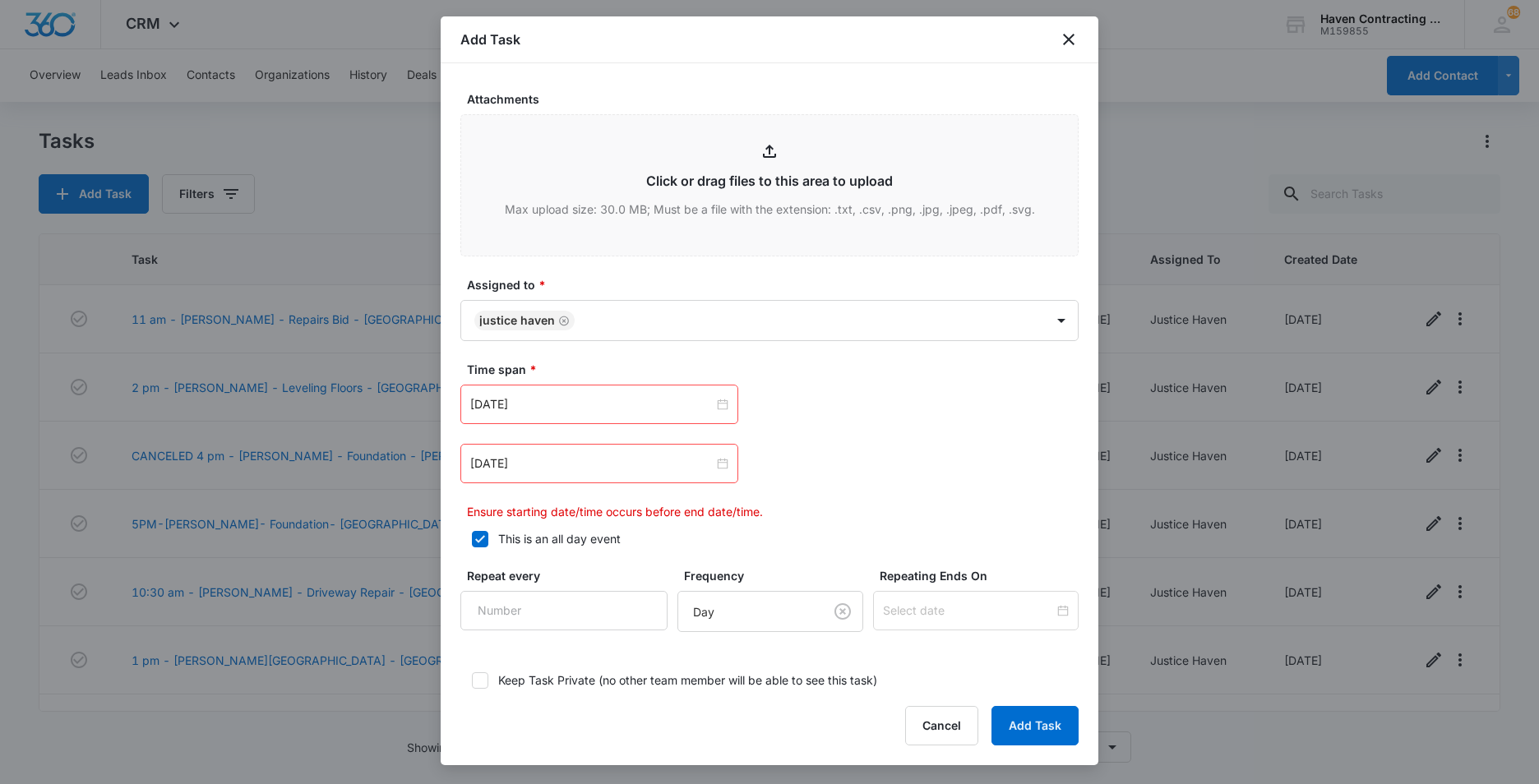
click at [477, 539] on icon at bounding box center [479, 539] width 14 height 14
click at [472, 539] on input "This is an all day event" at bounding box center [466, 539] width 12 height 12
checkbox input "false"
click at [833, 410] on input "12:00 am" at bounding box center [828, 404] width 99 height 18
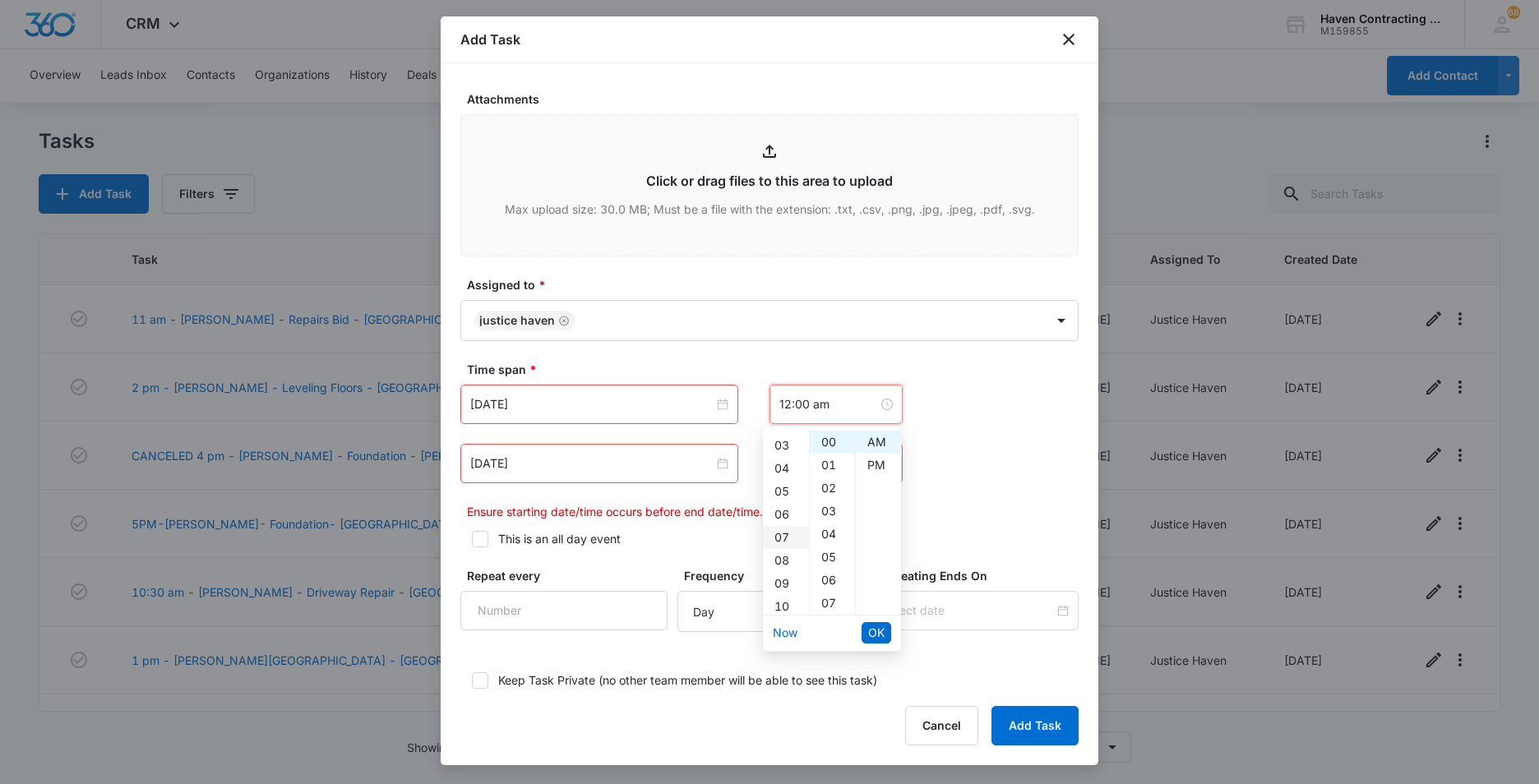
scroll to position [164, 0]
click at [787, 522] on div "11" at bounding box center [786, 531] width 46 height 23
click at [828, 557] on div "30" at bounding box center [832, 557] width 45 height 23
type input "11:30 am"
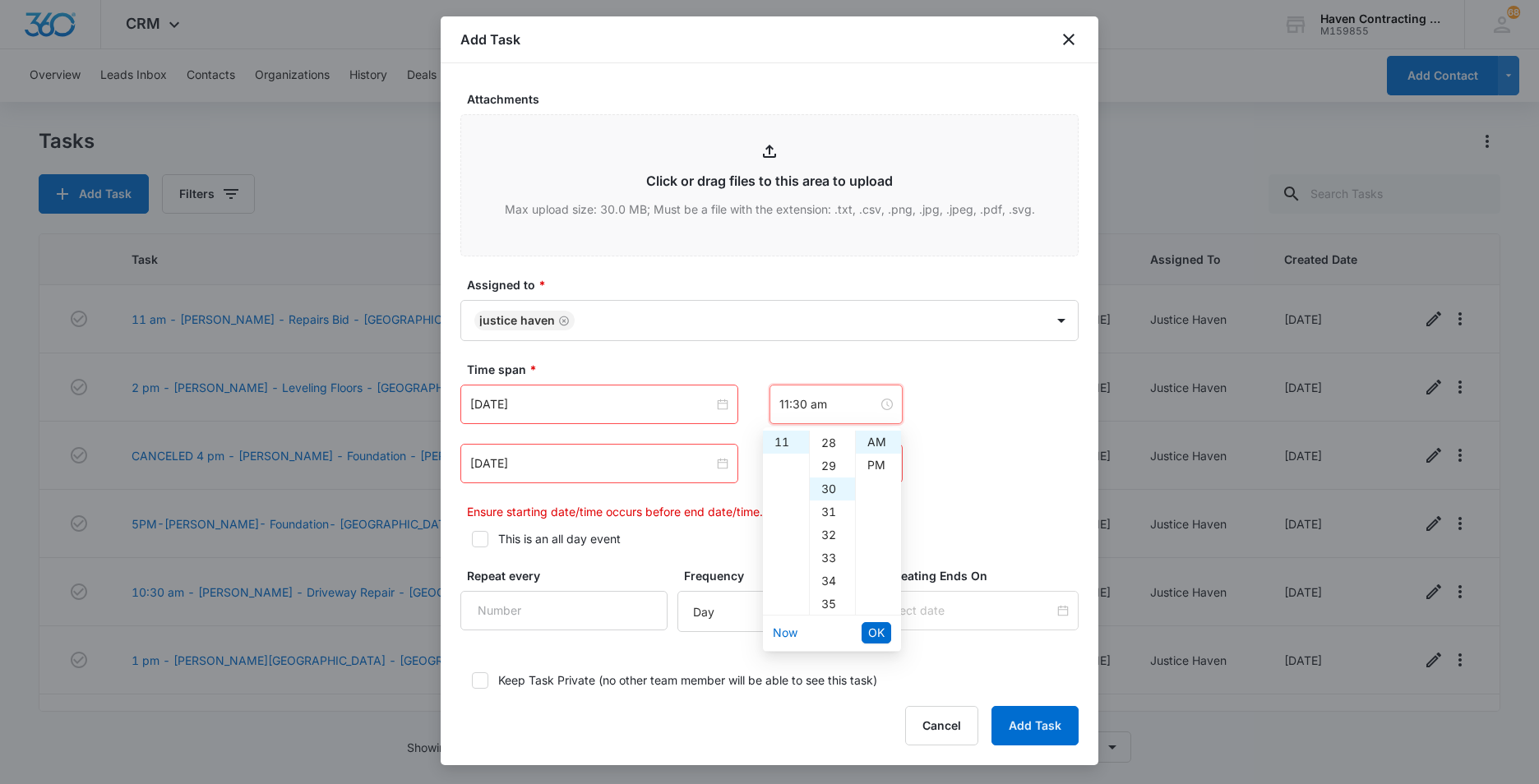
scroll to position [690, 0]
click at [883, 436] on div "AM" at bounding box center [878, 442] width 45 height 23
click at [882, 637] on span "OK" at bounding box center [875, 633] width 16 height 18
click at [552, 469] on input "Aug 14, 2025" at bounding box center [592, 463] width 244 height 18
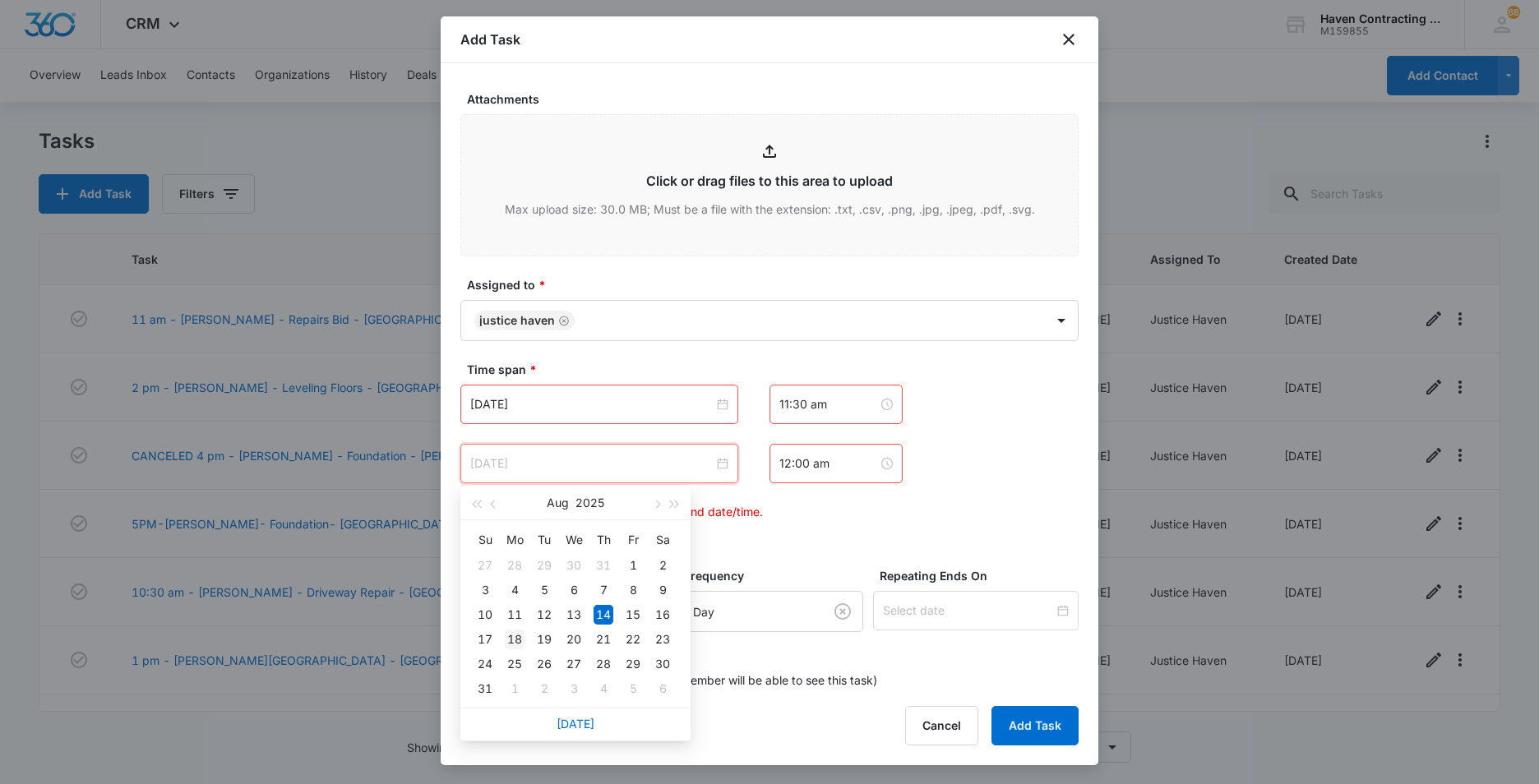
type input "Aug 18, 2025"
click at [510, 637] on div "18" at bounding box center [514, 639] width 20 height 20
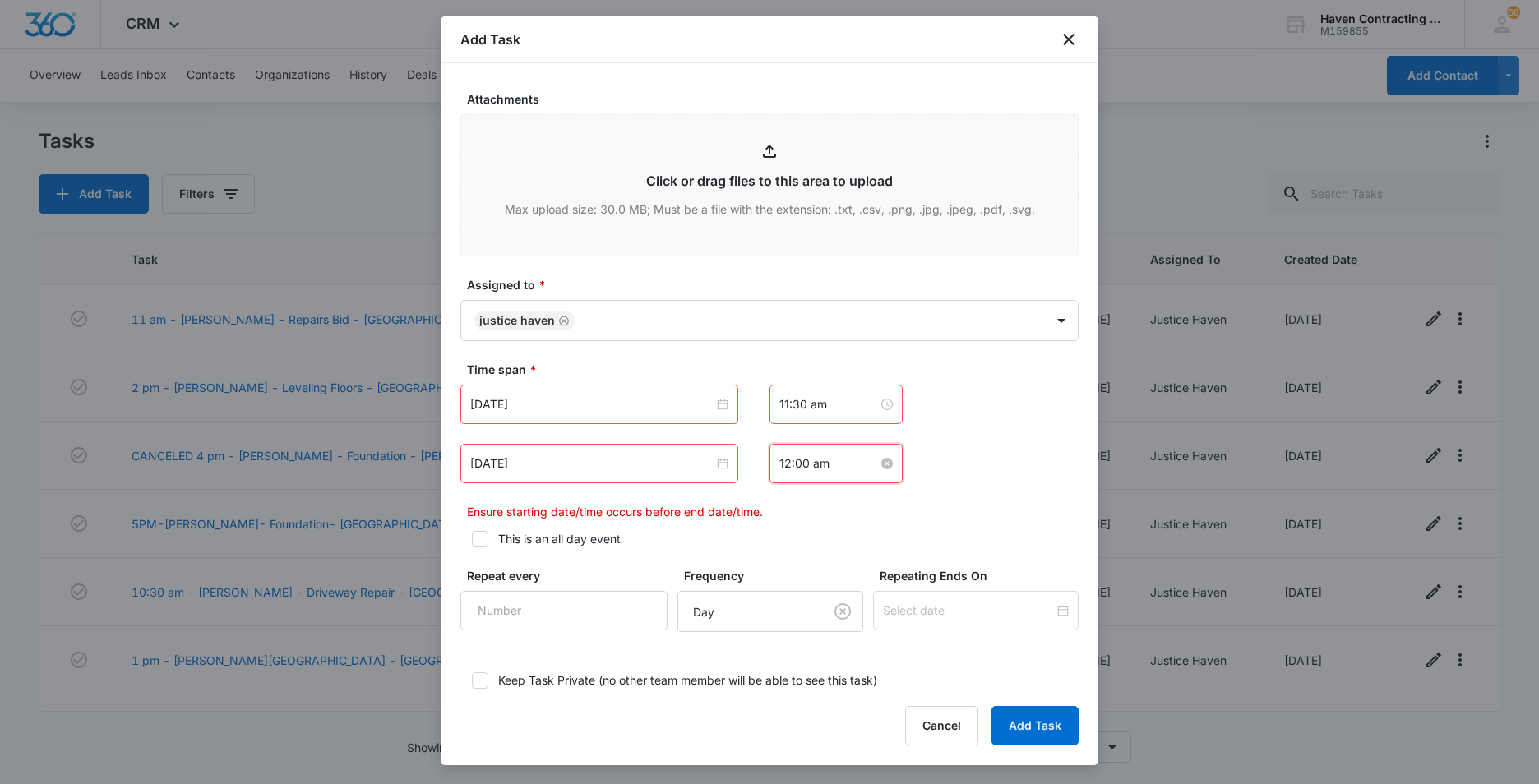
click at [833, 464] on input "12:00 am" at bounding box center [828, 463] width 99 height 18
click at [781, 504] on div "12" at bounding box center [786, 501] width 46 height 23
click at [829, 614] on div "30" at bounding box center [832, 616] width 45 height 23
click at [873, 519] on div "PM" at bounding box center [878, 524] width 45 height 23
type input "12:30 pm"
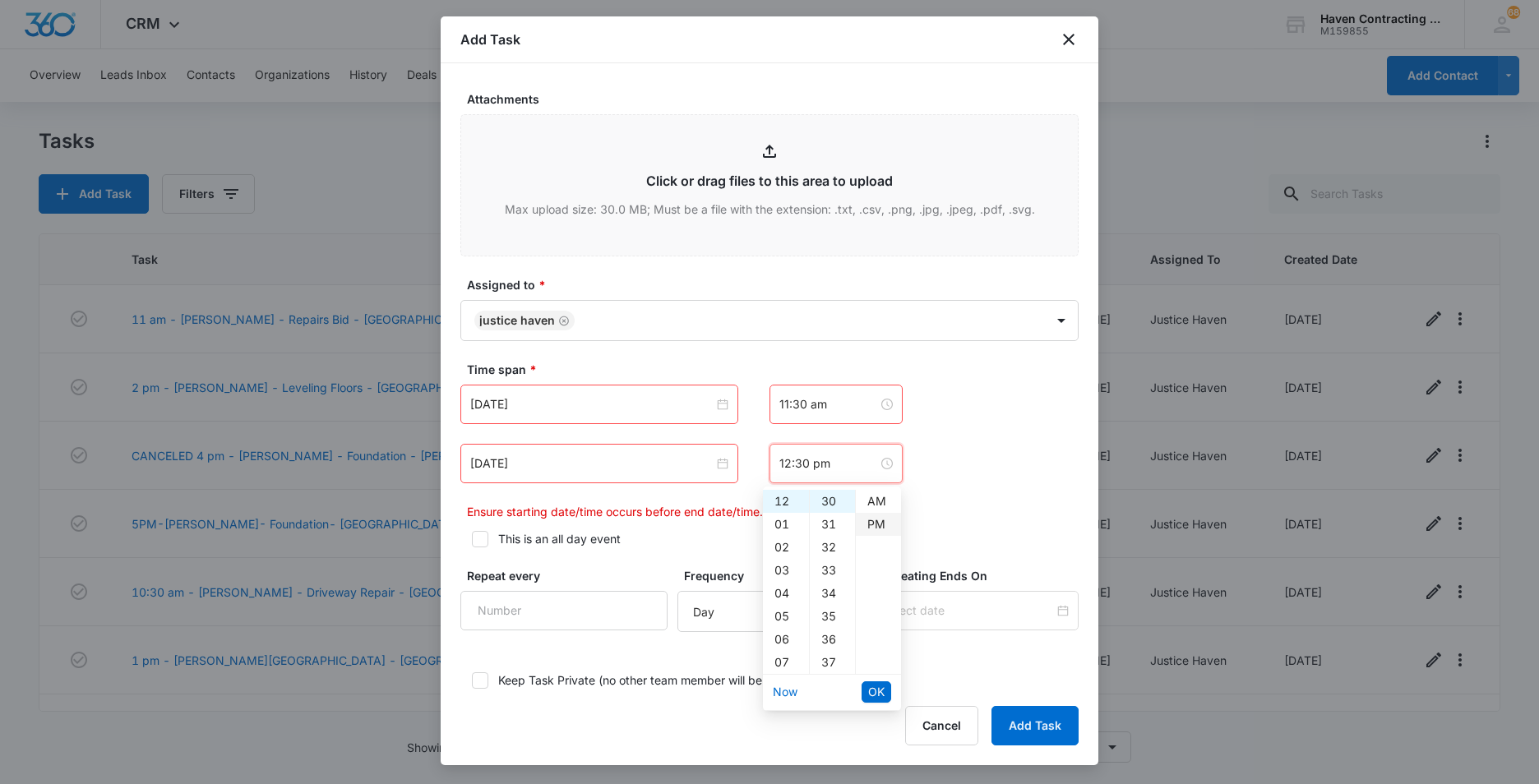
scroll to position [23, 0]
click at [877, 681] on button "OK" at bounding box center [876, 692] width 30 height 21
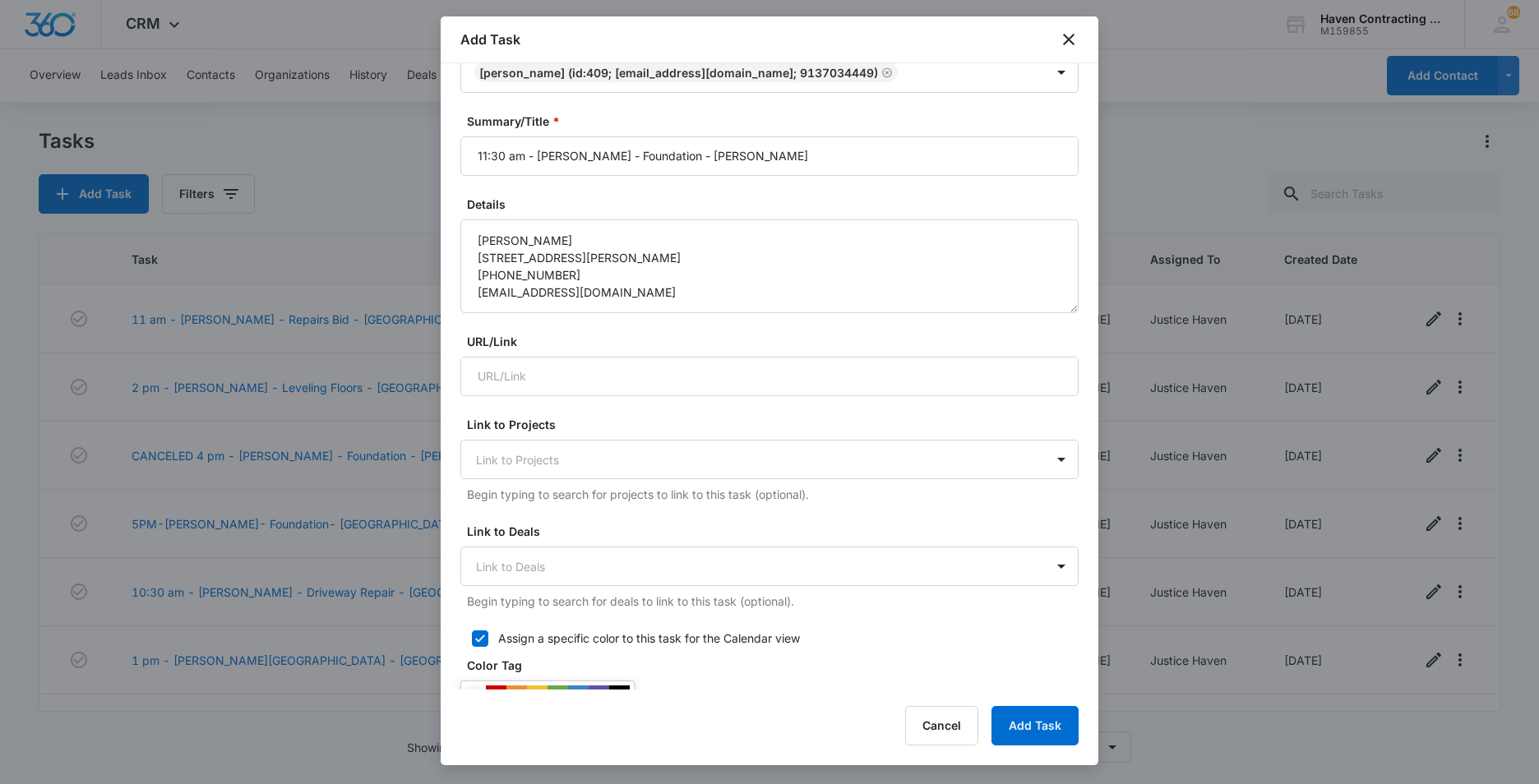
scroll to position [164, 0]
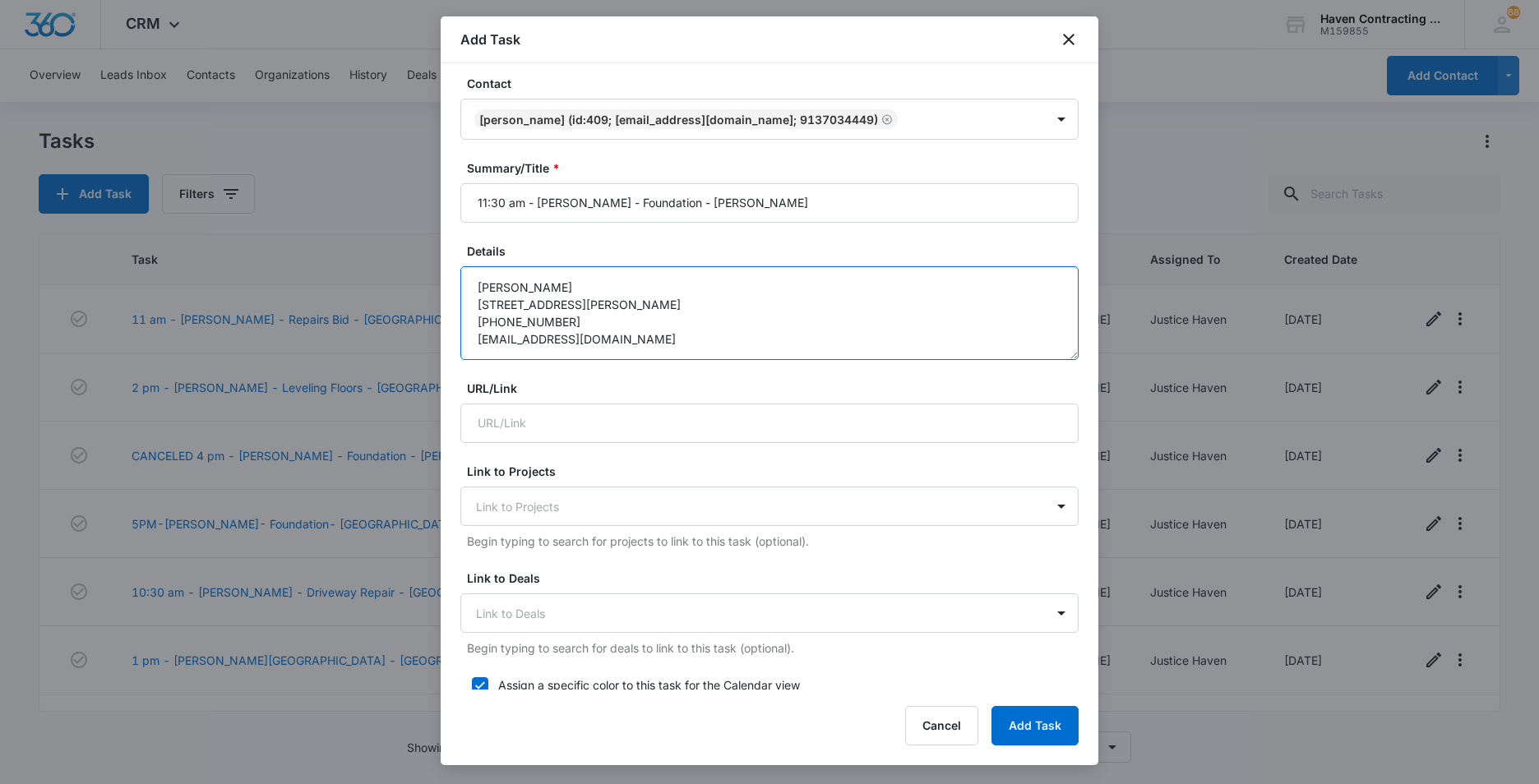
click at [590, 355] on textarea "Tammie Perkins 8277 Hwy 135 South Caraway, AR 72419 913-703-4449 sgperk@yahoo.c…" at bounding box center [769, 313] width 618 height 94
type textarea "Tammie Perkins 8277 Hwy 135 South Caraway, AR 72419 913-703-4449 sgperk@yahoo.c…"
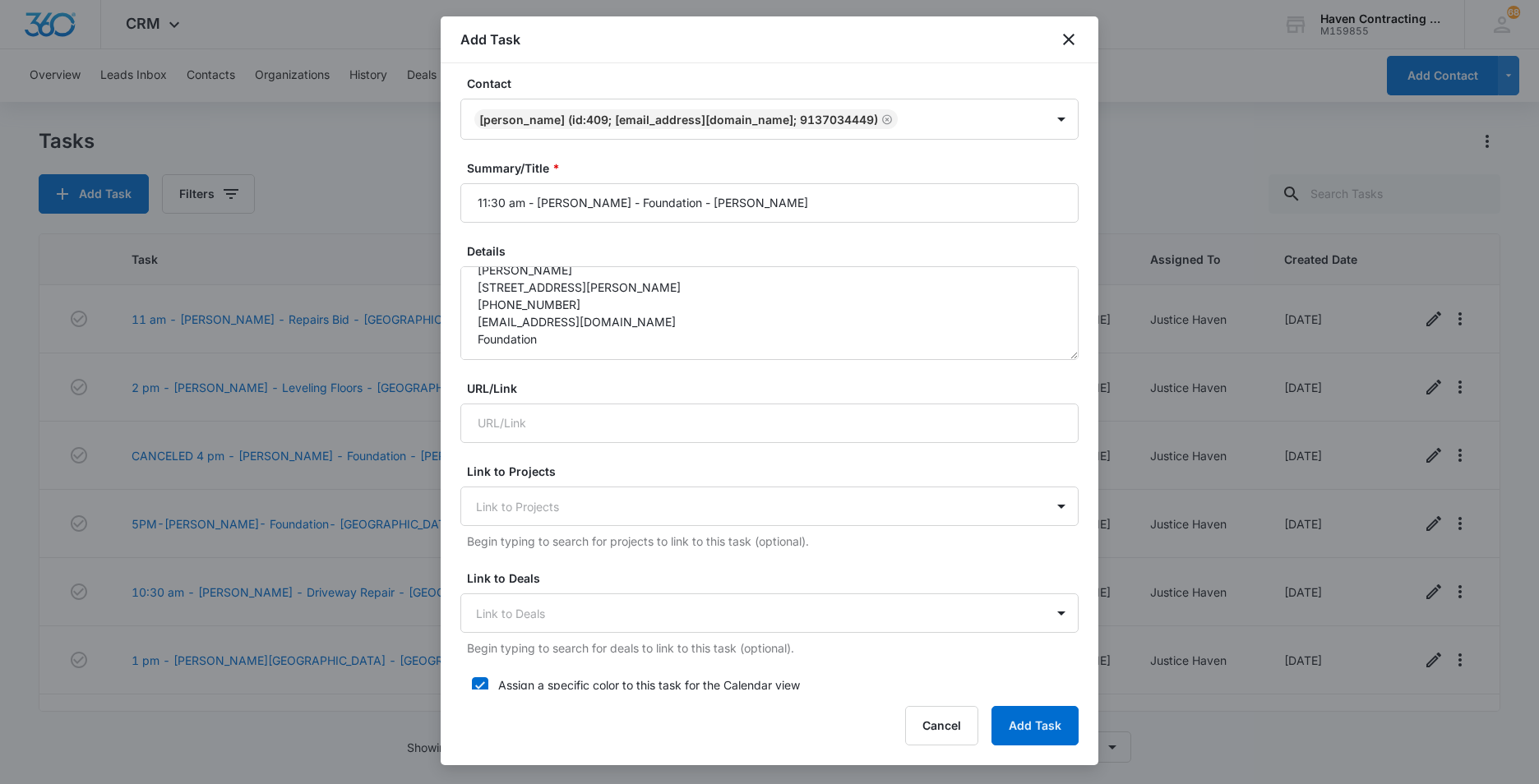
click at [956, 381] on label "URL/Link" at bounding box center [776, 388] width 618 height 17
click at [956, 404] on input "URL/Link" at bounding box center [769, 423] width 618 height 39
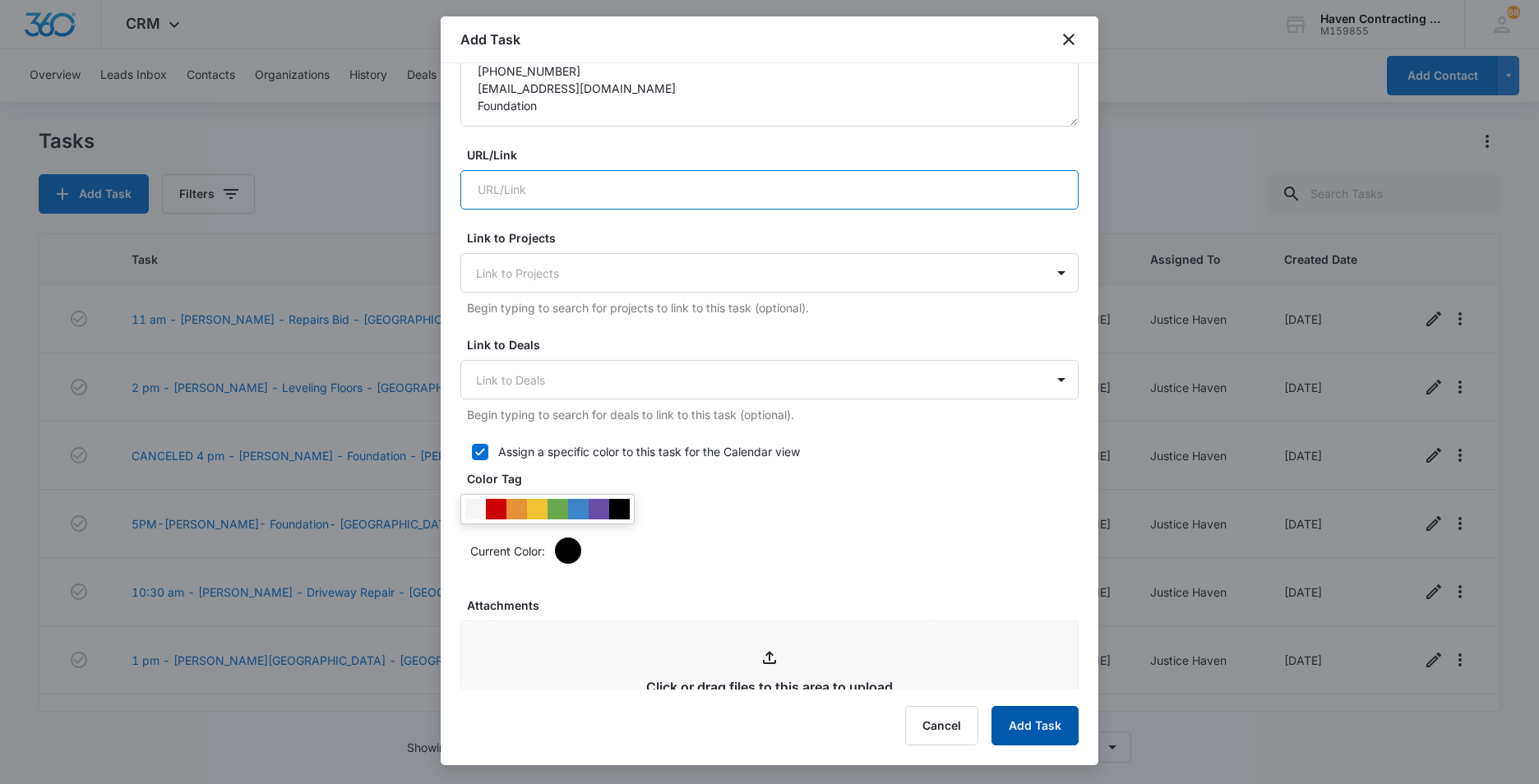
scroll to position [411, 0]
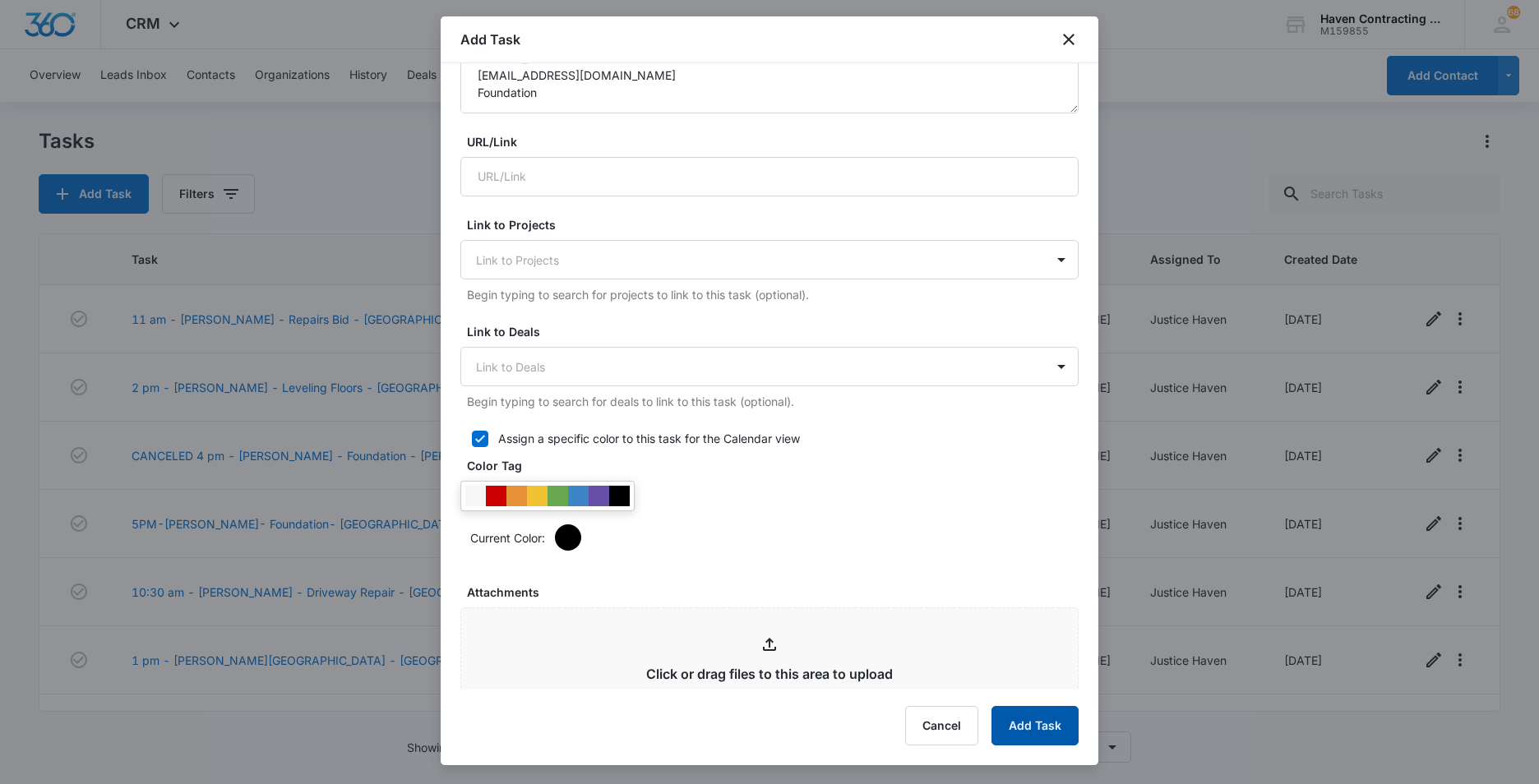
drag, startPoint x: 1031, startPoint y: 724, endPoint x: 995, endPoint y: 703, distance: 41.7
click at [1030, 724] on button "Add Task" at bounding box center [1035, 726] width 87 height 39
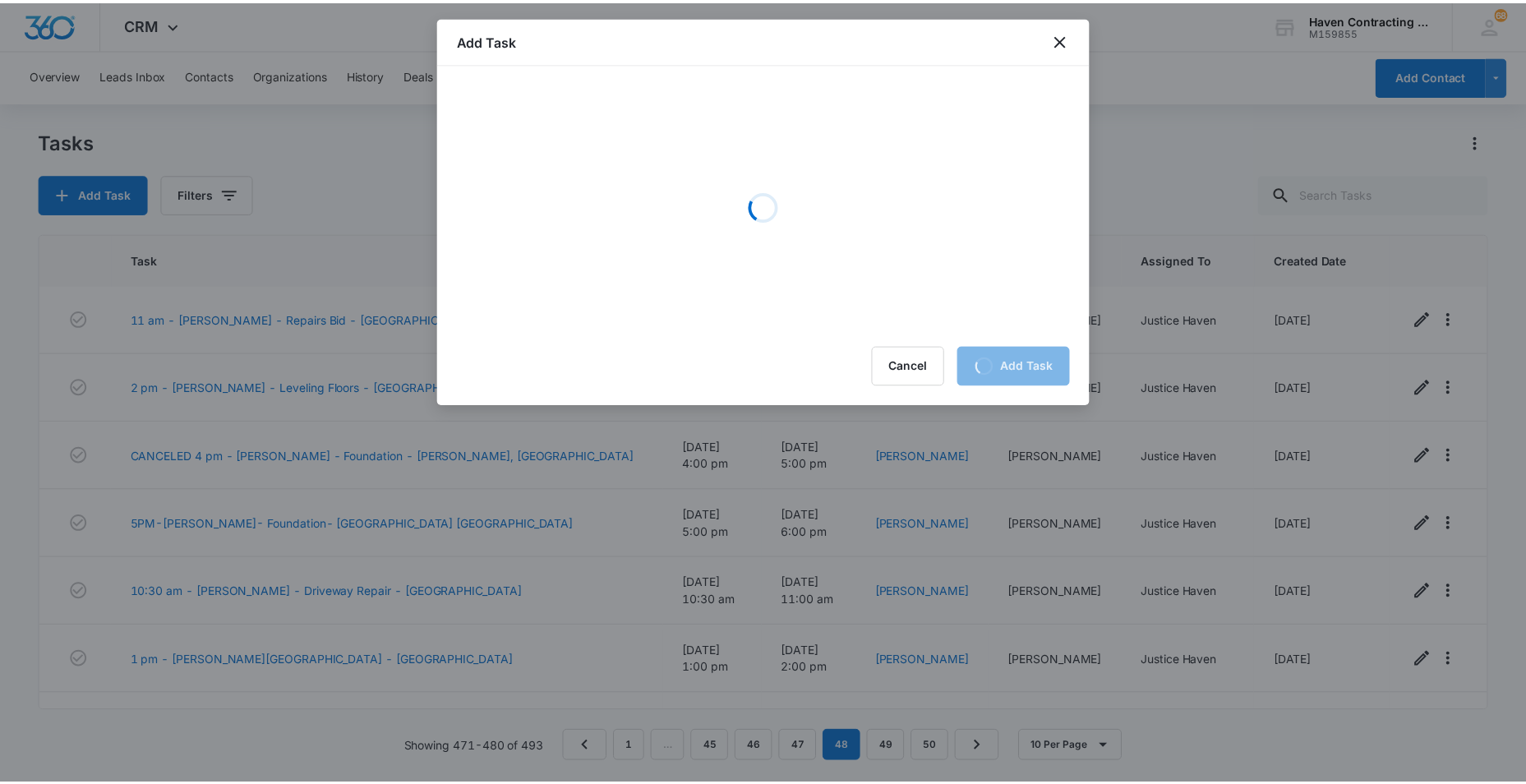
scroll to position [0, 0]
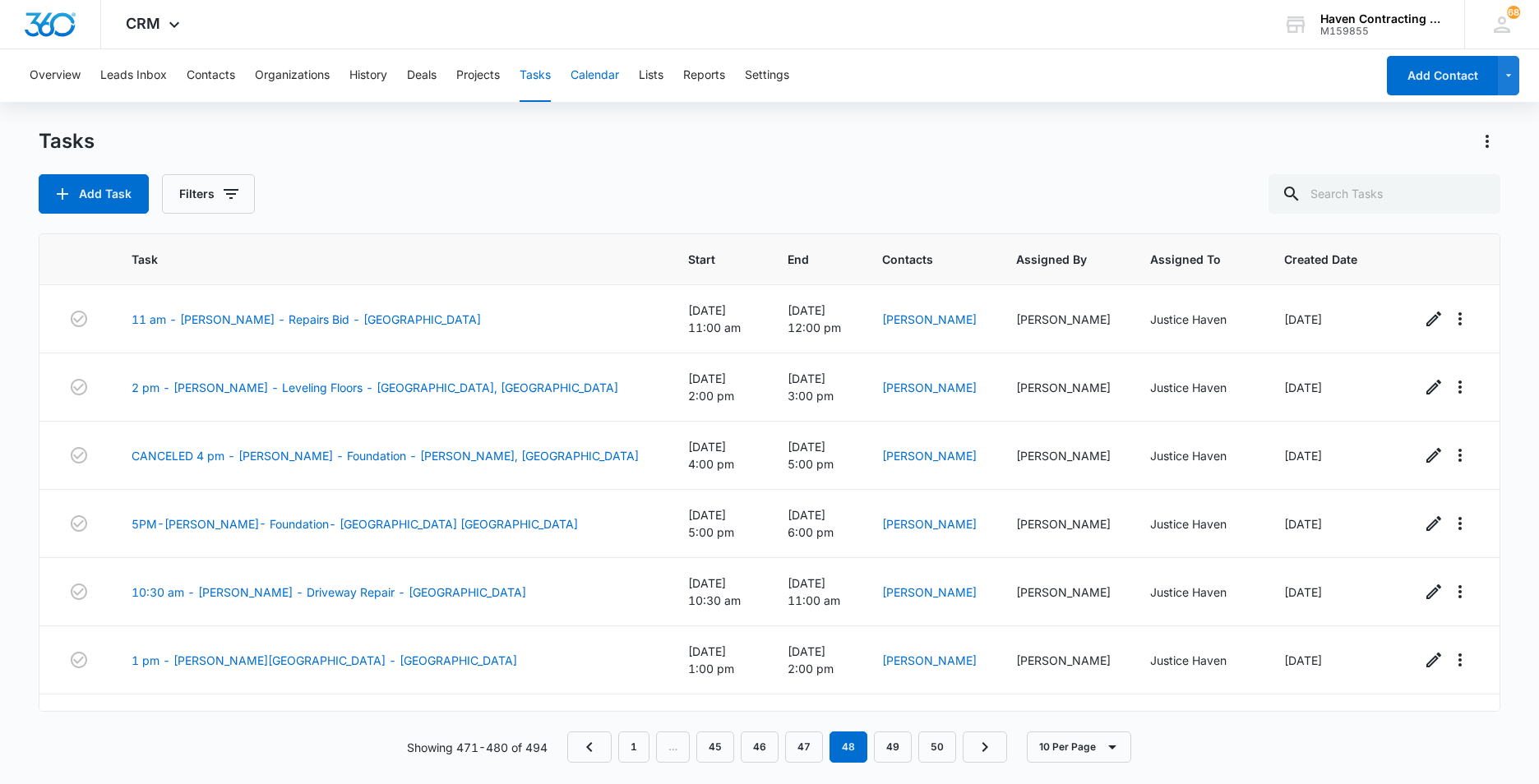
click at [595, 72] on button "Calendar" at bounding box center [595, 75] width 49 height 53
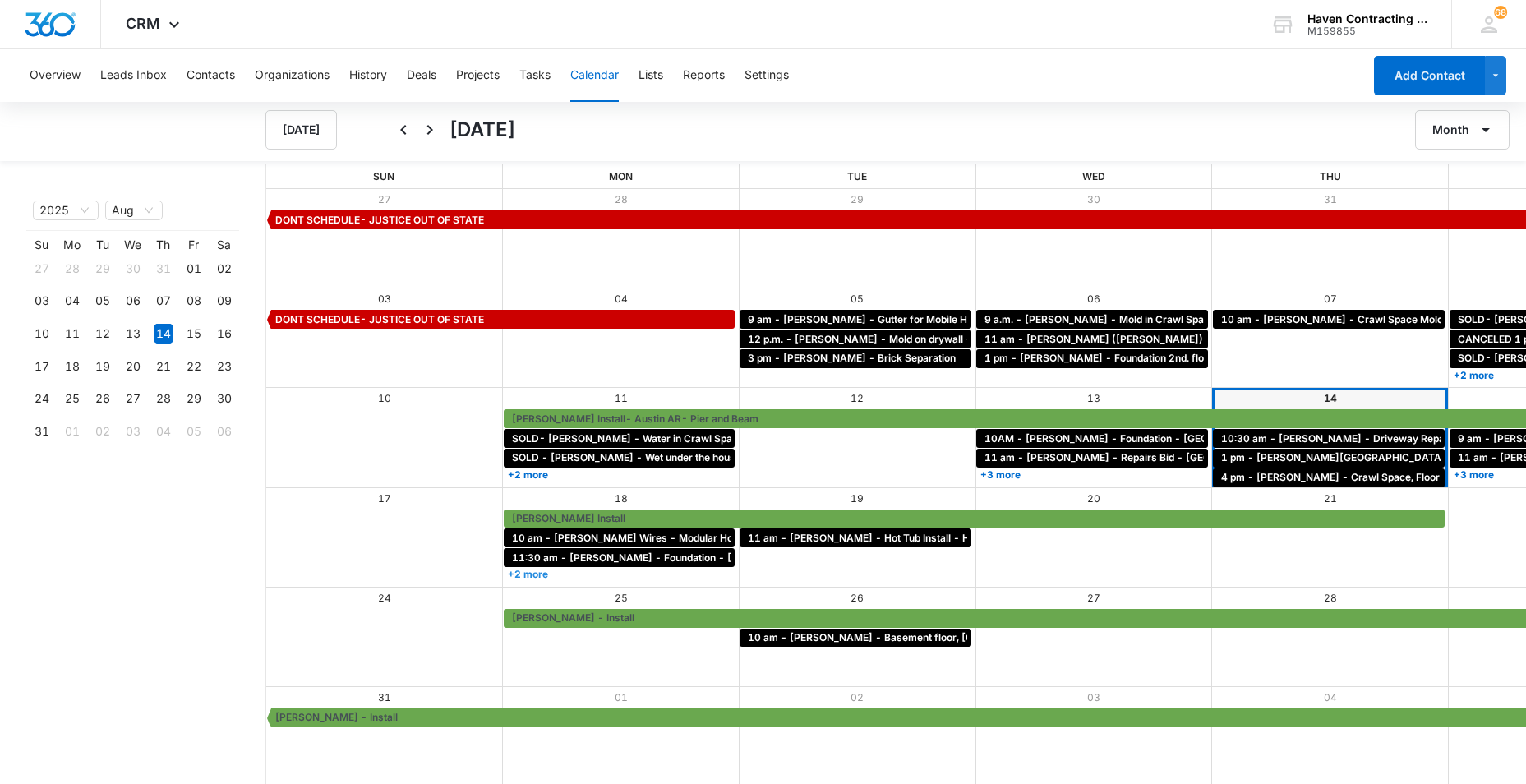
click at [504, 571] on link "+2 more" at bounding box center [620, 574] width 232 height 12
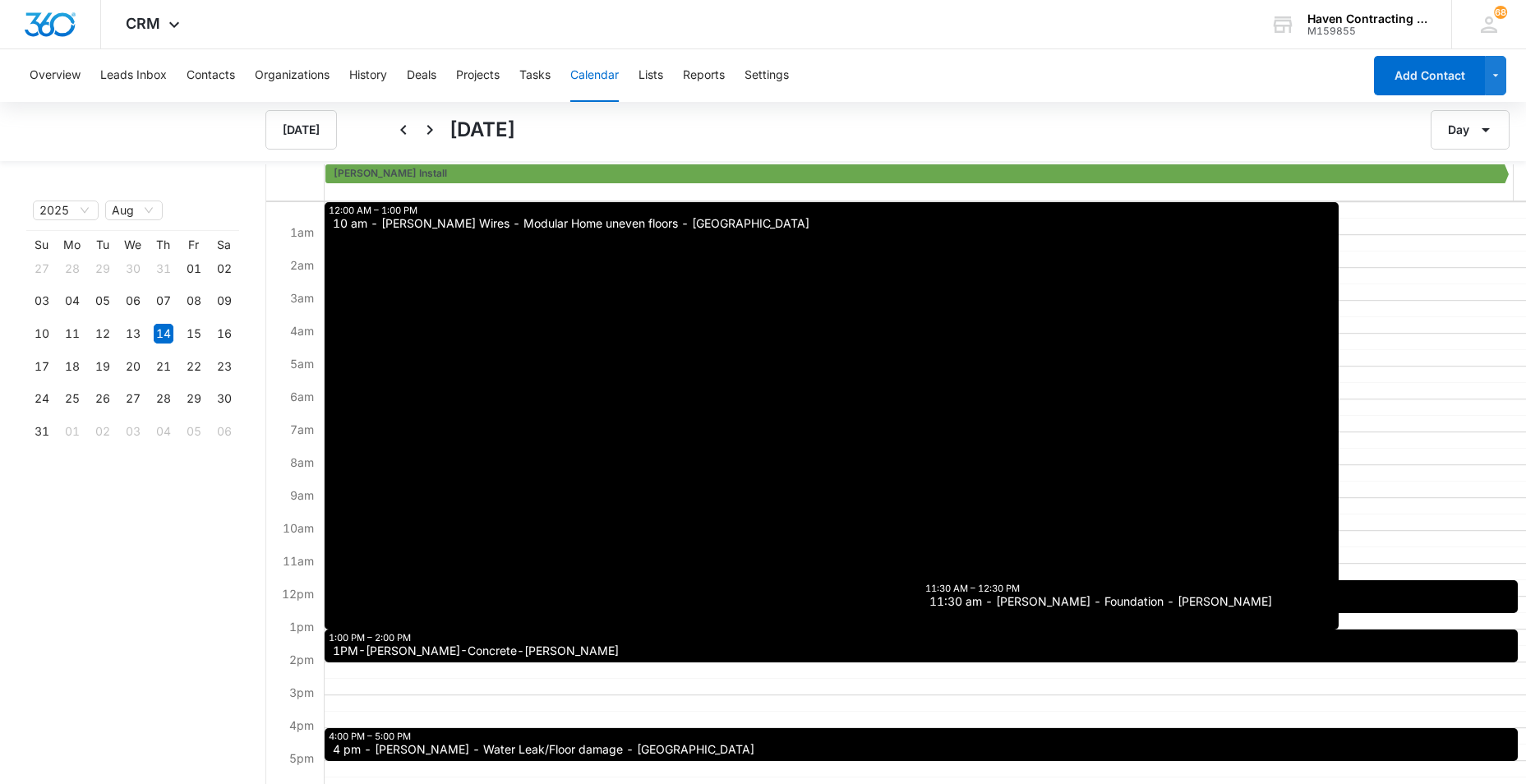
click at [1390, 195] on div at bounding box center [919, 192] width 1189 height 16
click at [183, 152] on div "Today Monday Aug 18 Day" at bounding box center [763, 129] width 1526 height 62
click at [534, 76] on button "Tasks" at bounding box center [535, 75] width 32 height 53
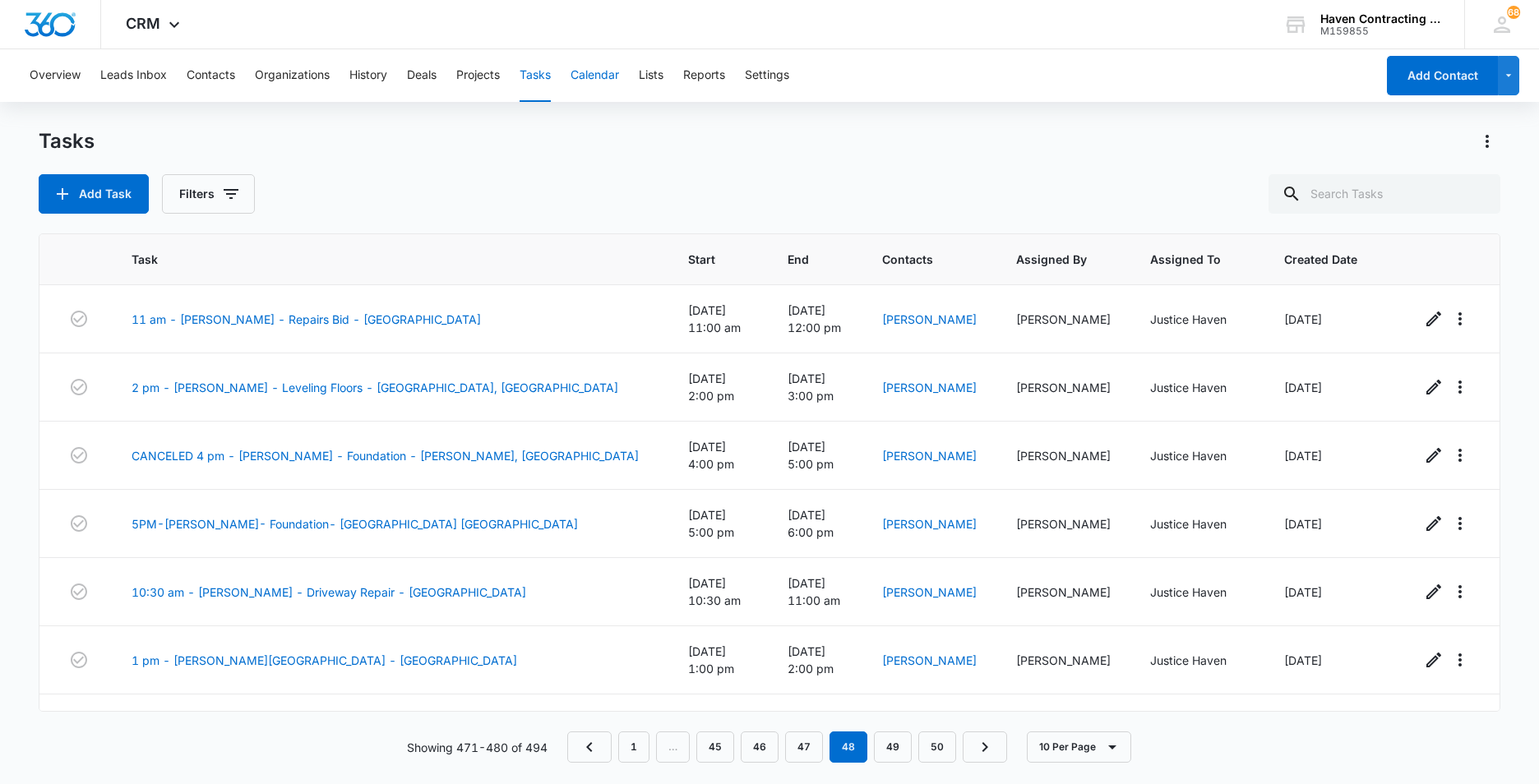
click at [593, 78] on button "Calendar" at bounding box center [595, 75] width 49 height 53
